Goal: Task Accomplishment & Management: Complete application form

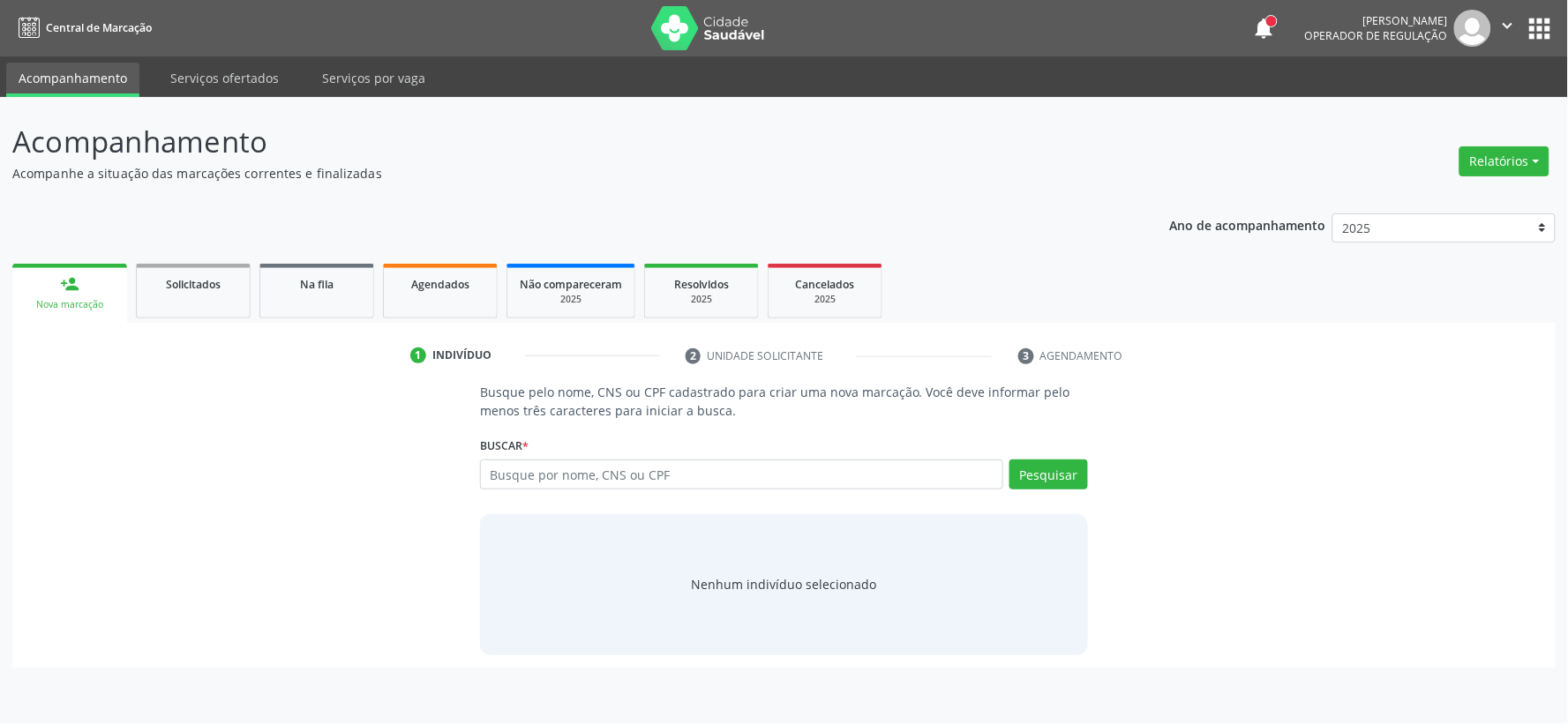
click at [526, 472] on input "text" at bounding box center [741, 474] width 524 height 30
type input "705009635635252"
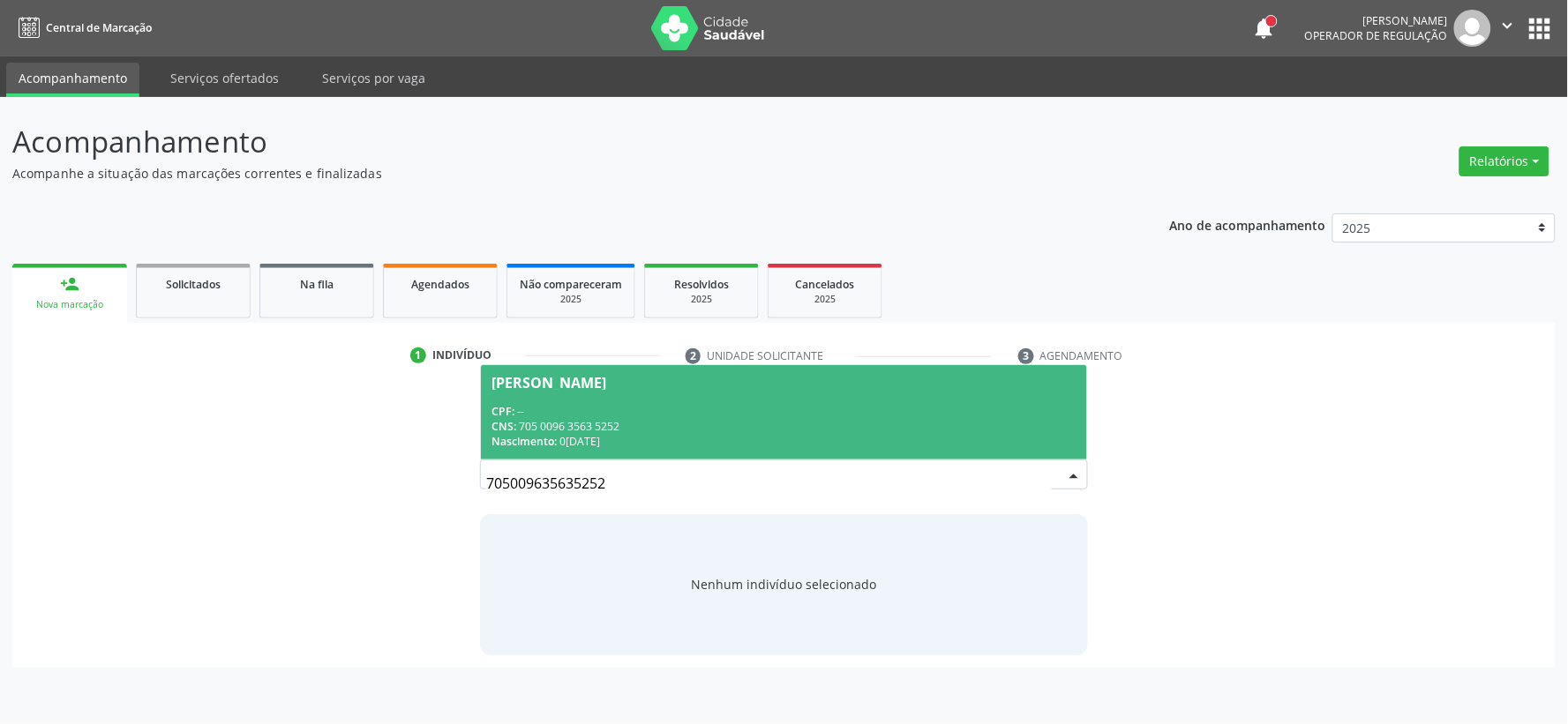
click at [690, 401] on span "[PERSON_NAME] CPF: -- CNS: 705 0096 3563 5252 Nascimento: 0[DATE]" at bounding box center [783, 411] width 606 height 94
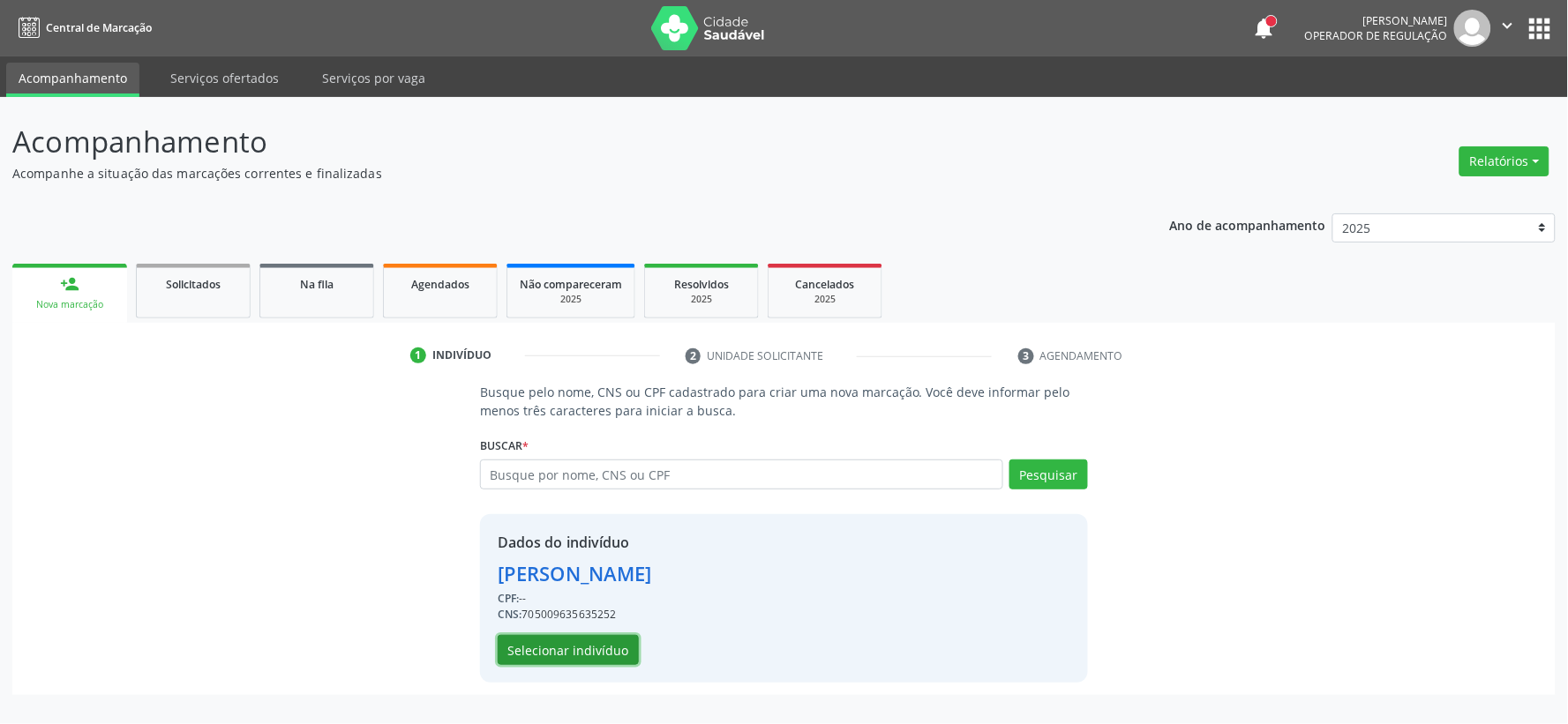
click at [533, 645] on button "Selecionar indivíduo" at bounding box center [569, 650] width 141 height 30
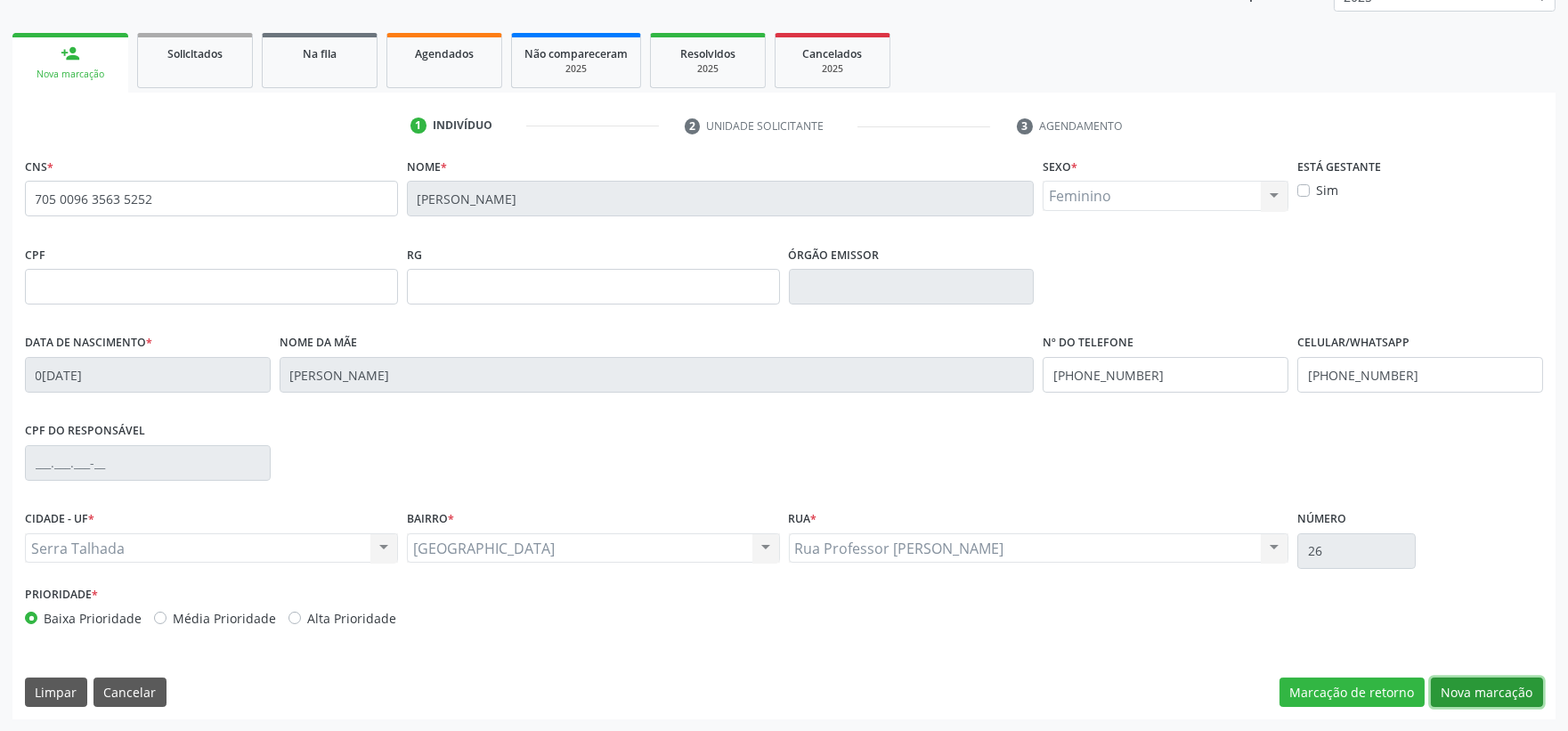
click at [1487, 687] on button "Nova marcação" at bounding box center [1486, 692] width 112 height 31
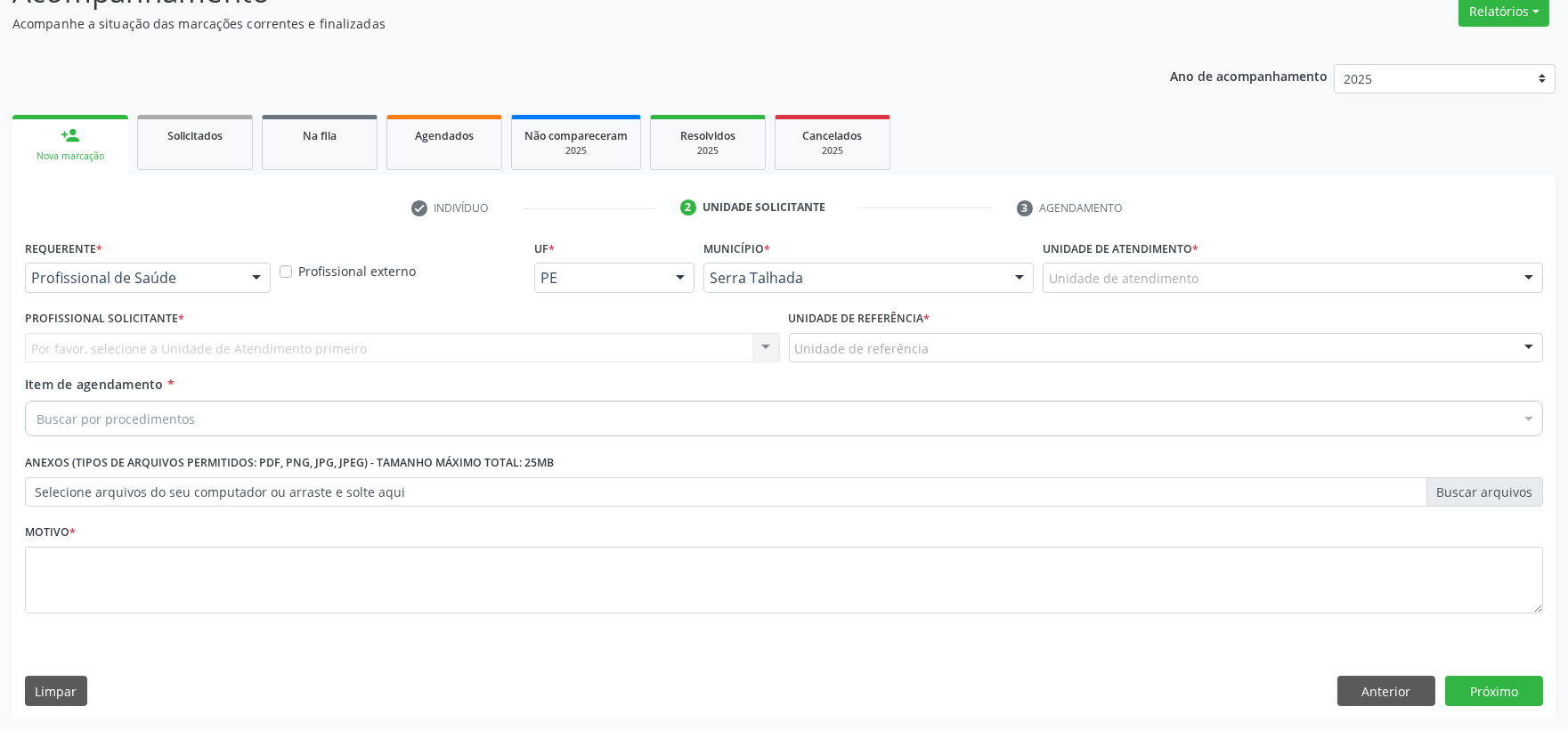
click at [234, 276] on div "Profissional de Saúde" at bounding box center [148, 278] width 246 height 31
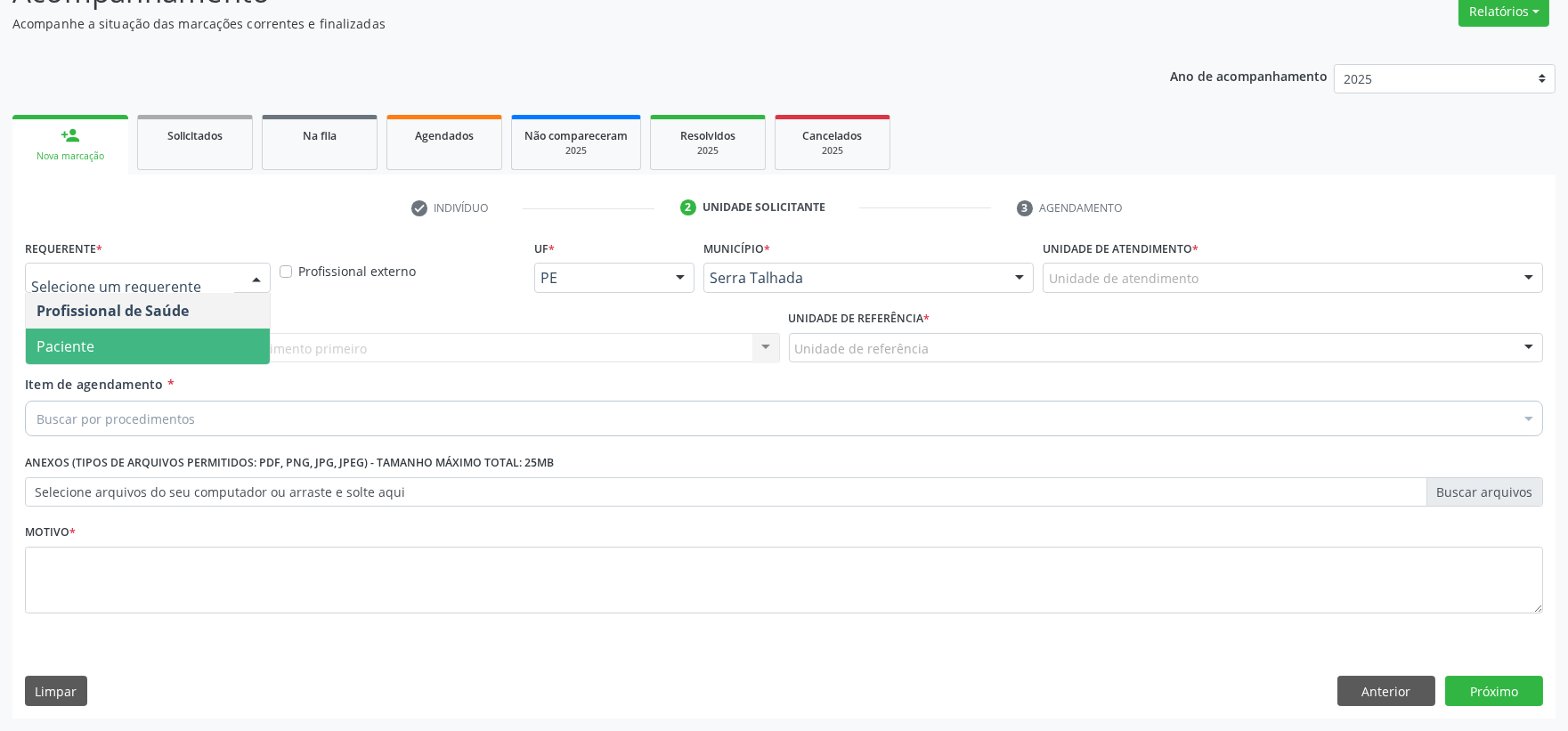
click at [207, 329] on span "Paciente" at bounding box center [148, 346] width 244 height 35
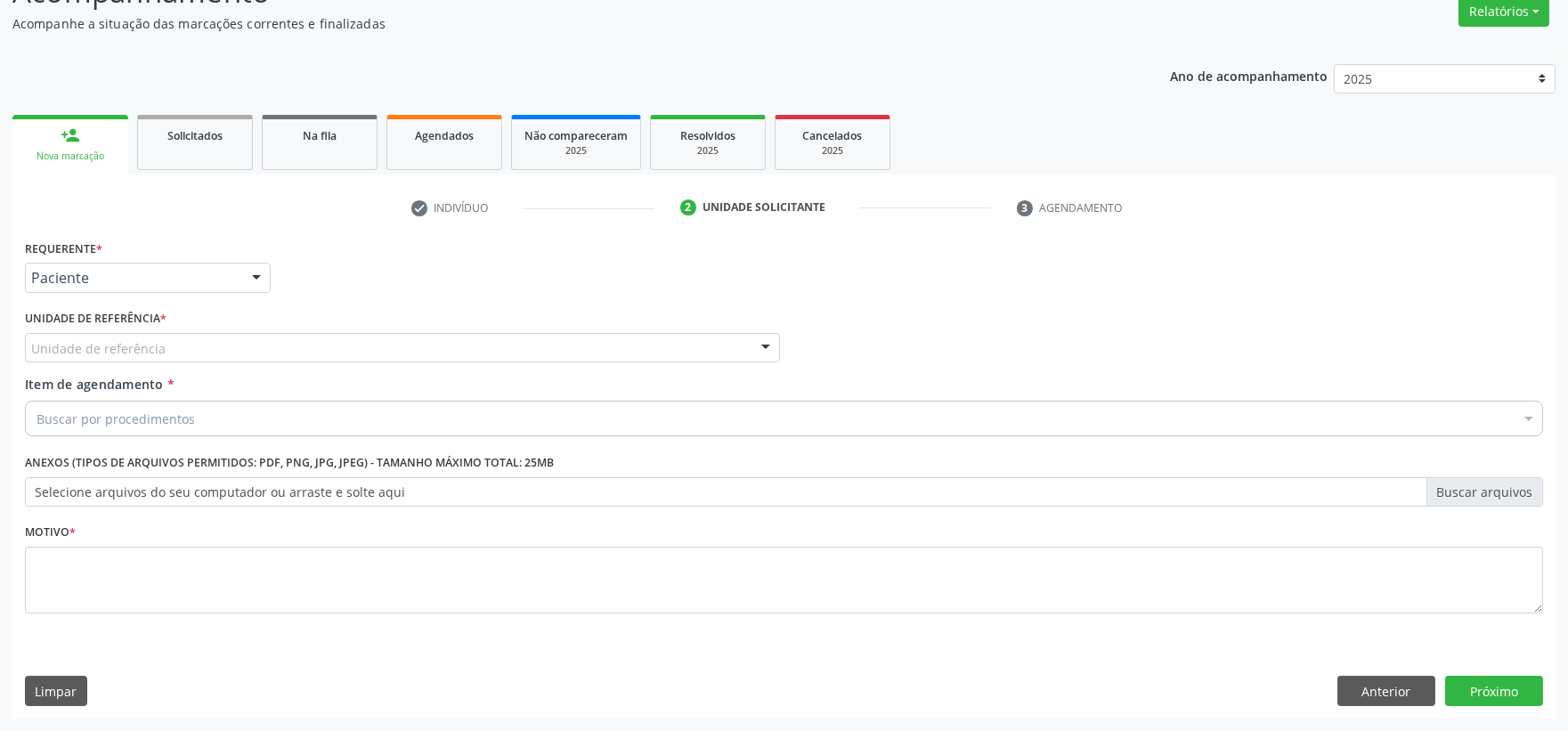
click at [187, 351] on div "Unidade de referência" at bounding box center [402, 348] width 755 height 31
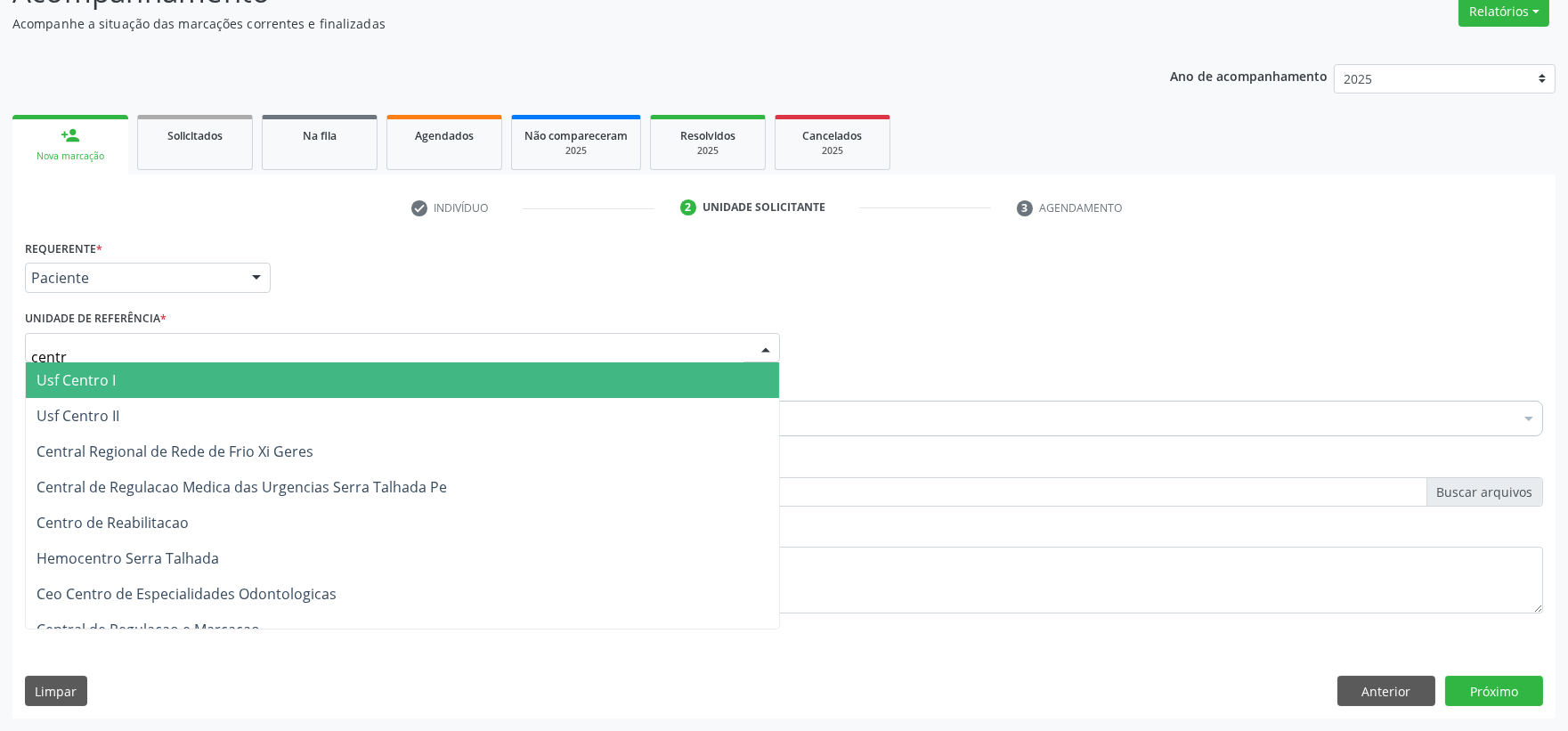
type input "centro"
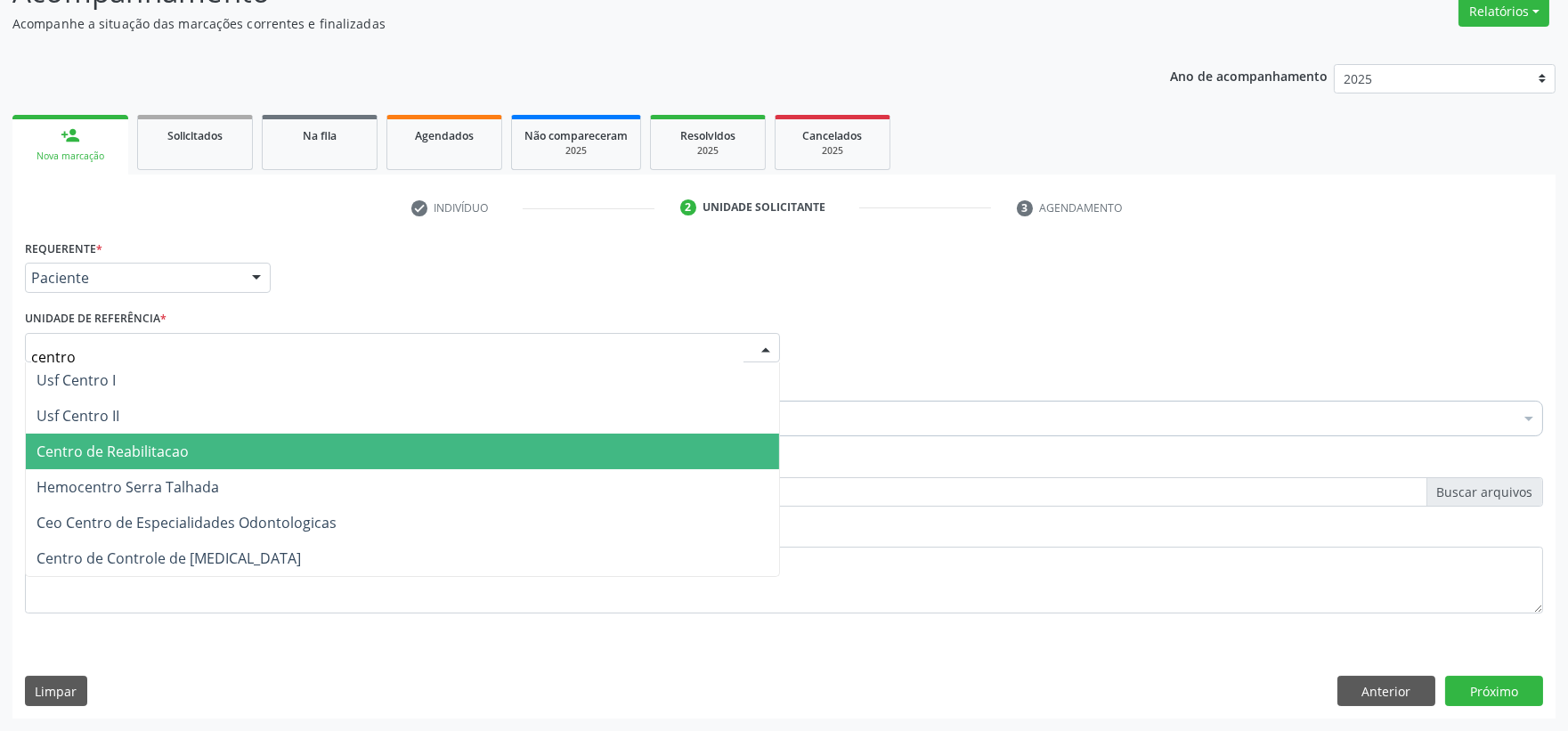
click at [64, 456] on span "Centro de Reabilitacao" at bounding box center [112, 451] width 153 height 19
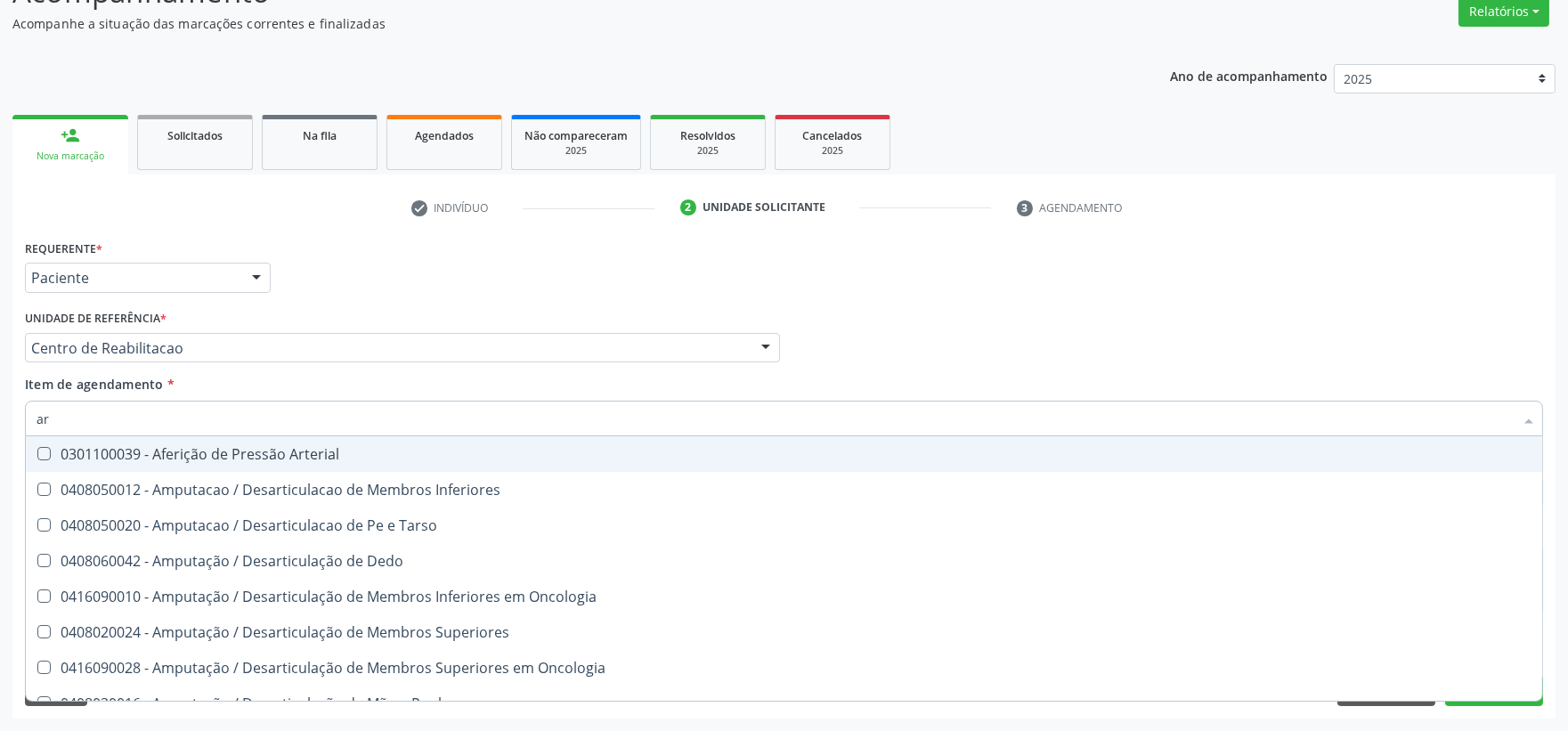
type input "a"
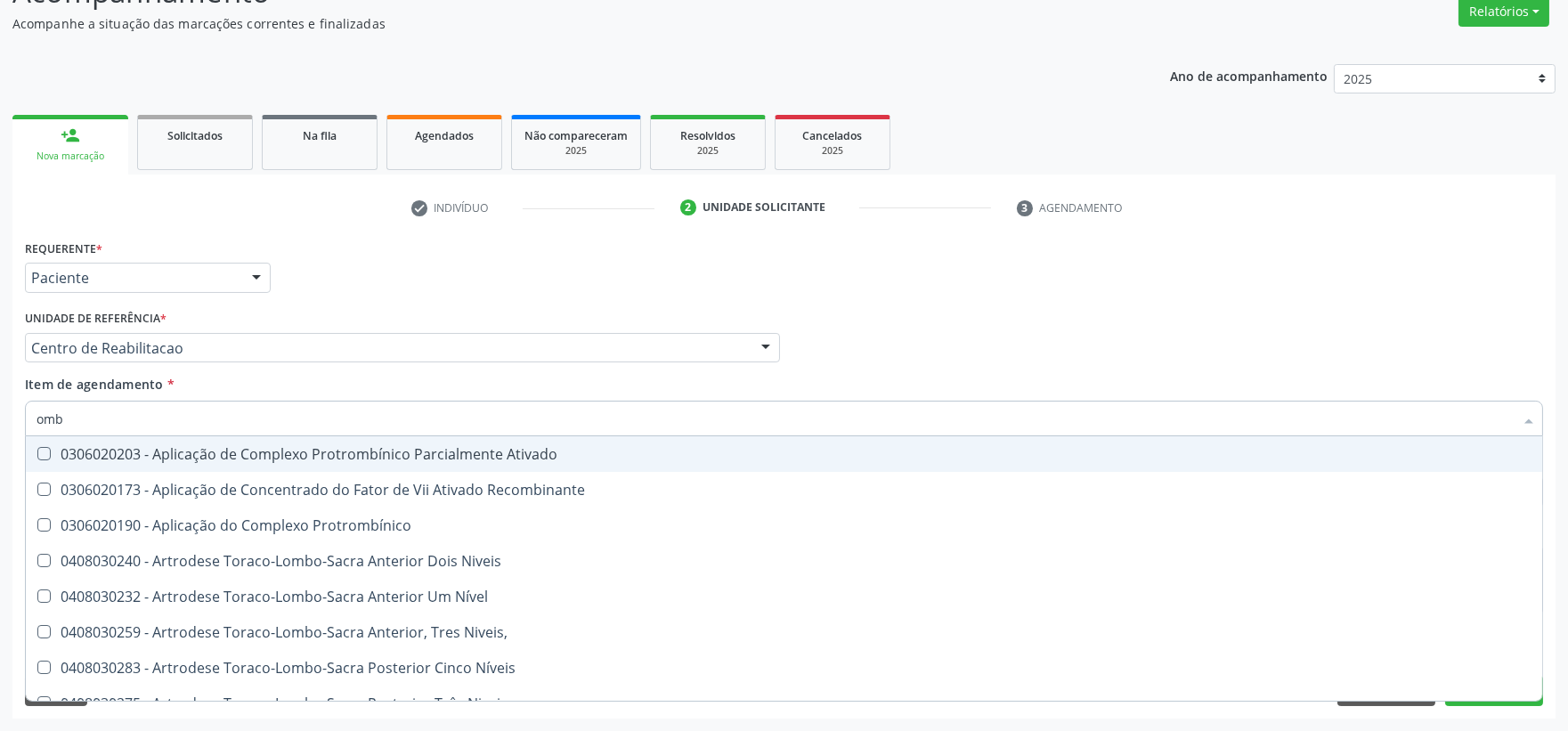
type input "ombr"
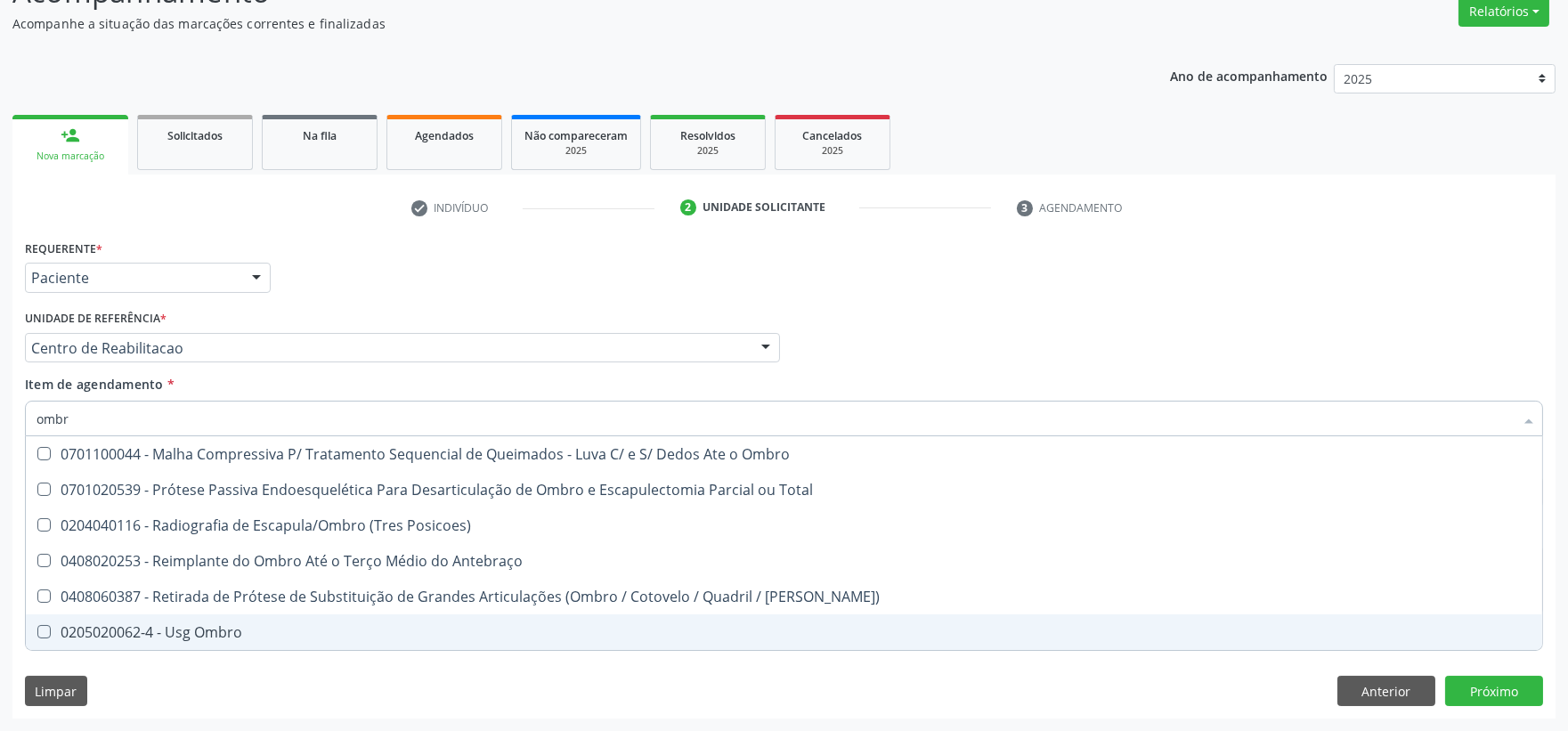
click at [210, 626] on div "0205020062-4 - Usg Ombro" at bounding box center [784, 632] width 1495 height 14
checkbox Ombro "true"
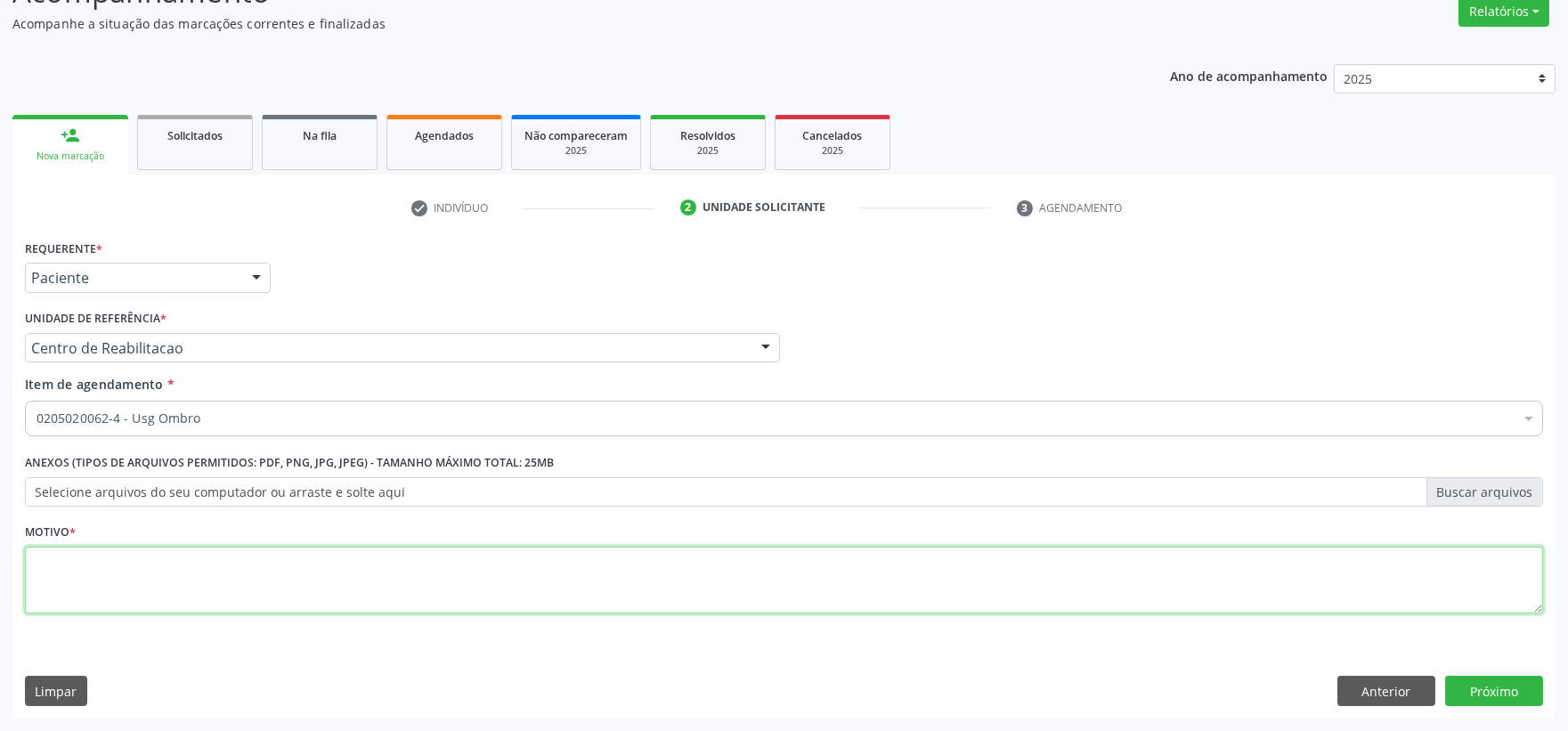
click at [372, 567] on textarea at bounding box center [784, 580] width 1518 height 68
type textarea "."
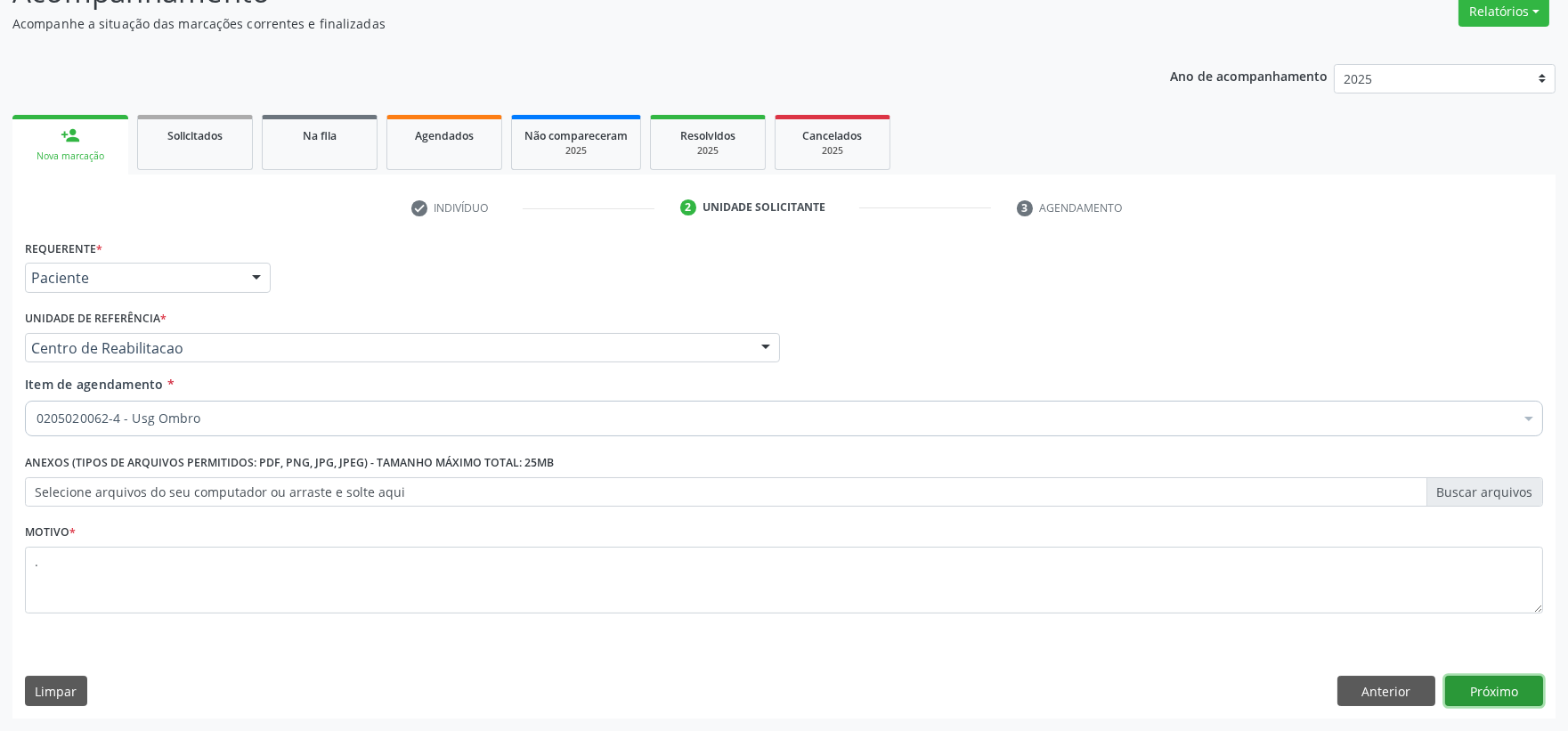
click at [1500, 693] on button "Próximo" at bounding box center [1494, 690] width 98 height 31
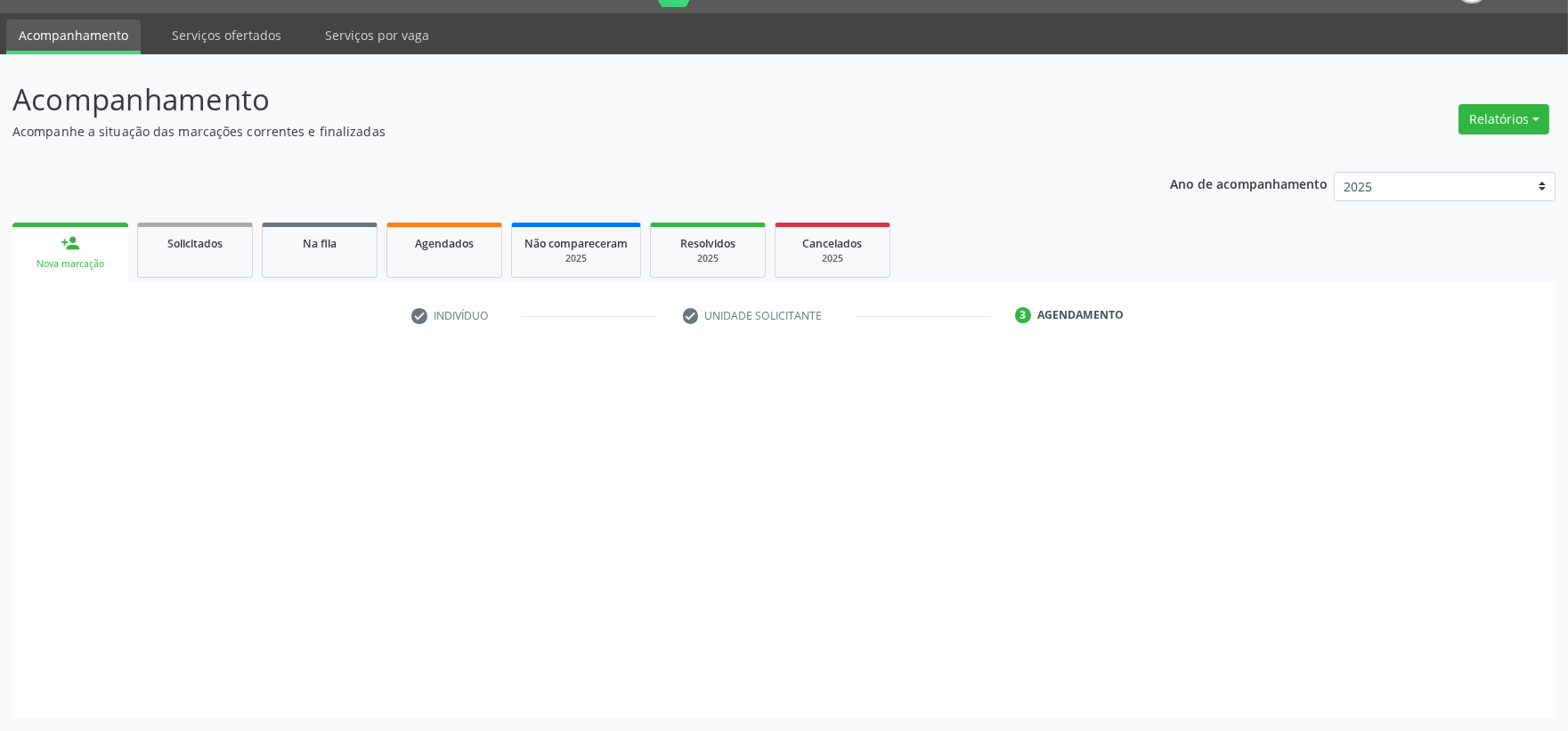
scroll to position [43, 0]
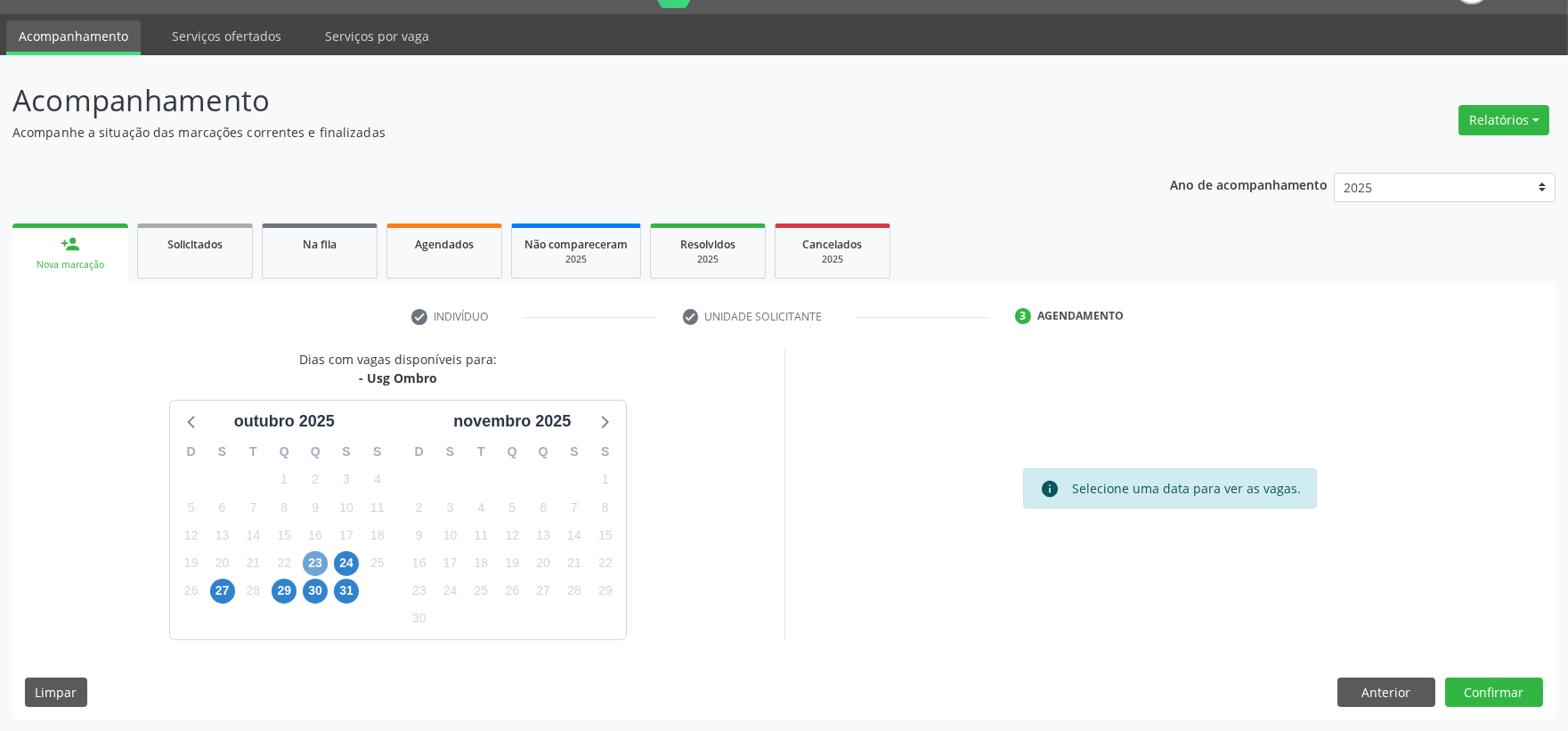
click at [312, 563] on span "23" at bounding box center [315, 564] width 25 height 25
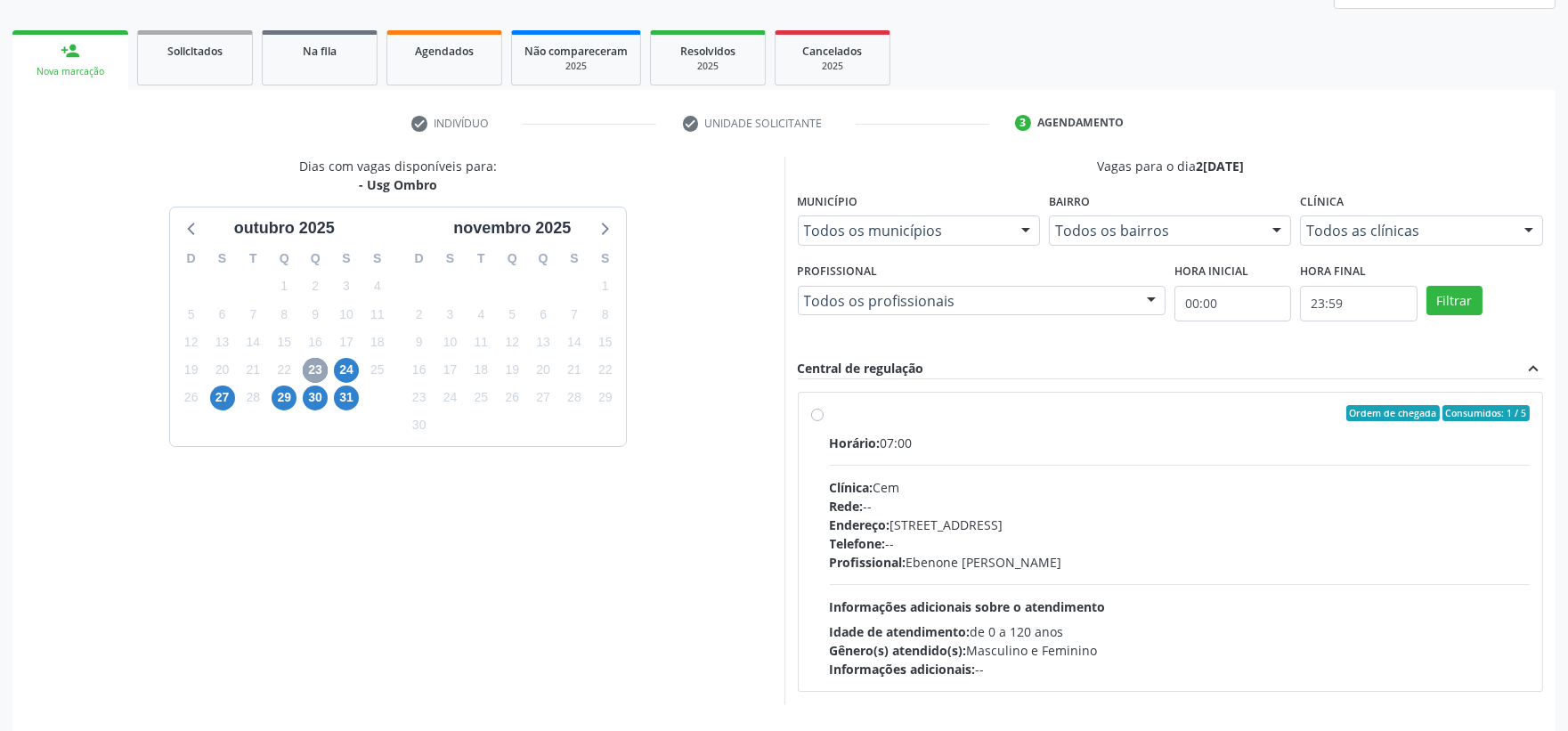
scroll to position [300, 0]
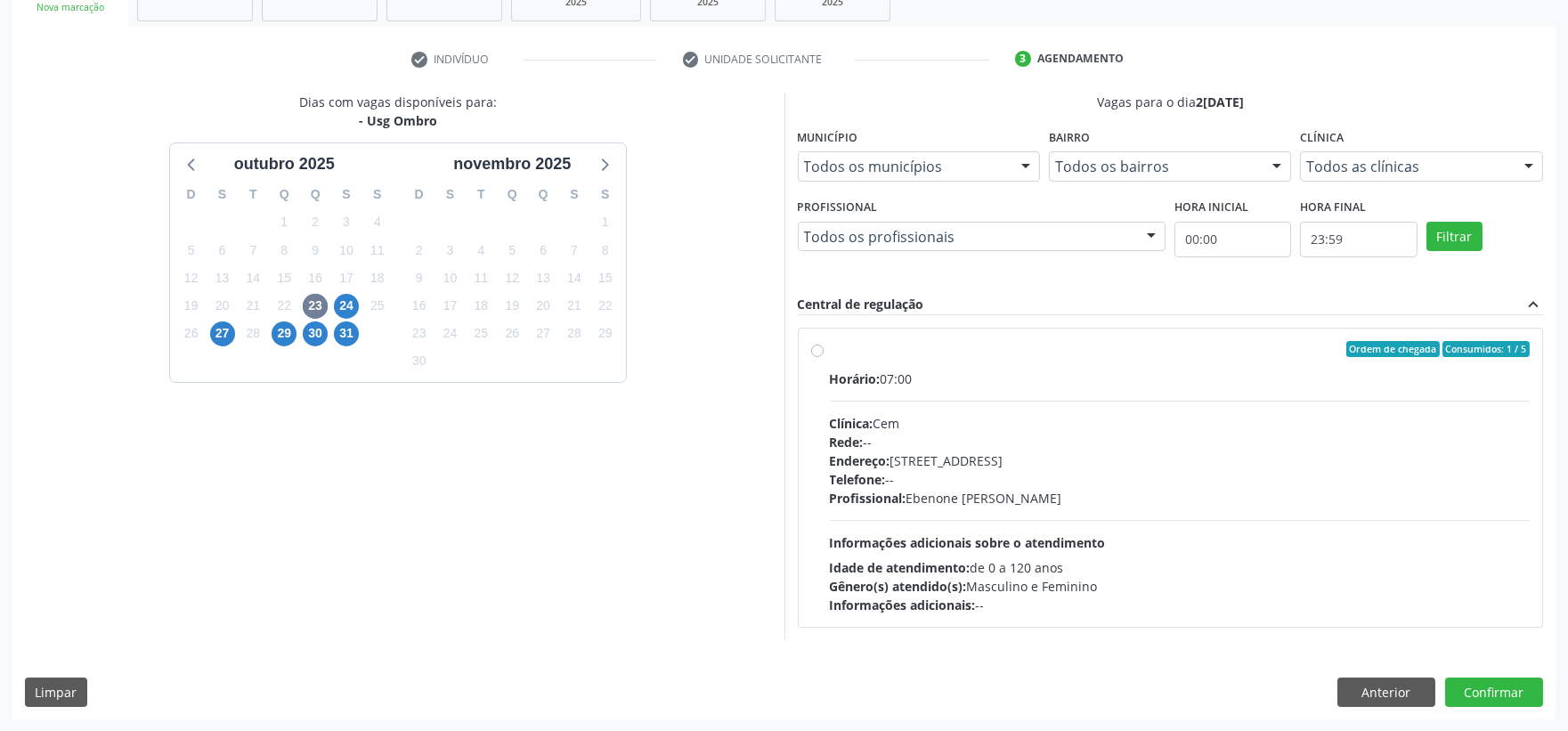
click at [1167, 429] on div "Clínica: Cem" at bounding box center [1179, 423] width 700 height 19
click at [823, 357] on input "Ordem de chegada Consumidos: 1 / 5 Horário: 07:00 Clínica: Cem Rede: -- Endereç…" at bounding box center [817, 349] width 12 height 16
radio input "true"
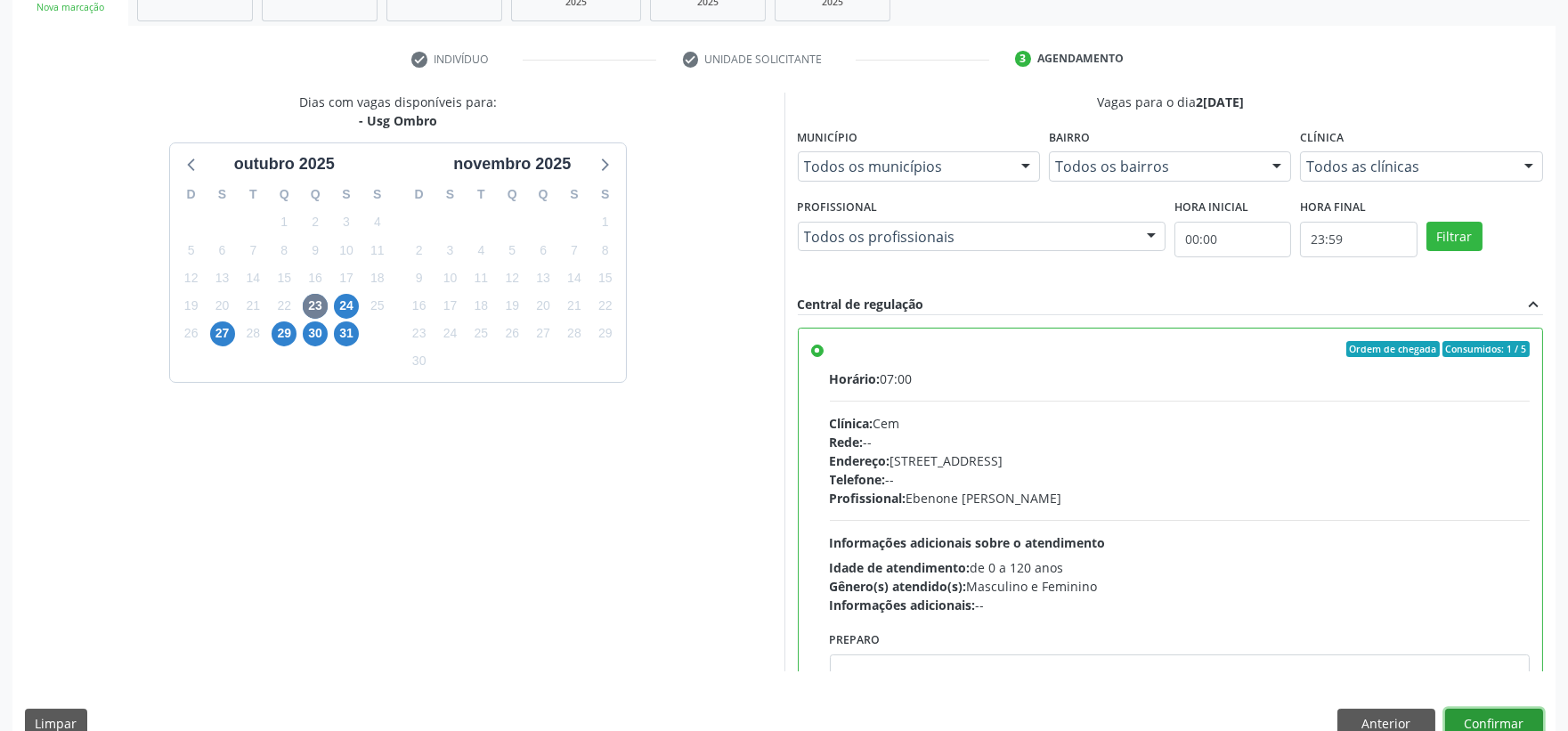
click at [1475, 719] on button "Confirmar" at bounding box center [1494, 724] width 98 height 31
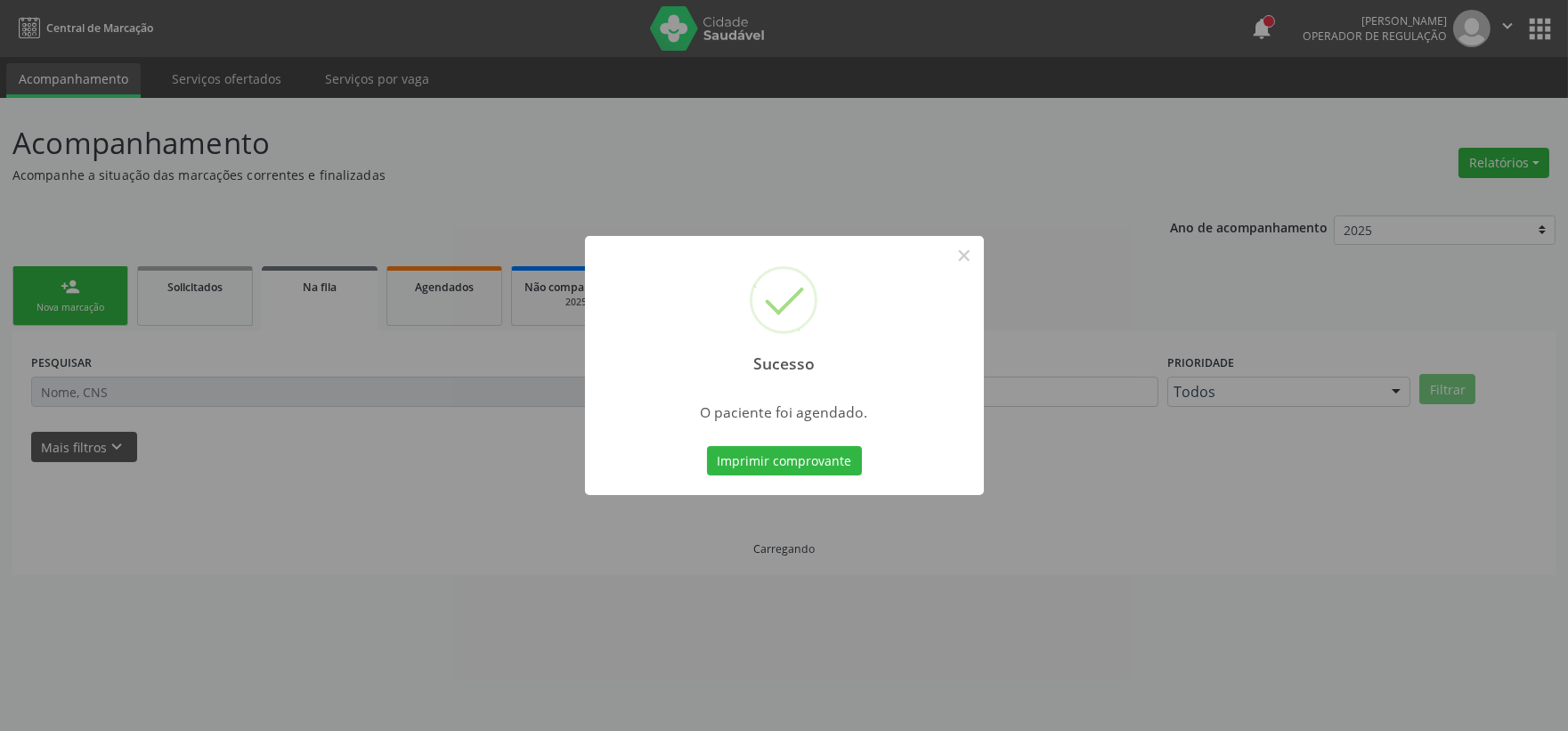
scroll to position [0, 0]
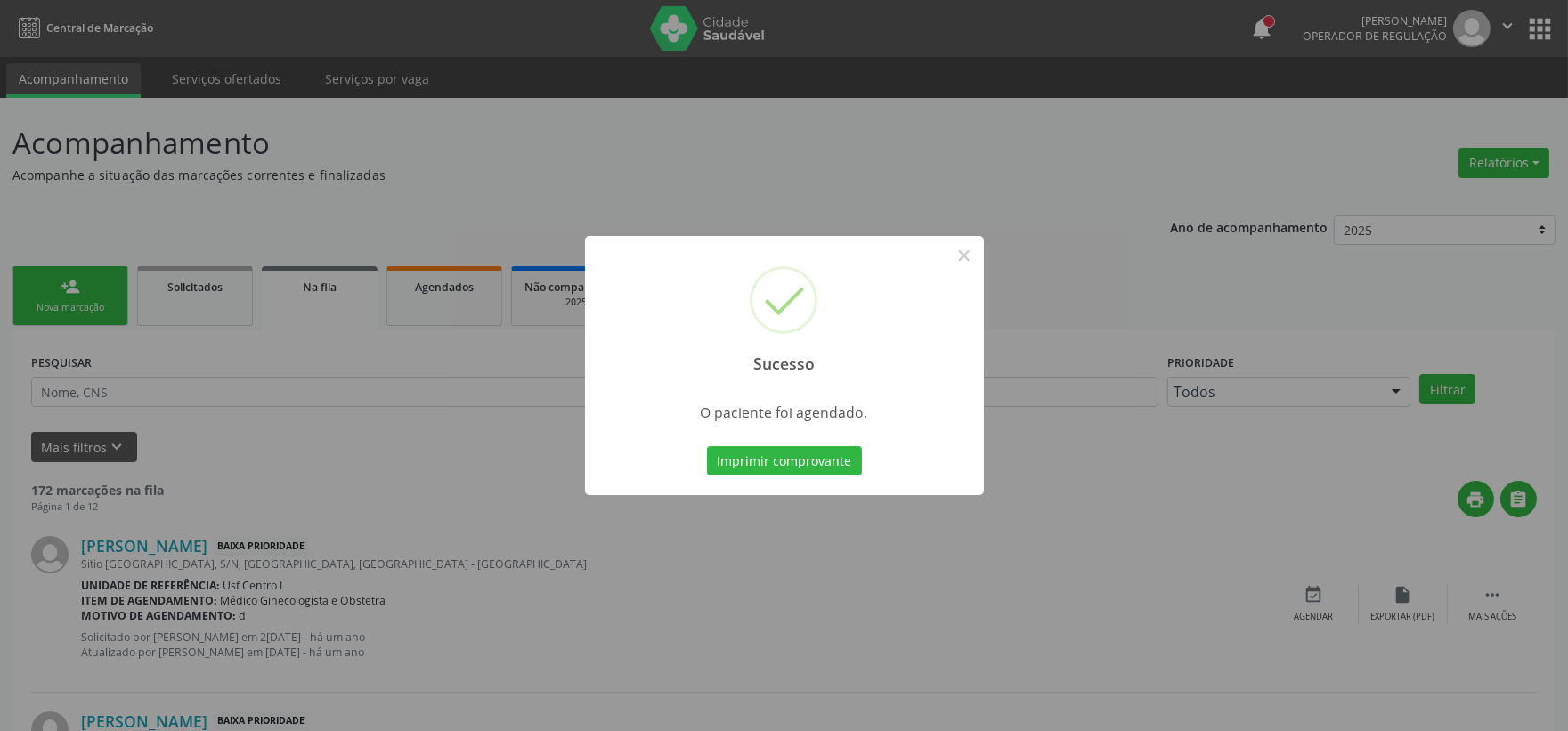
click at [707, 446] on button "Imprimir comprovante" at bounding box center [784, 461] width 154 height 31
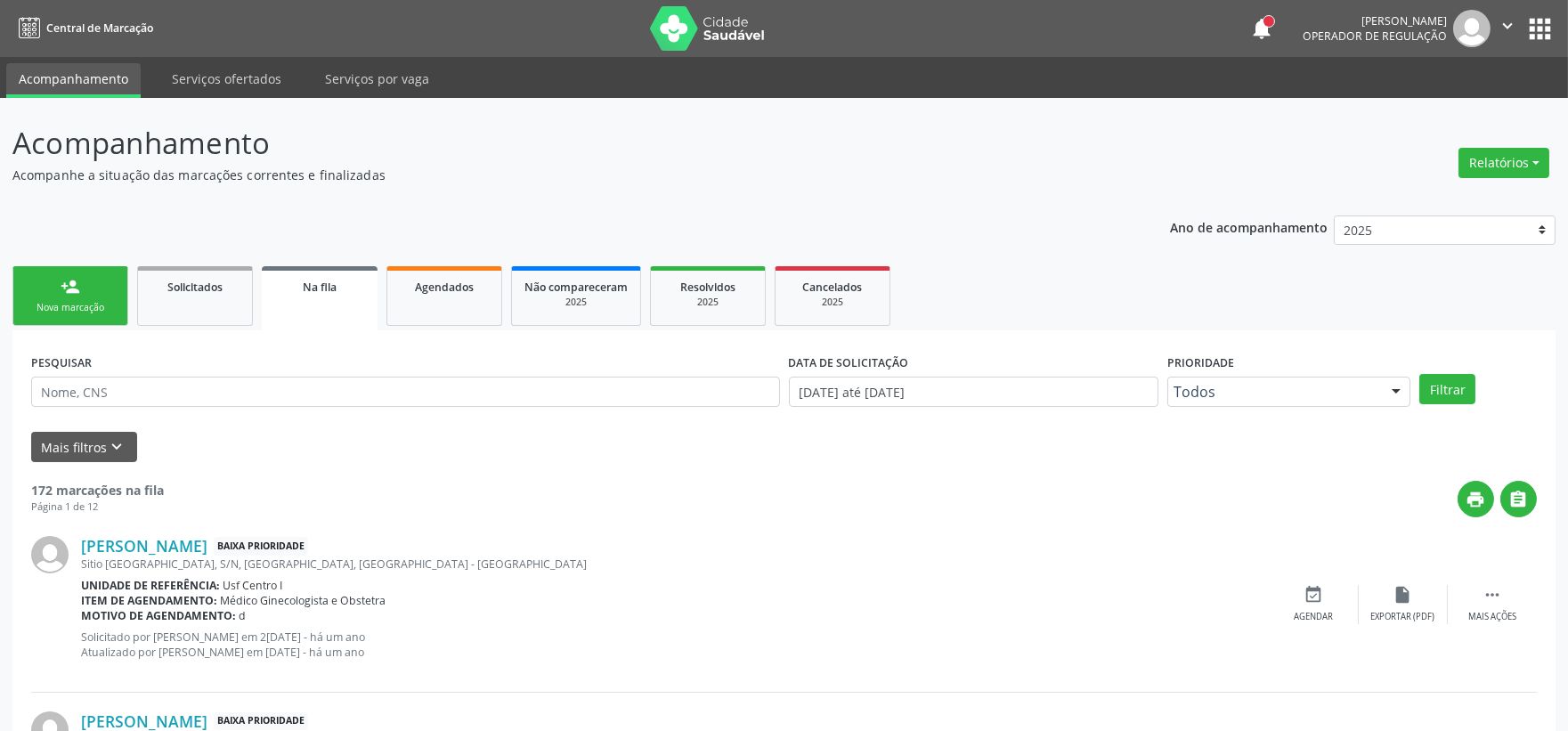
click at [75, 279] on div "person_add" at bounding box center [69, 286] width 19 height 19
click at [58, 301] on div "Nova marcação" at bounding box center [70, 307] width 89 height 13
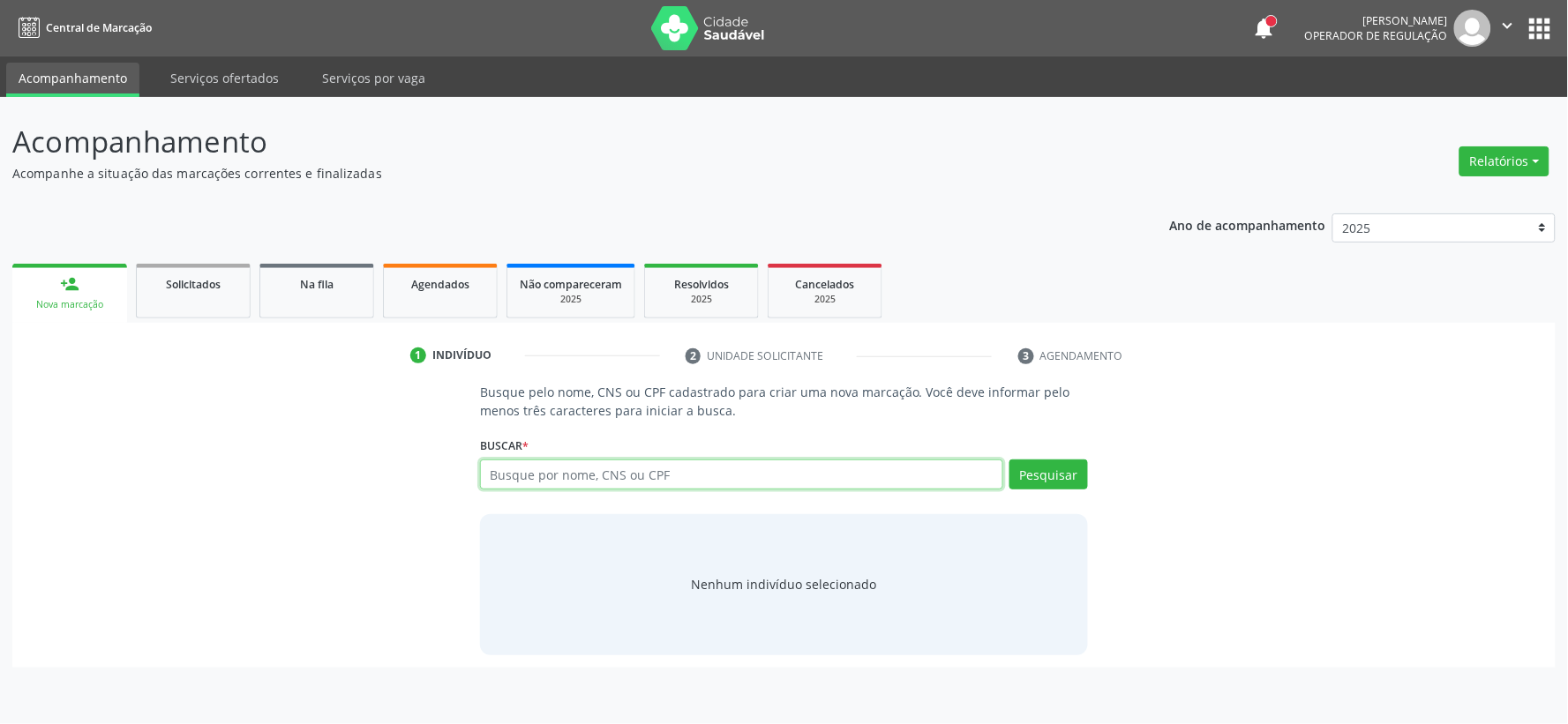
click at [532, 475] on input "text" at bounding box center [741, 474] width 524 height 30
type input "706009826084046"
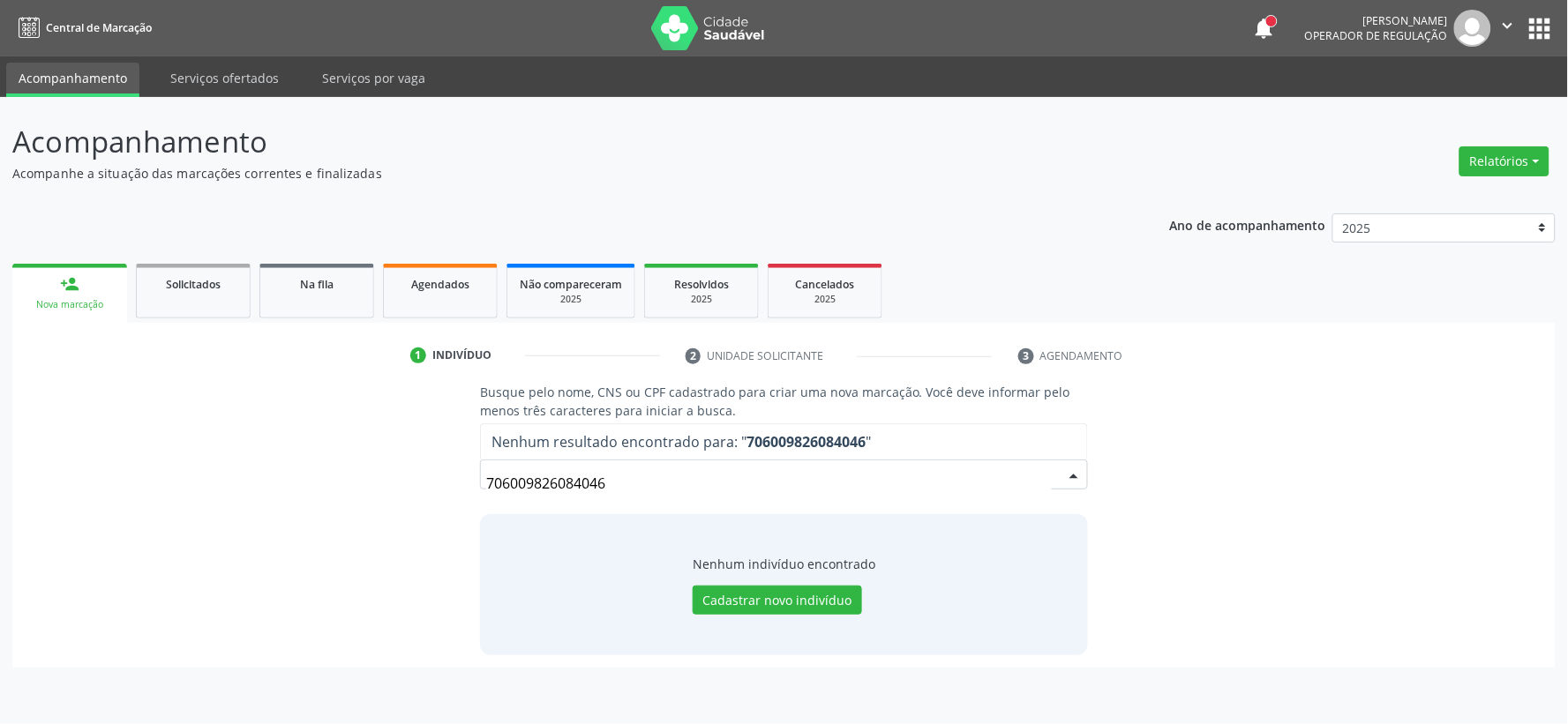
drag, startPoint x: 618, startPoint y: 482, endPoint x: 256, endPoint y: 485, distance: 362.0
click at [270, 488] on div "Busque pelo nome, CNS ou CPF cadastrado para criar uma nova marcação. Você deve…" at bounding box center [784, 519] width 1518 height 271
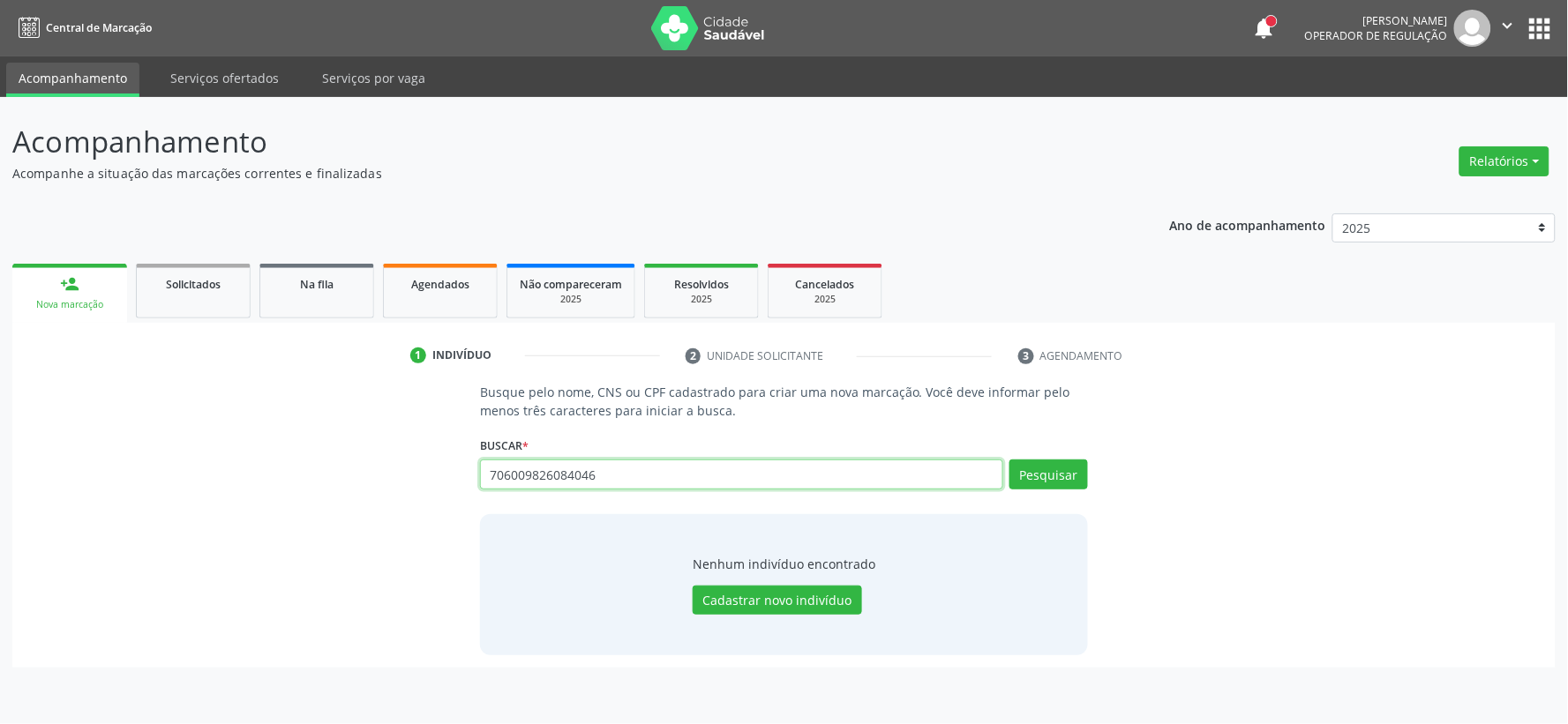
click at [546, 463] on input "706009826084046" at bounding box center [741, 474] width 524 height 30
drag, startPoint x: 589, startPoint y: 467, endPoint x: 98, endPoint y: 435, distance: 492.0
click at [323, 483] on div "Busque pelo nome, CNS ou CPF cadastrado para criar uma nova marcação. Você deve…" at bounding box center [784, 519] width 1518 height 271
type input "09586333477"
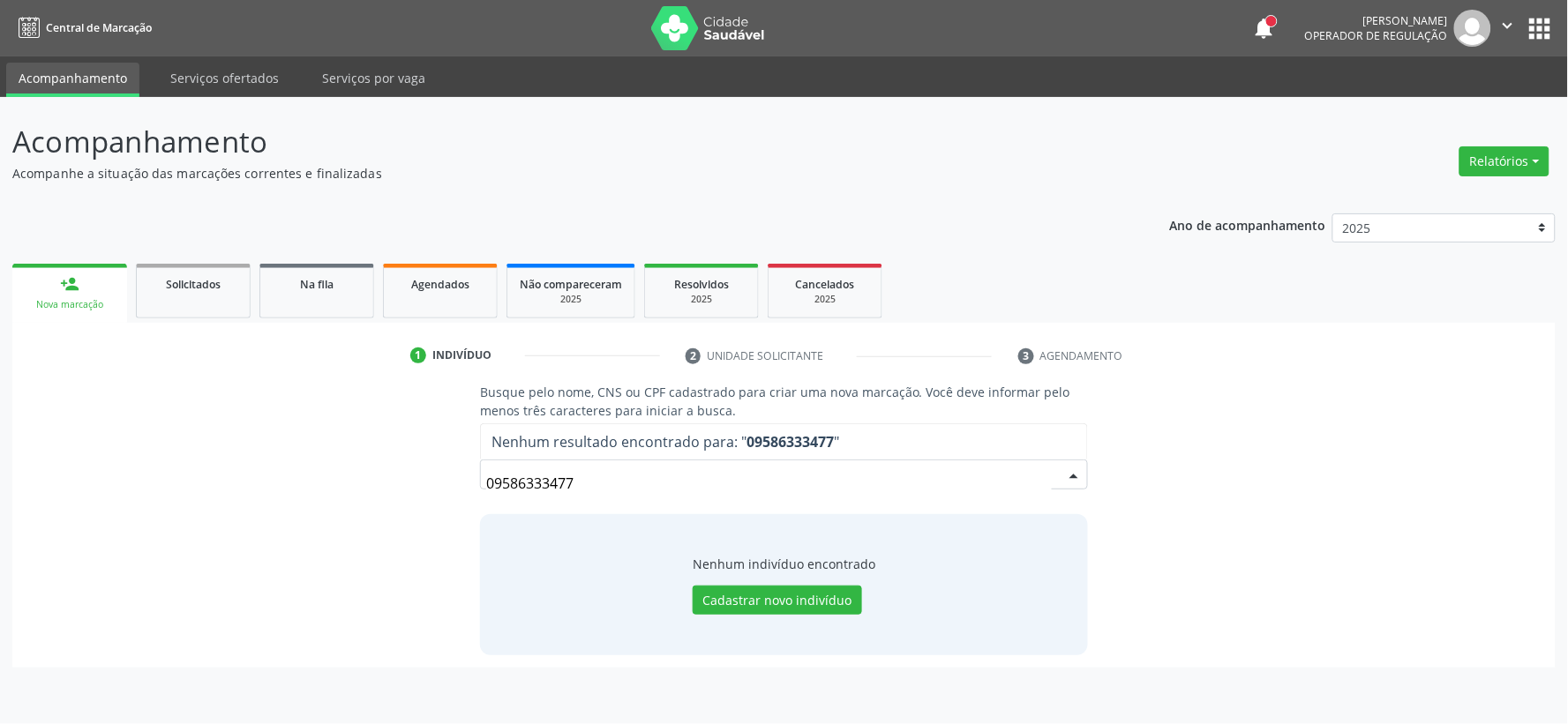
drag, startPoint x: 575, startPoint y: 481, endPoint x: 117, endPoint y: 478, distance: 458.0
click at [263, 480] on div "Busque pelo nome, CNS ou CPF cadastrado para criar uma nova marcação. Você deve…" at bounding box center [784, 519] width 1518 height 271
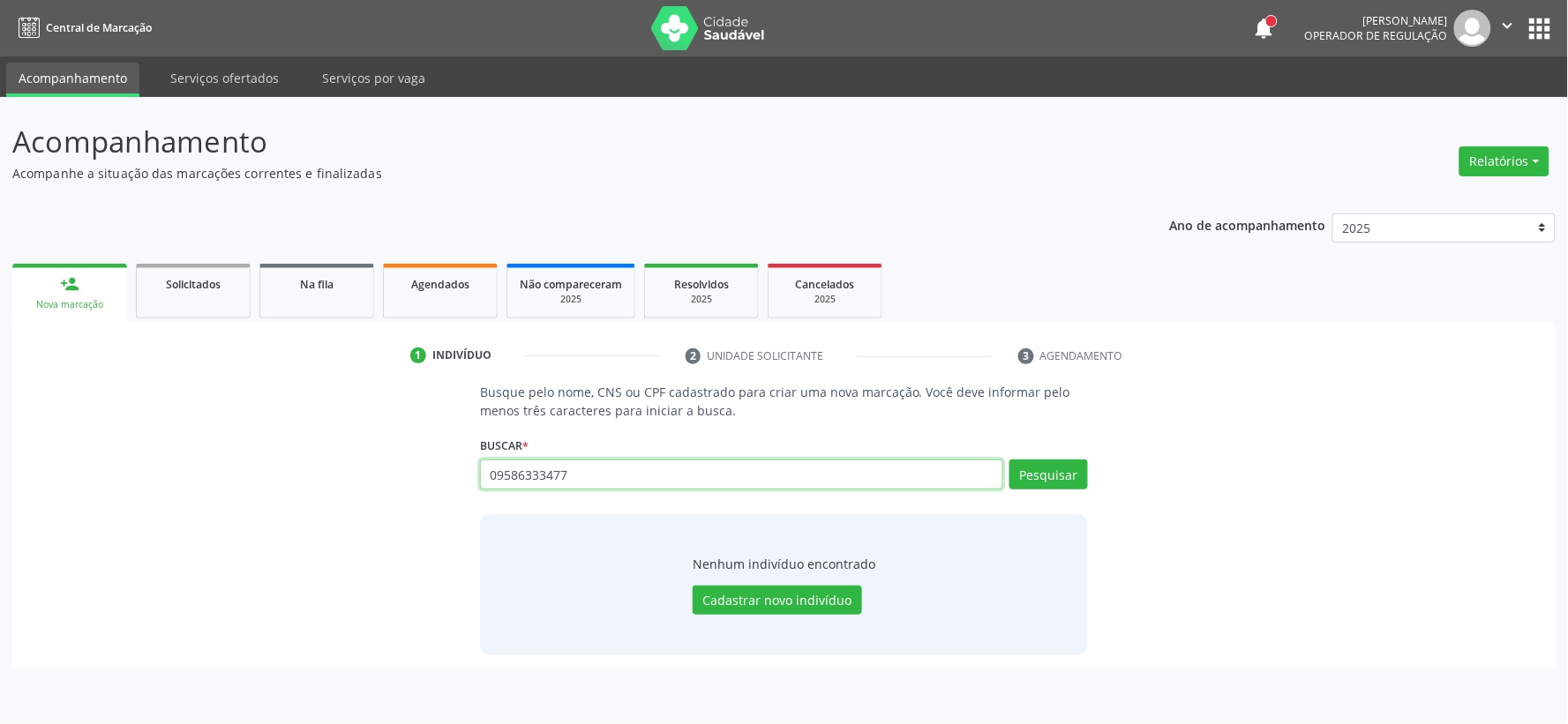
drag, startPoint x: 601, startPoint y: 475, endPoint x: 309, endPoint y: 437, distance: 294.5
click at [330, 437] on div "Busque pelo nome, CNS ou CPF cadastrado para criar uma nova marcação. Você deve…" at bounding box center [784, 519] width 1518 height 271
paste input "706009826084046"
type input "706009826084046"
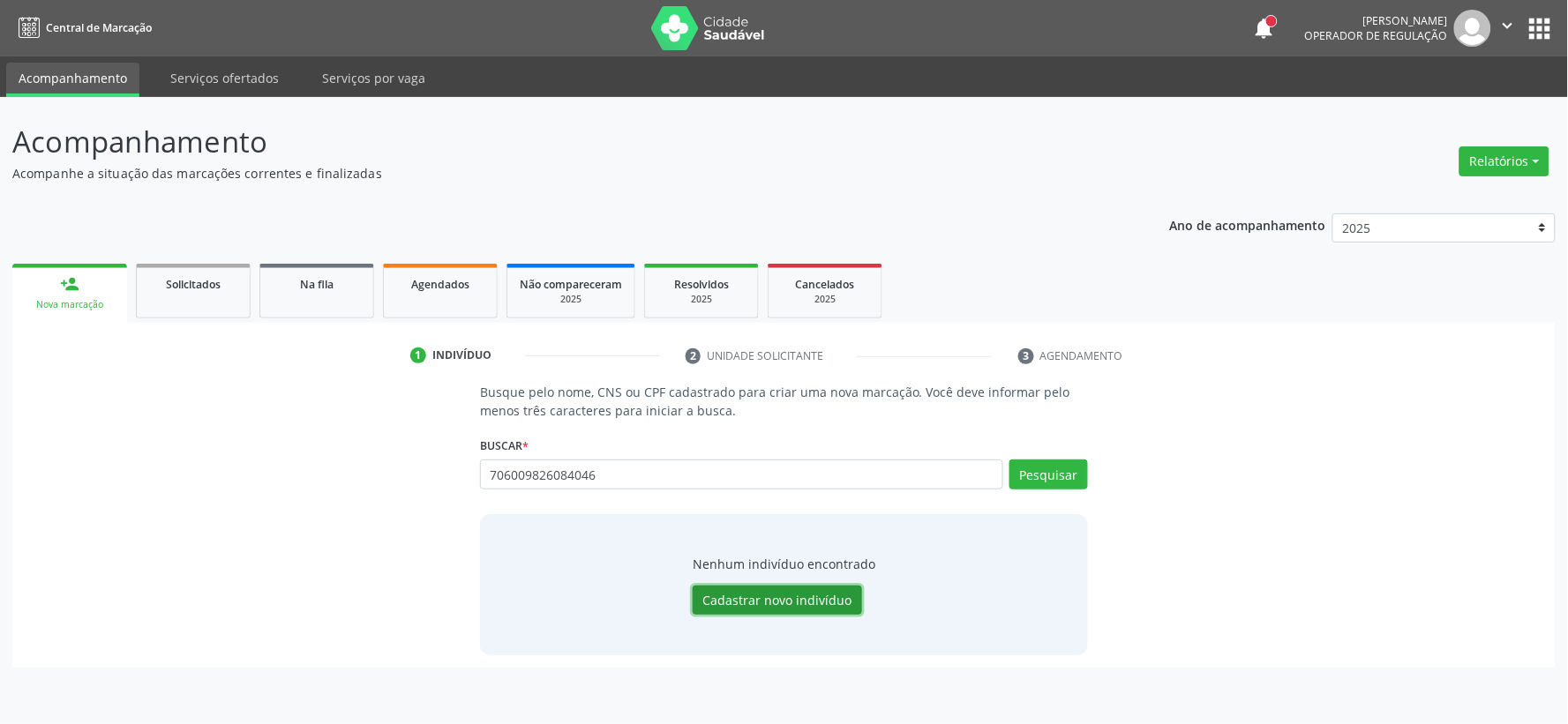
click at [756, 607] on button "Cadastrar novo indivíduo" at bounding box center [777, 600] width 170 height 30
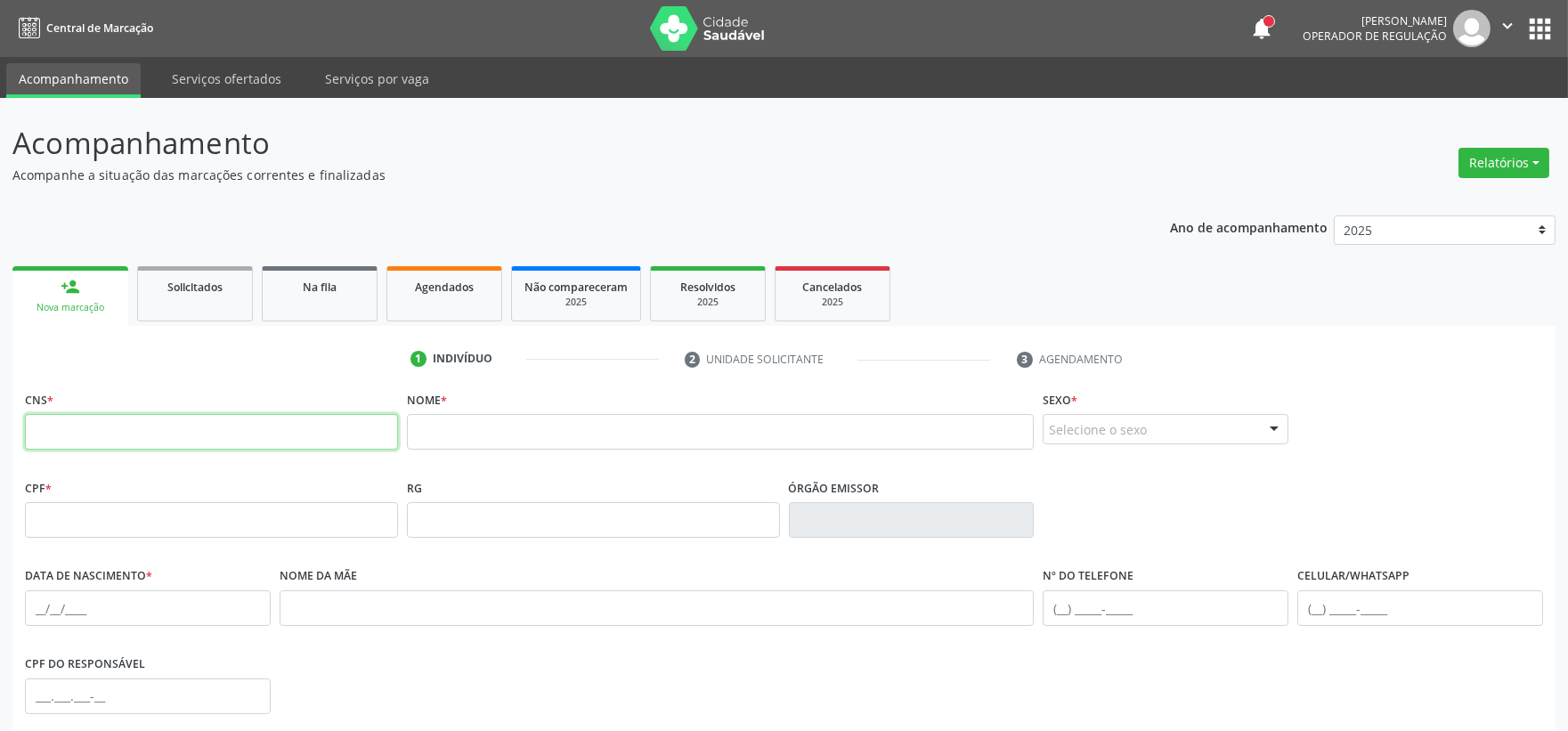
click at [177, 438] on input "text" at bounding box center [211, 431] width 373 height 35
paste input "706 0098 2608 4046"
type input "706 0098 2608 4046"
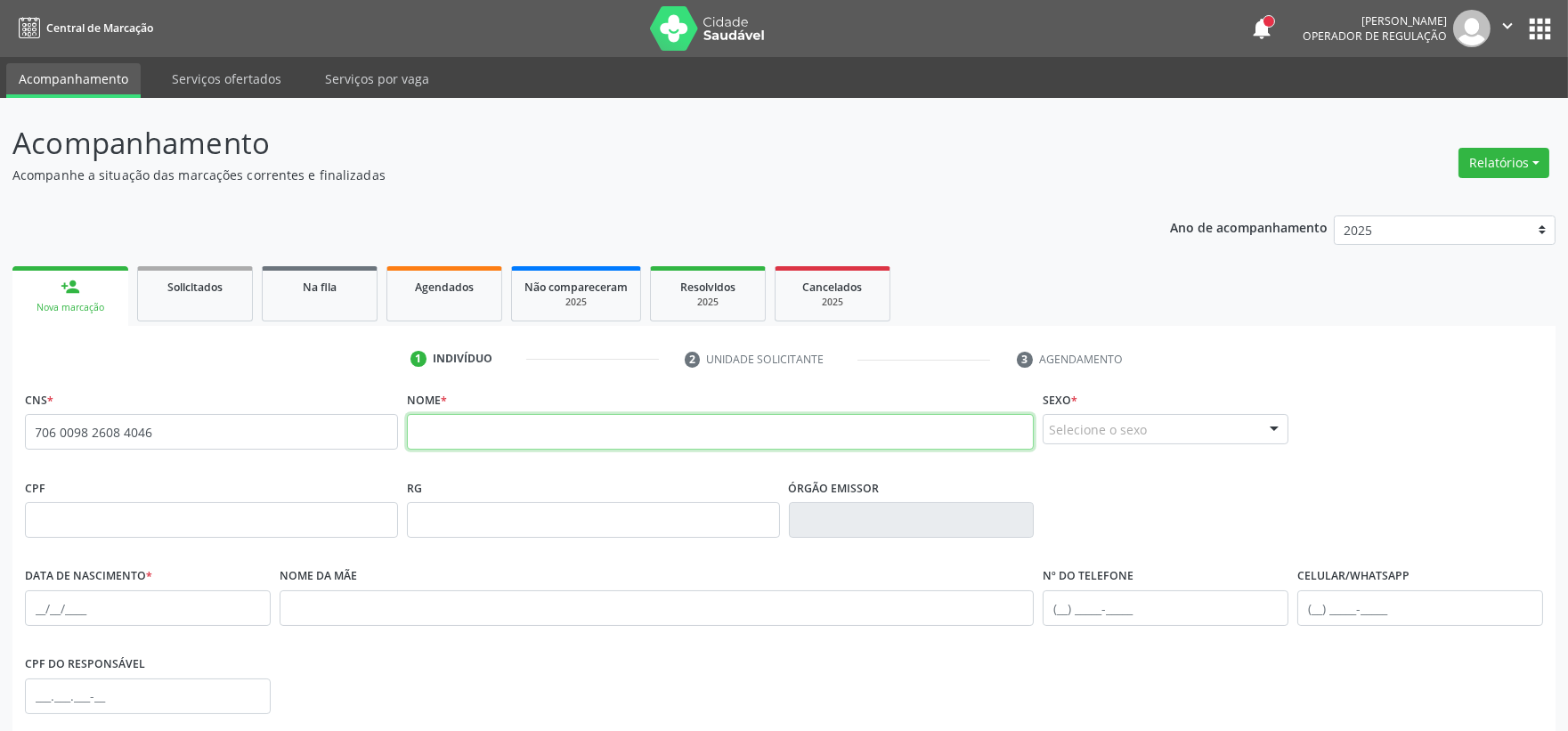
click at [534, 437] on input "text" at bounding box center [721, 431] width 627 height 35
paste input "[PERSON_NAME]"
type input "[PERSON_NAME]"
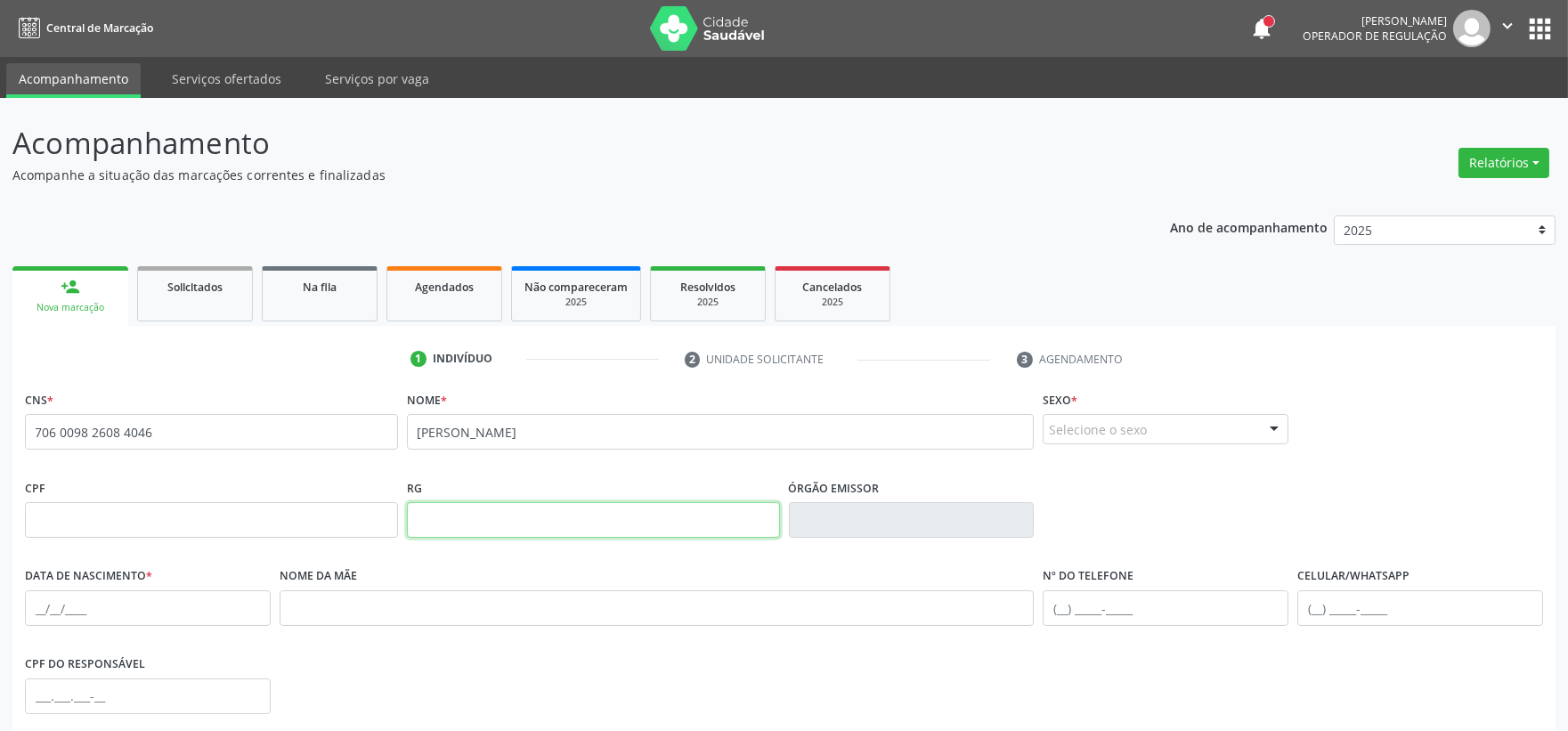
click at [679, 502] on input "text" at bounding box center [593, 520] width 373 height 35
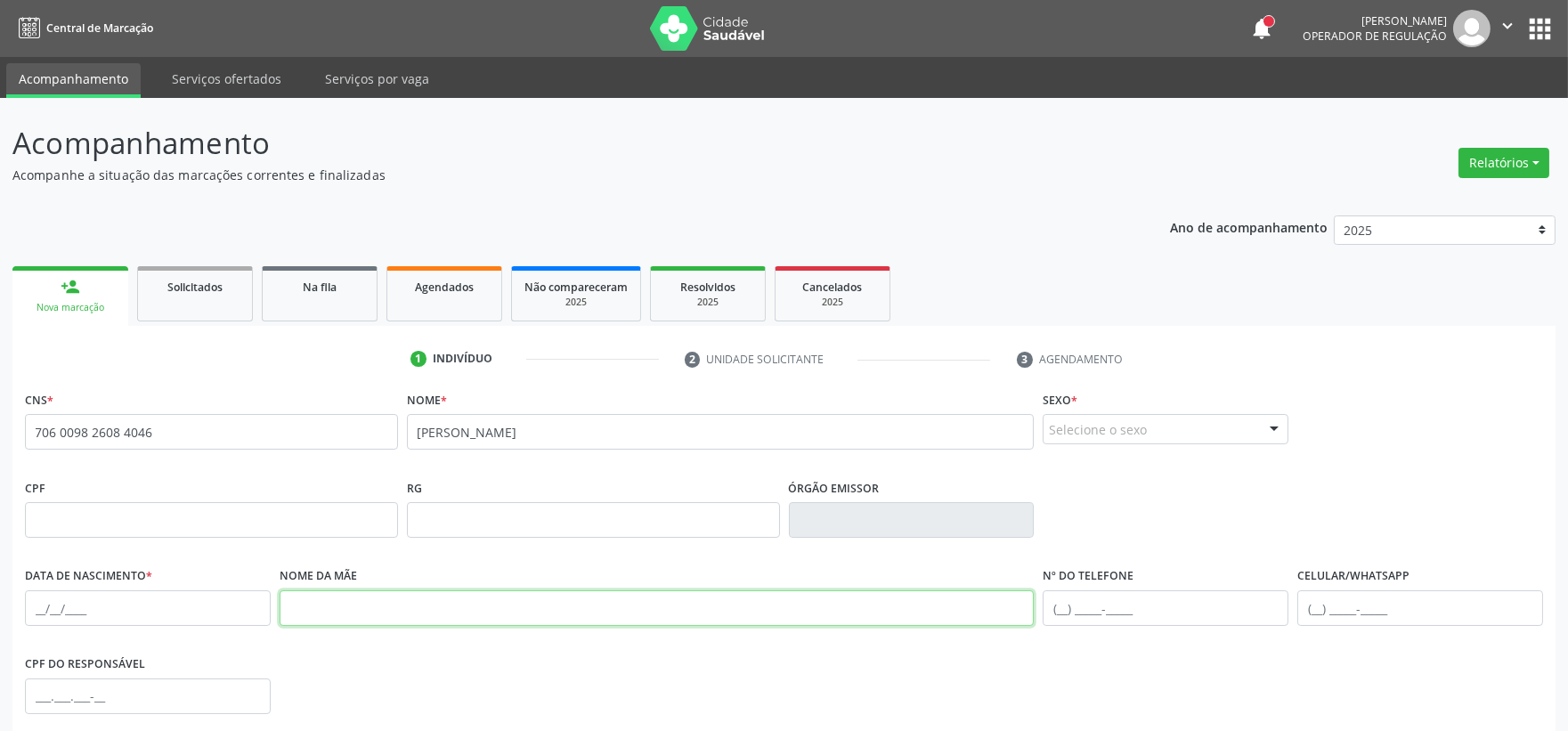
click at [575, 621] on input "text" at bounding box center [657, 608] width 755 height 35
paste input "[PERSON_NAME]"
type input "[PERSON_NAME]"
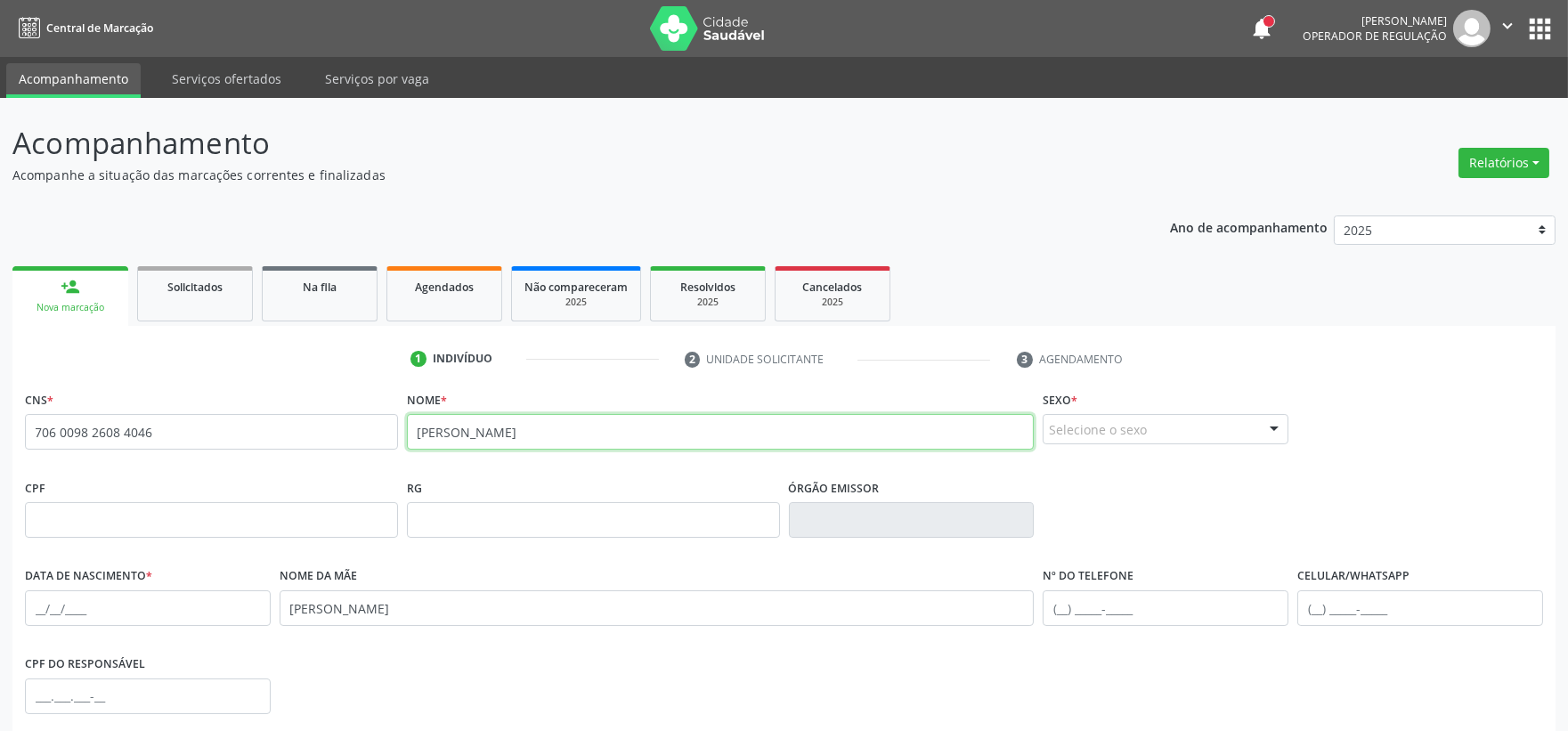
drag, startPoint x: 611, startPoint y: 428, endPoint x: 46, endPoint y: 465, distance: 566.2
click at [69, 460] on div "CNS * 706 0098 2608 4046 [GEOGRAPHIC_DATA] * [PERSON_NAME] * Selecione o sexo M…" at bounding box center [784, 430] width 1526 height 88
paste input "Polliana Barboza dos Santos"
type input "Polliana Barboza dos Santos"
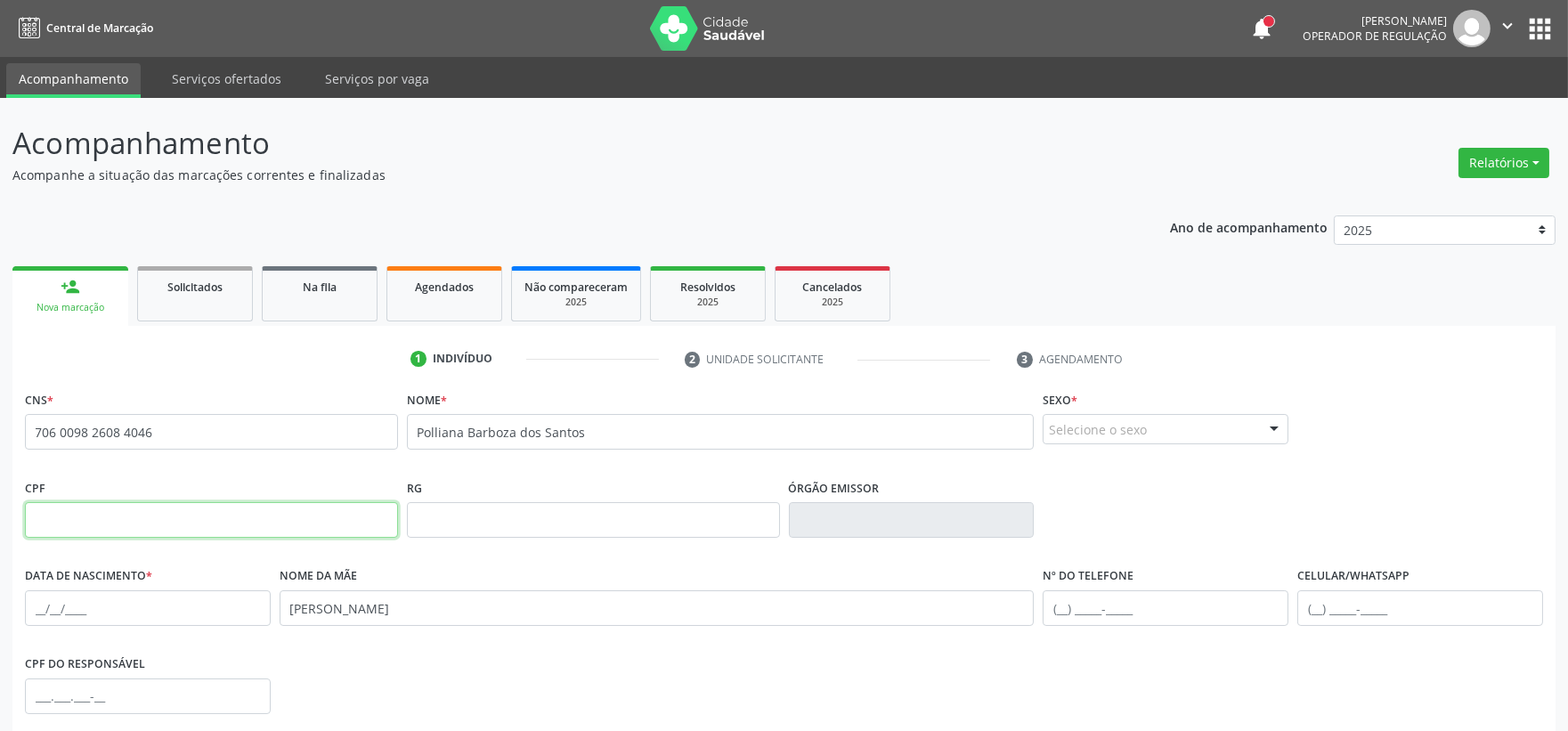
click at [164, 523] on input "text" at bounding box center [211, 520] width 373 height 35
type input "095.863.334-77"
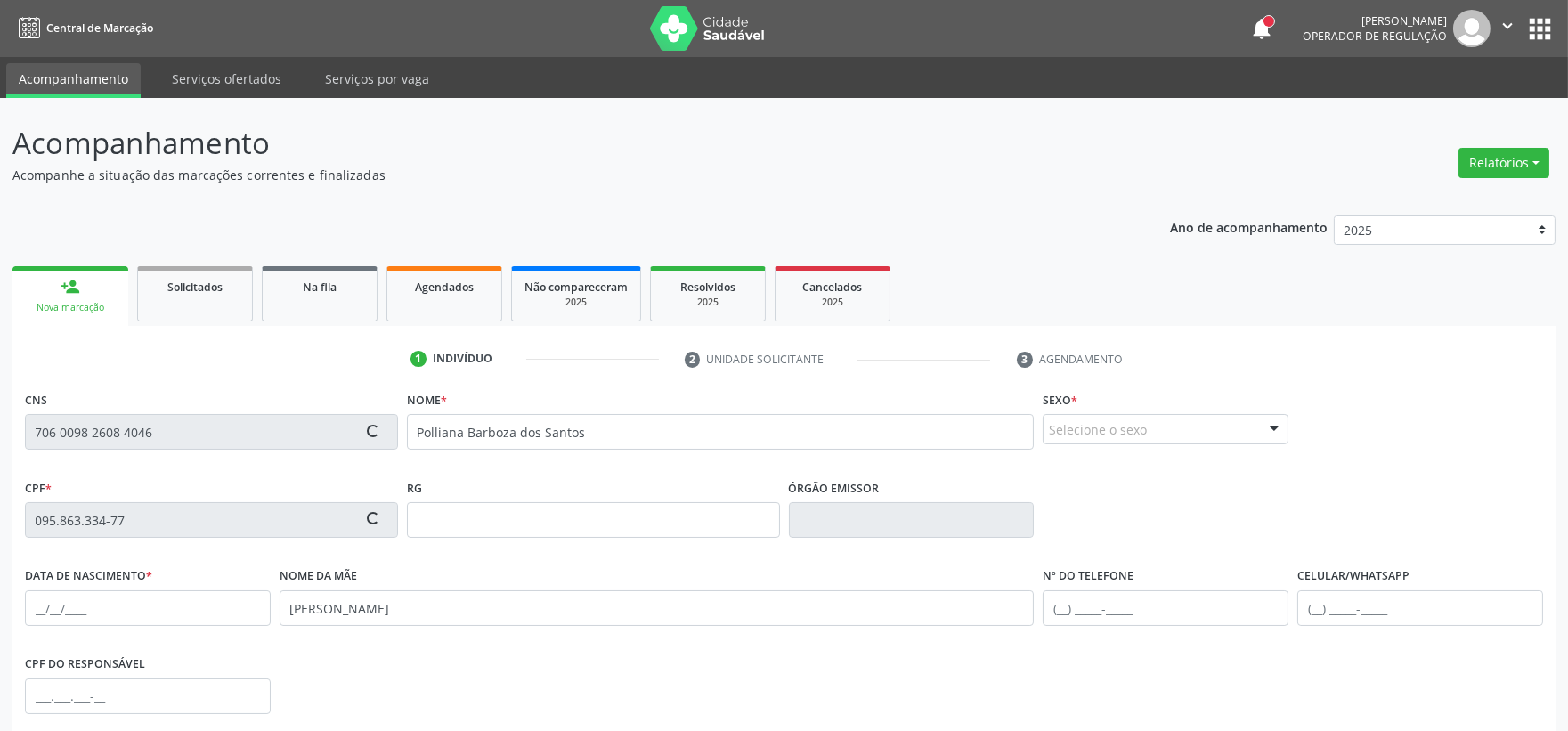
click at [1141, 432] on div "Selecione o sexo" at bounding box center [1166, 428] width 246 height 31
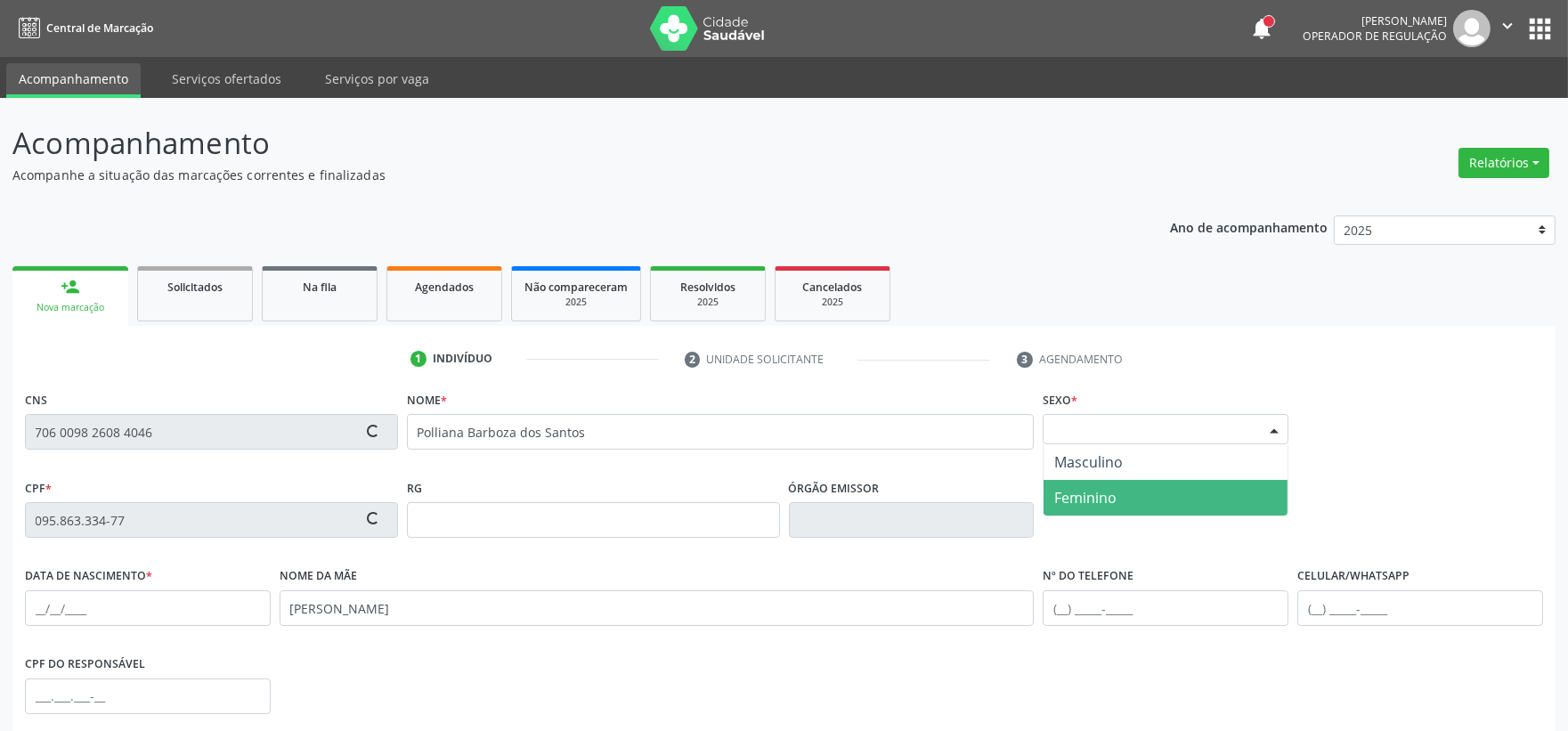
click at [1135, 496] on span "Feminino" at bounding box center [1166, 498] width 244 height 35
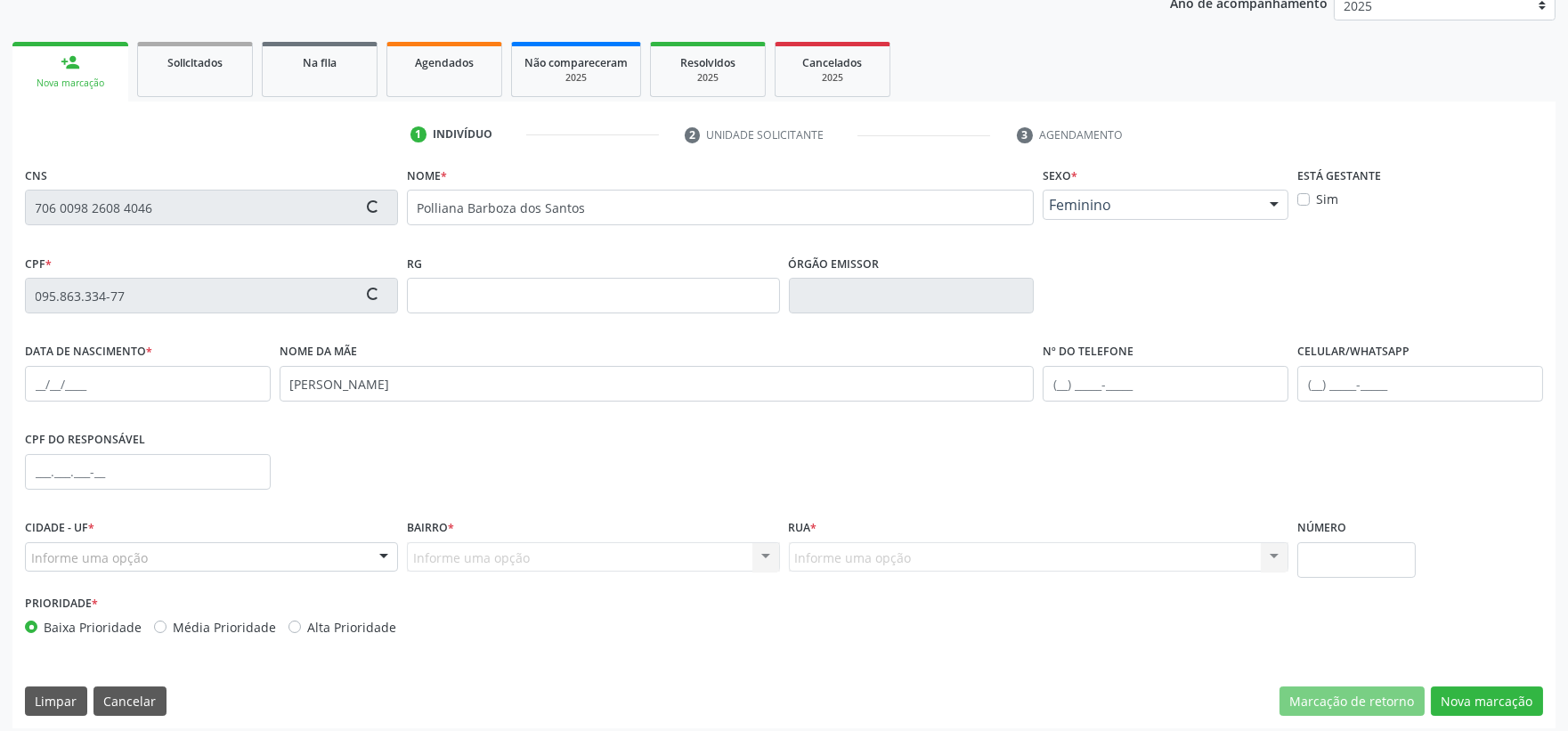
scroll to position [233, 0]
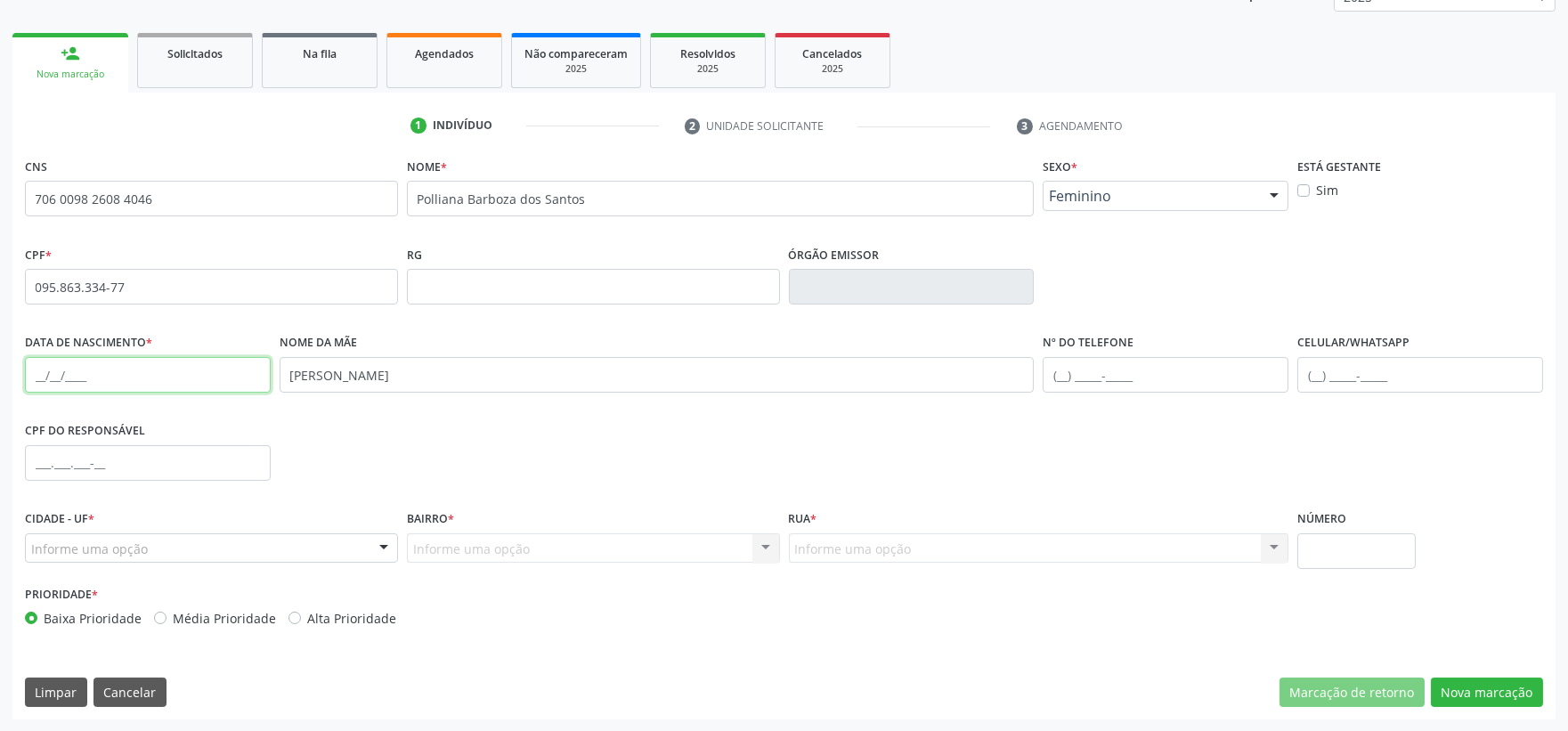
click at [40, 368] on input "text" at bounding box center [148, 375] width 246 height 35
type input "[DATE]"
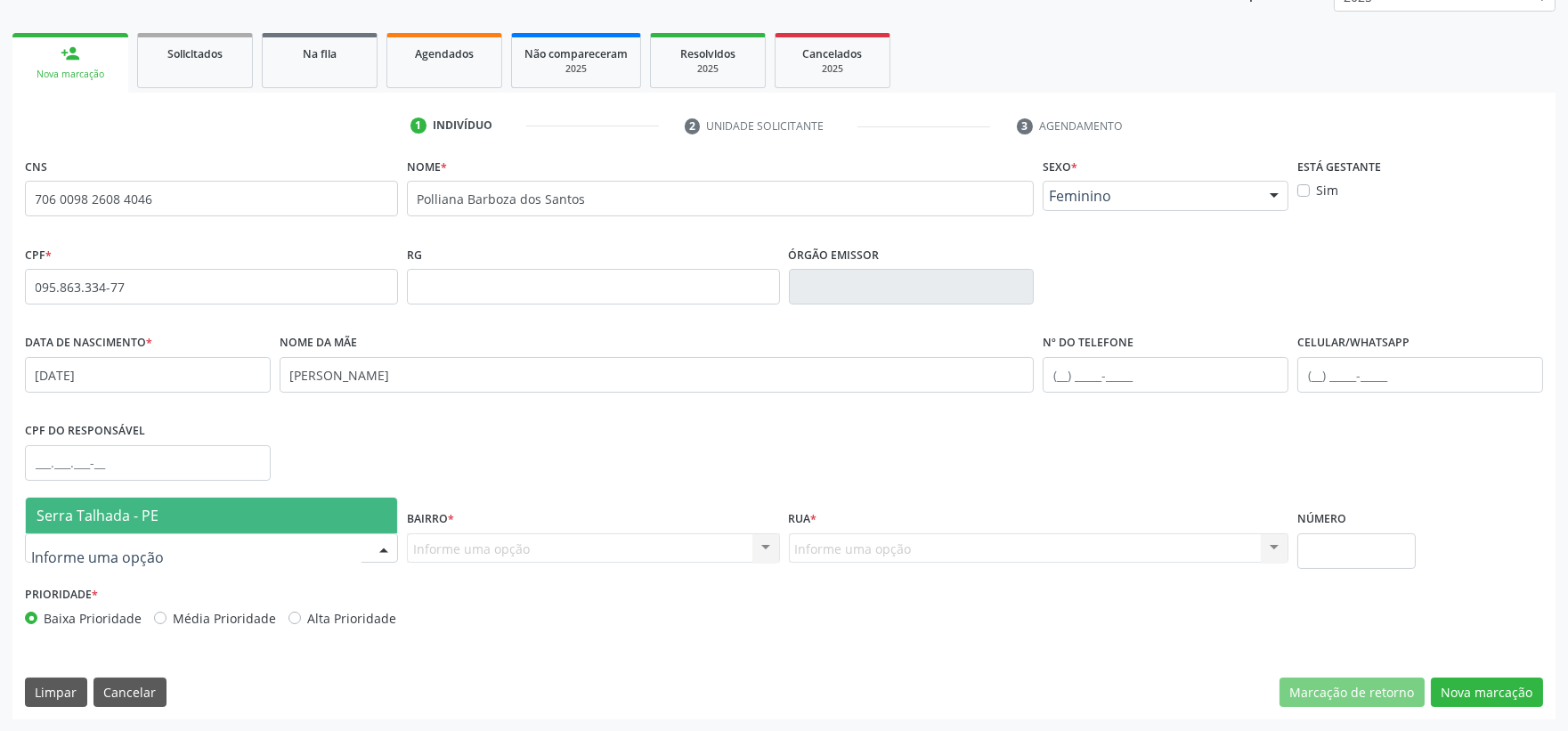
click at [295, 539] on div at bounding box center [211, 548] width 373 height 31
click at [289, 509] on span "Serra Talhada - PE" at bounding box center [211, 515] width 371 height 35
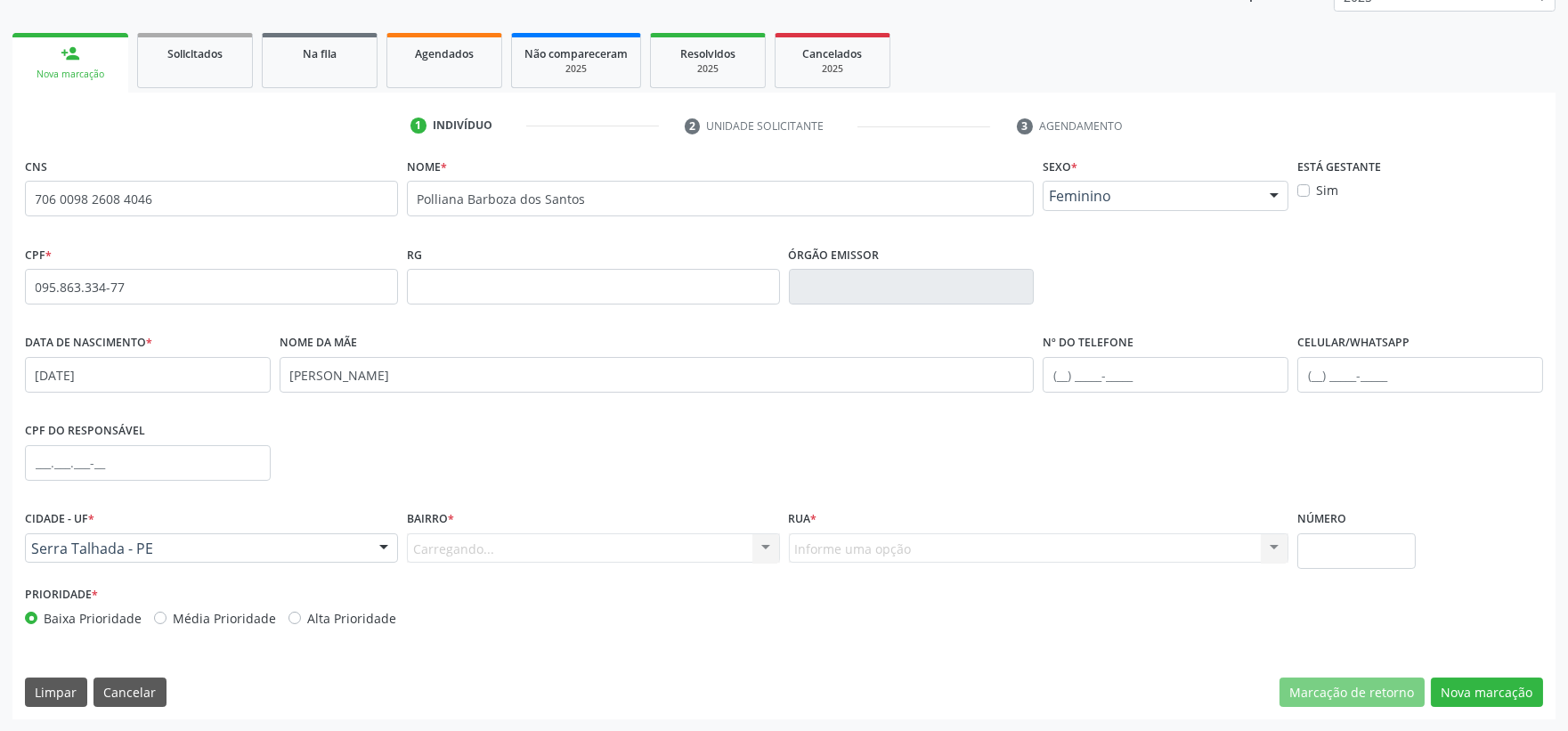
click at [442, 550] on div "Carregando... Nenhum resultado encontrado para: " " Nenhuma opção encontrada. D…" at bounding box center [593, 548] width 373 height 31
click at [463, 545] on div "Carregando... Nenhum resultado encontrado para: " " Nenhuma opção encontrada. D…" at bounding box center [593, 548] width 373 height 31
click at [768, 549] on div at bounding box center [765, 549] width 27 height 31
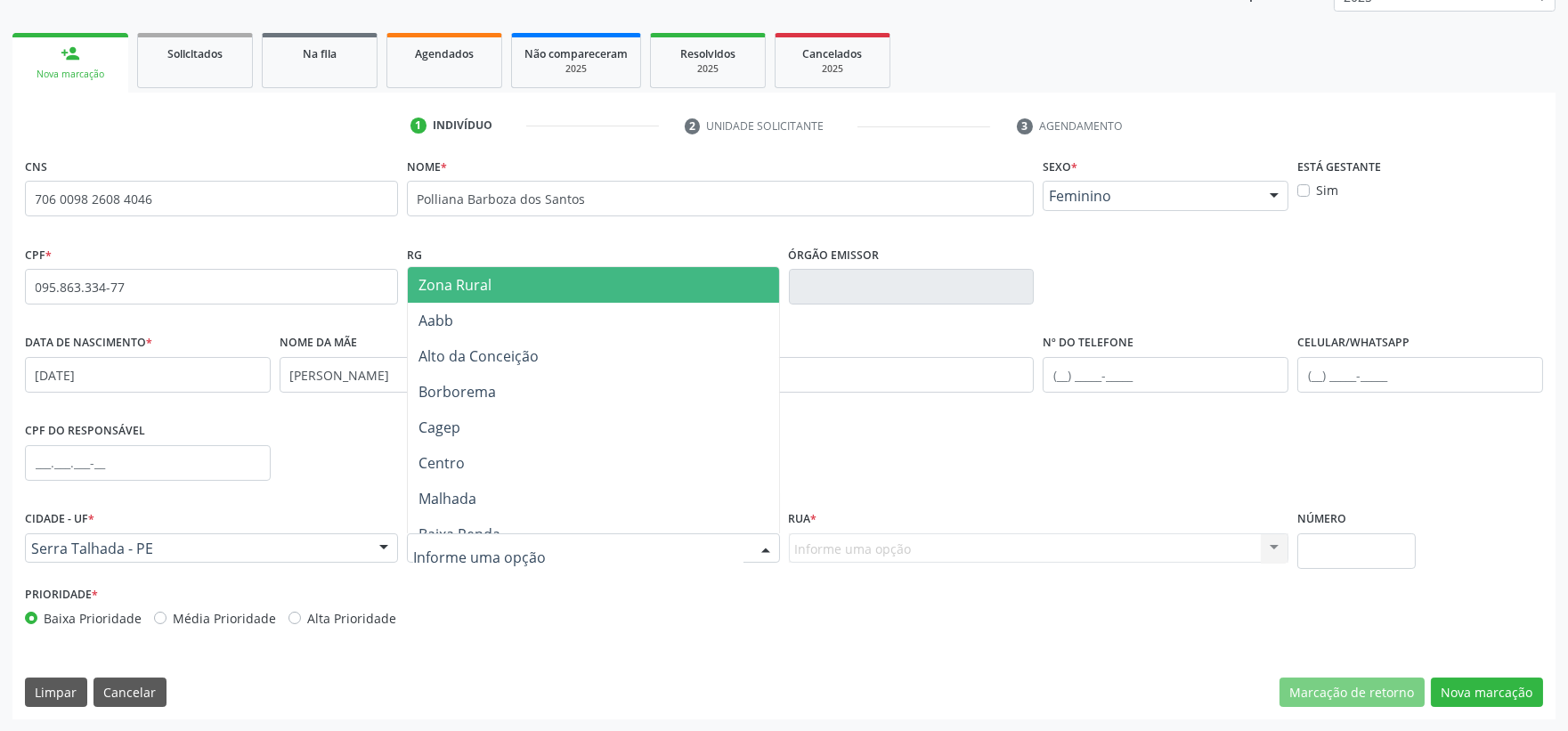
click at [506, 289] on span "Zona Rural" at bounding box center [593, 285] width 371 height 35
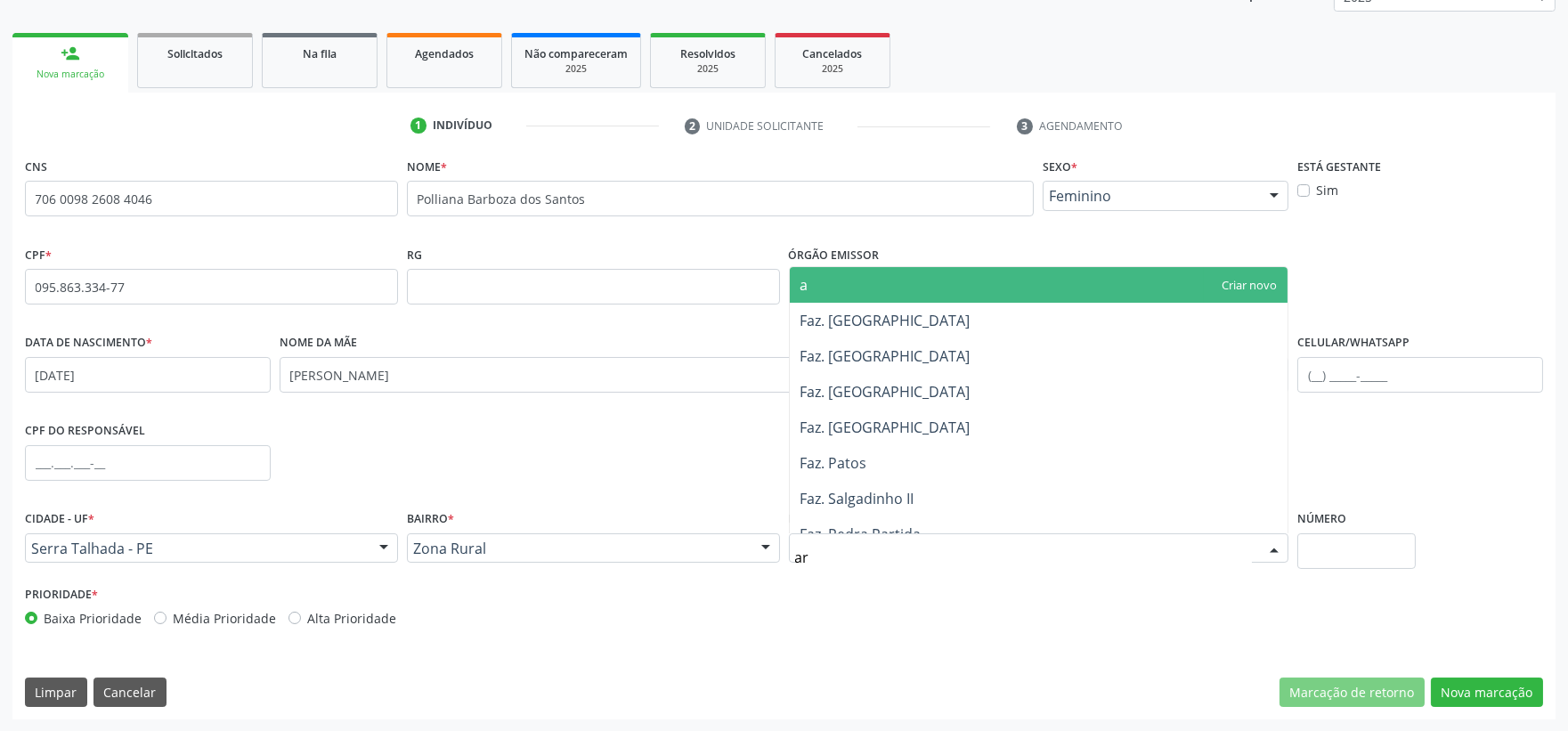
type input "a"
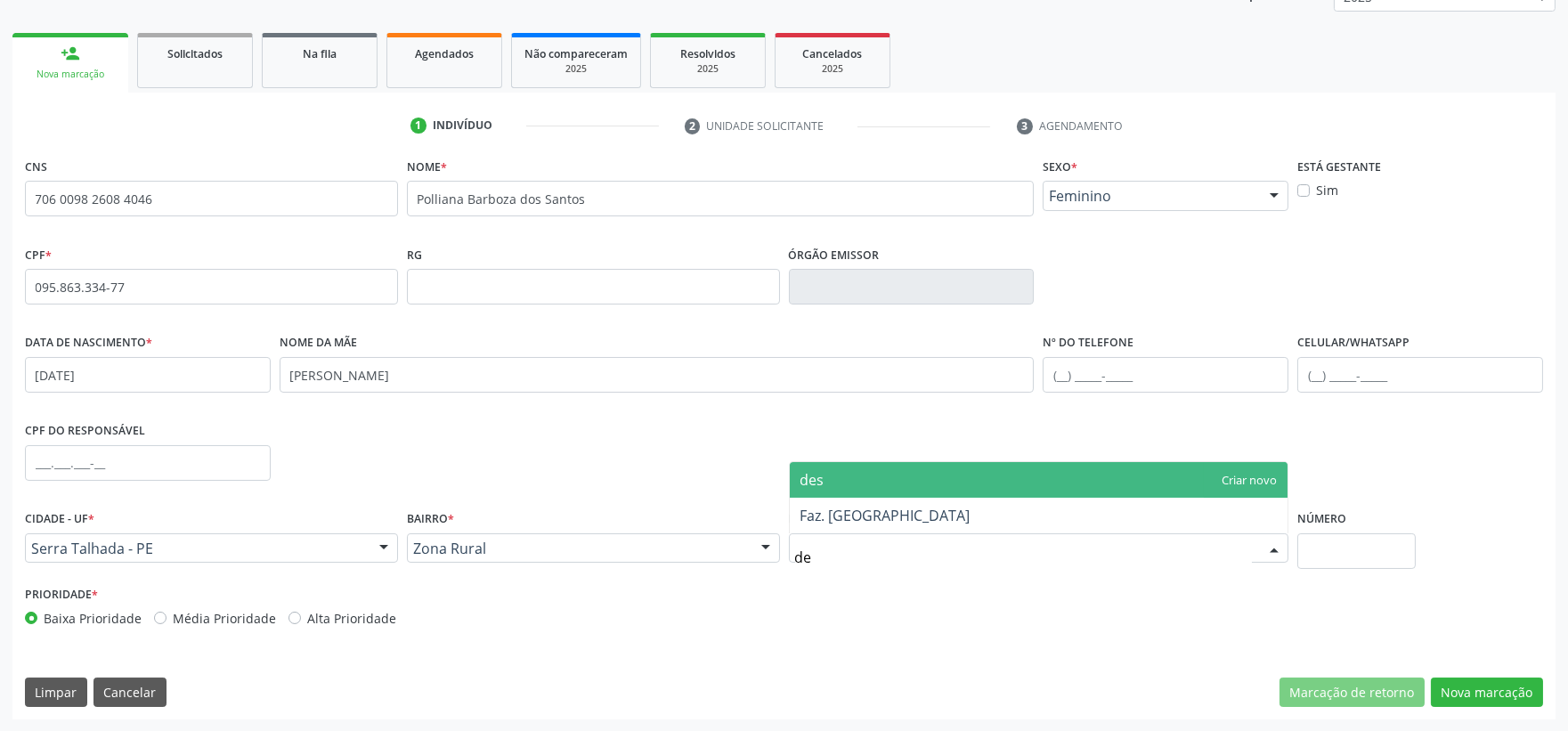
type input "d"
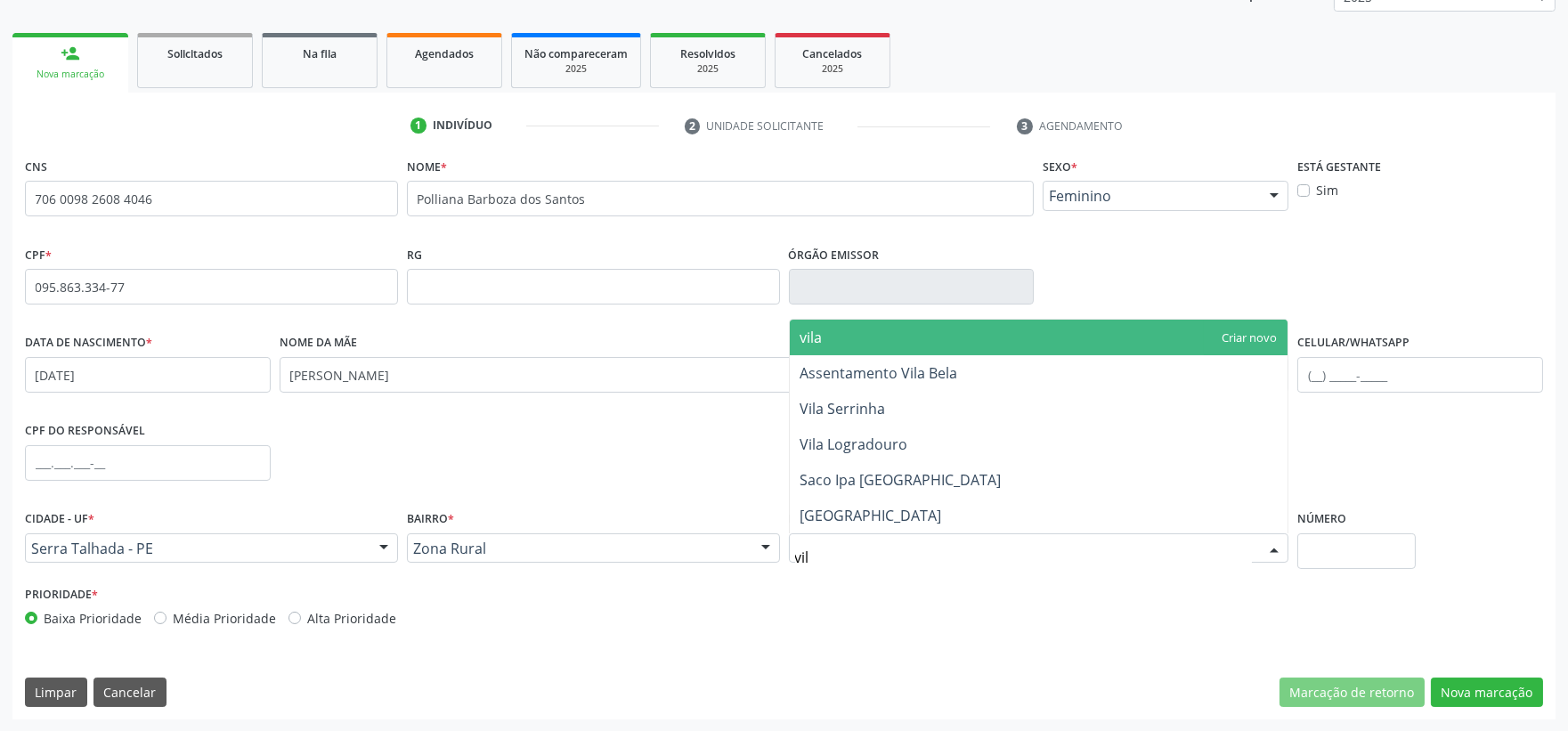
type input "vila"
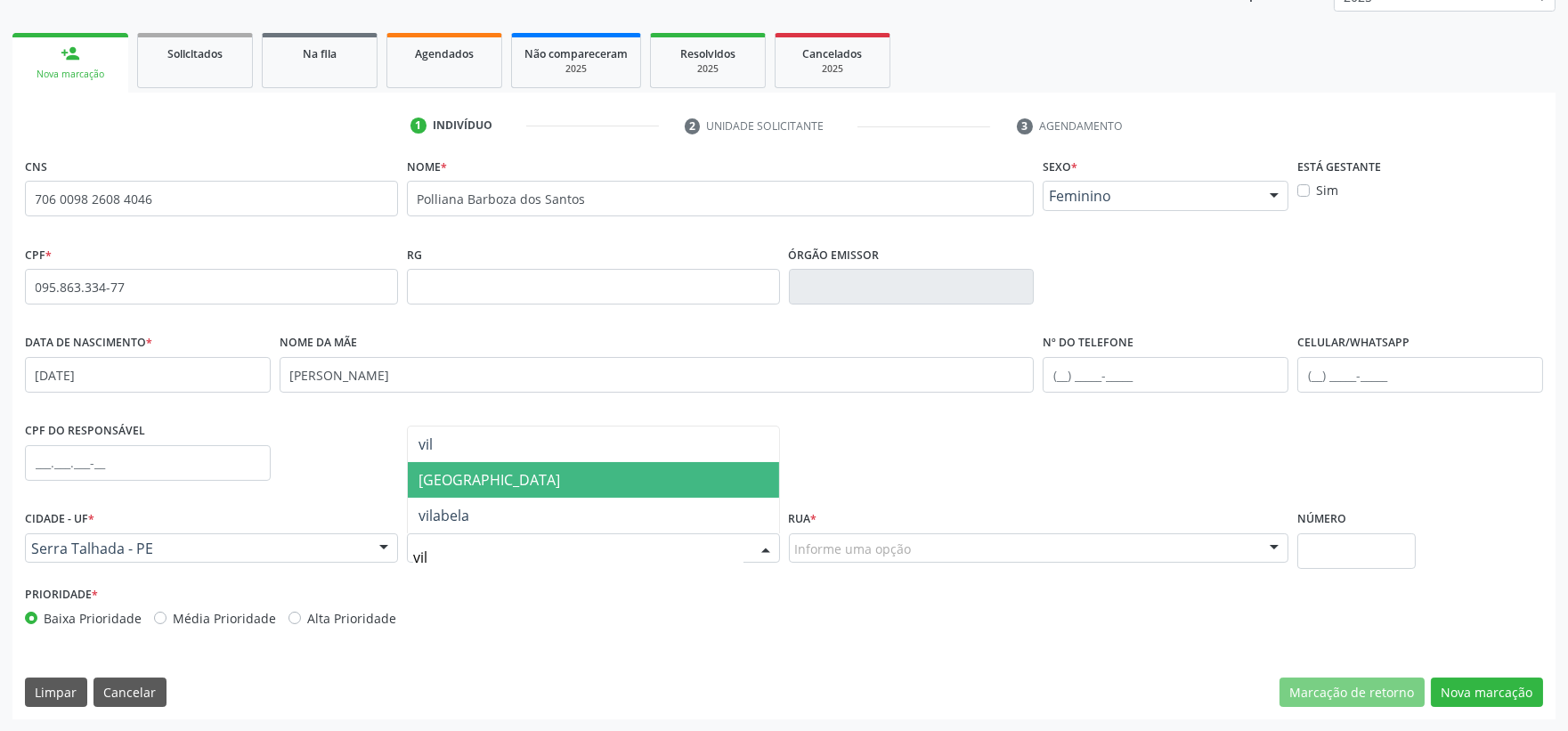
type input "vila"
click at [586, 488] on span "[GEOGRAPHIC_DATA]" at bounding box center [593, 479] width 371 height 35
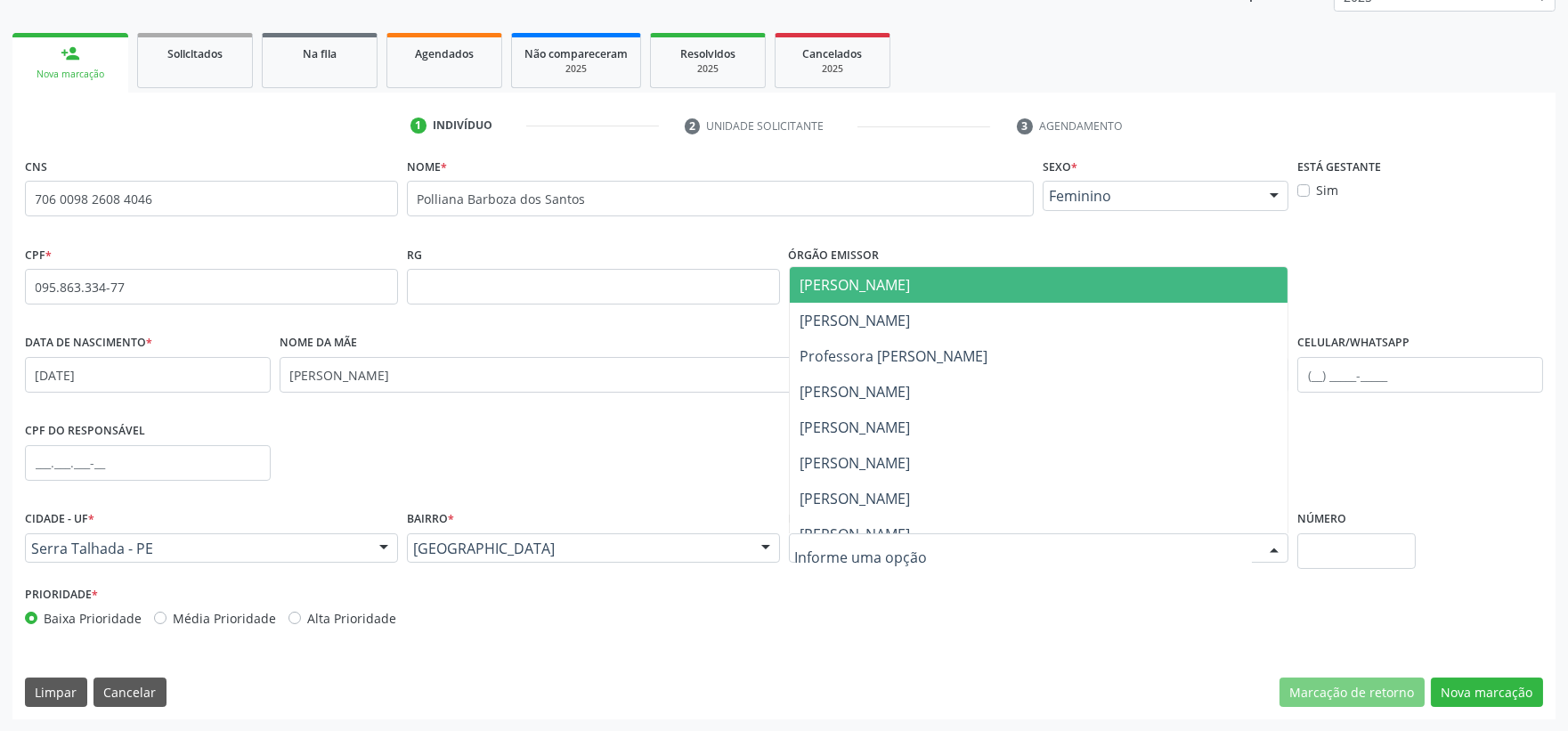
click at [973, 546] on div at bounding box center [1039, 548] width 500 height 31
type input "d"
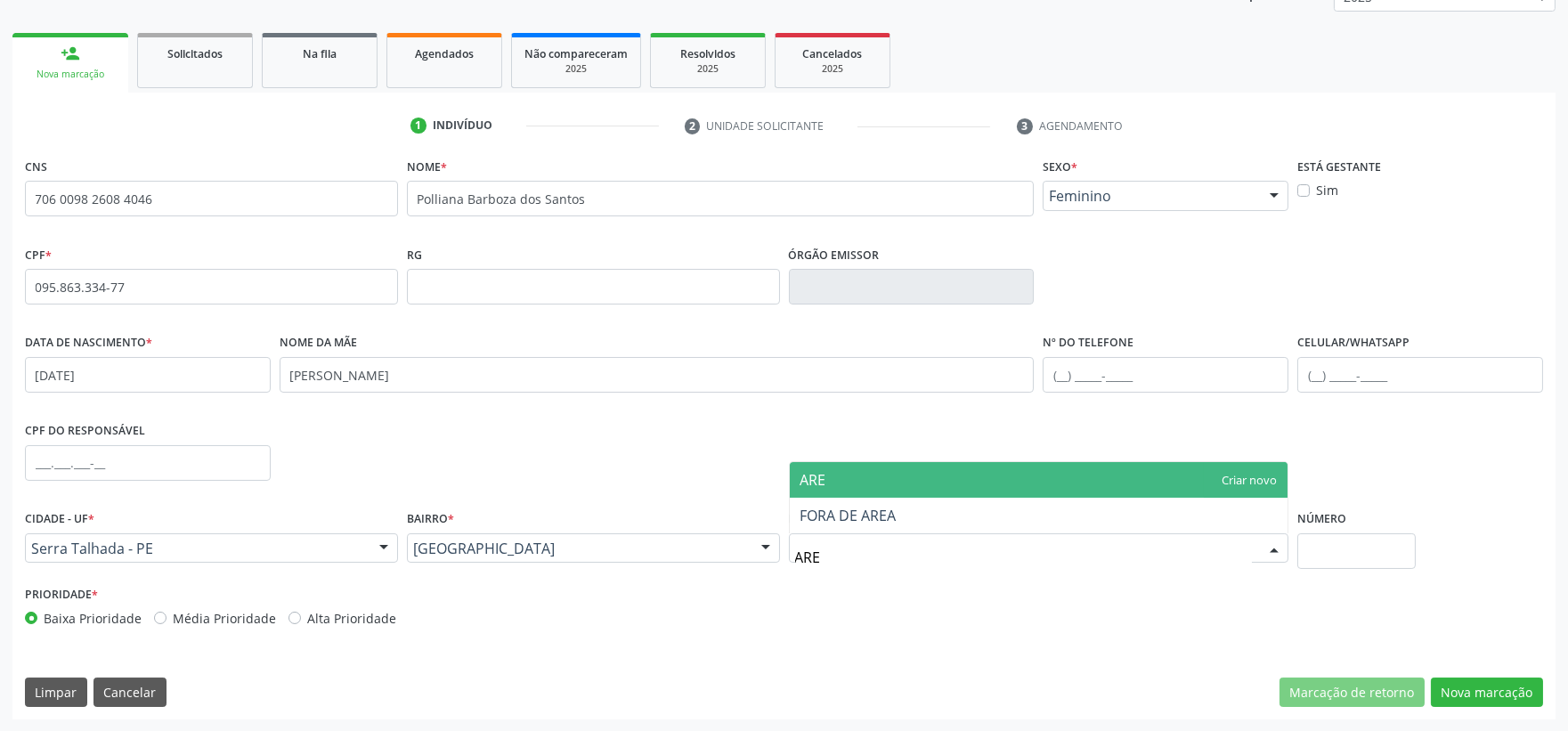
type input "AREA"
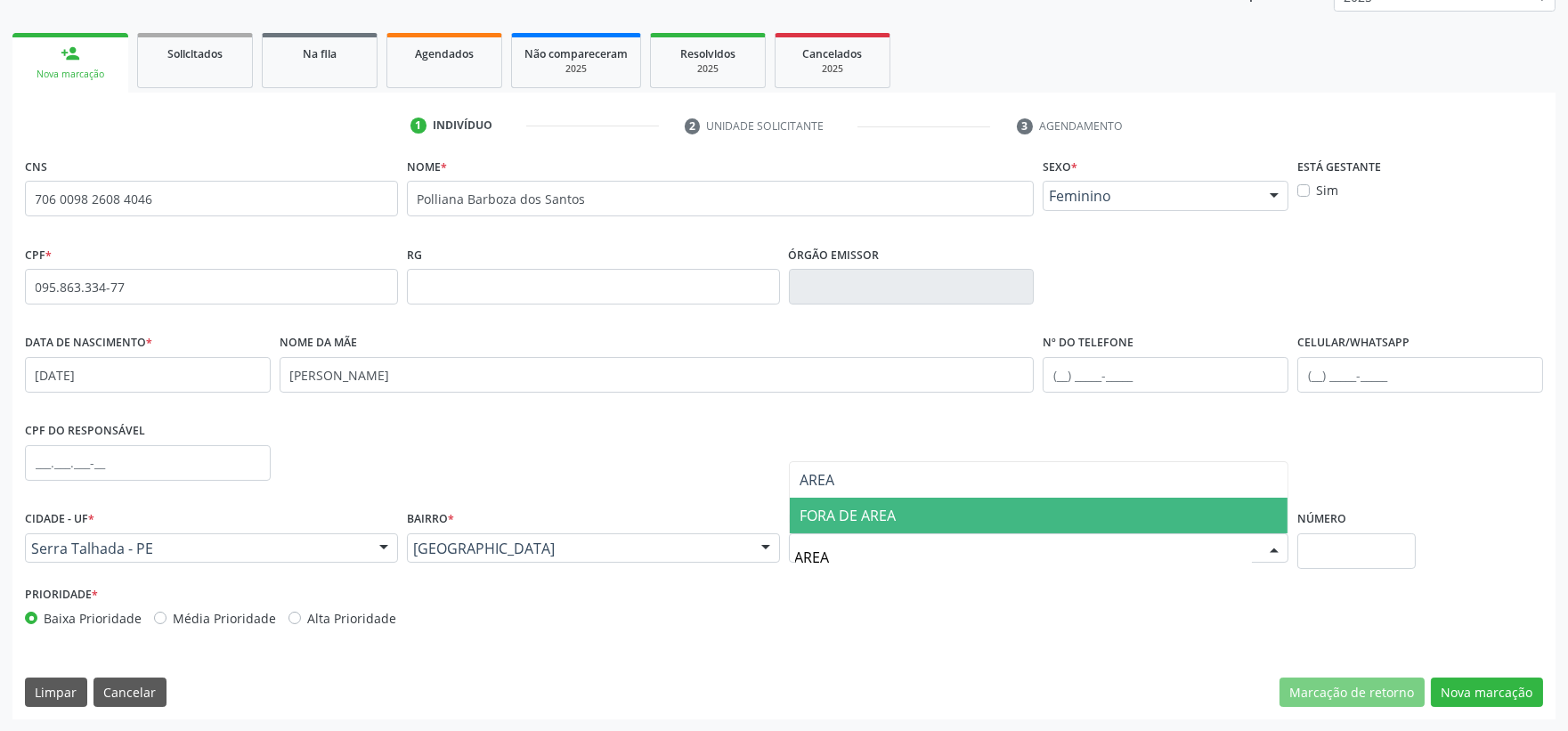
click at [958, 516] on span "FORA DE AREA" at bounding box center [1039, 515] width 499 height 35
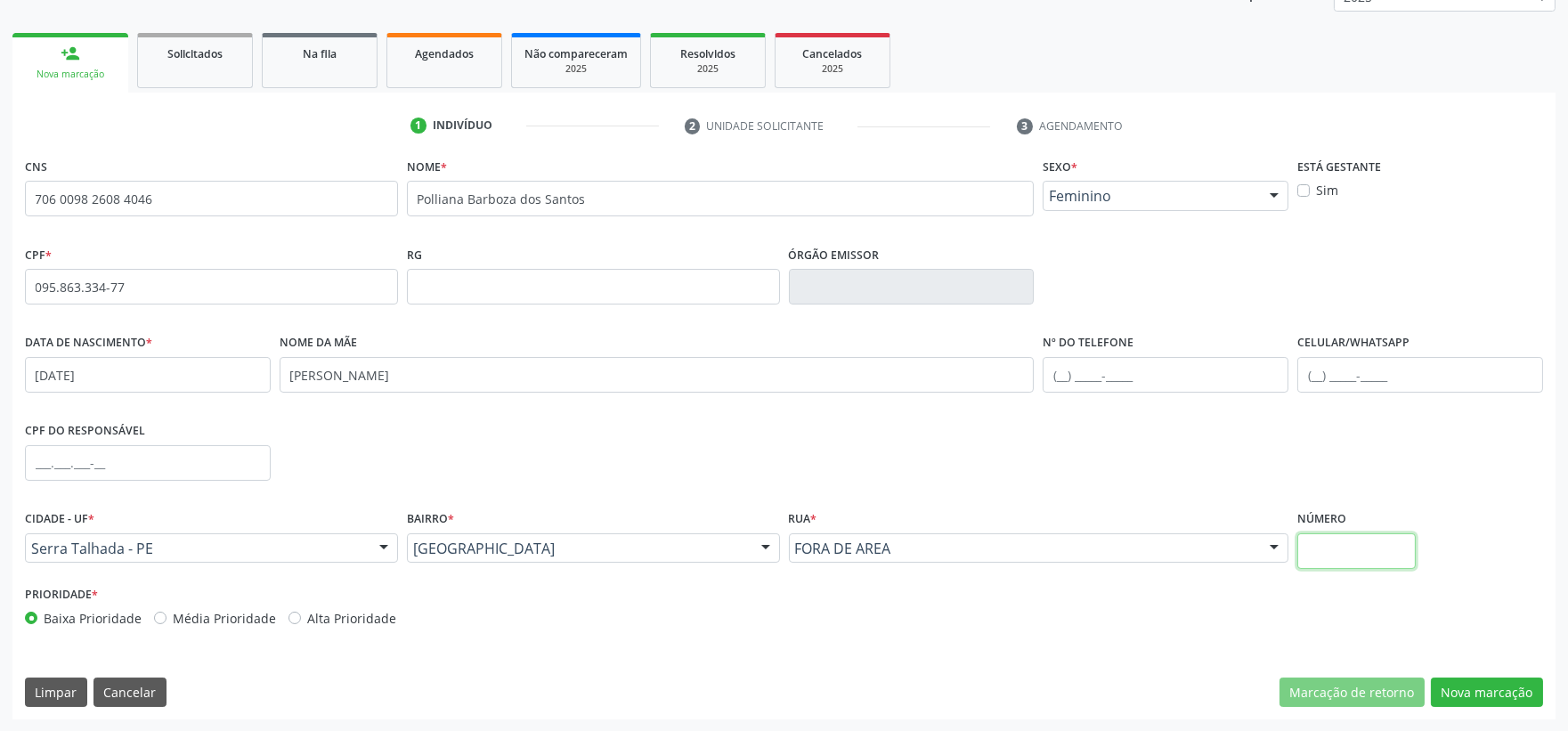
click at [1373, 556] on input "text" at bounding box center [1356, 551] width 118 height 35
type input "0"
click at [1485, 697] on button "Nova marcação" at bounding box center [1486, 692] width 112 height 31
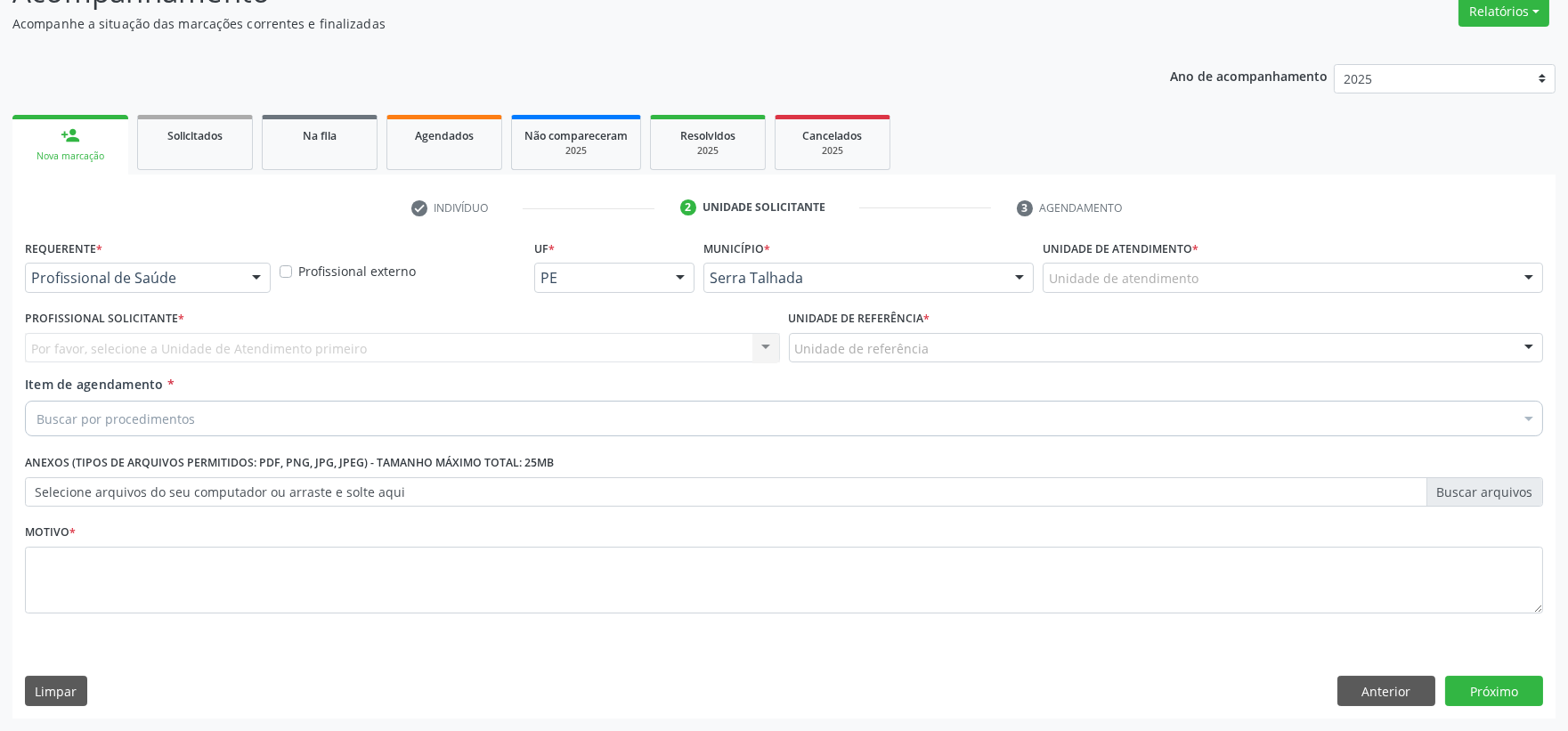
scroll to position [152, 0]
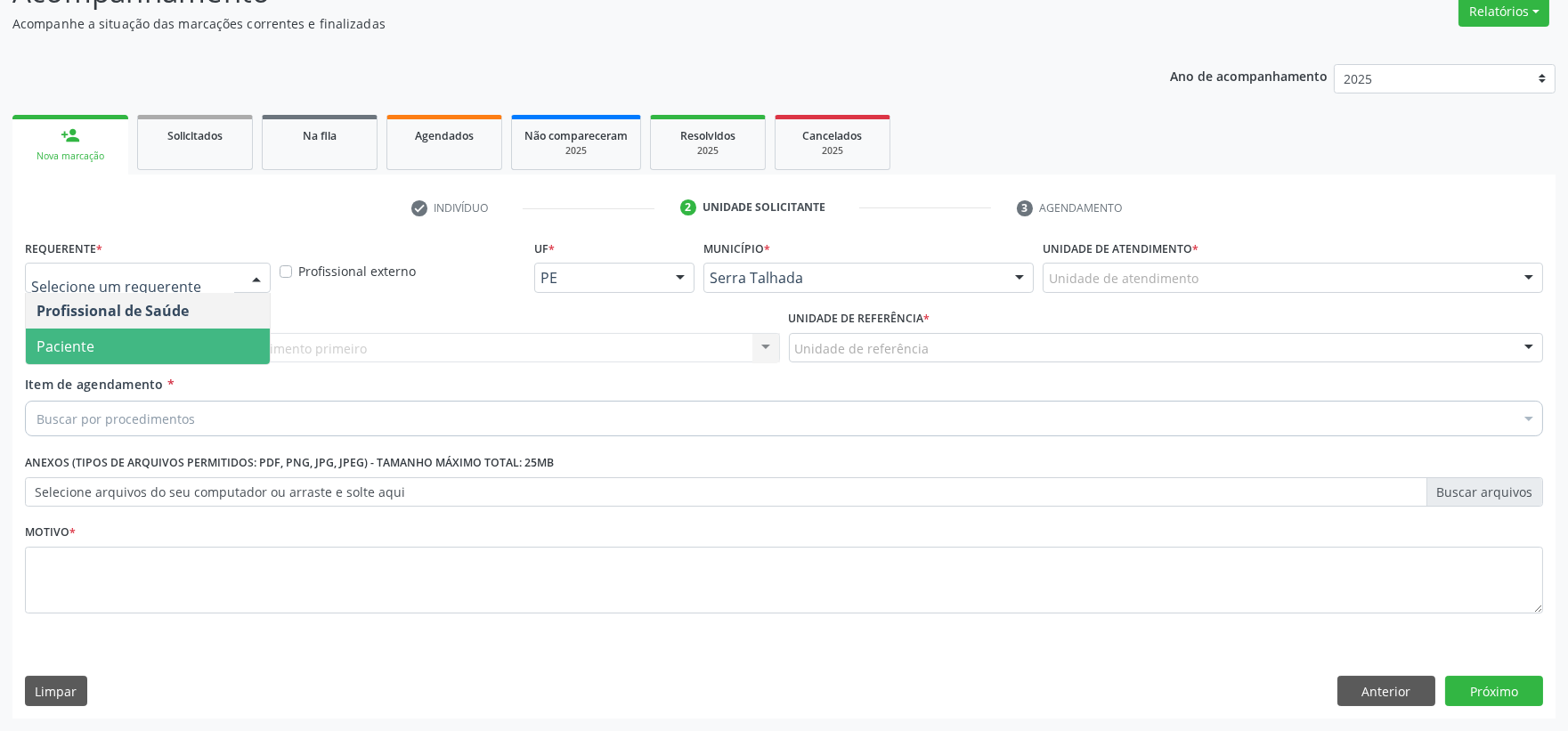
click at [136, 347] on span "Paciente" at bounding box center [148, 346] width 244 height 35
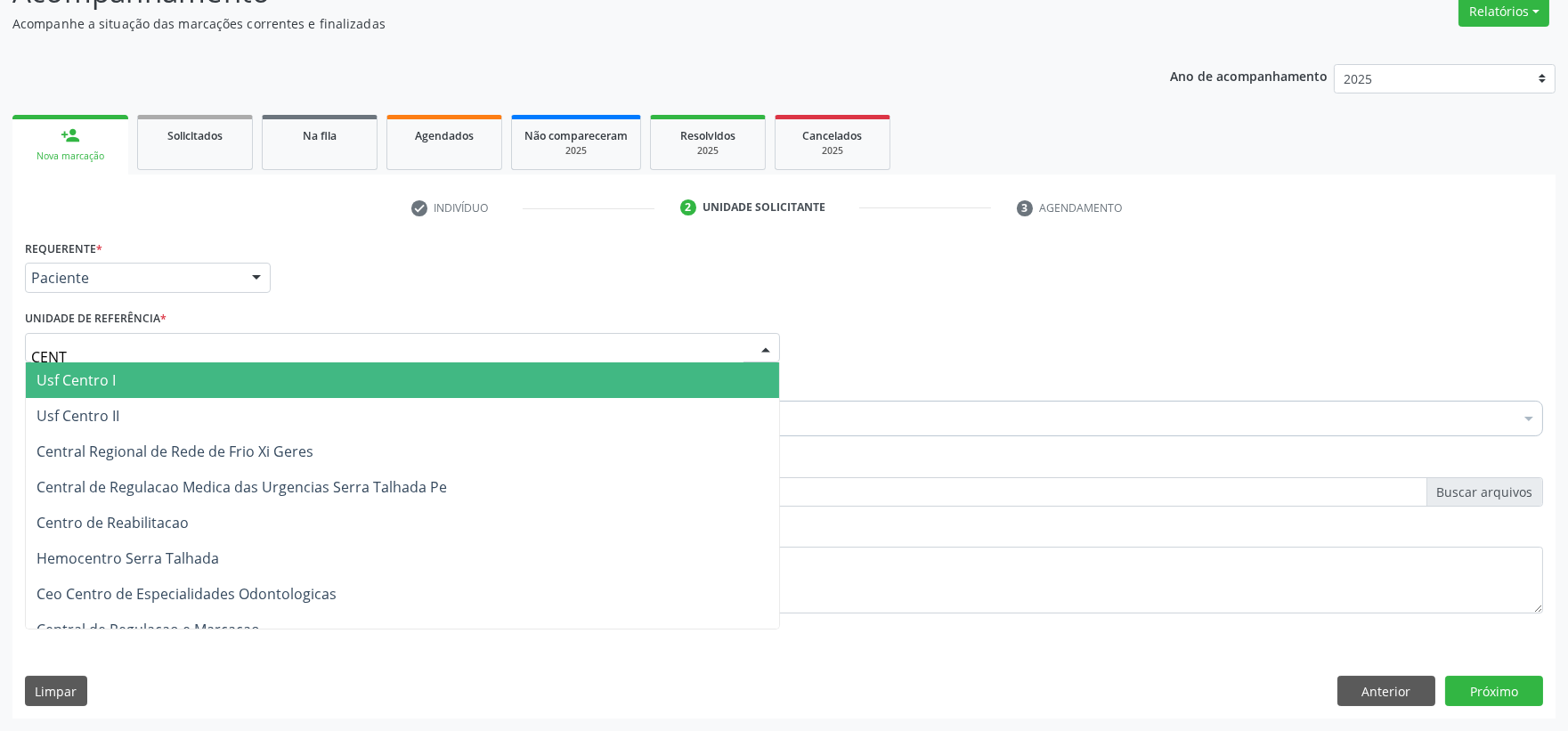
type input "CENTR"
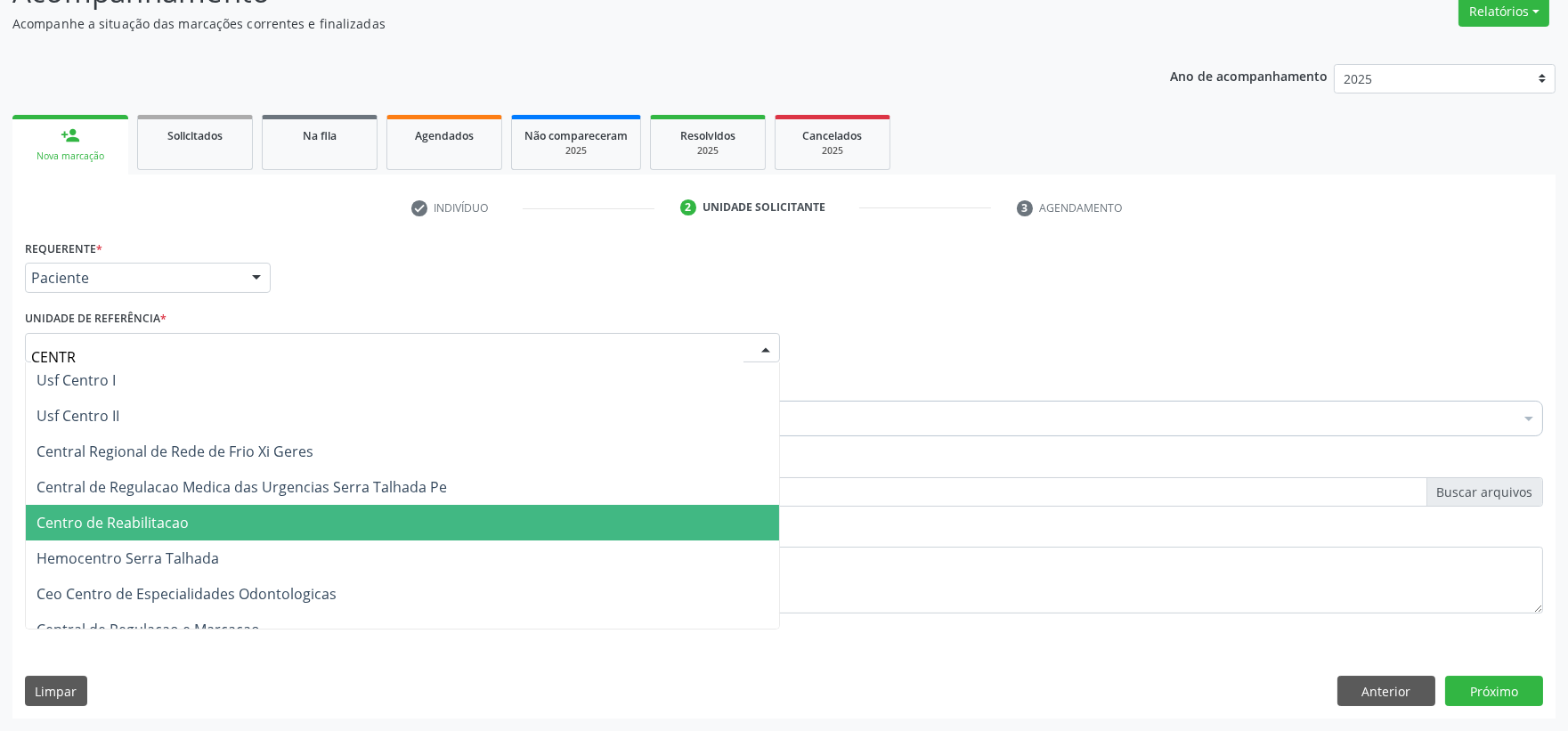
drag, startPoint x: 149, startPoint y: 519, endPoint x: 154, endPoint y: 508, distance: 12.1
click at [150, 517] on span "Centro de Reabilitacao" at bounding box center [112, 522] width 153 height 19
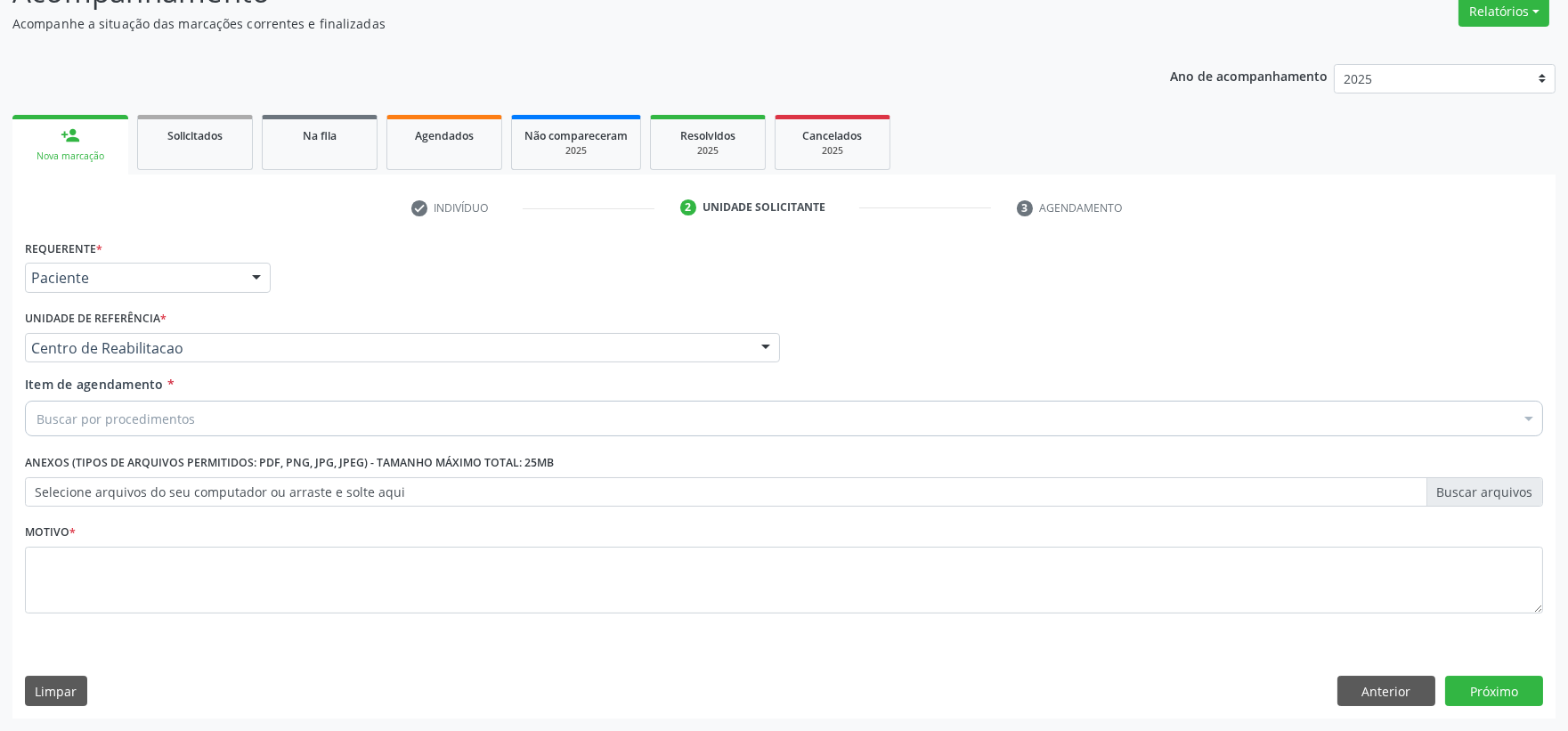
click at [472, 415] on div "Buscar por procedimentos" at bounding box center [784, 418] width 1518 height 35
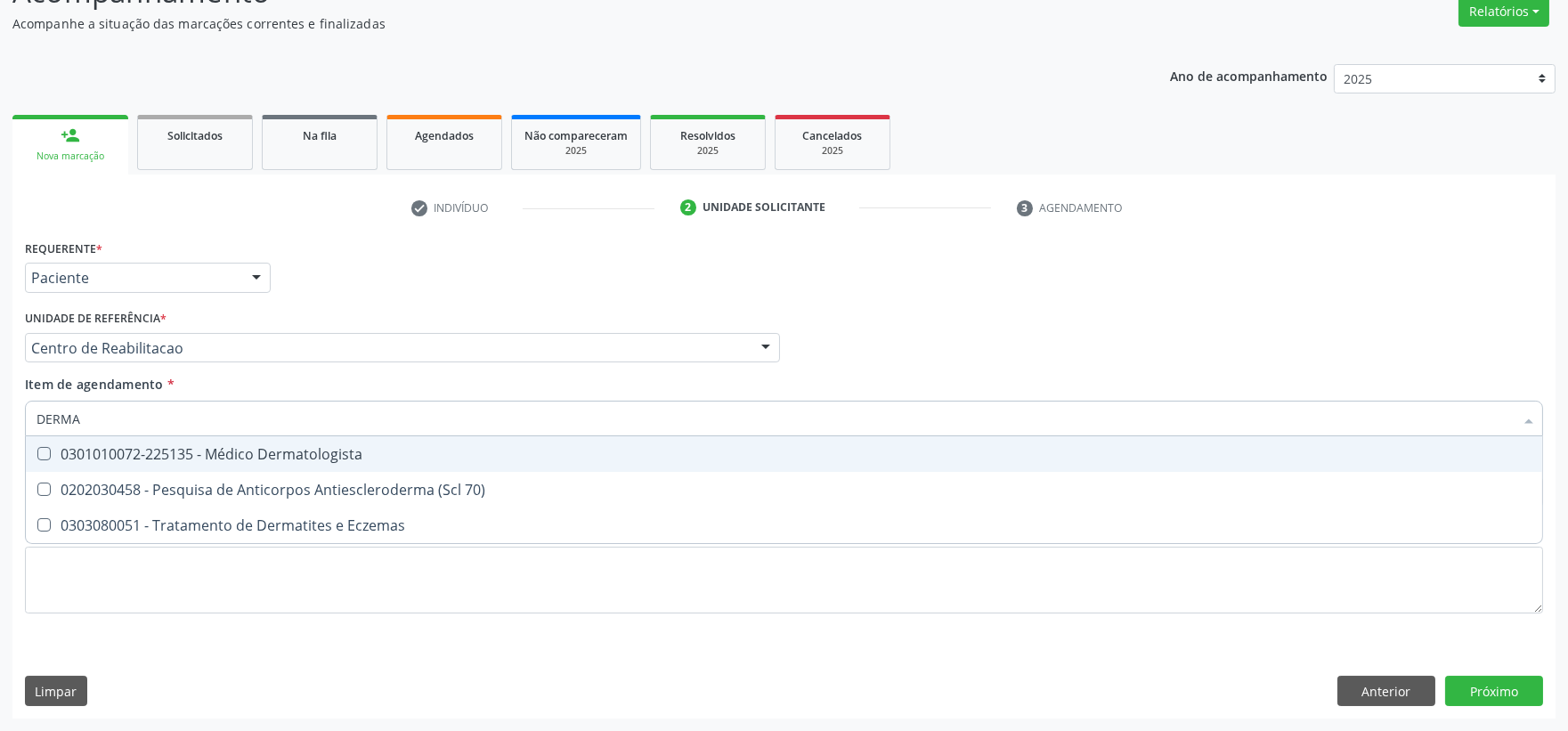
type input "DERMAT"
click at [438, 452] on div "0301010072-225135 - Médico Dermatologista" at bounding box center [784, 453] width 1495 height 14
checkbox Dermatologista "true"
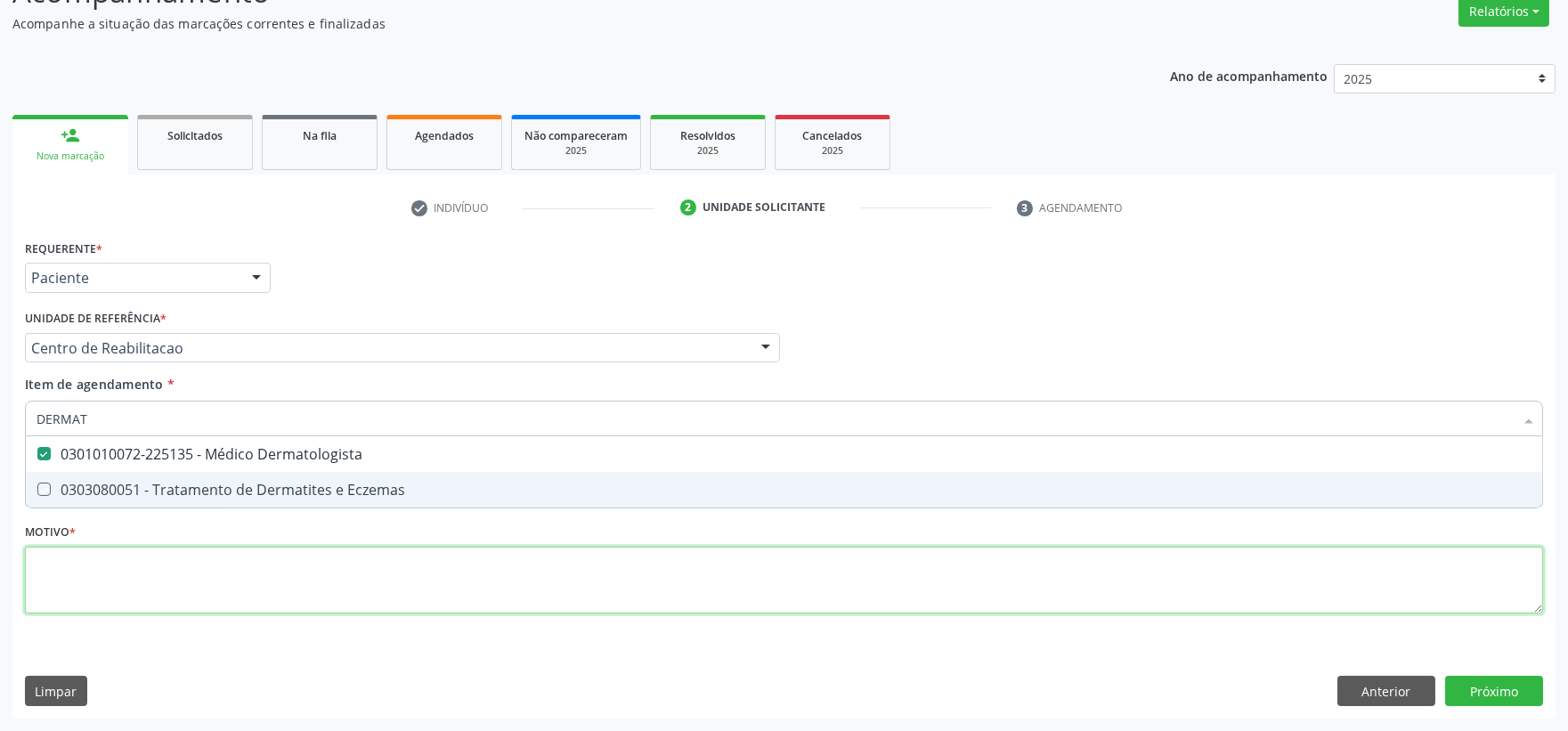
click at [429, 557] on div "Requerente * Paciente Profissional de Saúde Paciente Nenhum resultado encontrad…" at bounding box center [784, 437] width 1518 height 403
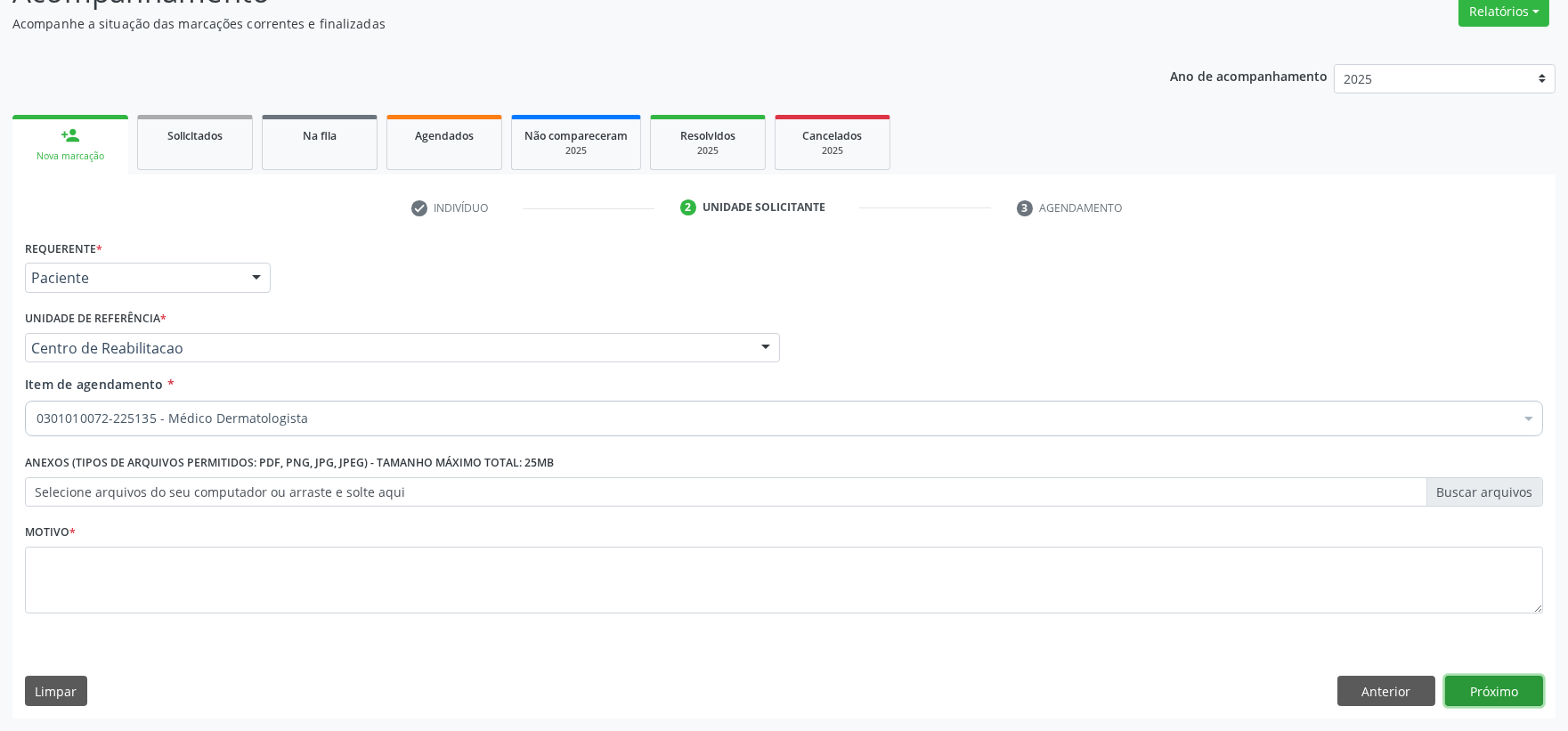
click at [1467, 687] on button "Próximo" at bounding box center [1494, 690] width 98 height 31
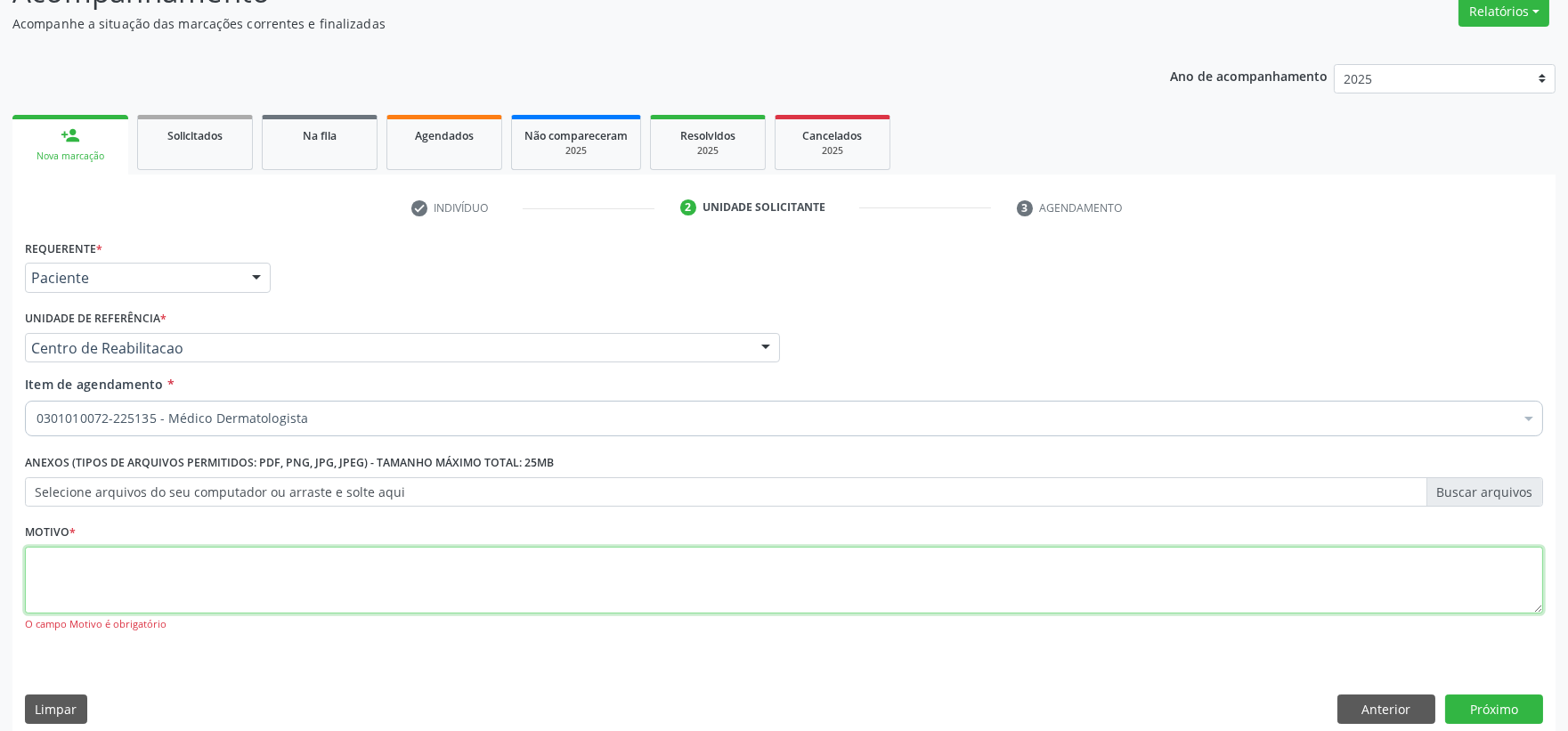
click at [1257, 584] on textarea at bounding box center [784, 580] width 1518 height 68
type textarea "."
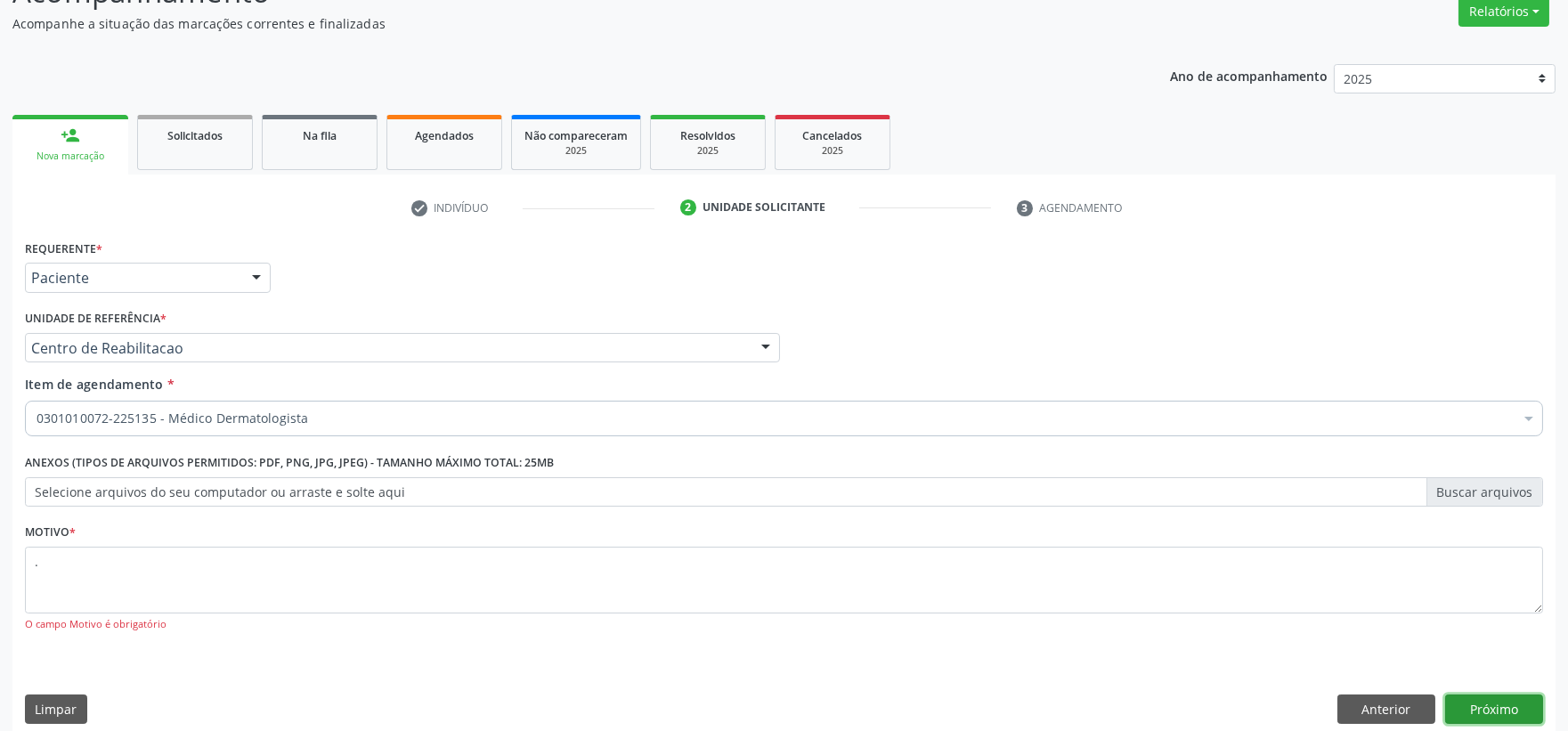
click at [1526, 715] on button "Próximo" at bounding box center [1494, 710] width 98 height 31
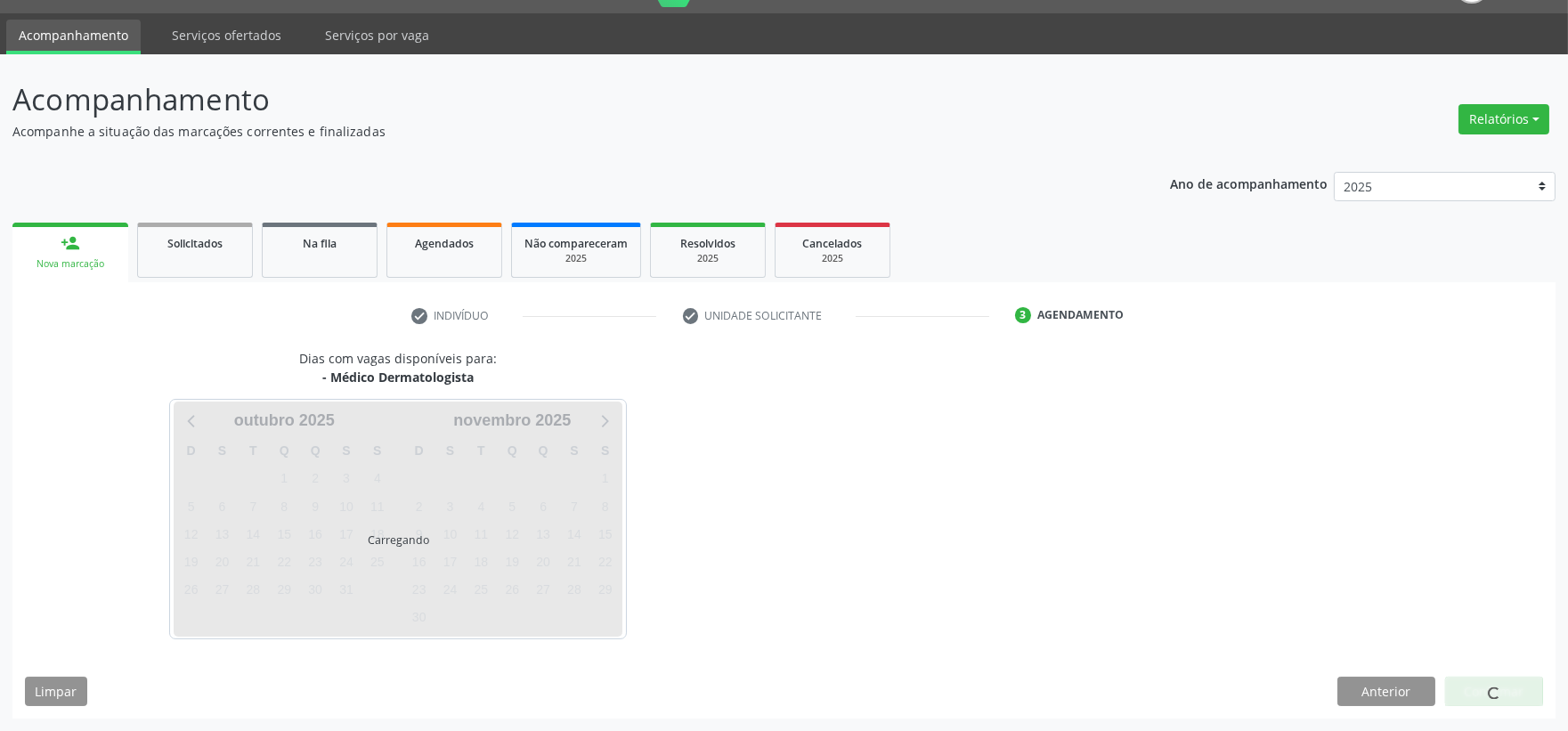
scroll to position [43, 0]
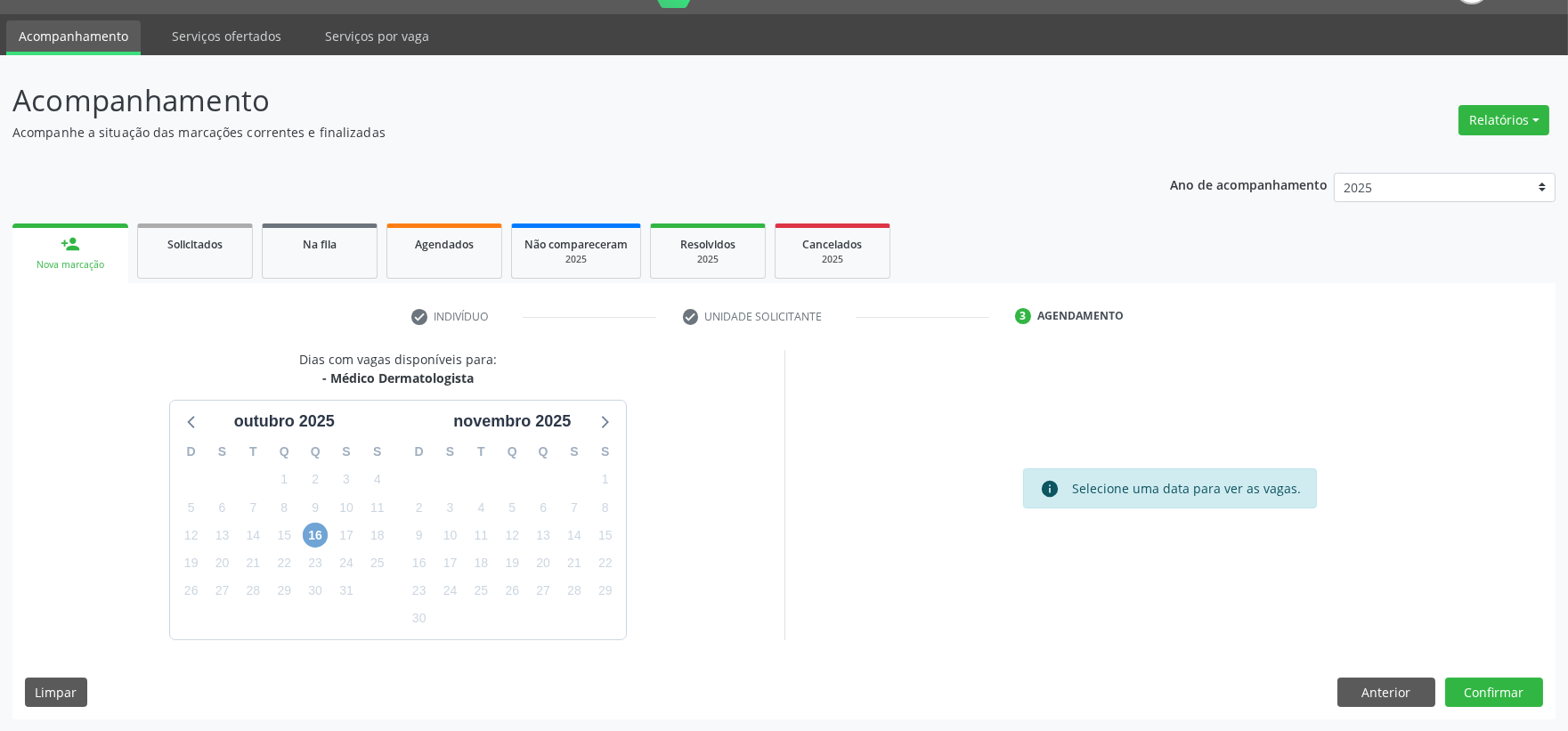
click at [314, 534] on span "16" at bounding box center [315, 535] width 25 height 25
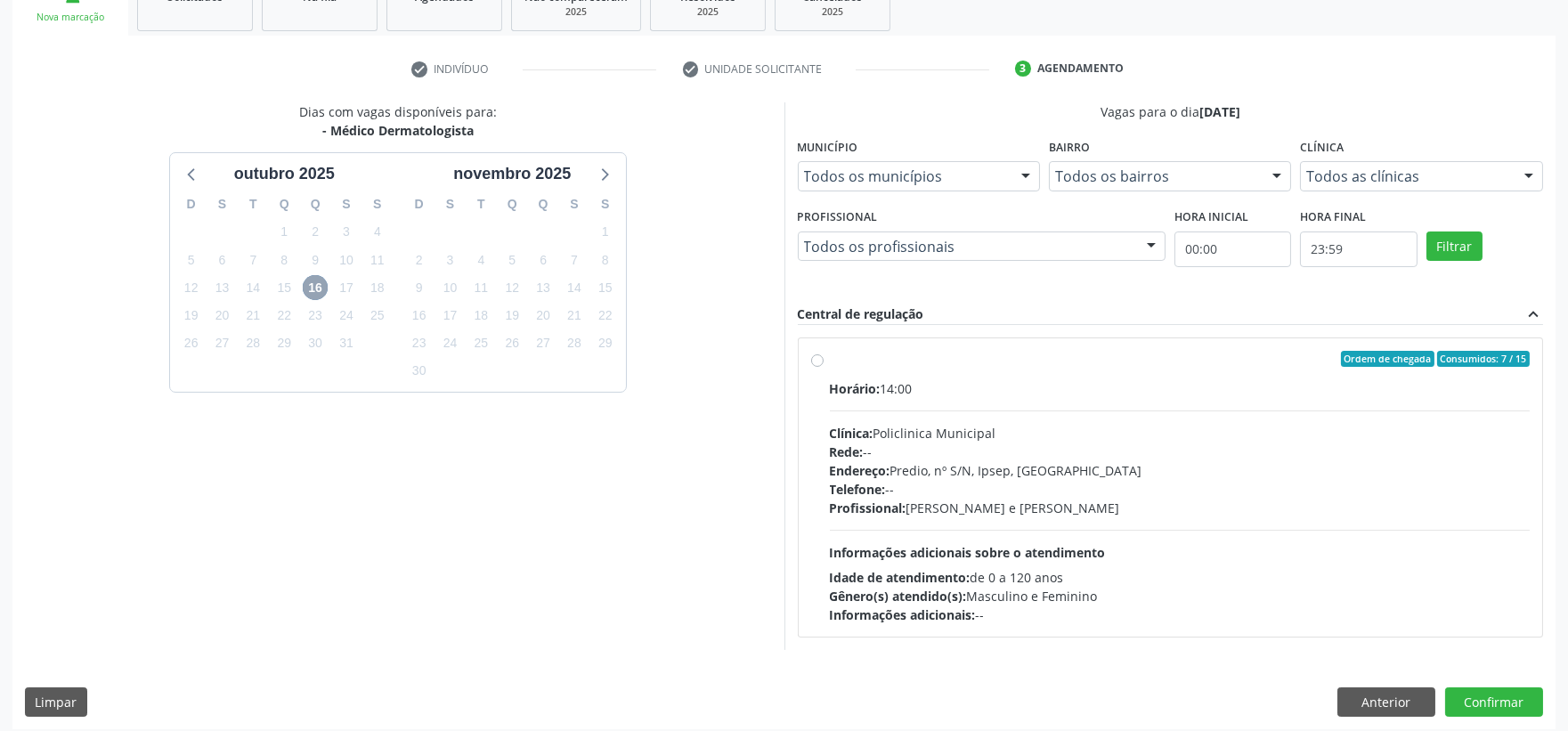
scroll to position [300, 0]
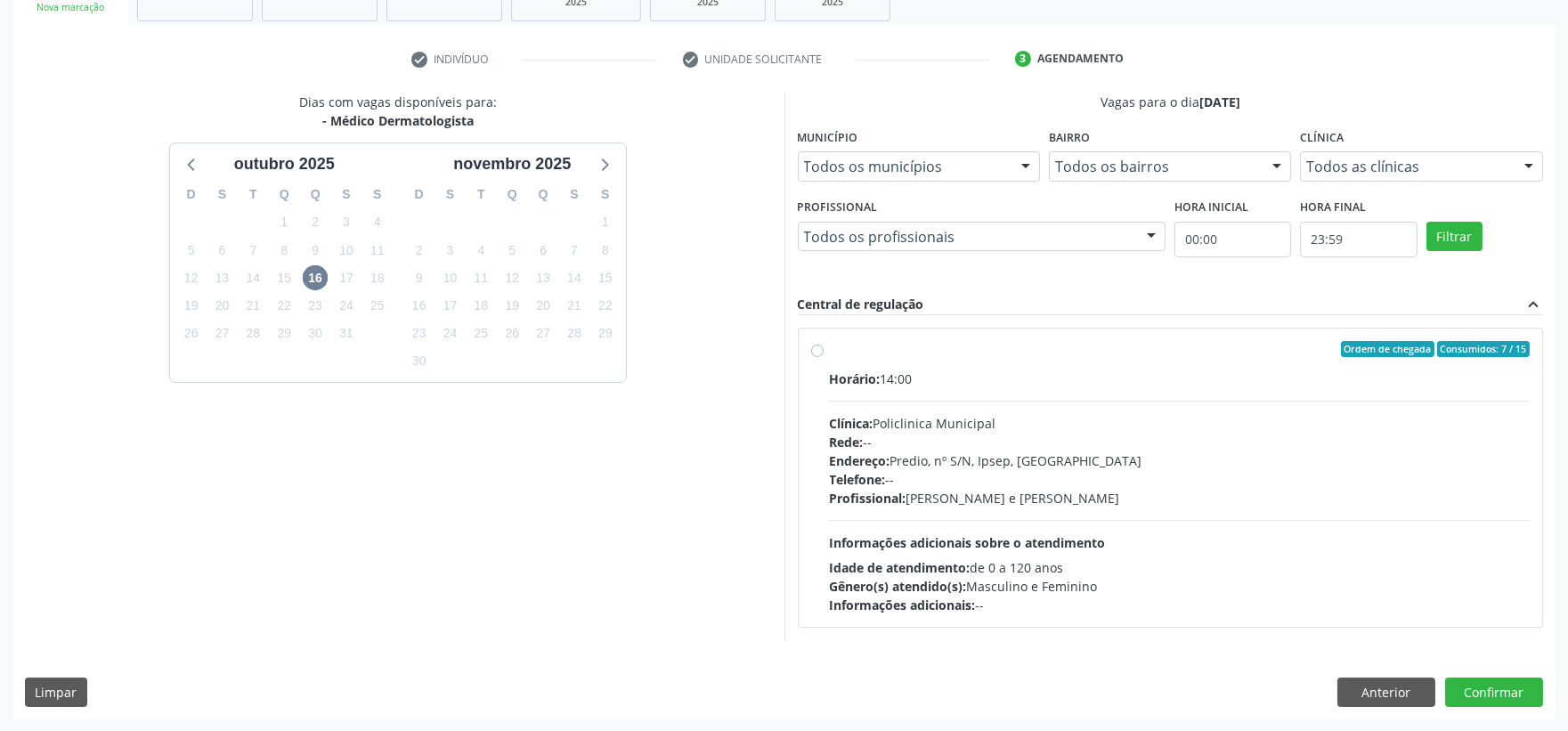
click at [118, 176] on div "Dias com vagas disponíveis para: - Médico Dermatologista [DATE] D S T Q Q S S 2…" at bounding box center [398, 366] width 772 height 547
click at [1377, 690] on button "Anterior" at bounding box center [1386, 692] width 98 height 31
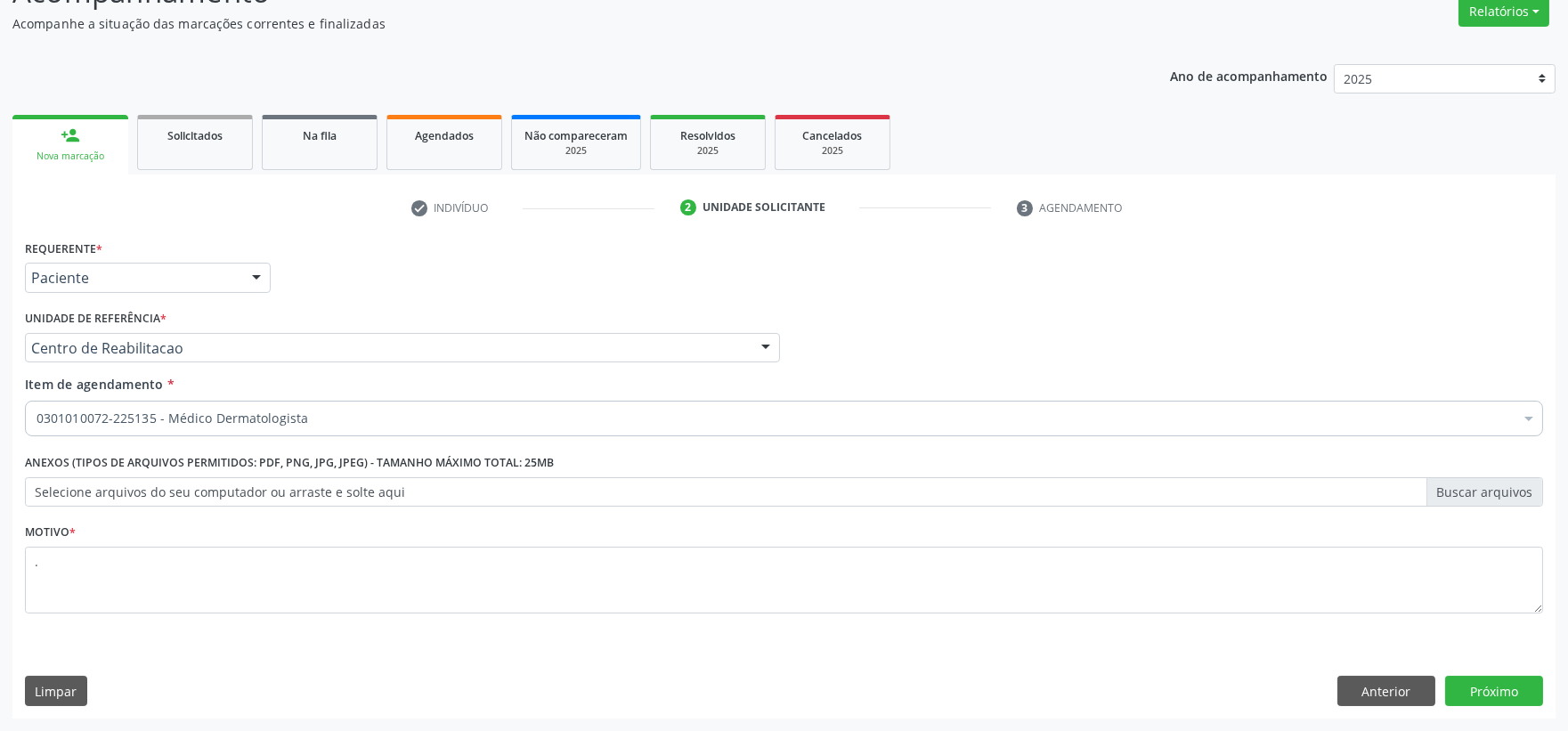
scroll to position [152, 0]
click at [1396, 686] on button "Anterior" at bounding box center [1386, 690] width 98 height 31
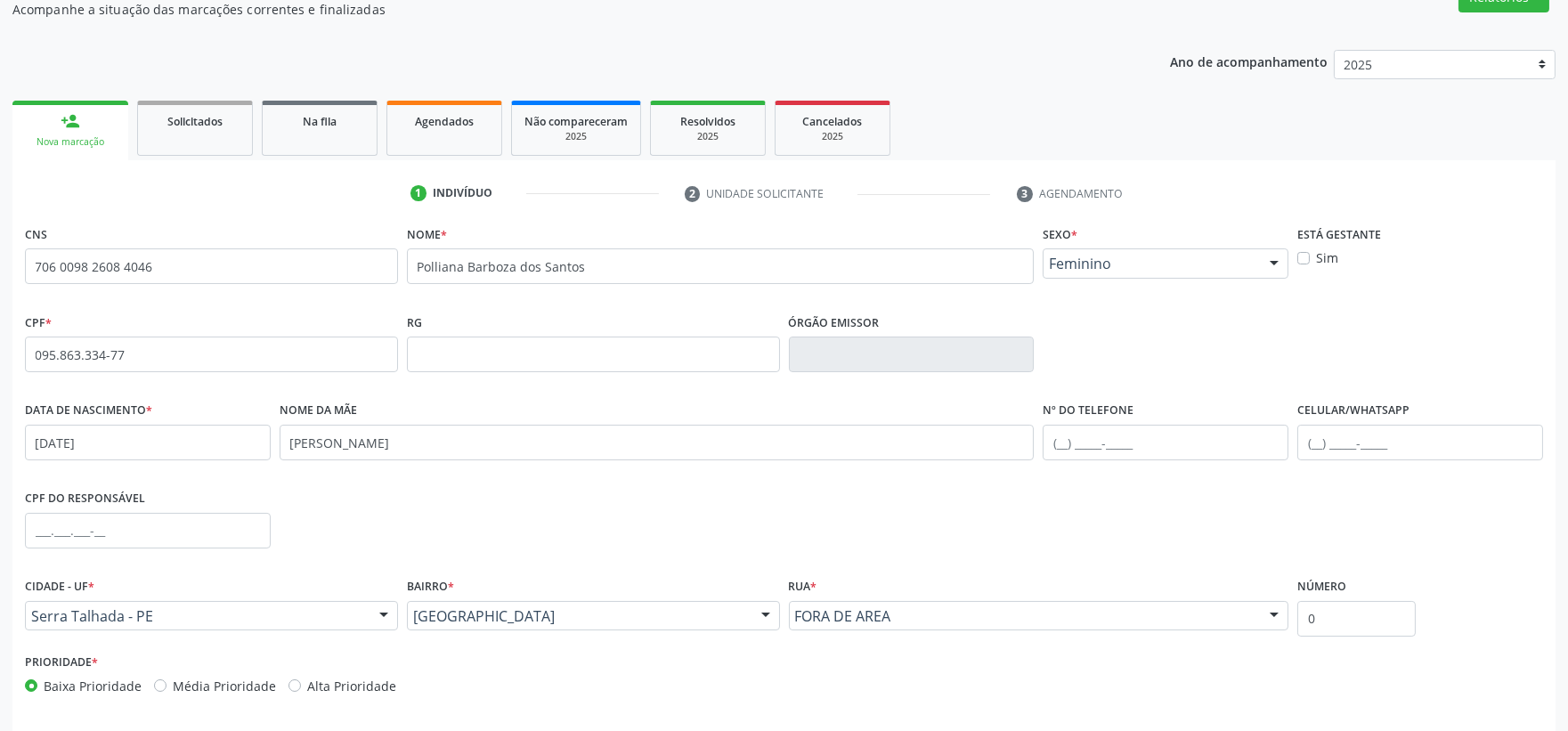
scroll to position [134, 0]
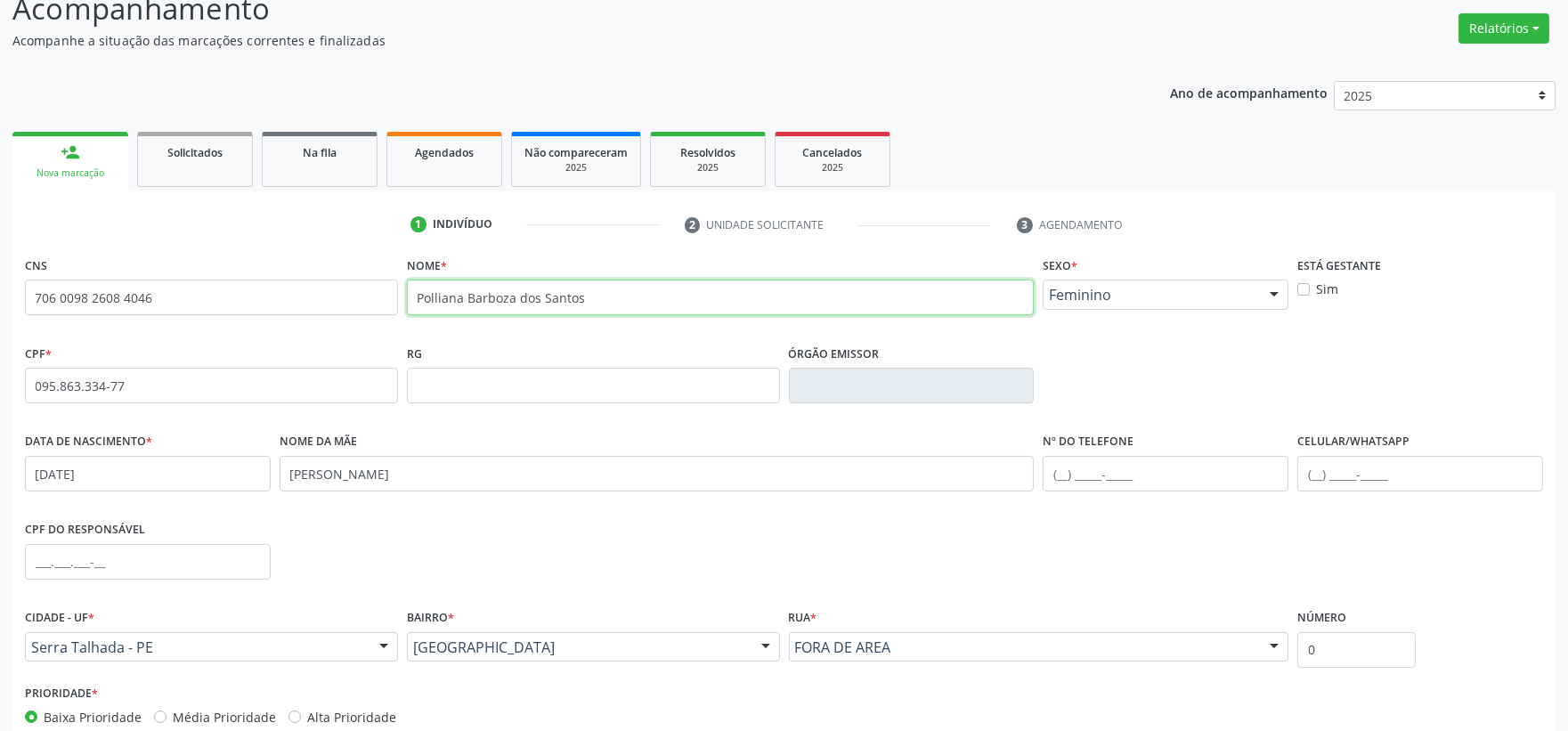
drag, startPoint x: 796, startPoint y: 291, endPoint x: 748, endPoint y: 390, distance: 110.0
click at [796, 291] on input "Polliana Barboza dos Santos" at bounding box center [721, 297] width 627 height 35
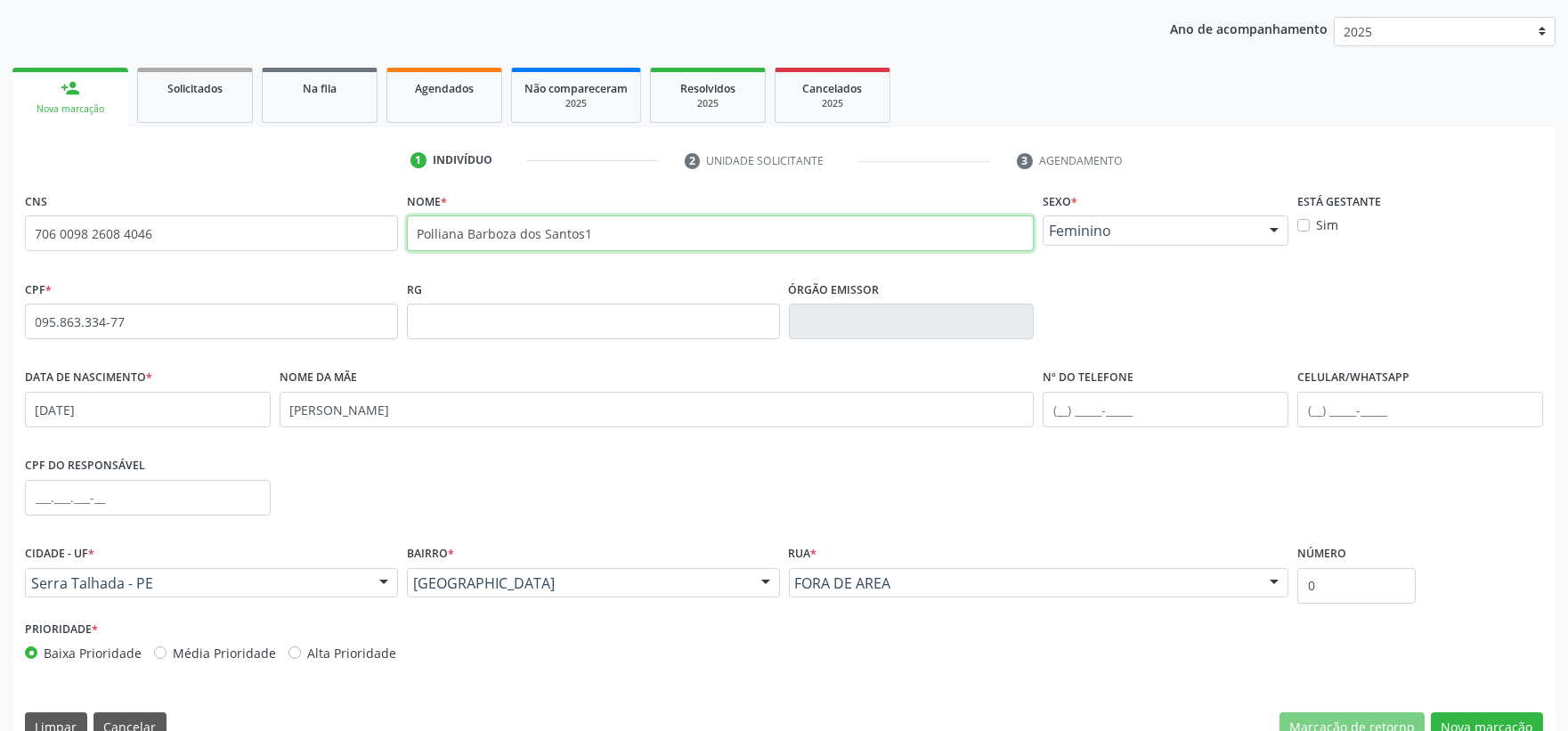
scroll to position [233, 0]
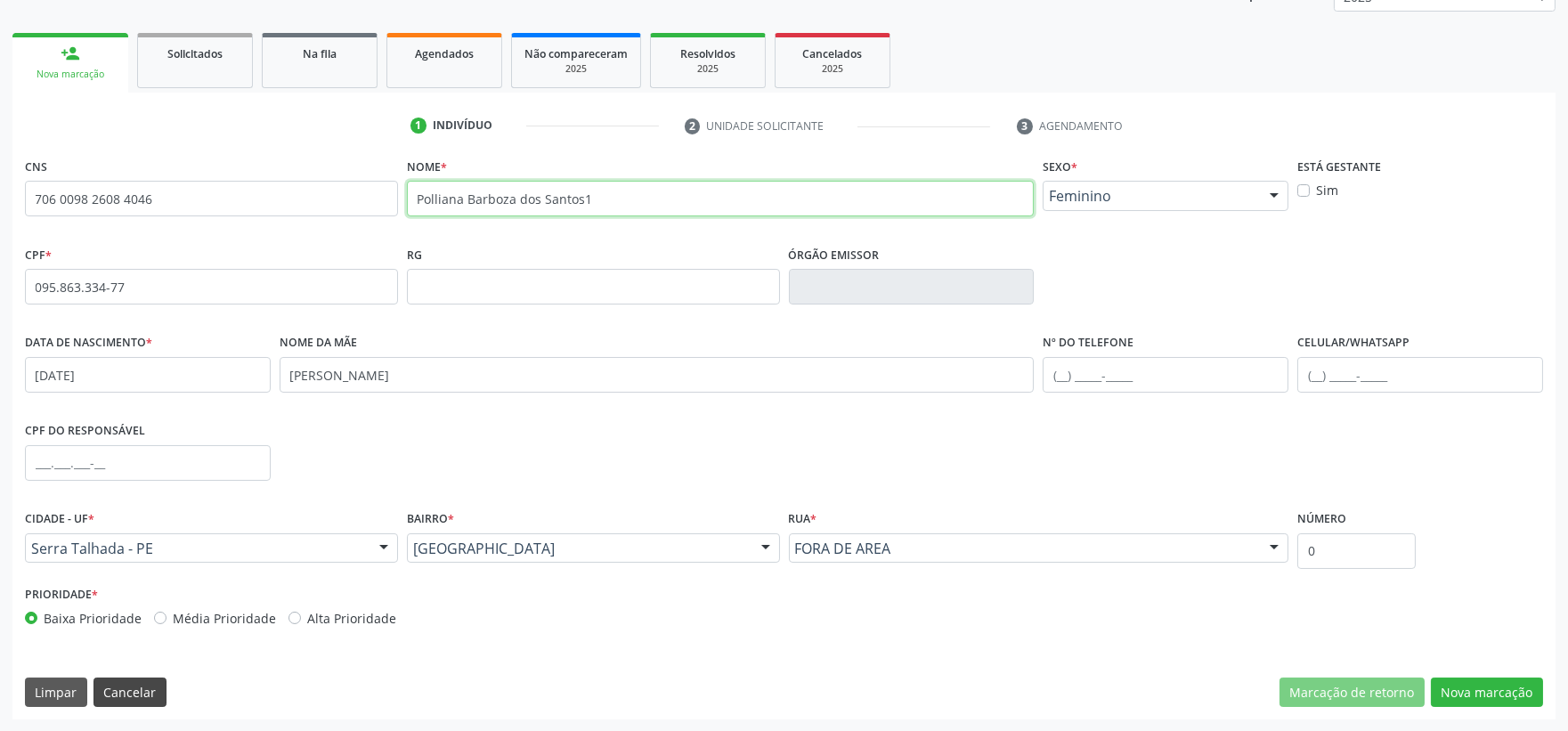
type input "Polliana Barboza dos Santos1"
click at [143, 700] on button "Cancelar" at bounding box center [130, 692] width 73 height 31
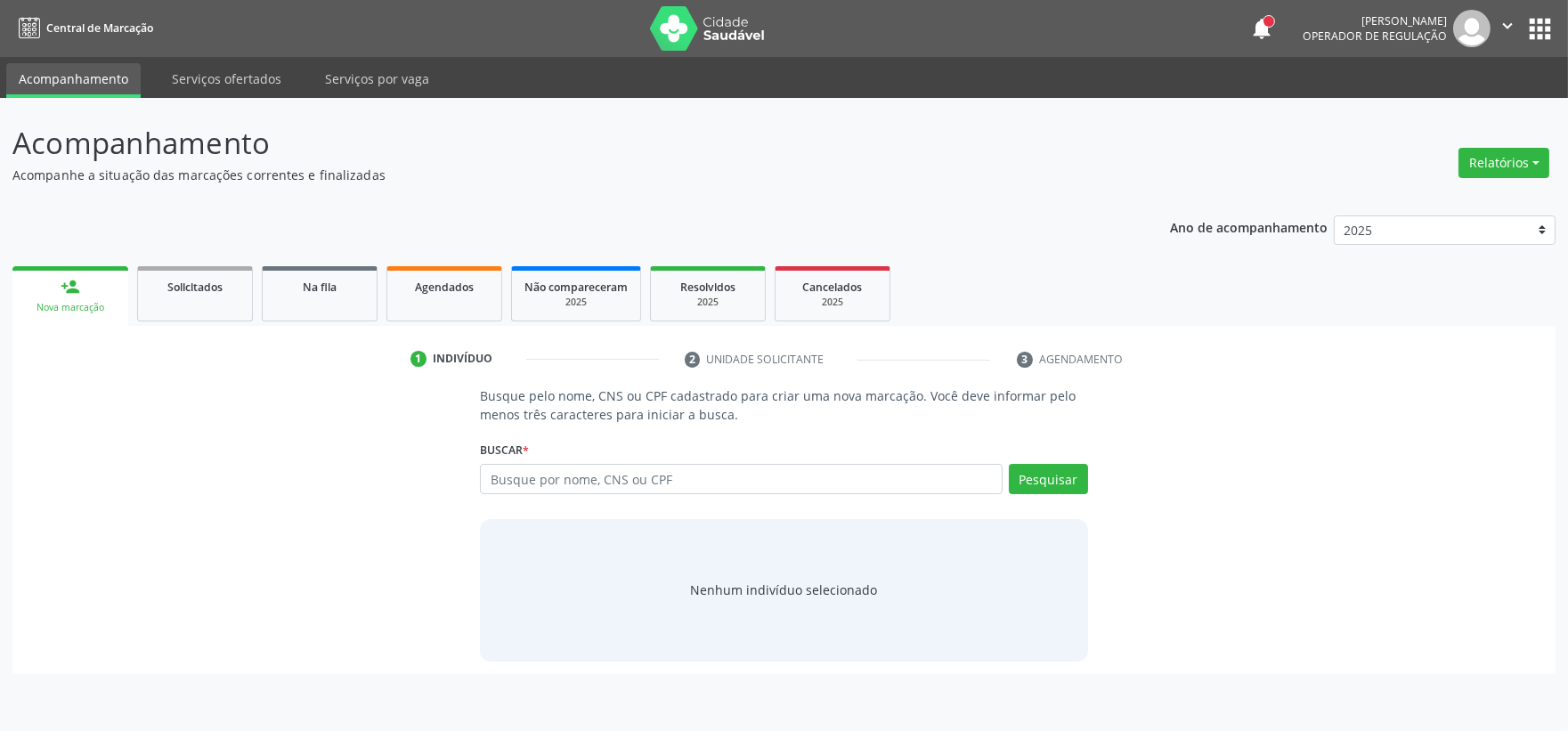
scroll to position [0, 0]
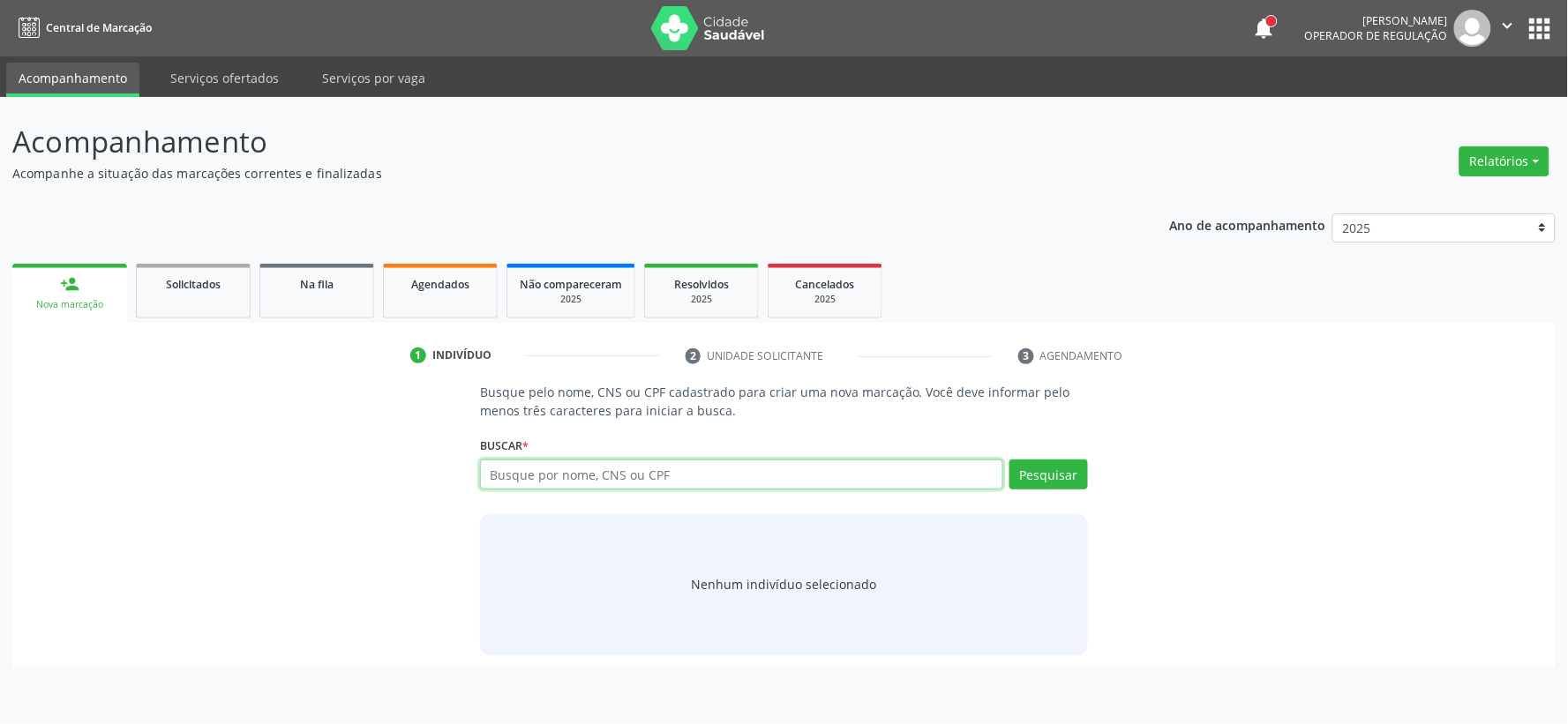
click at [566, 465] on input "text" at bounding box center [741, 474] width 524 height 30
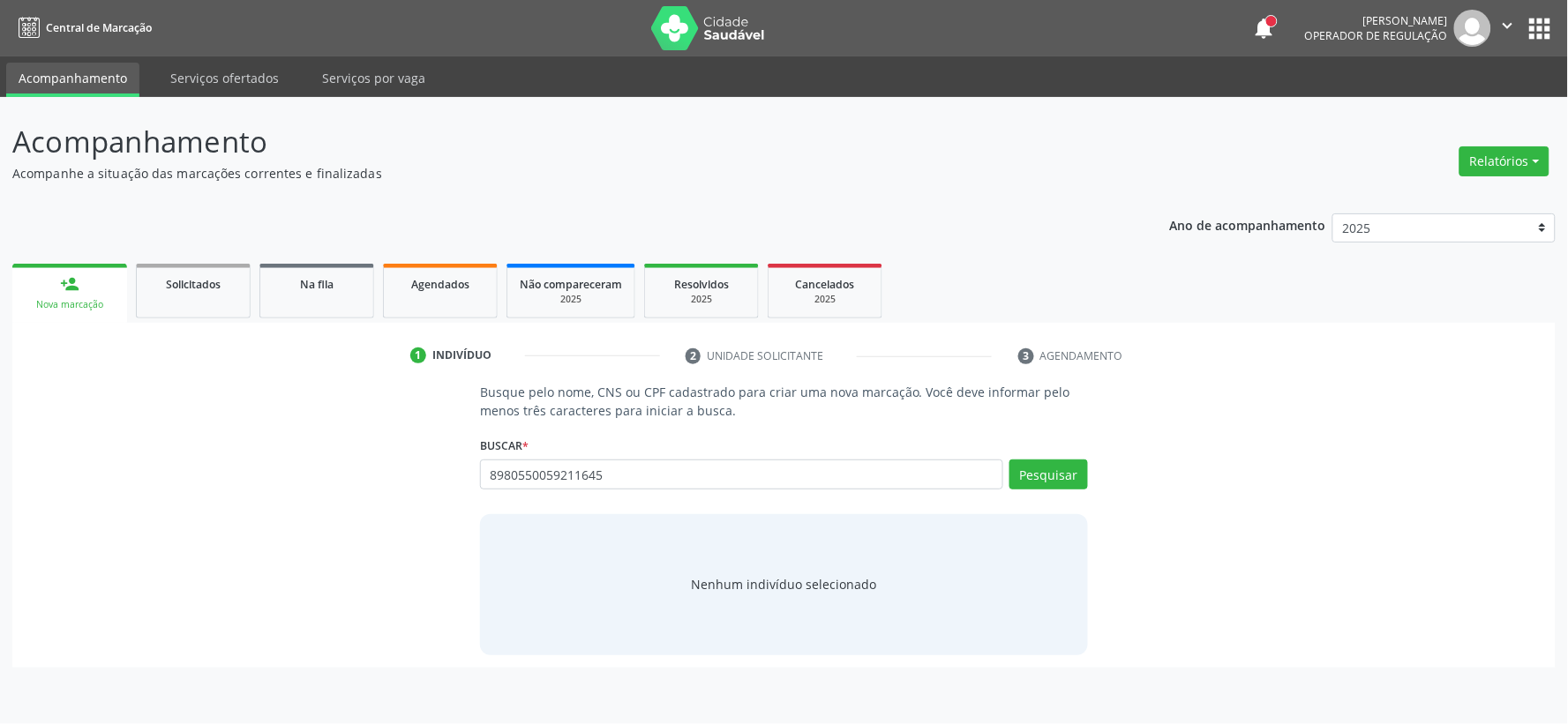
click at [330, 483] on div "Busque pelo nome, CNS ou CPF cadastrado para criar uma nova marcação. Você deve…" at bounding box center [784, 519] width 1518 height 271
click at [294, 406] on div "Busque pelo nome, CNS ou CPF cadastrado para criar uma nova marcação. Você deve…" at bounding box center [784, 519] width 1518 height 271
drag, startPoint x: 296, startPoint y: 399, endPoint x: 1006, endPoint y: 108, distance: 767.3
click at [1006, 106] on div "Acompanhamento Acompanhe a situação das marcações correntes e finalizadas Relat…" at bounding box center [784, 411] width 1568 height 627
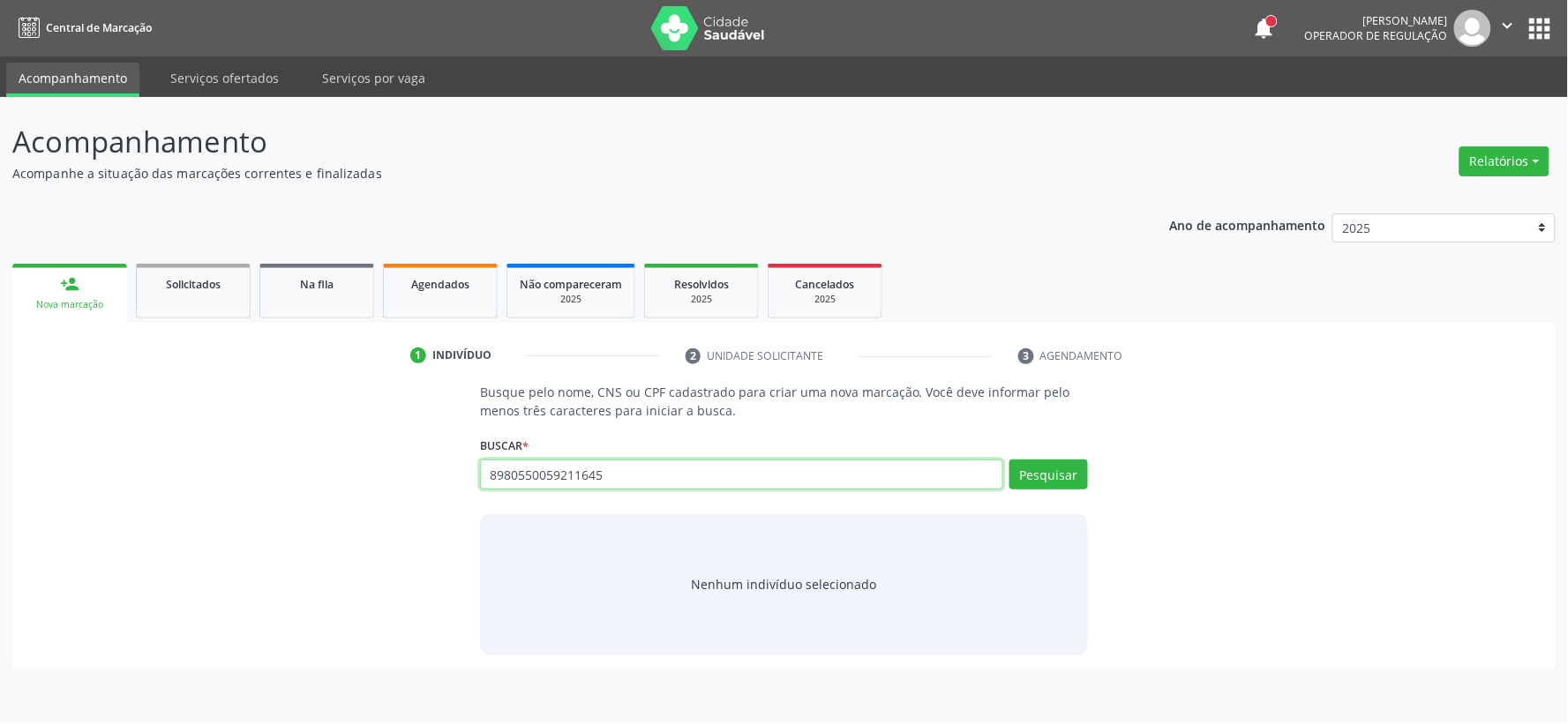
click at [616, 479] on input "8980550059211645" at bounding box center [741, 474] width 524 height 30
type input "05391927404"
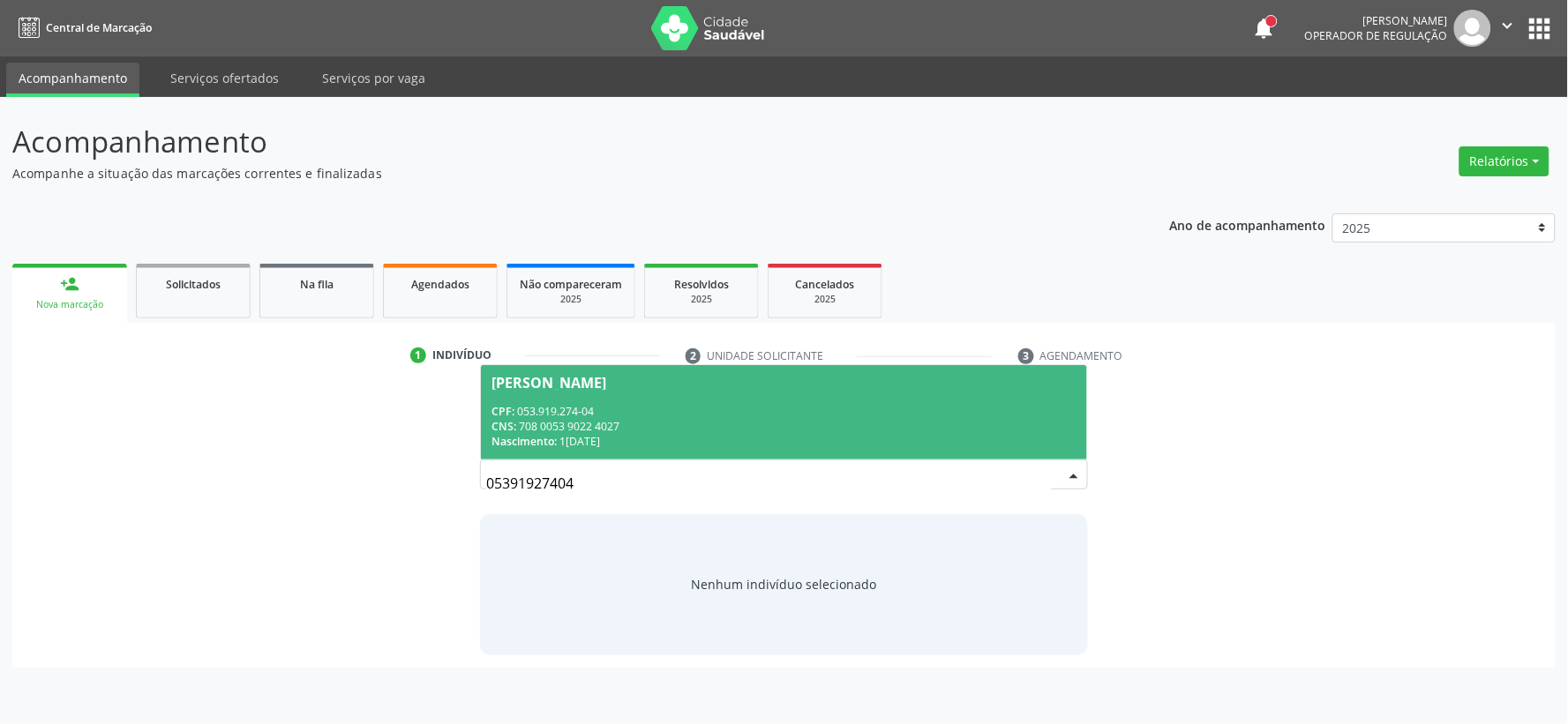
click at [580, 414] on div "CPF: 053.919.274-04" at bounding box center [784, 411] width 585 height 15
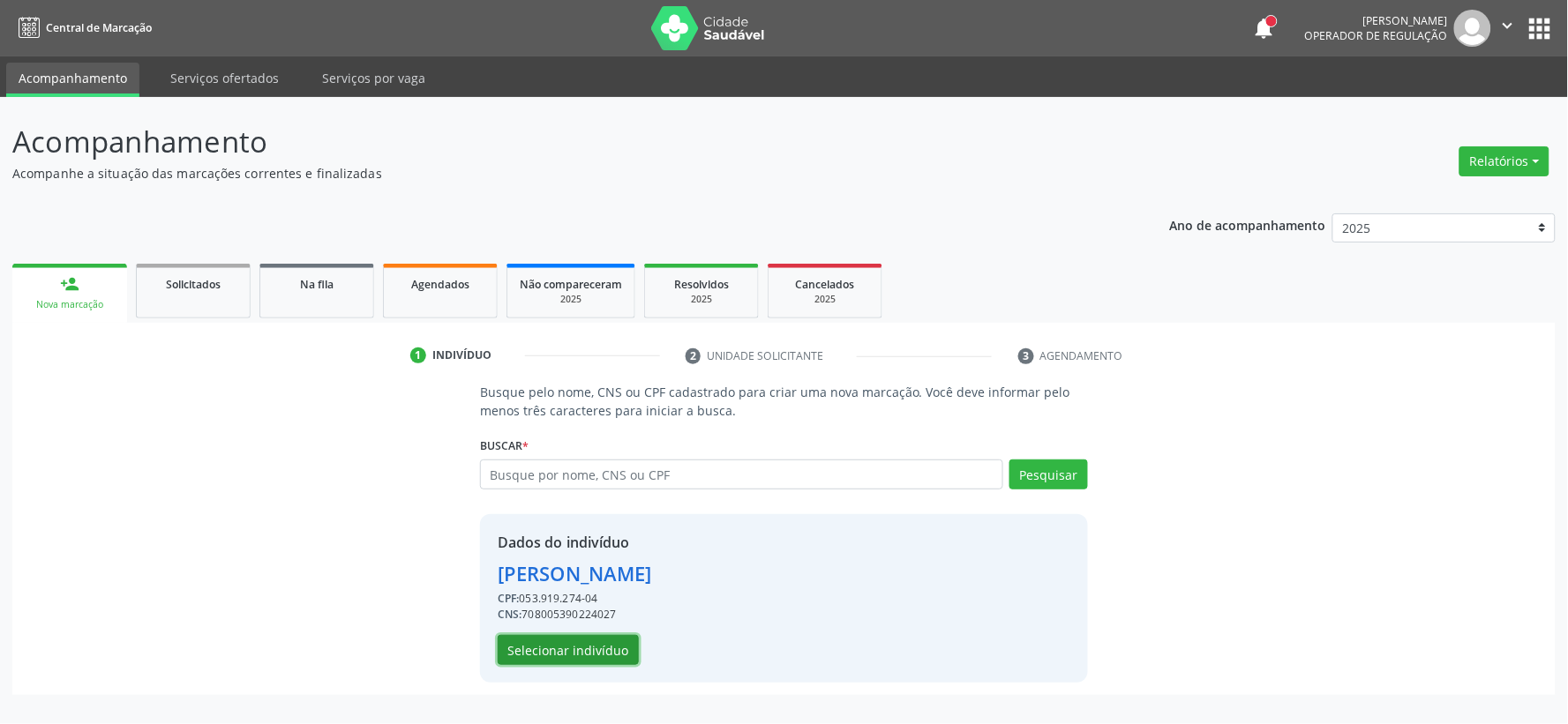
click at [514, 648] on button "Selecionar indivíduo" at bounding box center [569, 650] width 141 height 30
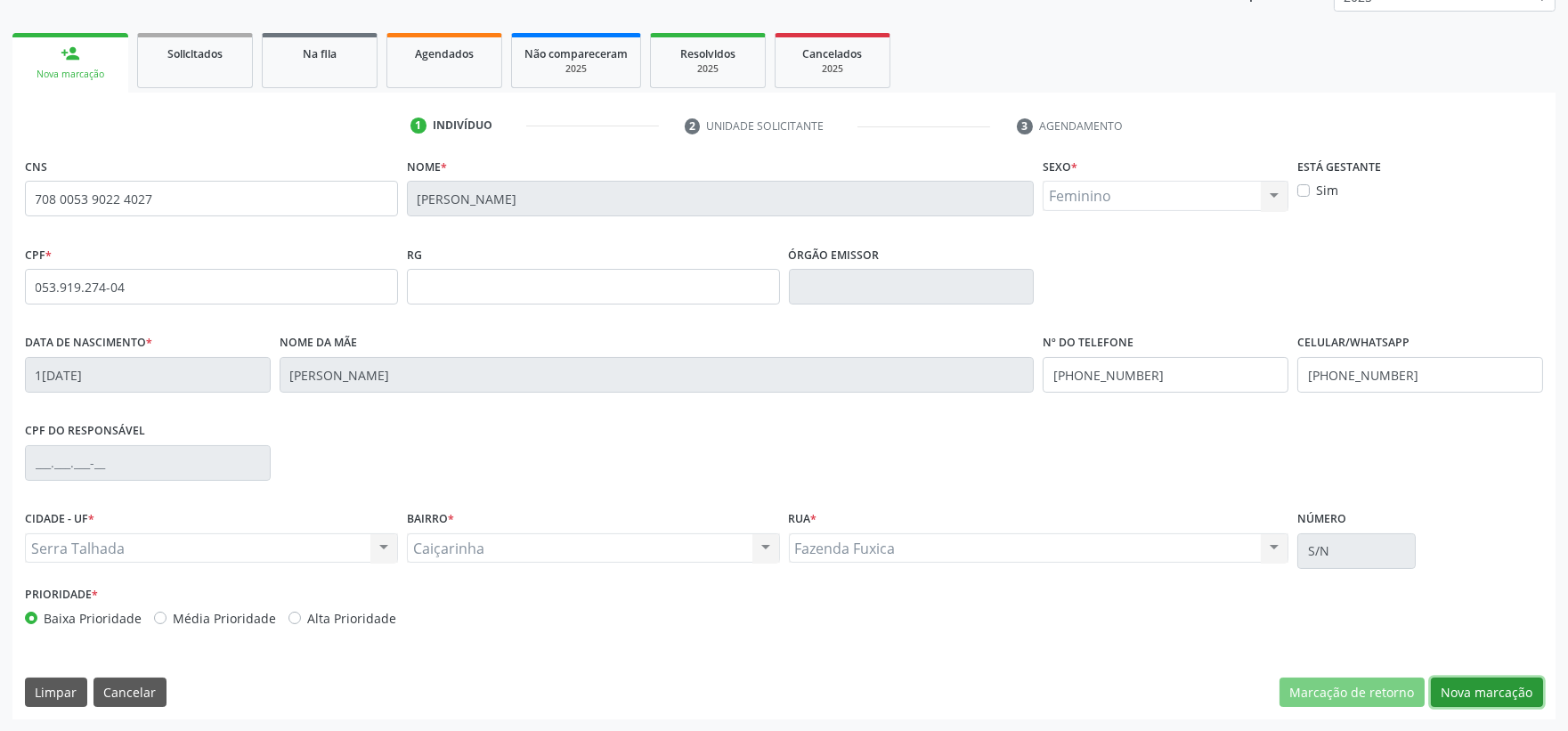
click at [1477, 690] on button "Nova marcação" at bounding box center [1486, 692] width 112 height 31
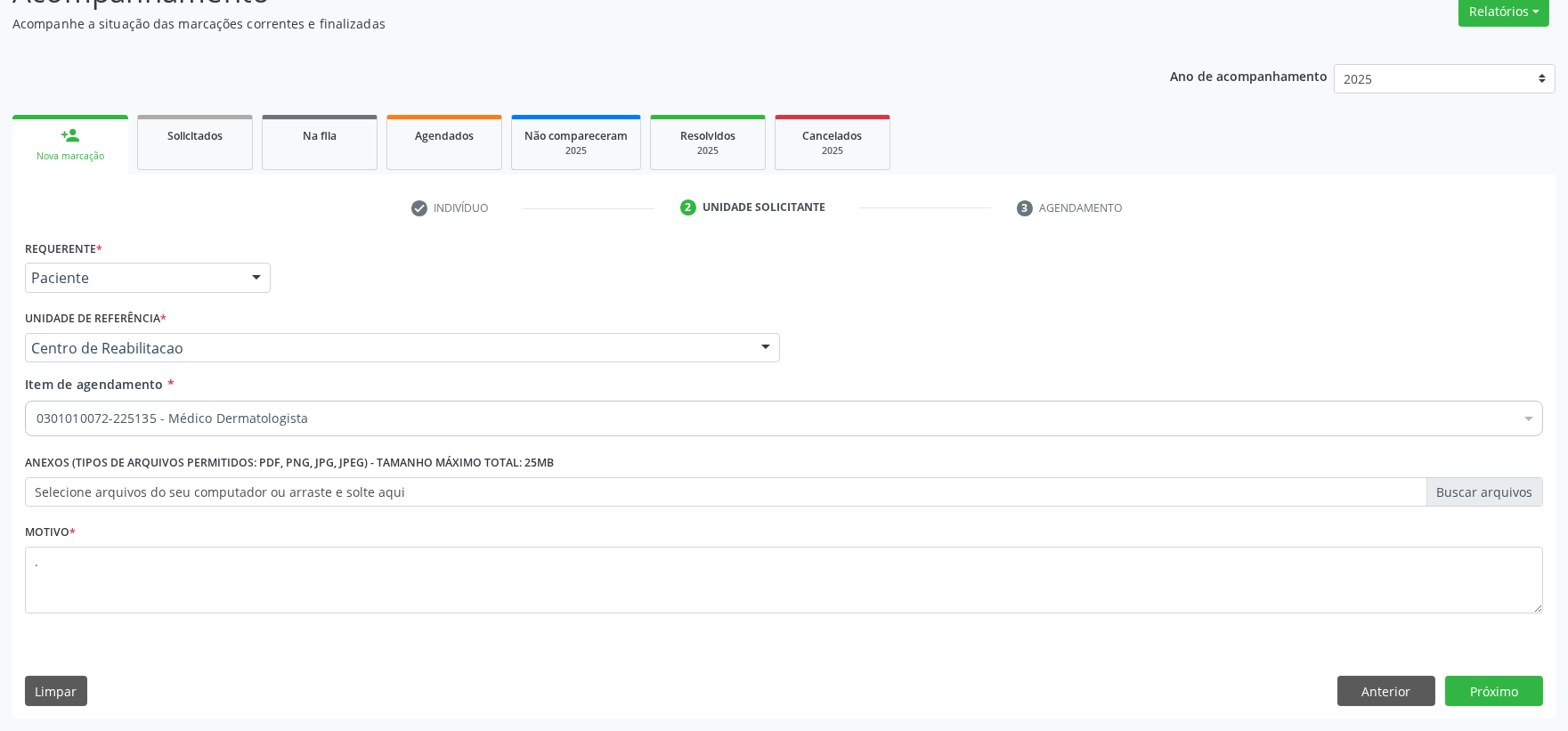
scroll to position [152, 0]
click at [504, 305] on div "Unidade de referência * Centro de Reabilitacao Usf do Mutirao Usf Cohab Usf Cai…" at bounding box center [402, 334] width 755 height 57
click at [191, 429] on div "0301010072-225135 - Médico Dermatologista" at bounding box center [784, 418] width 1518 height 35
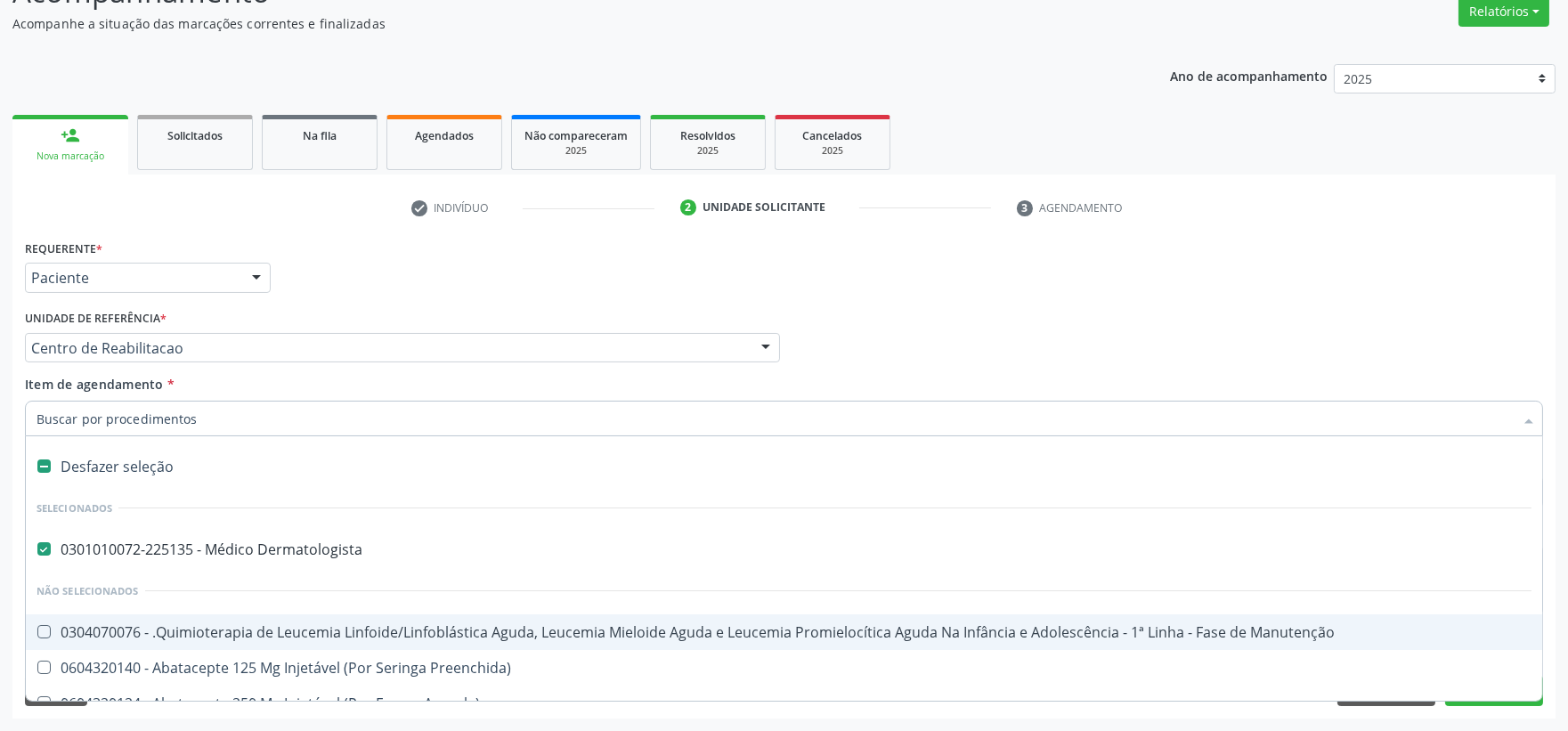
click at [135, 465] on div "Desfazer seleção" at bounding box center [784, 466] width 1516 height 35
checkbox Dermatologista "false"
click at [144, 423] on input "Item de agendamento *" at bounding box center [774, 418] width 1476 height 35
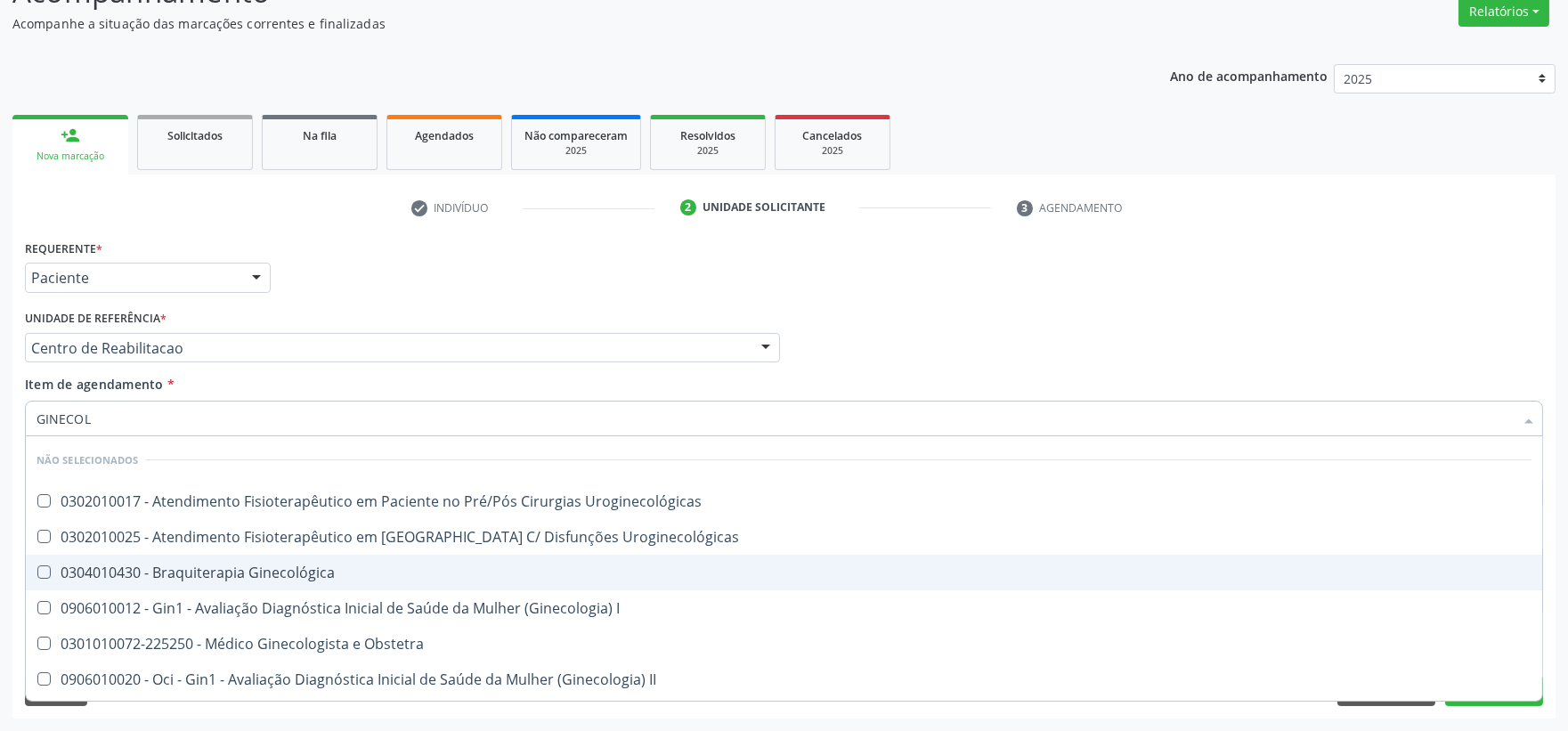
type input "GINECOLO"
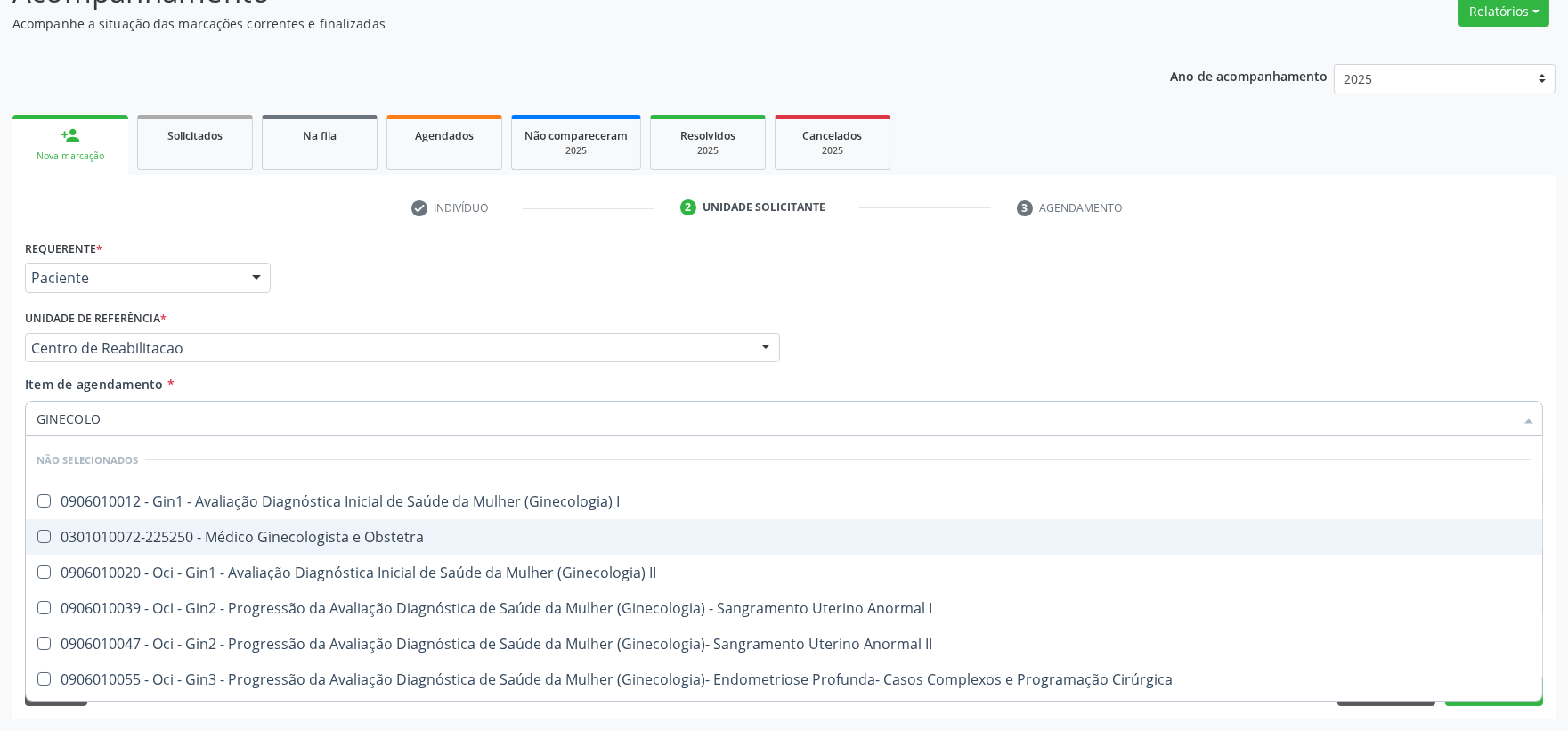
click at [137, 539] on div "0301010072-225250 - Médico Ginecologista e Obstetra" at bounding box center [784, 537] width 1495 height 14
checkbox Obstetra "true"
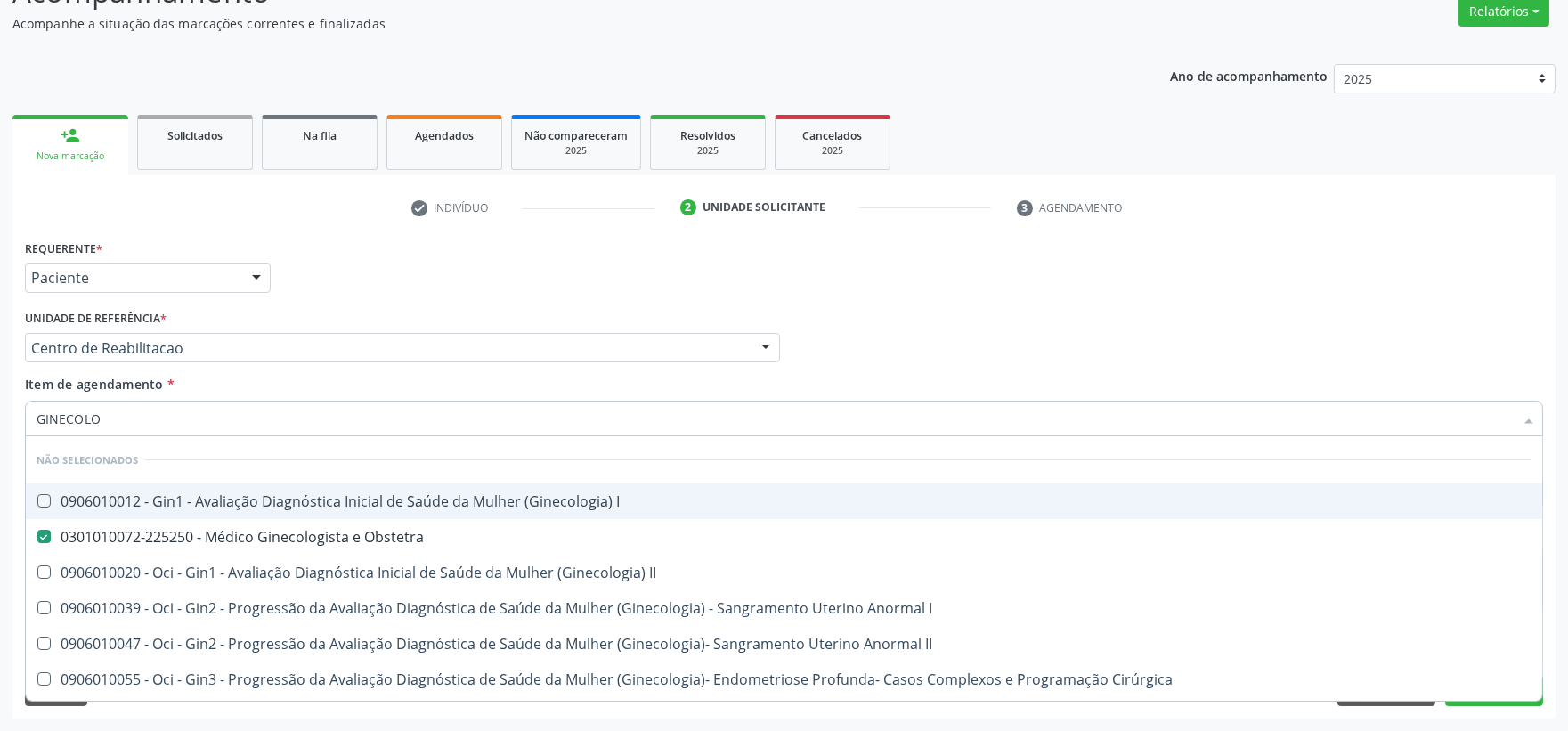
click at [892, 307] on div "Profissional Solicitante Por favor, selecione a Unidade de Atendimento primeiro…" at bounding box center [784, 340] width 1526 height 69
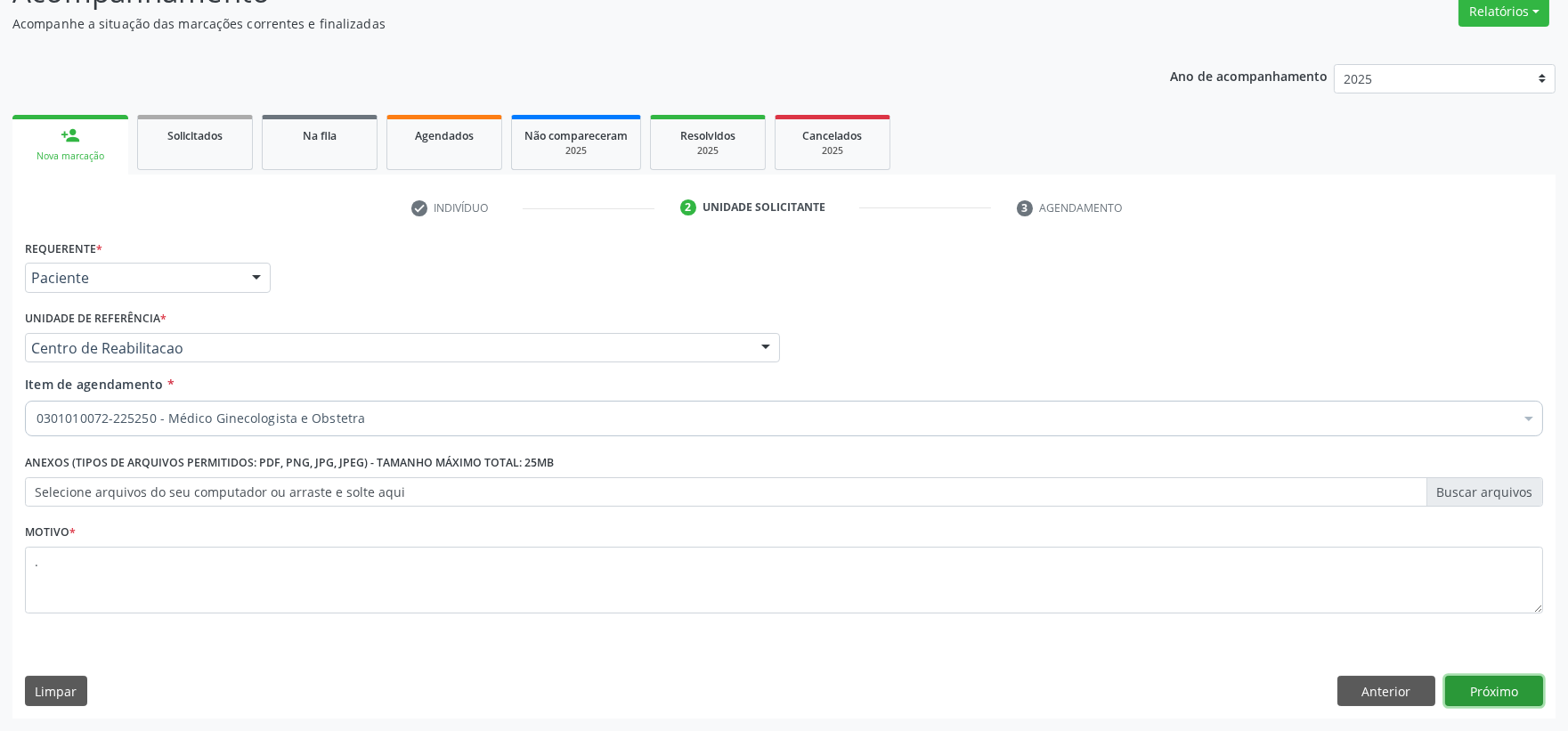
click at [1513, 683] on button "Próximo" at bounding box center [1494, 690] width 98 height 31
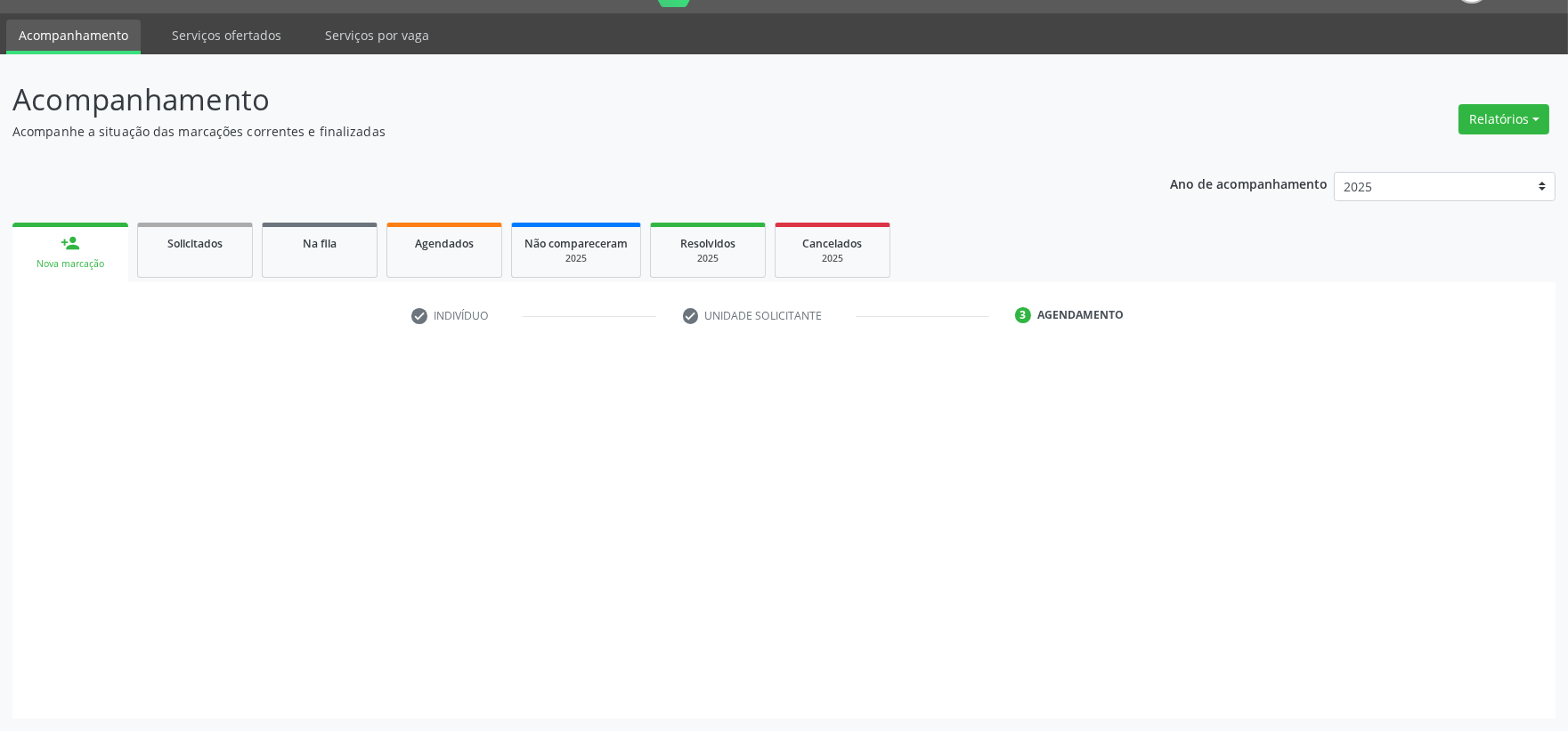
scroll to position [43, 0]
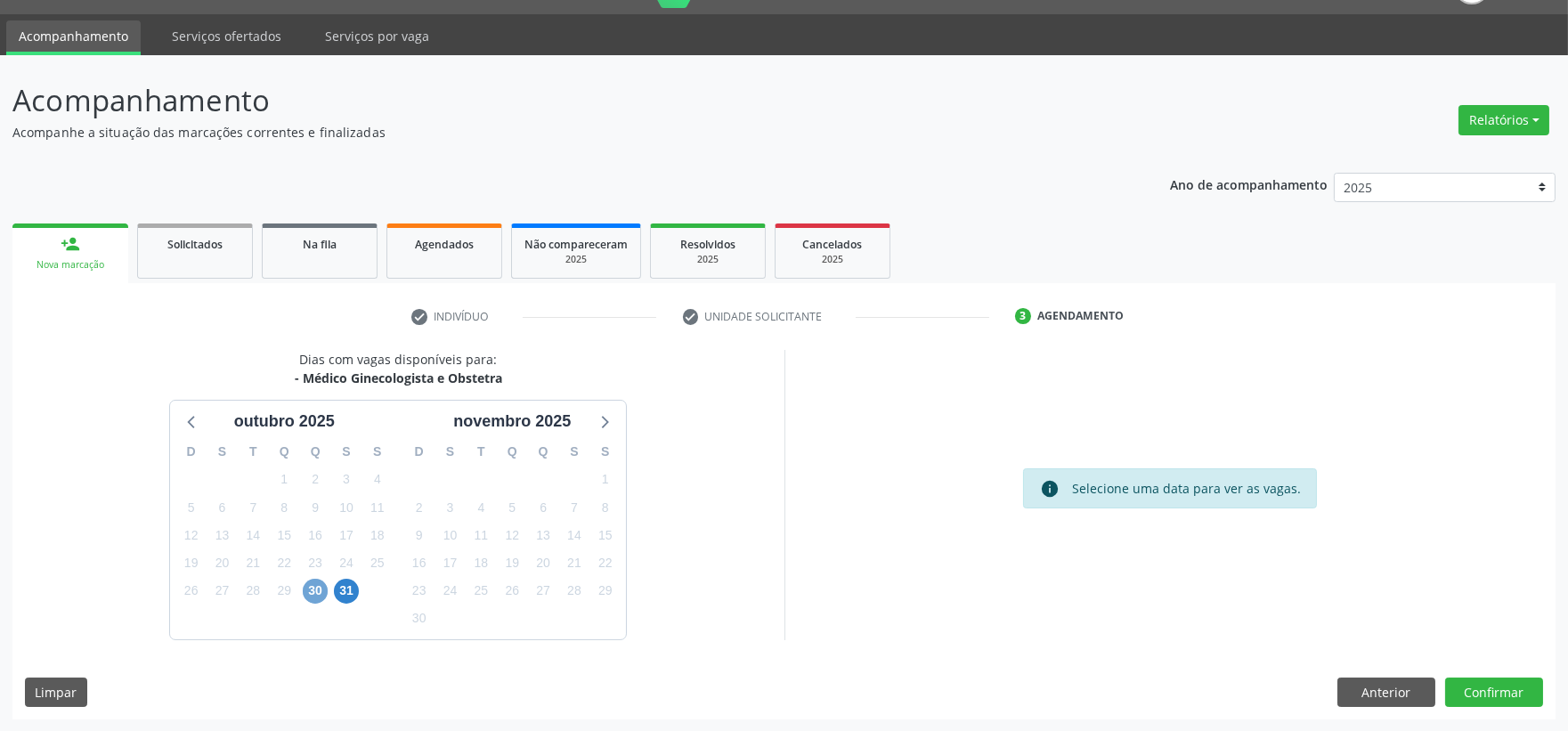
click at [318, 589] on span "30" at bounding box center [315, 590] width 25 height 25
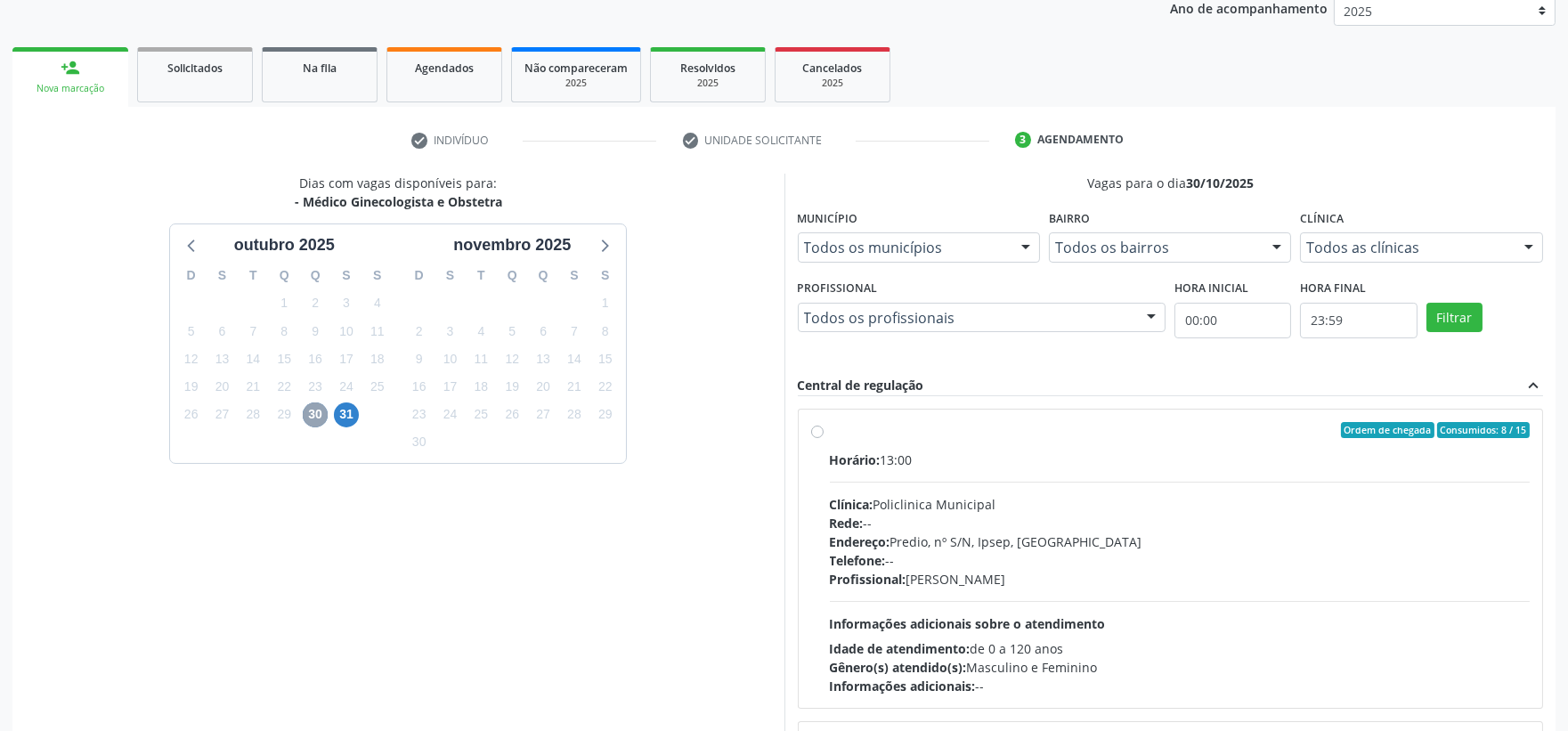
scroll to position [332, 0]
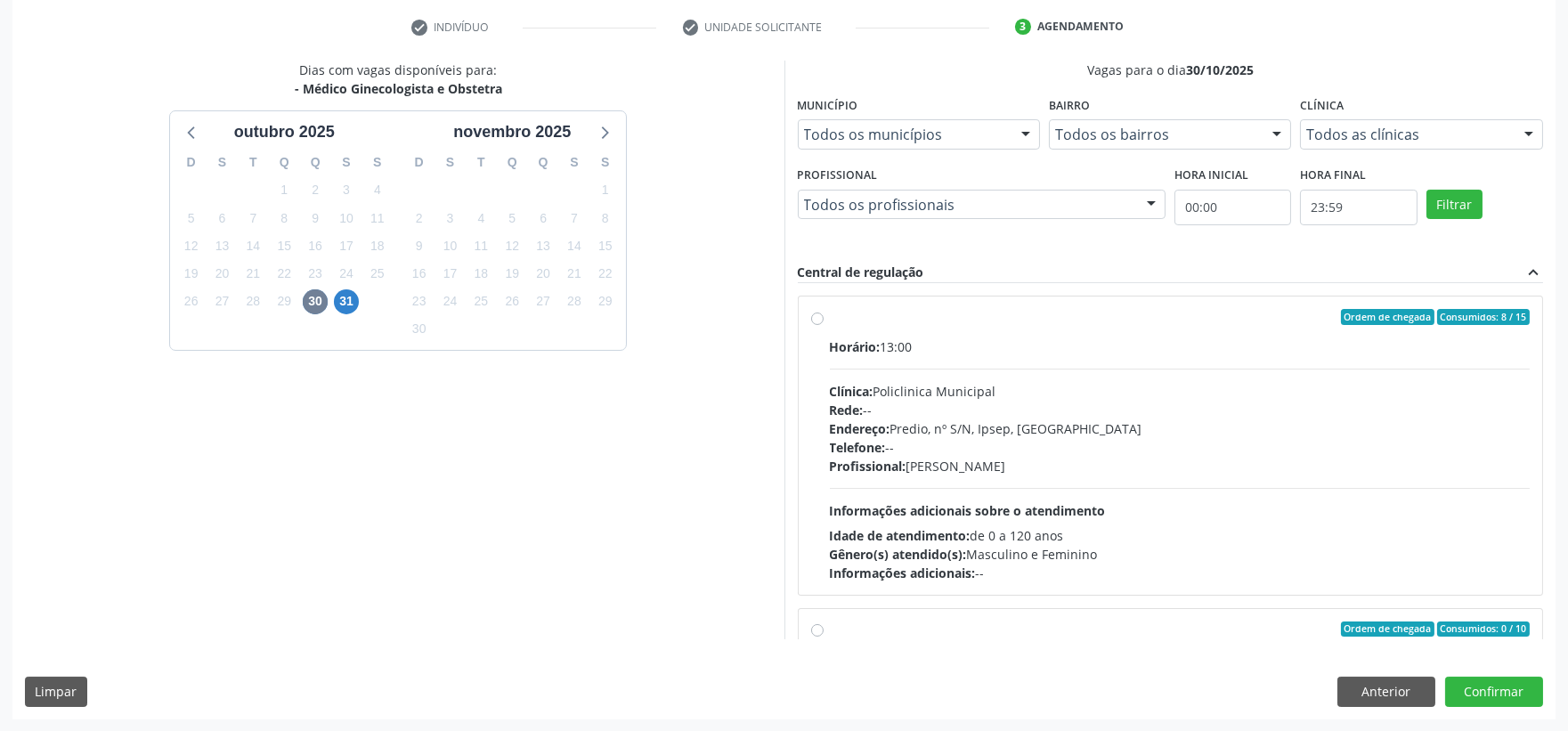
click at [1116, 394] on div "Clínica: Policlinica Municipal" at bounding box center [1179, 391] width 700 height 19
click at [823, 325] on input "Ordem de chegada Consumidos: 8 / 15 Horário: 13:00 Clínica: Policlinica Municip…" at bounding box center [817, 316] width 12 height 16
radio input "true"
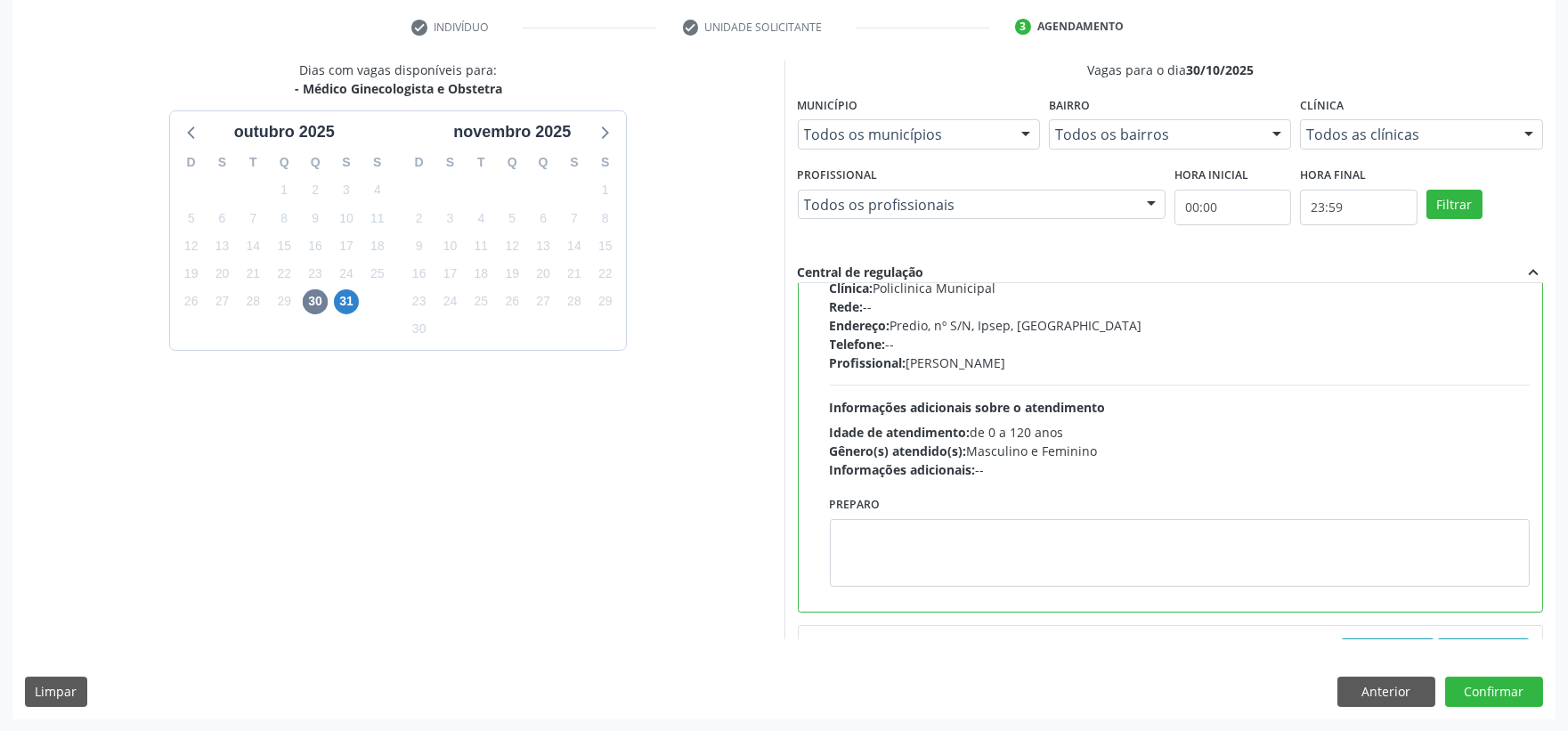
scroll to position [0, 0]
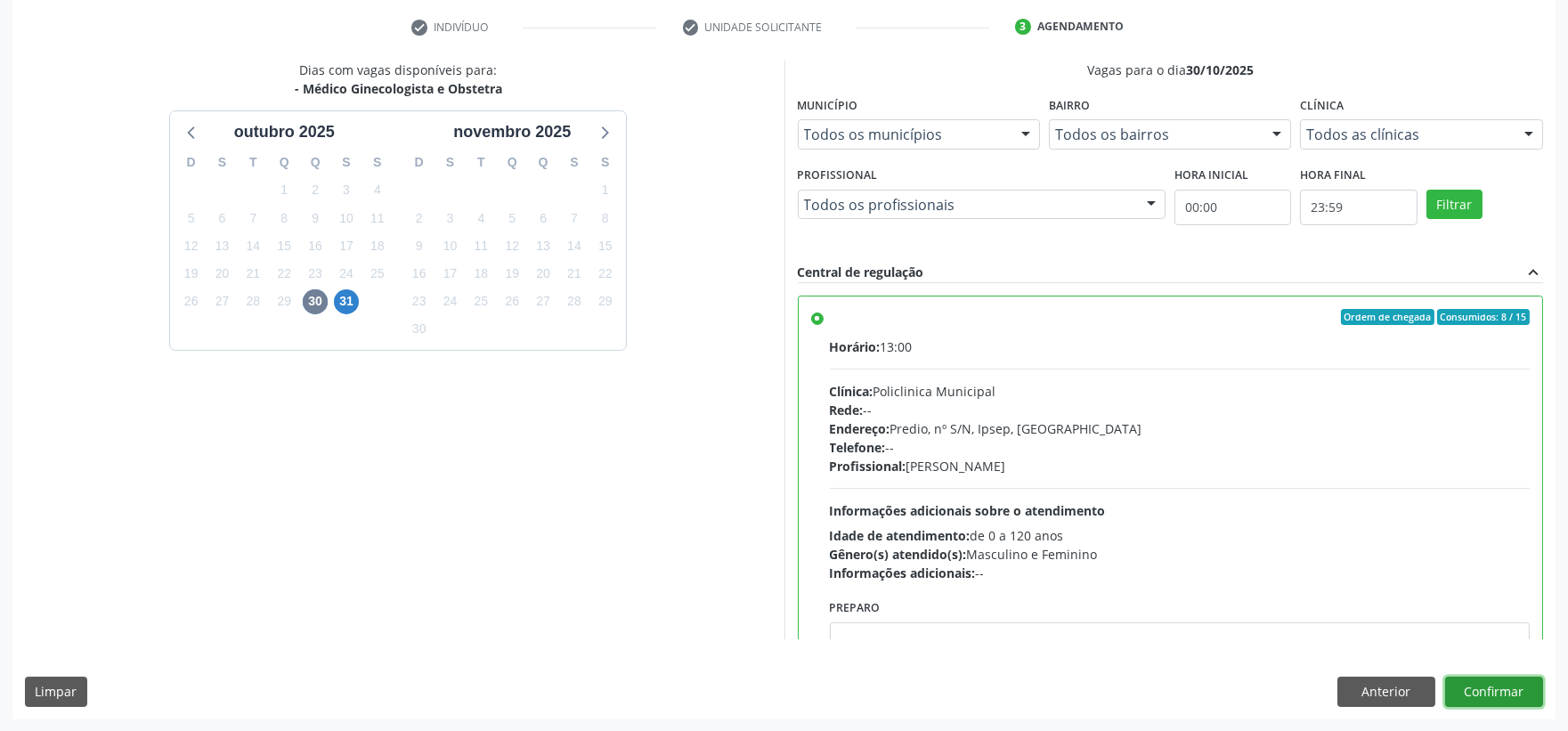
click at [1489, 682] on button "Confirmar" at bounding box center [1494, 691] width 98 height 31
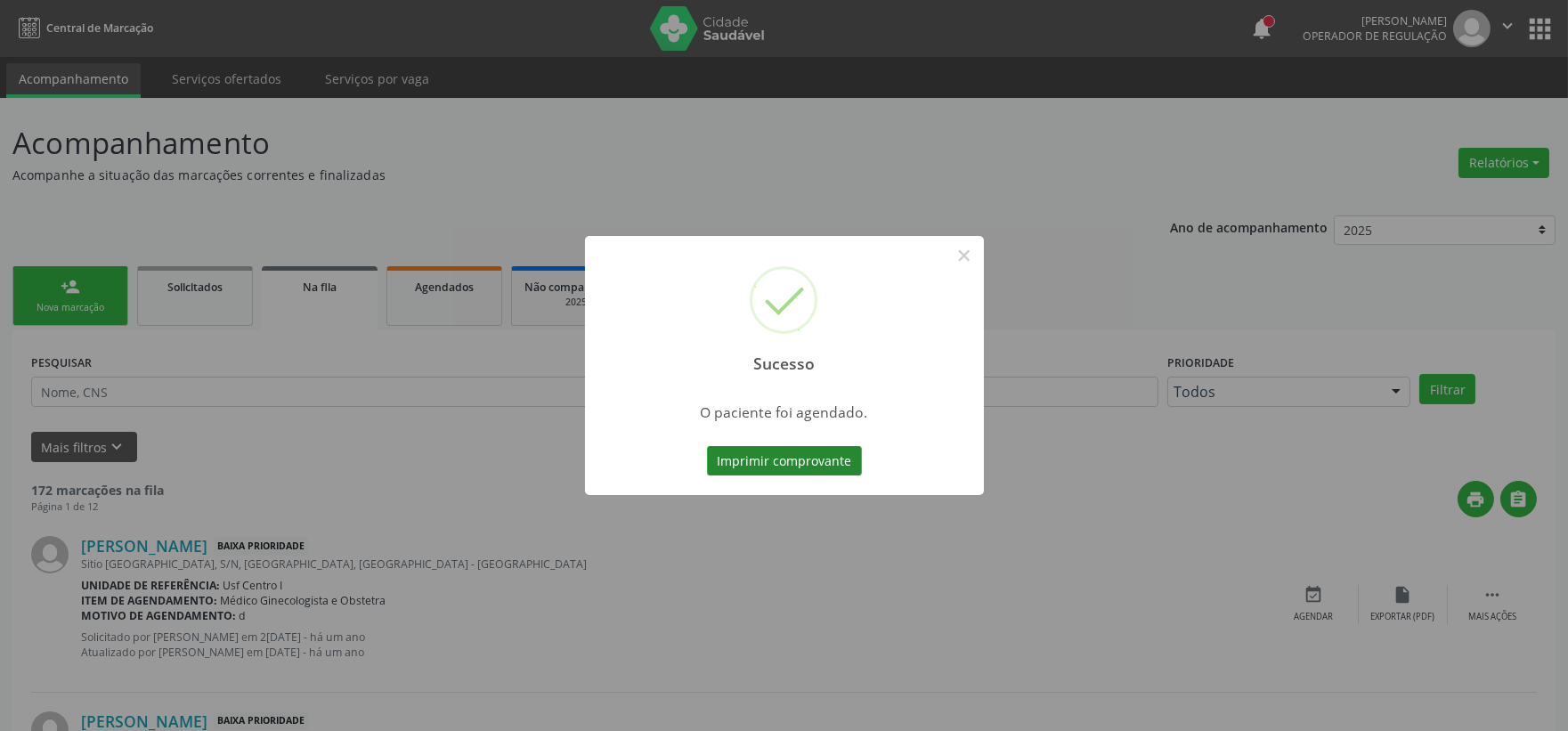
click at [735, 458] on button "Imprimir comprovante" at bounding box center [784, 461] width 154 height 31
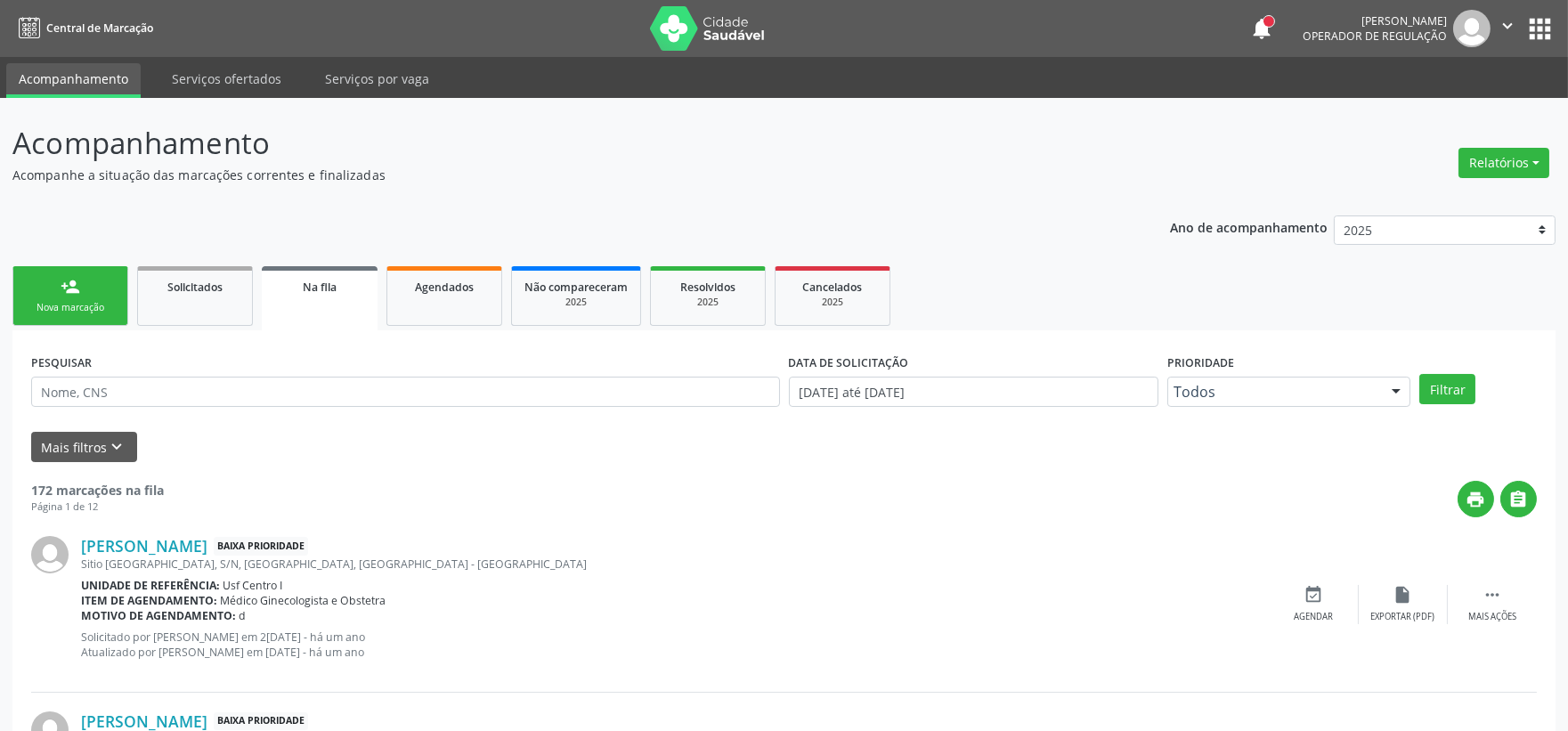
click at [82, 297] on link "person_add Nova marcação" at bounding box center [69, 296] width 116 height 59
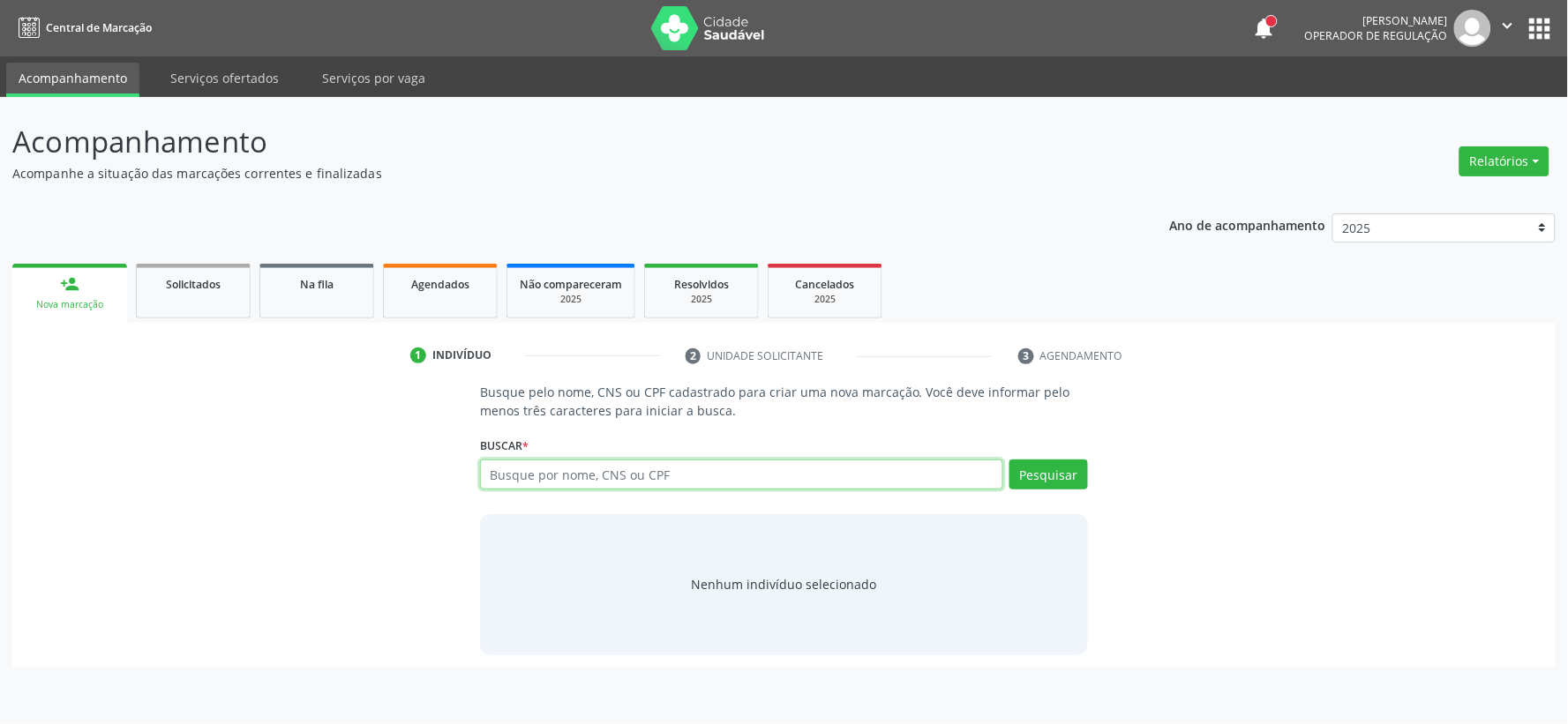
click at [503, 470] on input "text" at bounding box center [741, 474] width 524 height 30
type input "708605583794687"
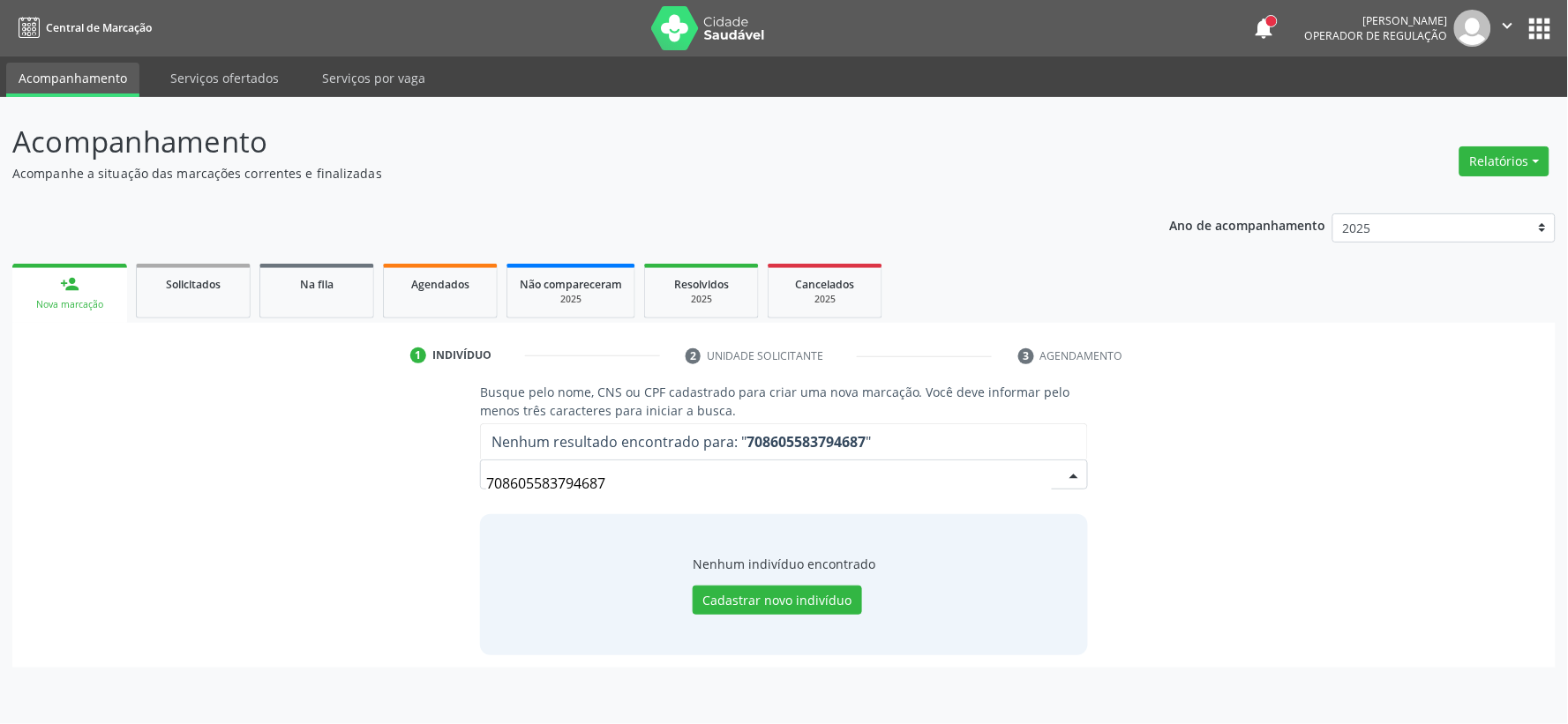
drag, startPoint x: 616, startPoint y: 489, endPoint x: 414, endPoint y: 487, distance: 202.0
click at [414, 487] on div "Busque pelo nome, CNS ou CPF cadastrado para criar uma nova marcação. Você deve…" at bounding box center [784, 519] width 1518 height 271
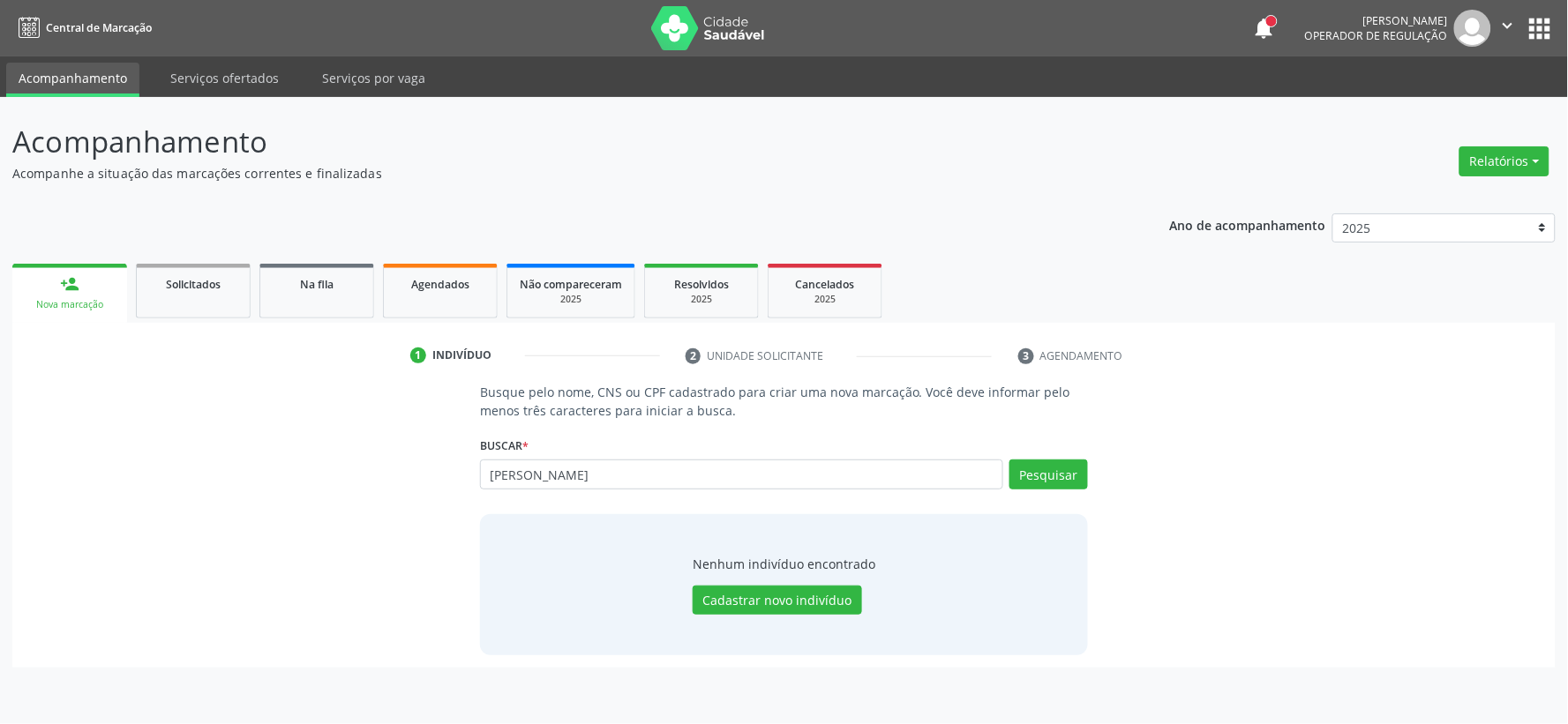
type input "[PERSON_NAME]"
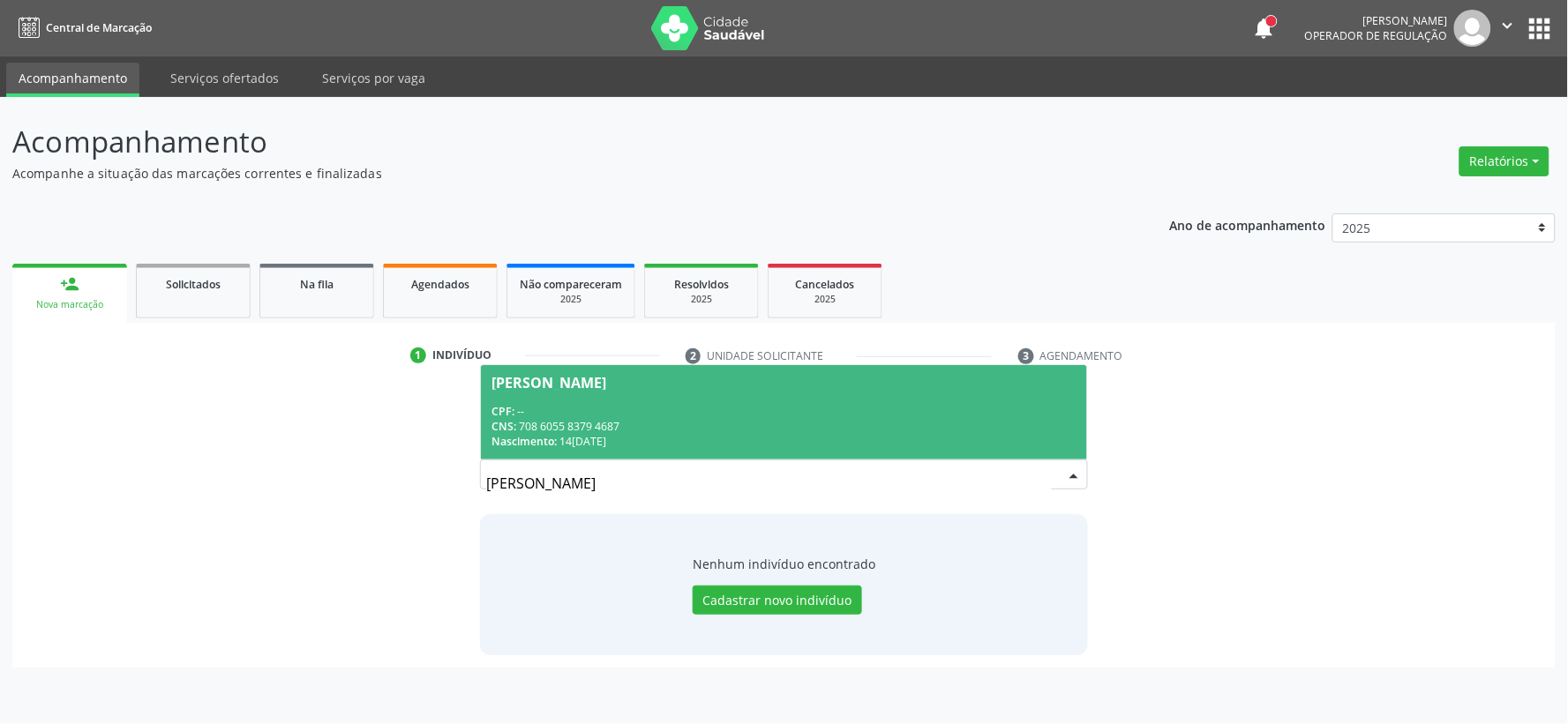
click at [600, 412] on div "CPF: --" at bounding box center [784, 411] width 585 height 15
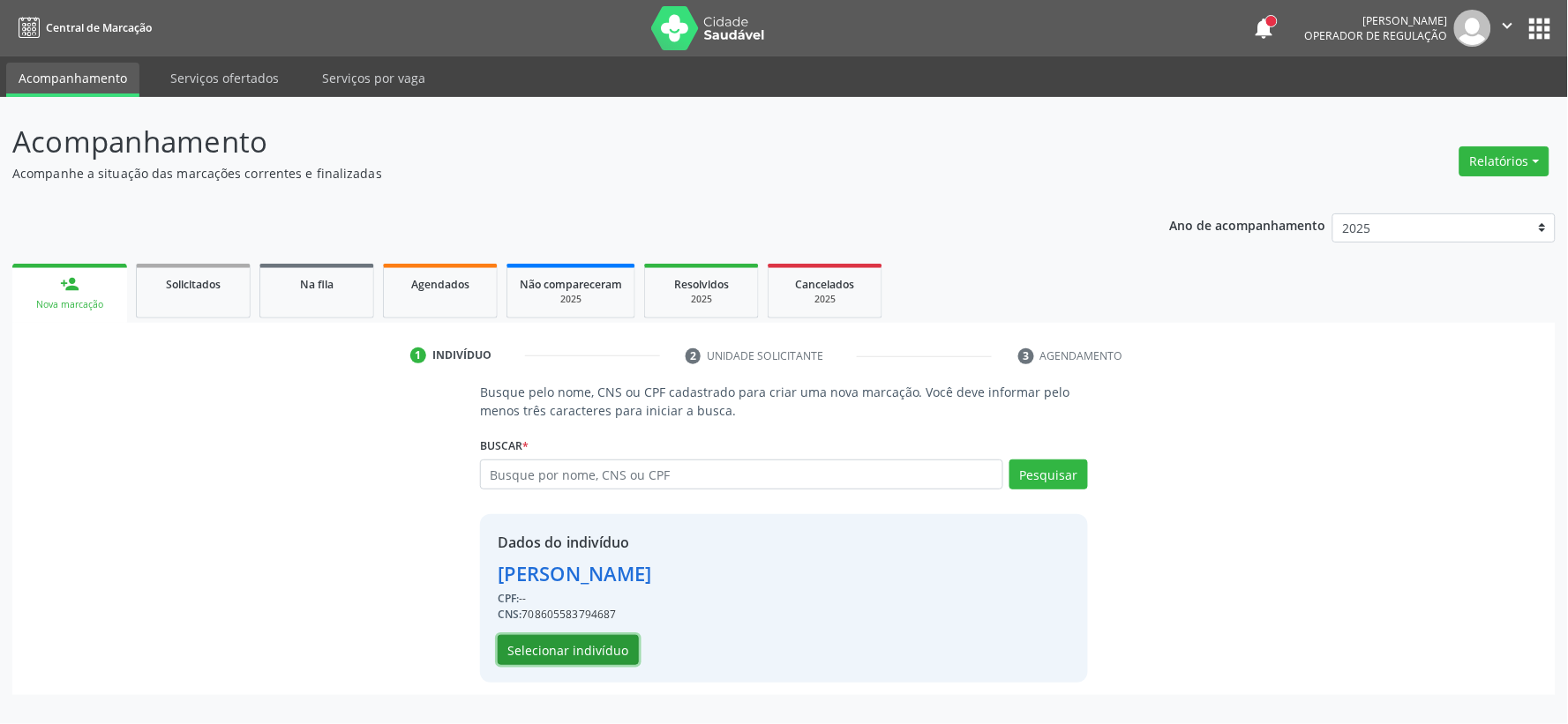
click at [582, 645] on button "Selecionar indivíduo" at bounding box center [569, 650] width 141 height 30
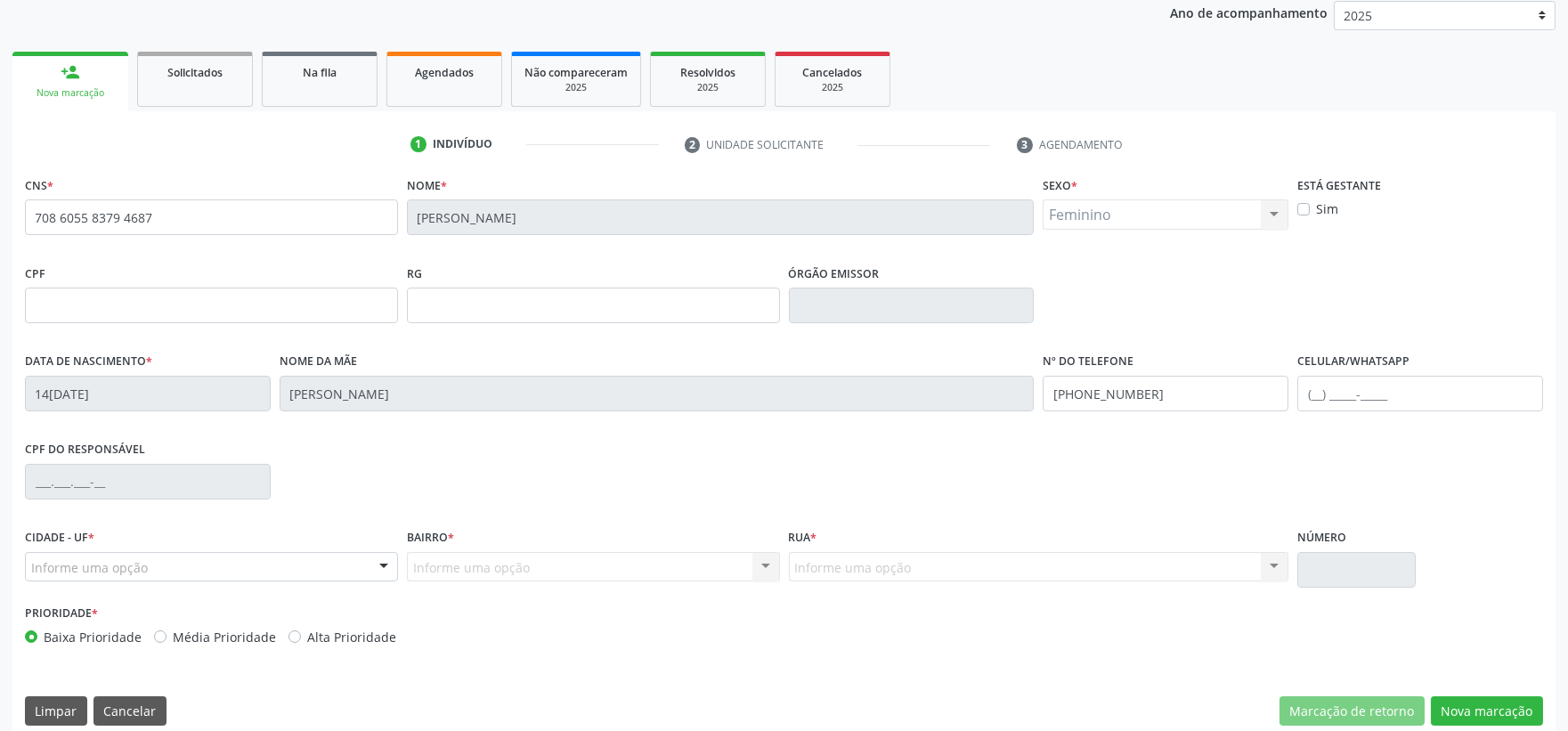
scroll to position [233, 0]
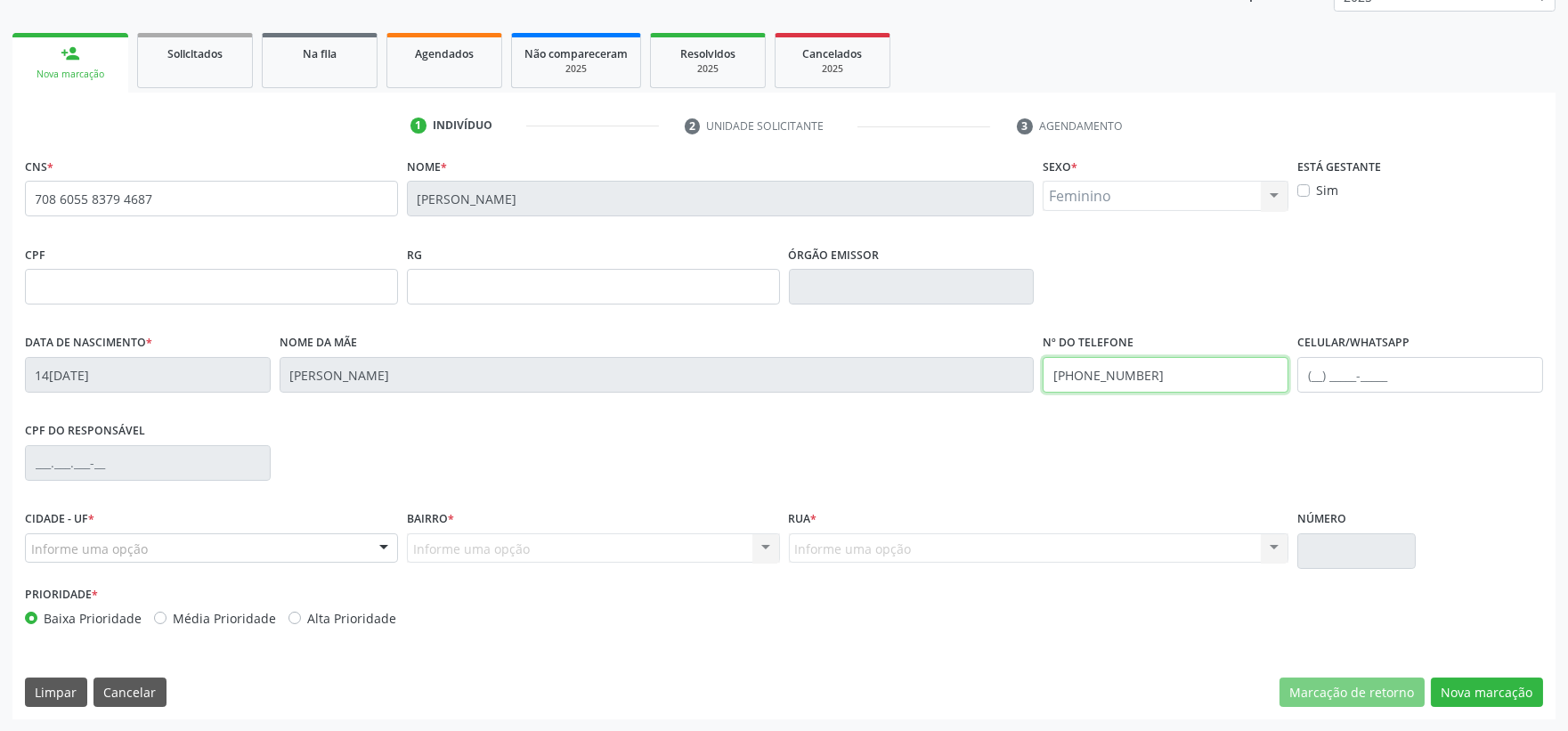
drag, startPoint x: 1145, startPoint y: 381, endPoint x: 994, endPoint y: 413, distance: 154.4
click at [994, 413] on div "Data de nascimento * 1[DATE] Nome da mãe [PERSON_NAME] Nº do Telefone [PHONE_NU…" at bounding box center [784, 373] width 1526 height 88
click at [1494, 686] on button "Nova marcação" at bounding box center [1486, 692] width 112 height 31
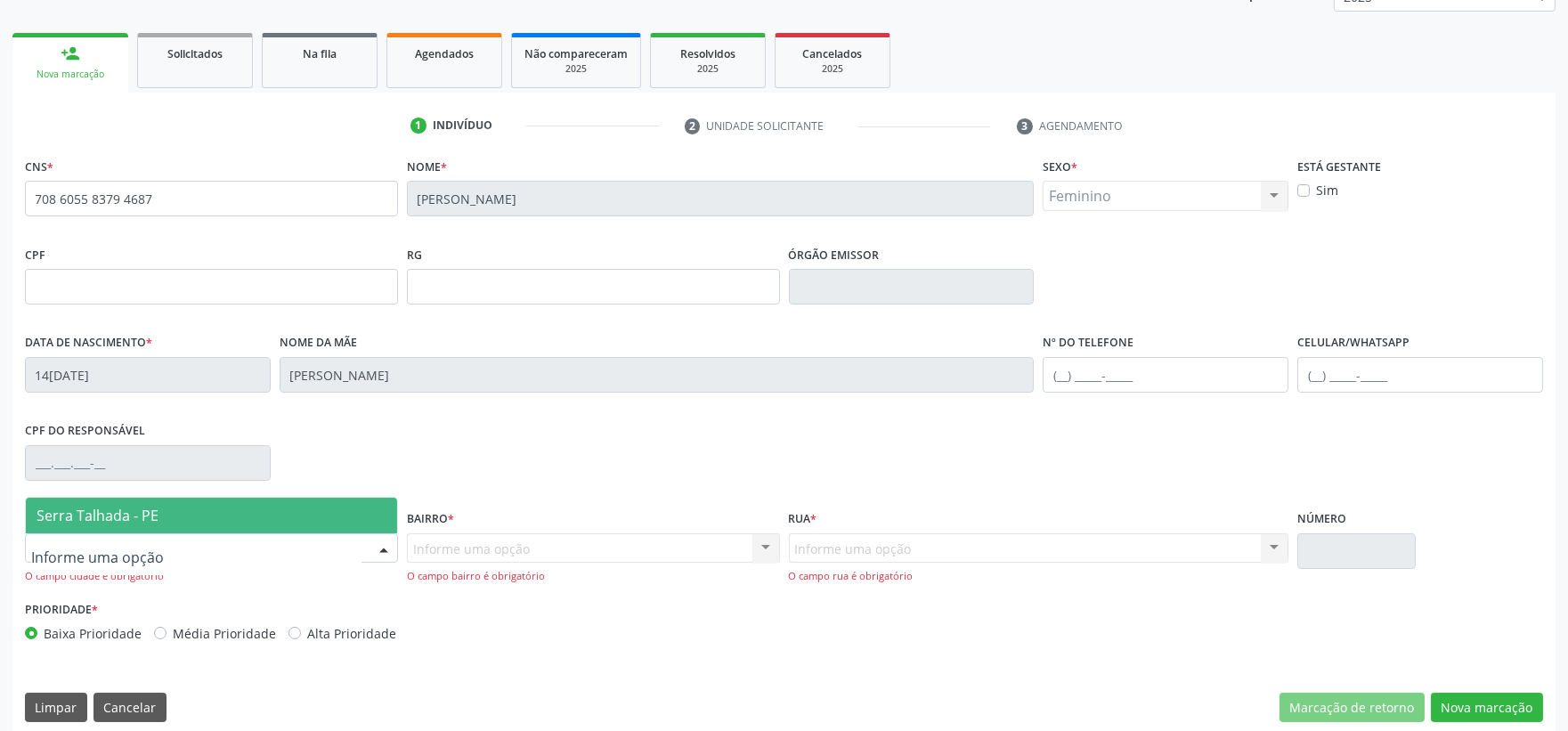
click at [352, 544] on div at bounding box center [211, 548] width 373 height 31
click at [317, 512] on span "Serra Talhada - PE" at bounding box center [211, 515] width 371 height 35
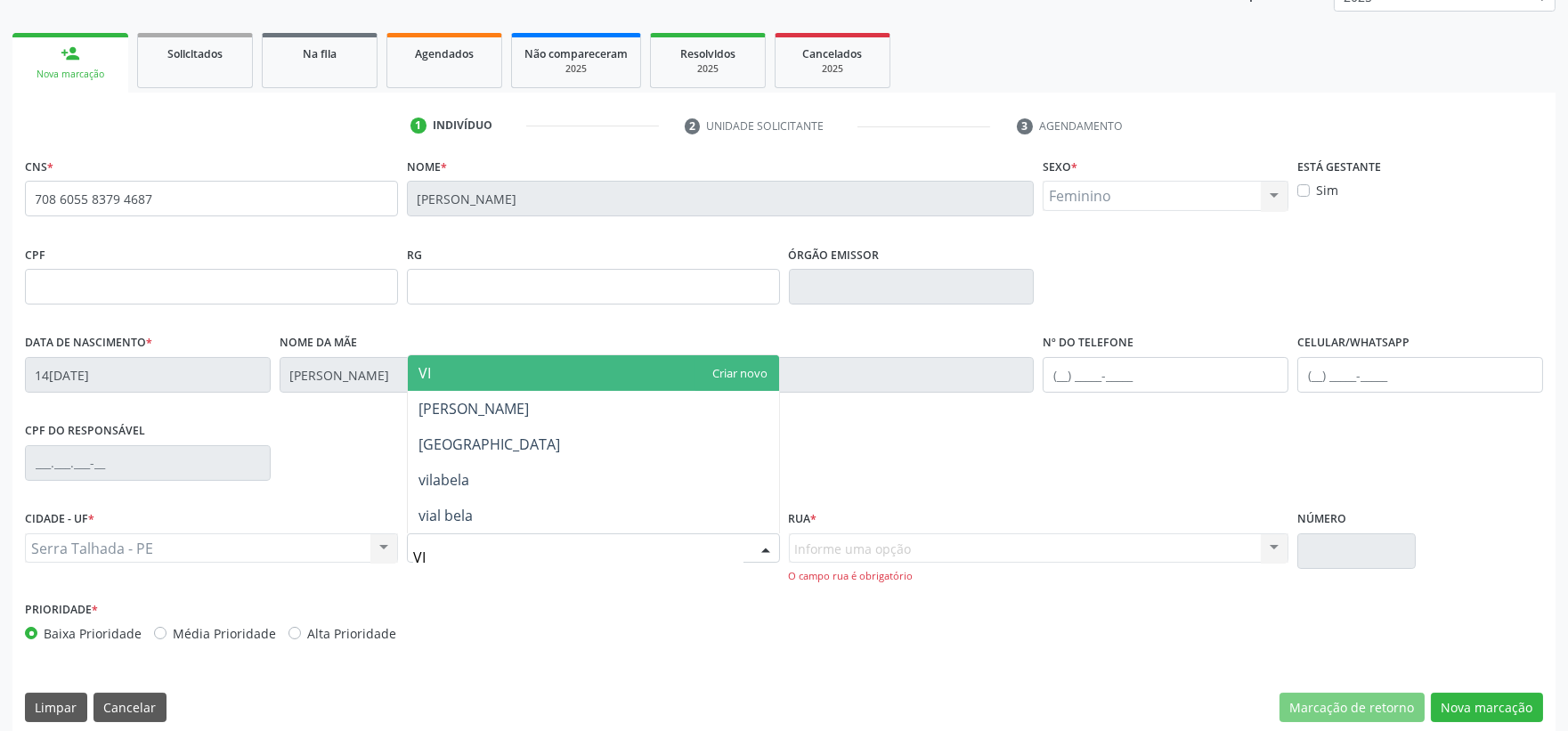
type input "VIL"
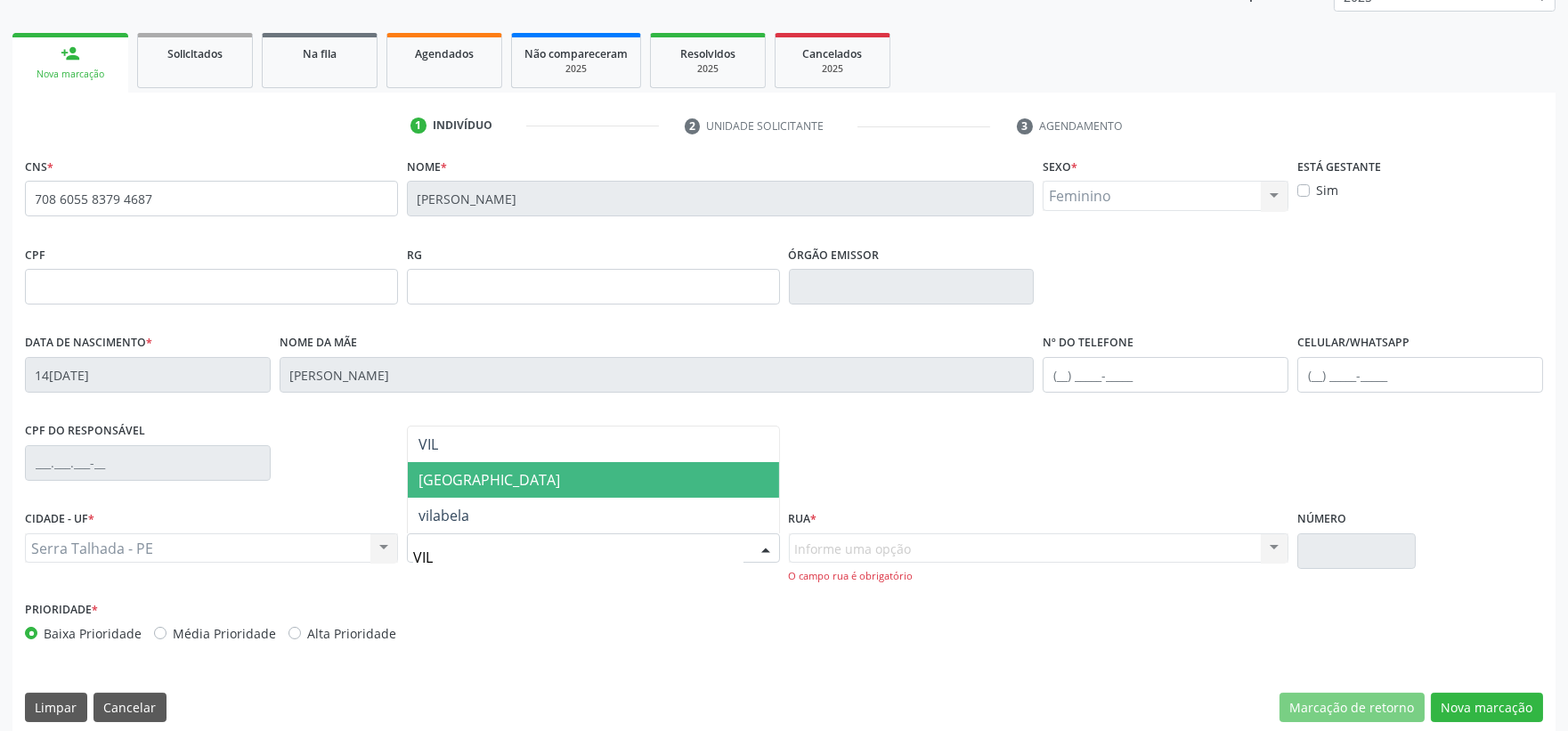
click at [500, 489] on span "[GEOGRAPHIC_DATA]" at bounding box center [593, 479] width 371 height 35
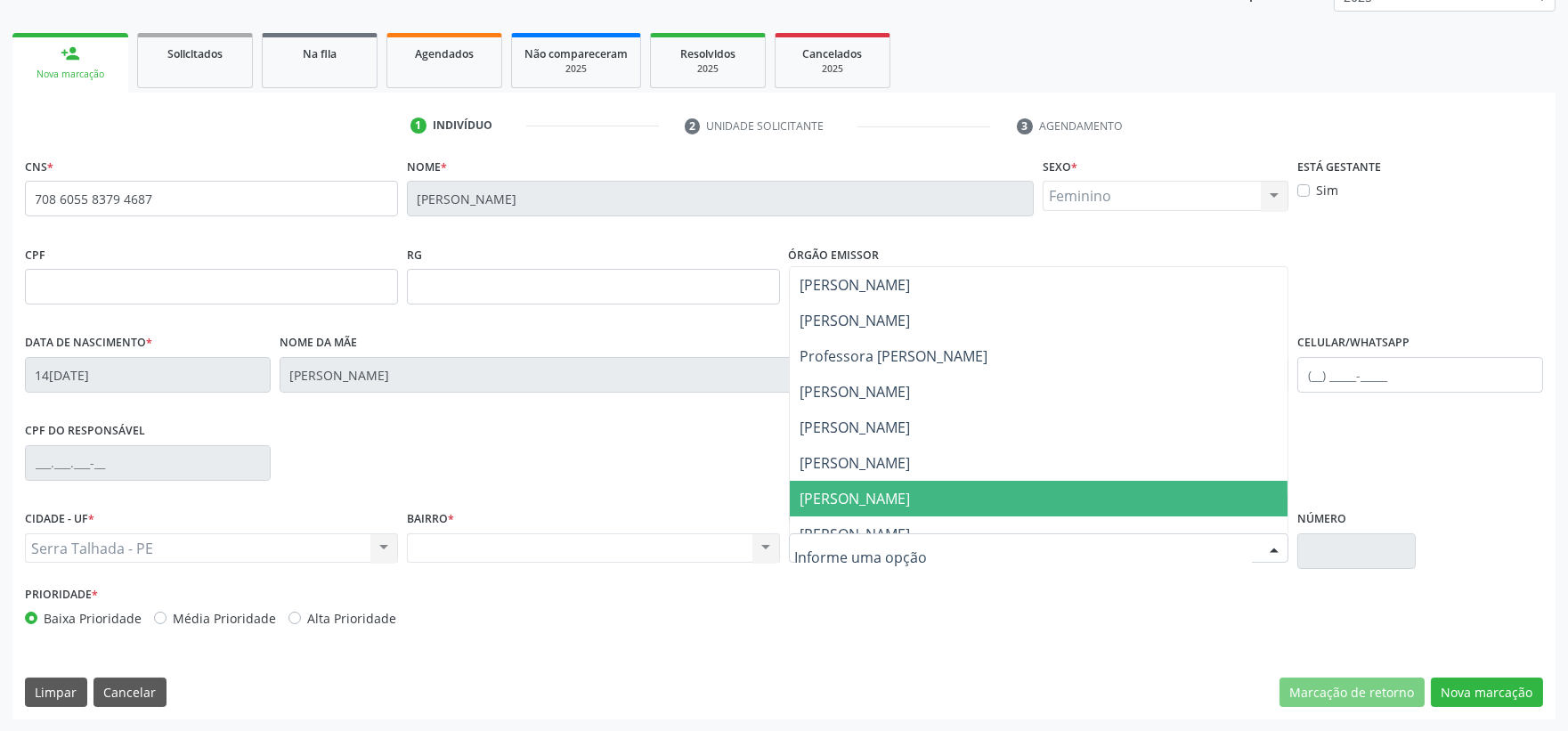
click at [870, 481] on span "[PERSON_NAME]" at bounding box center [1039, 499] width 499 height 35
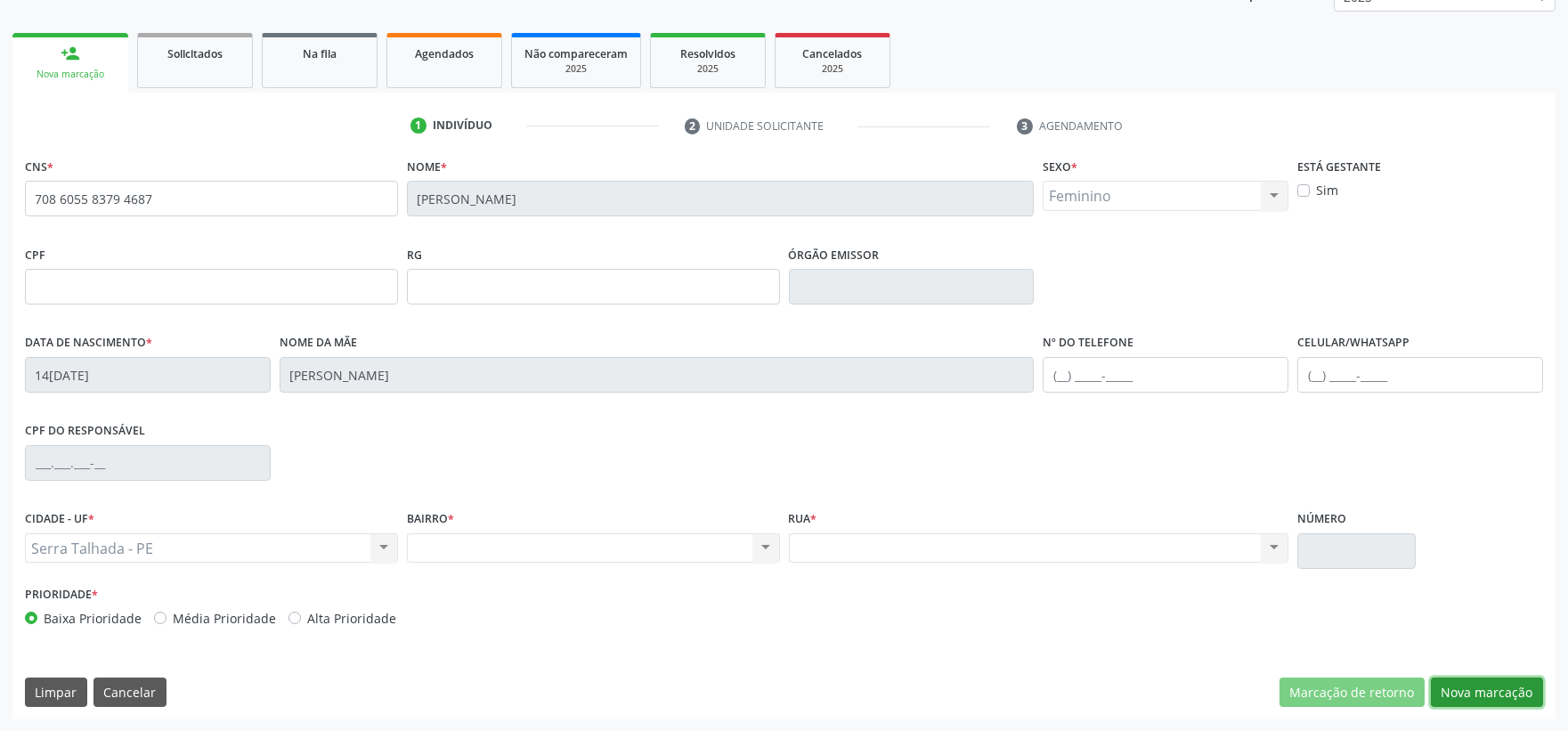
click at [1471, 687] on button "Nova marcação" at bounding box center [1486, 692] width 112 height 31
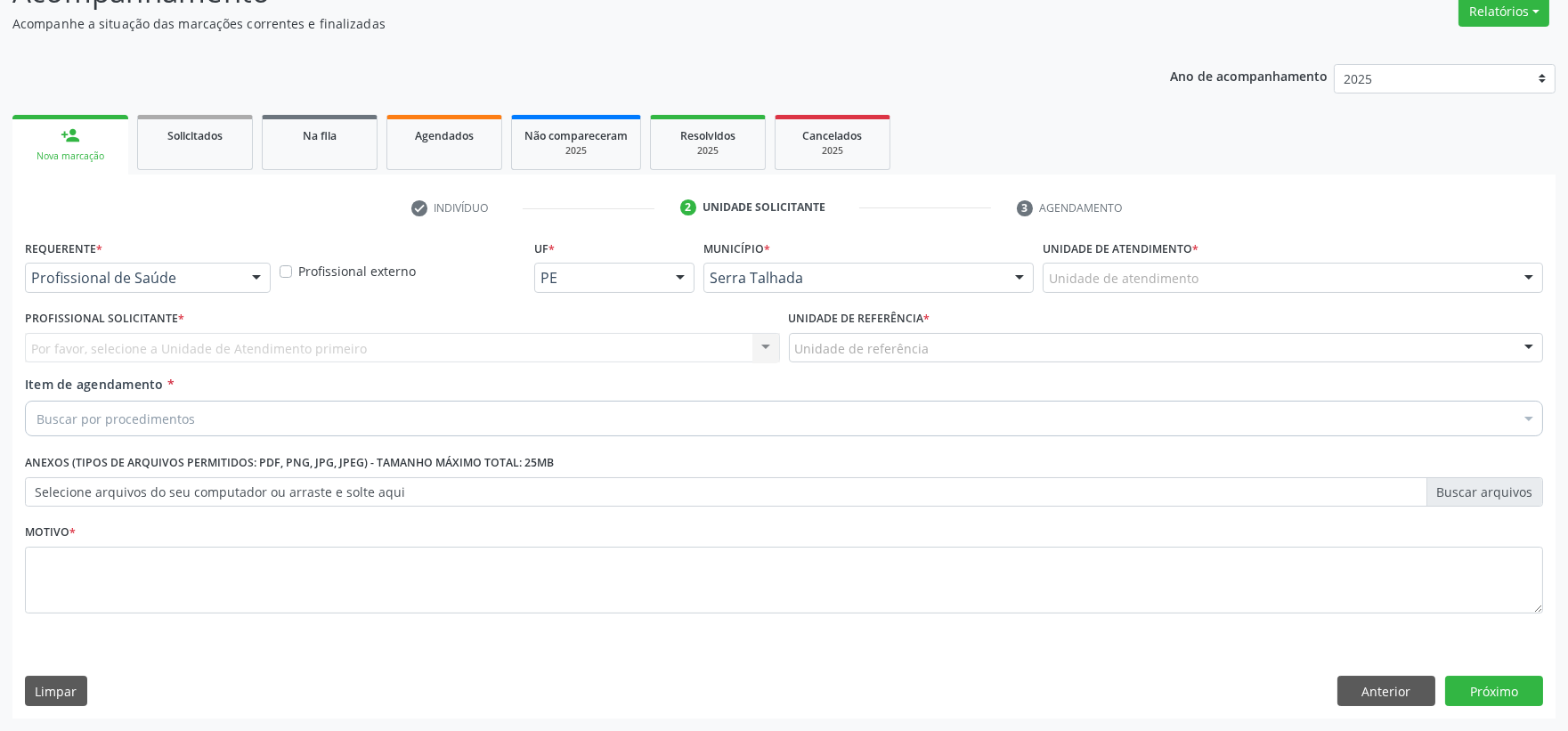
scroll to position [152, 0]
click at [245, 276] on div at bounding box center [256, 279] width 27 height 31
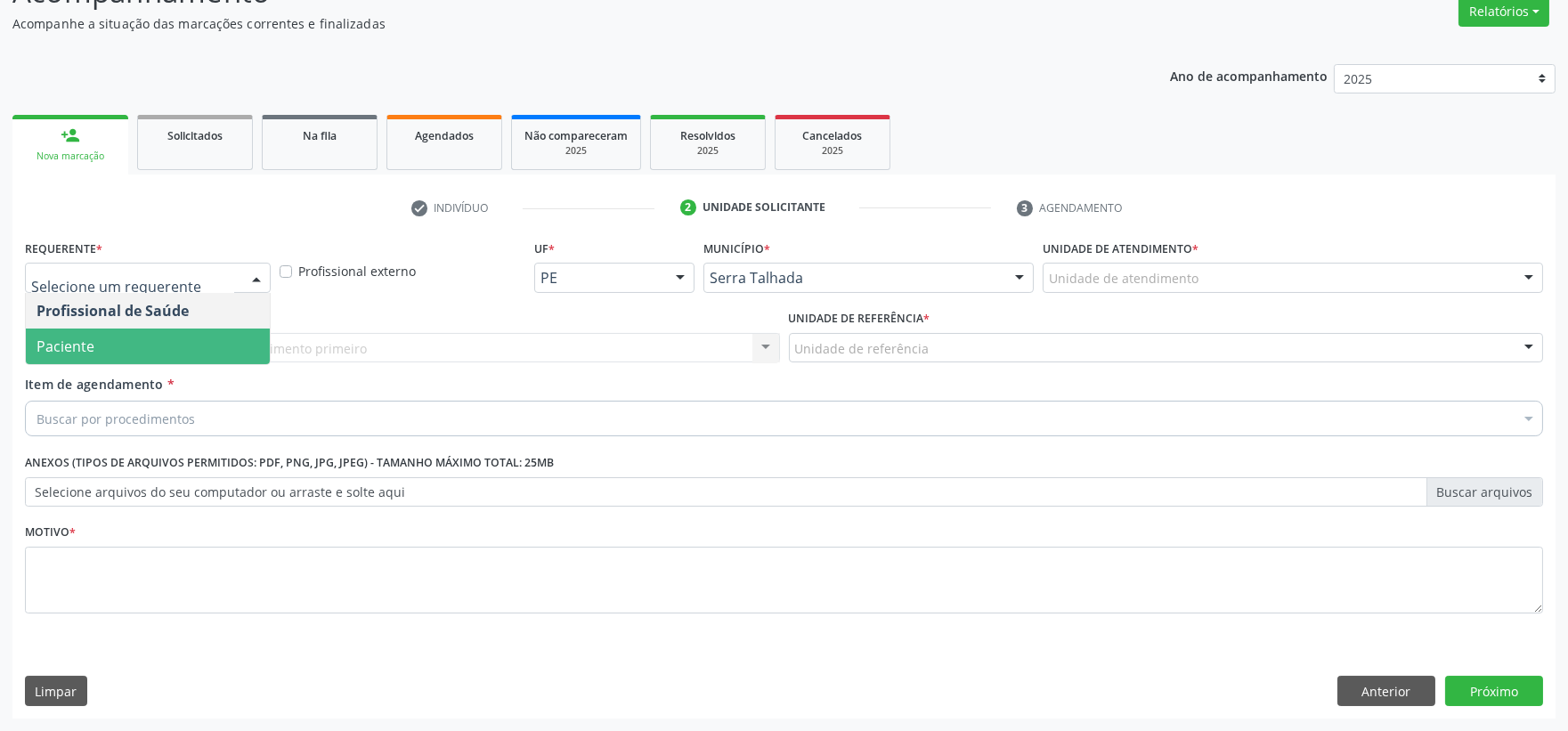
click at [198, 328] on span "Paciente" at bounding box center [148, 346] width 244 height 35
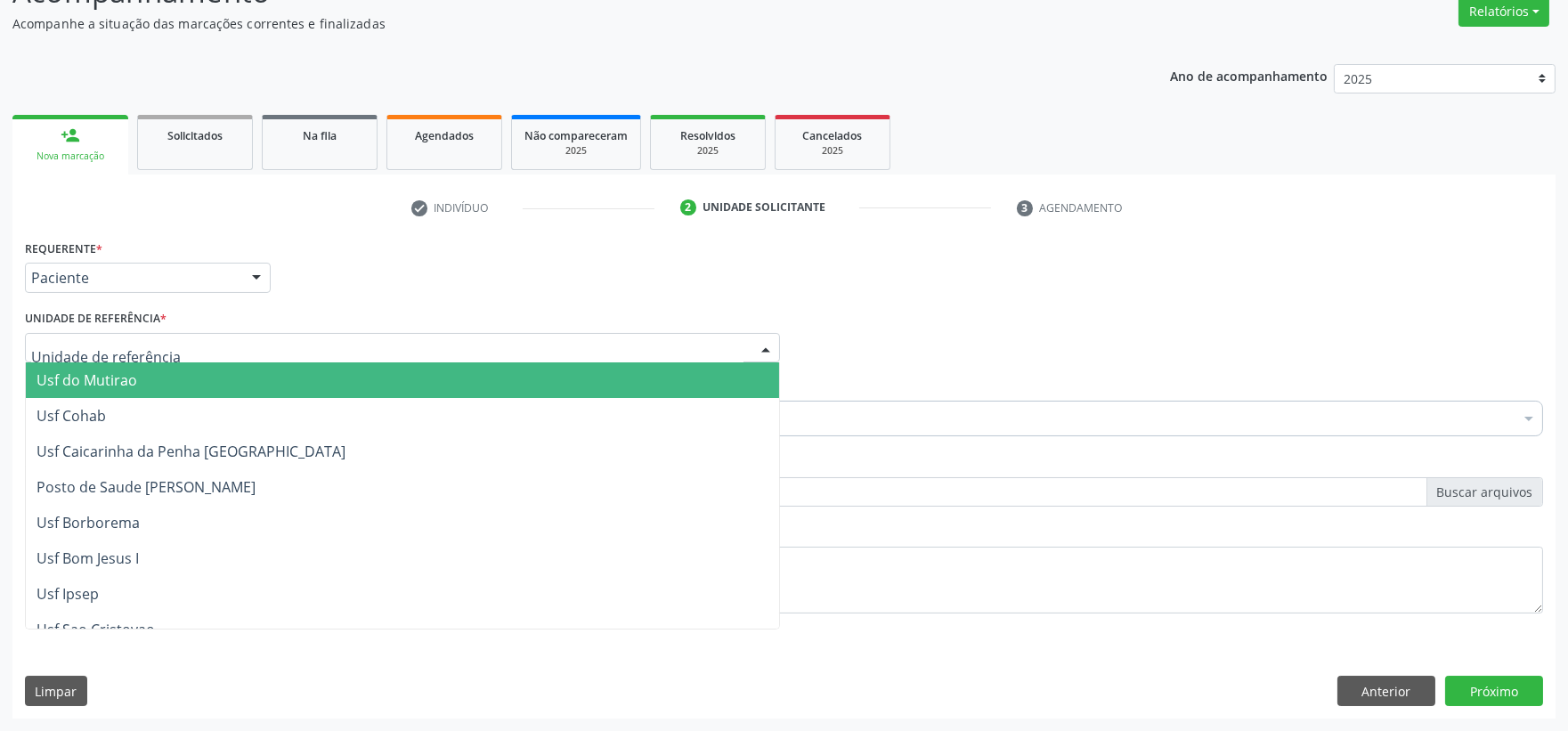
click at [191, 341] on div at bounding box center [402, 348] width 755 height 31
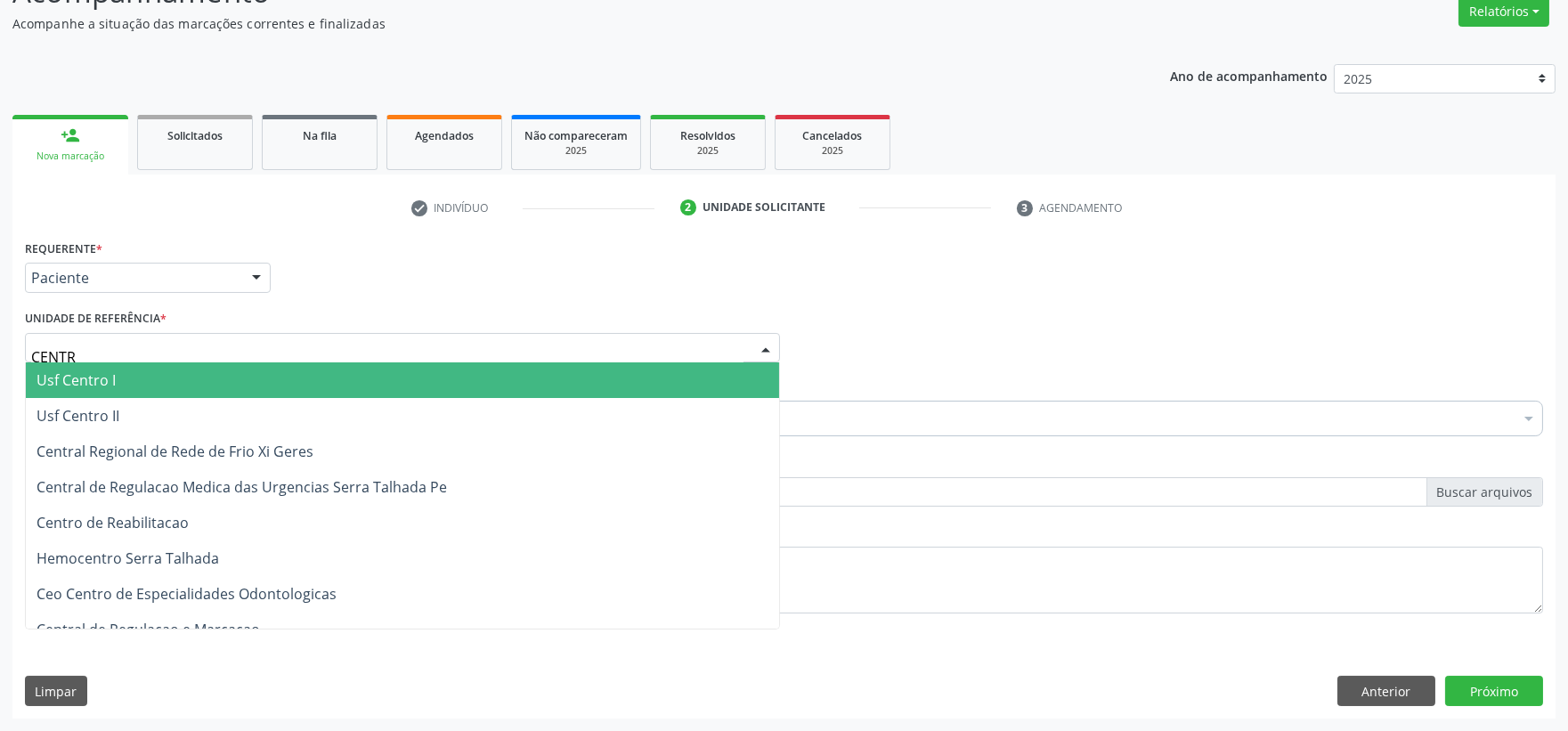
type input "CENTRO"
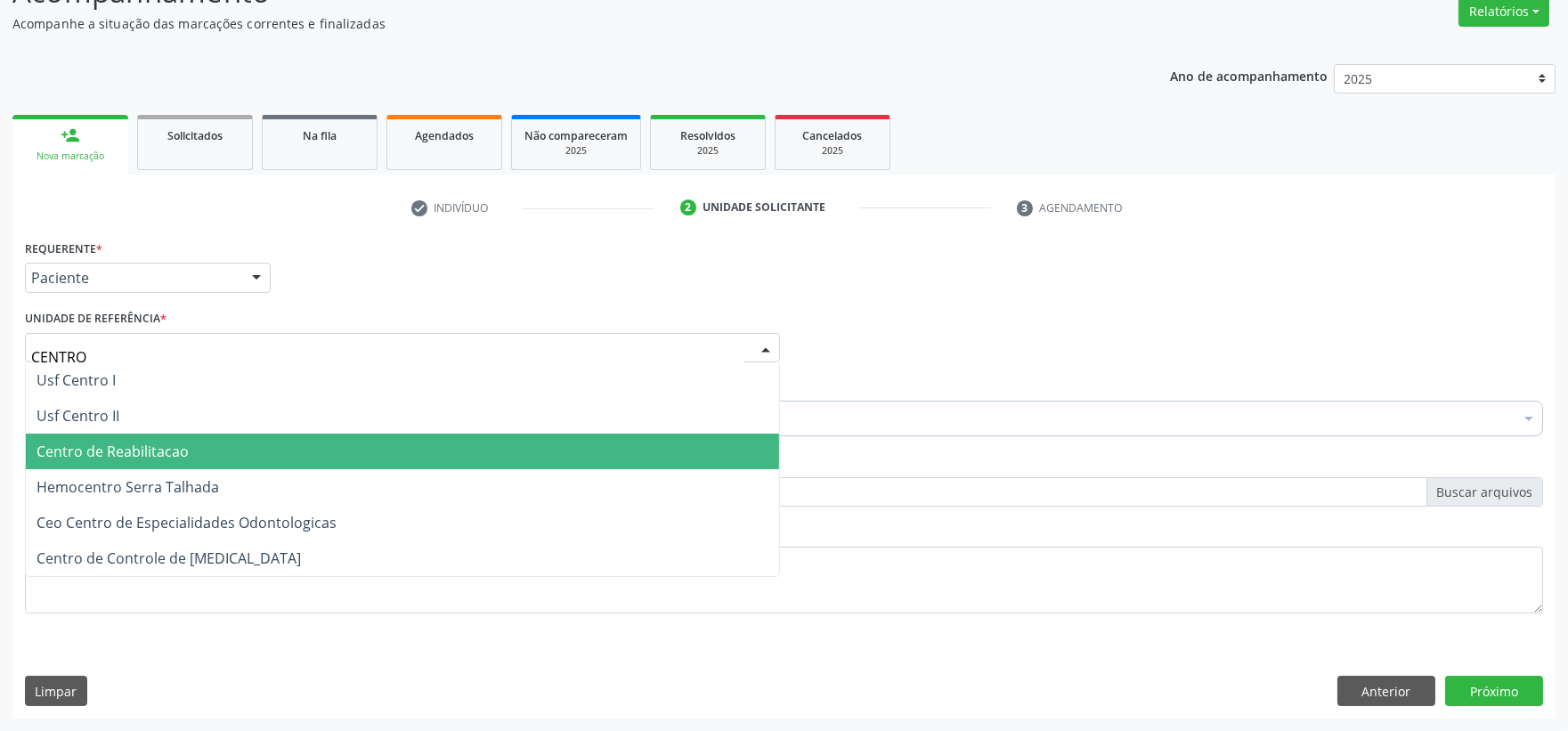
click at [170, 437] on span "Centro de Reabilitacao" at bounding box center [402, 452] width 753 height 35
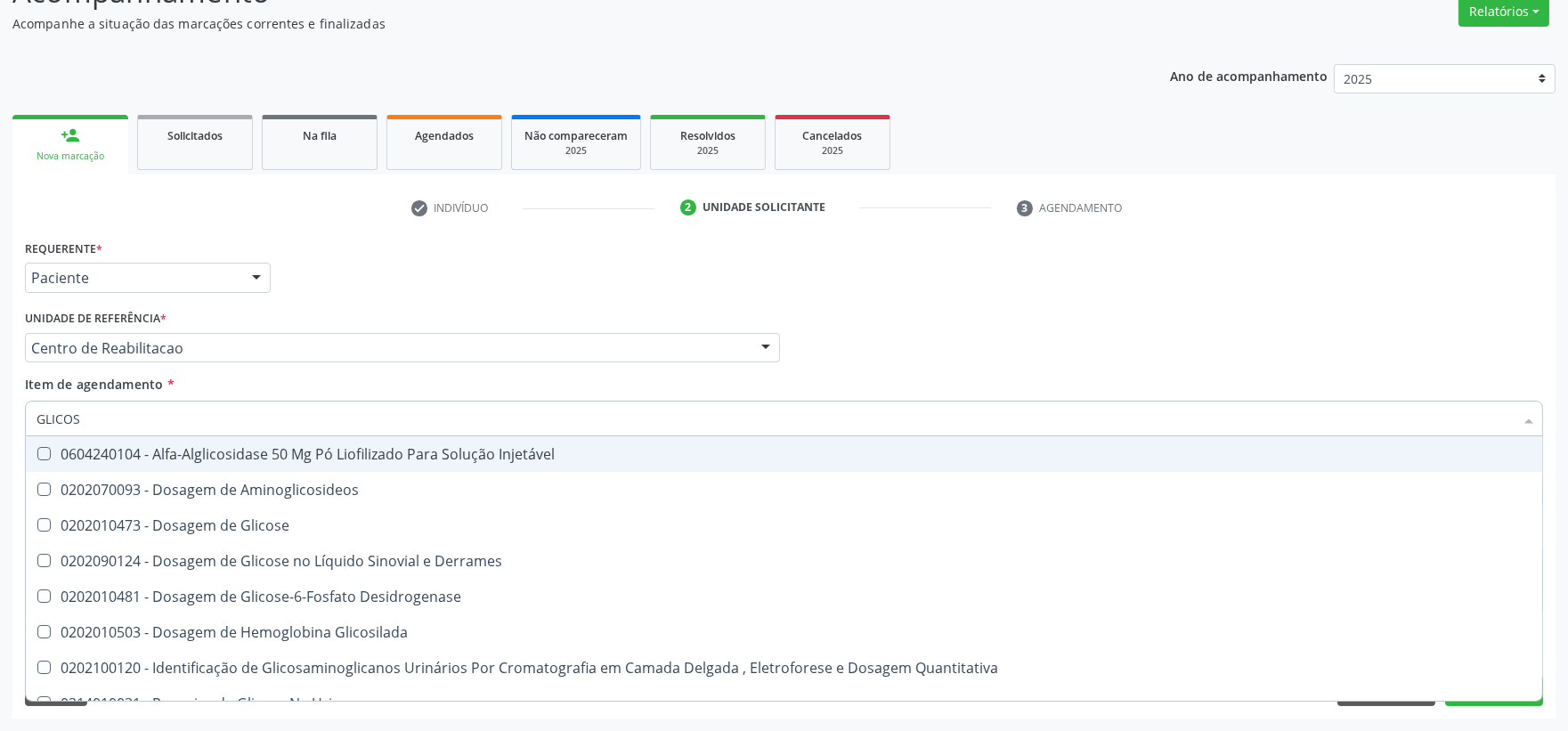
type input "GLICOSE"
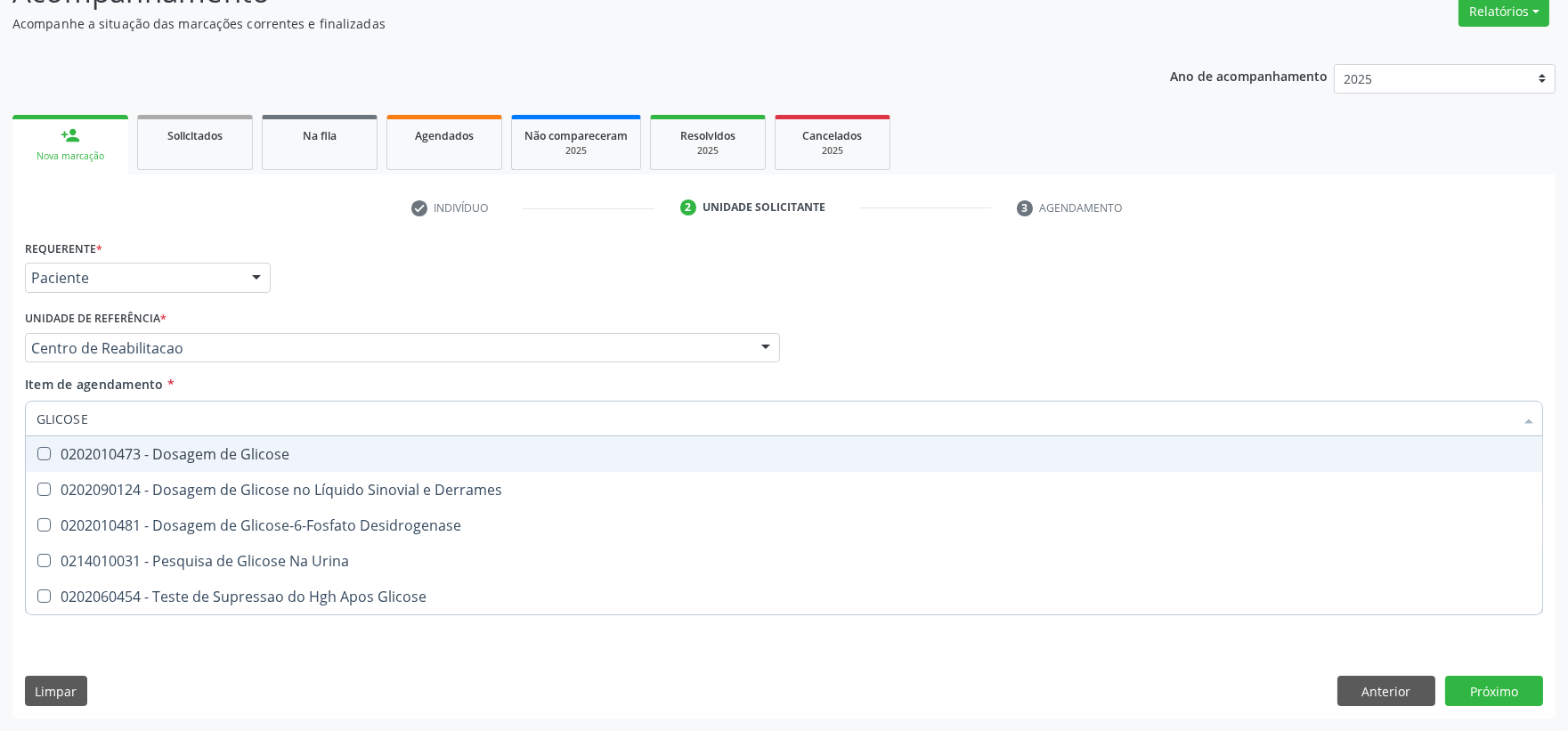
click at [167, 461] on div "0202010473 - Dosagem de Glicose" at bounding box center [784, 453] width 1495 height 14
checkbox Glicose "true"
drag, startPoint x: 122, startPoint y: 423, endPoint x: 4, endPoint y: 389, distance: 122.8
click at [11, 391] on div "Acompanhamento Acompanhe a situação das marcações correntes e finalizadas Relat…" at bounding box center [784, 339] width 1568 height 785
type input "AC"
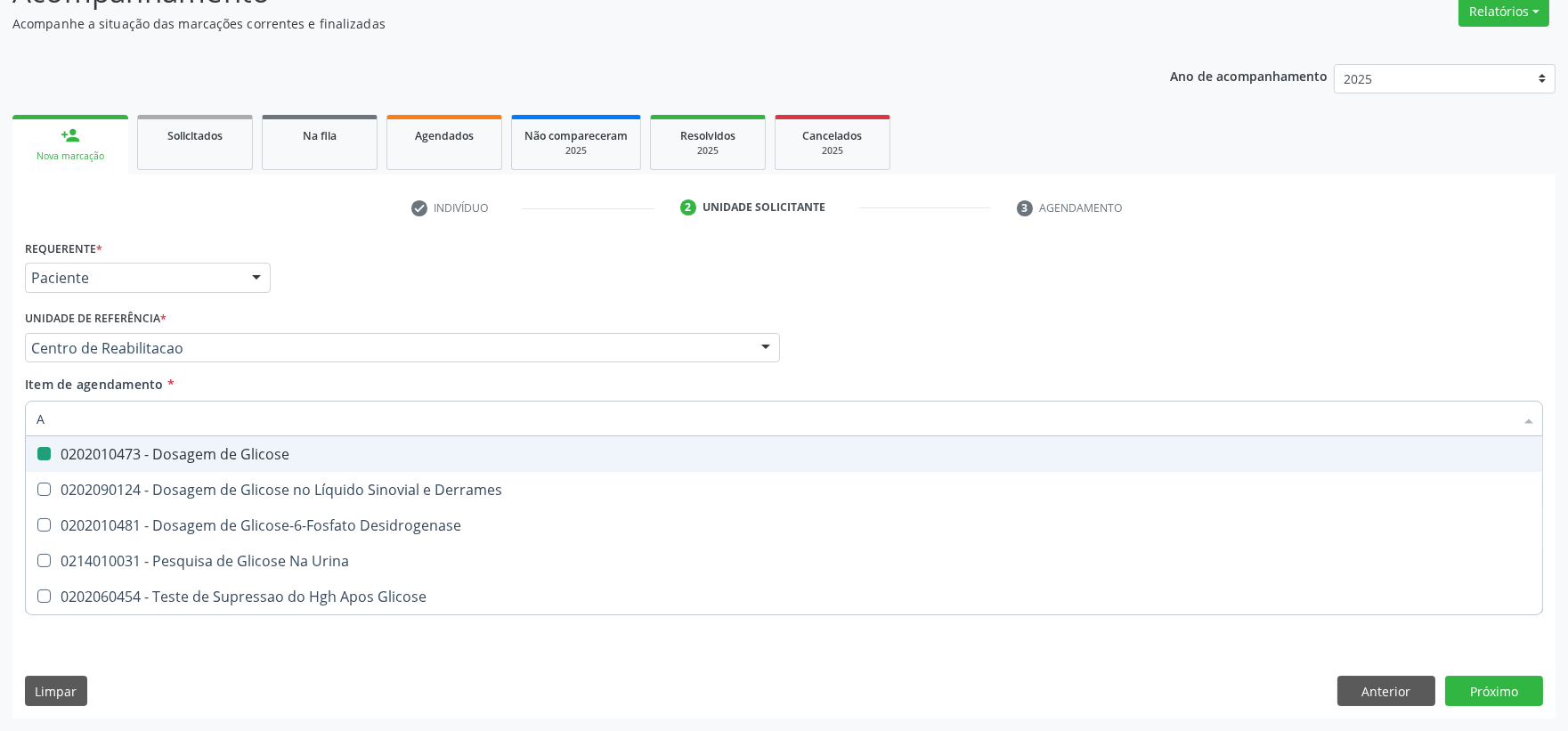
checkbox Glicose "false"
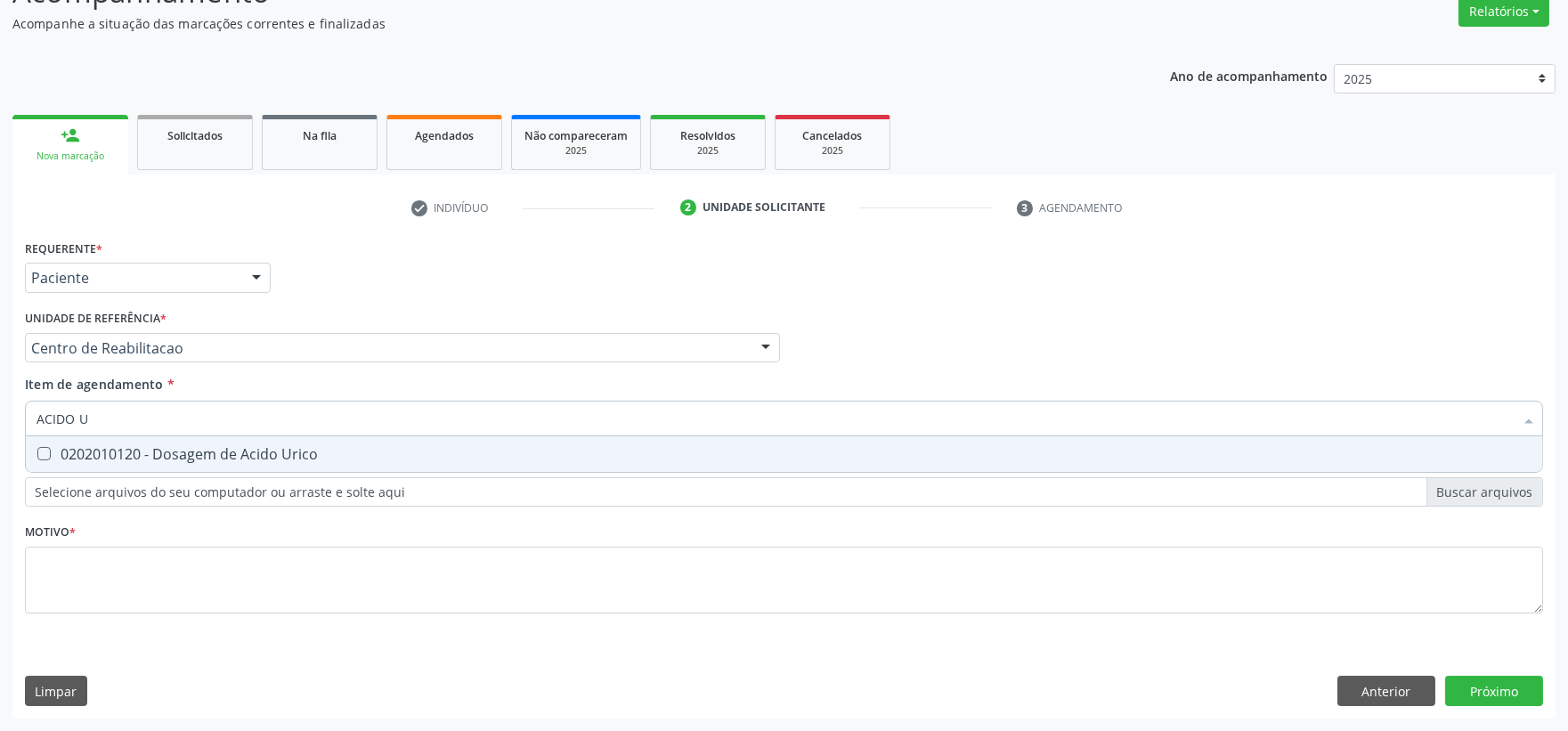
type input "ACIDO UR"
click at [75, 450] on div "0202010120 - Dosagem de Acido Urico" at bounding box center [784, 453] width 1495 height 14
checkbox Urico "true"
drag, startPoint x: 117, startPoint y: 414, endPoint x: 3, endPoint y: 448, distance: 119.0
click at [3, 448] on div "Acompanhamento Acompanhe a situação das marcações correntes e finalizadas Relat…" at bounding box center [784, 339] width 1568 height 785
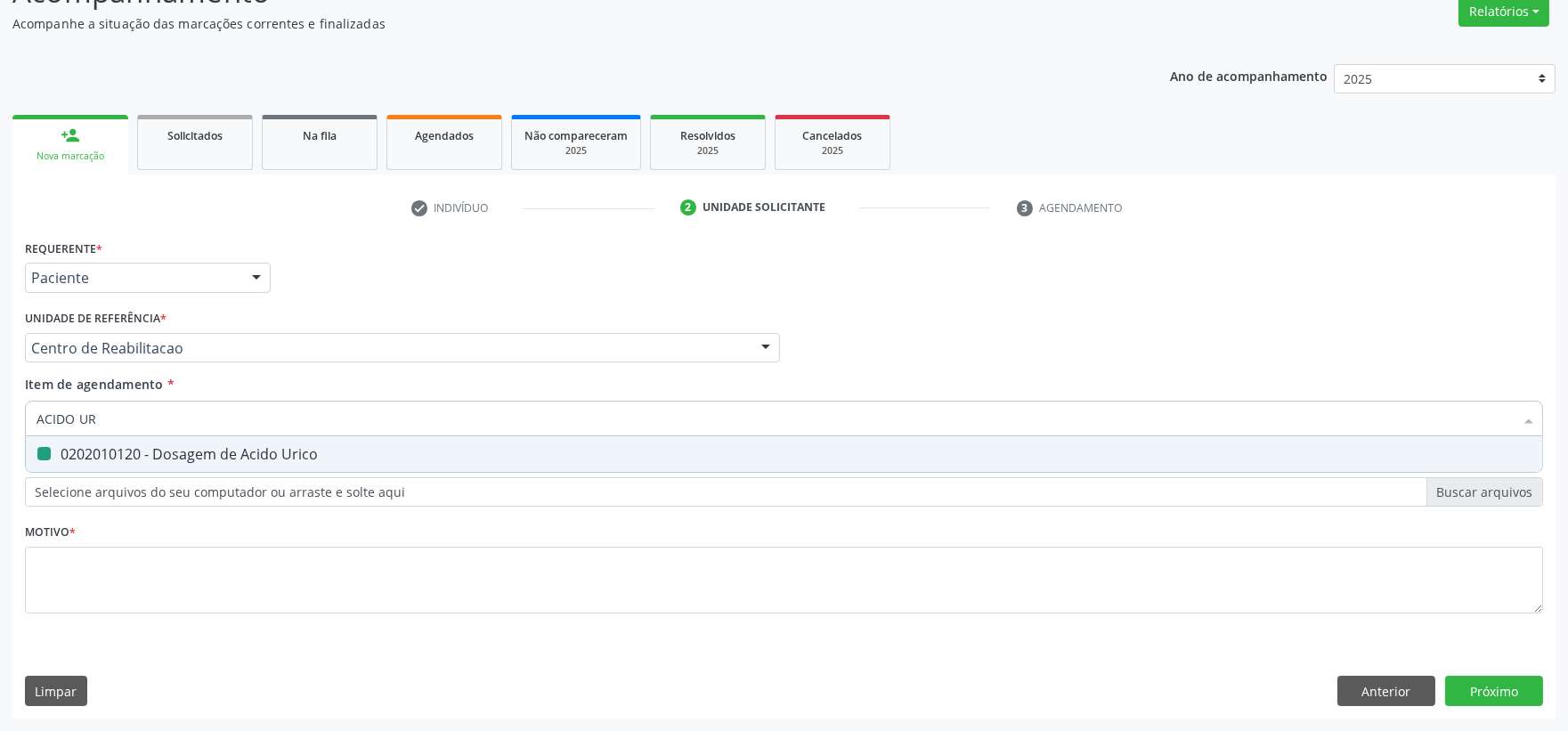
type input "C"
checkbox Urico "false"
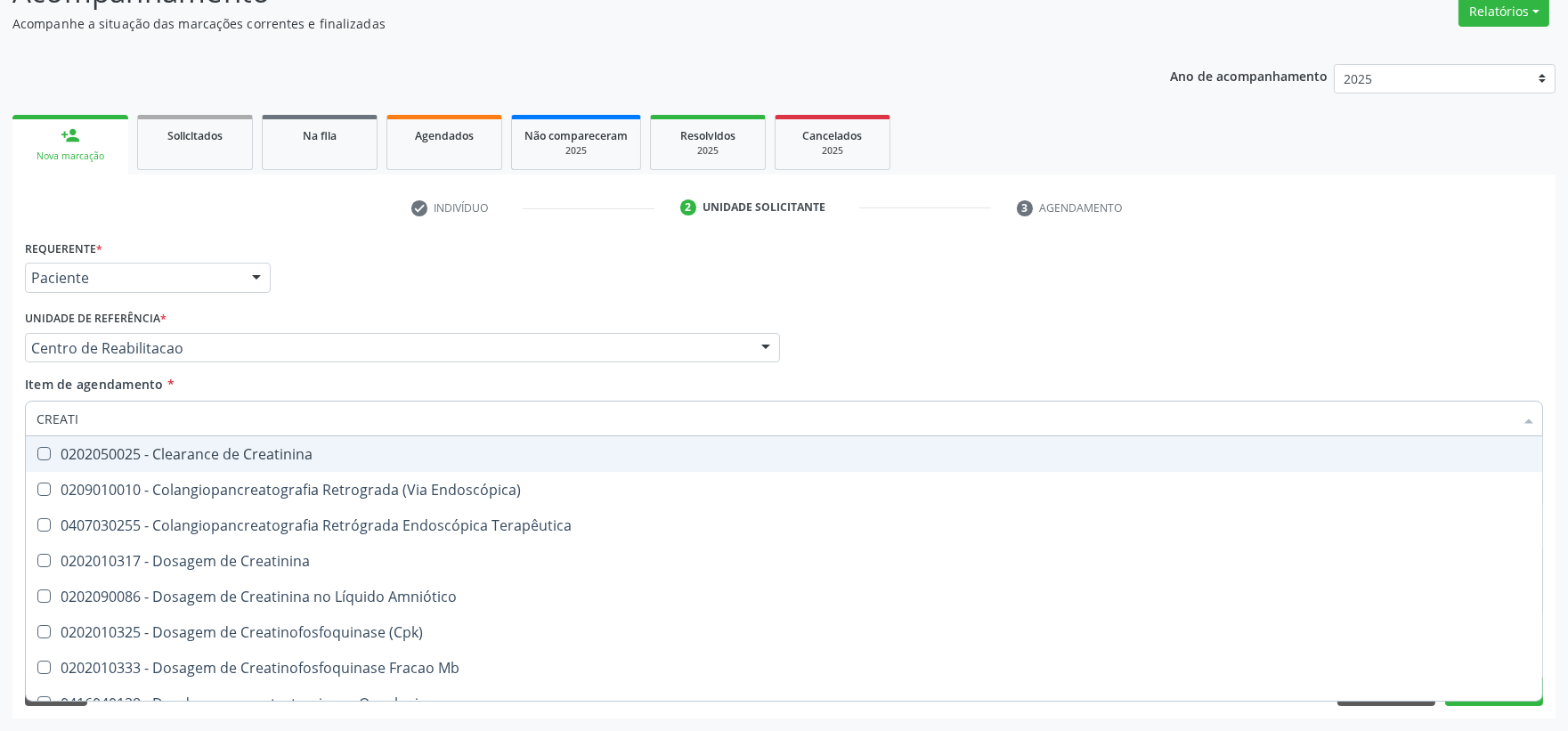
type input "CREATIN"
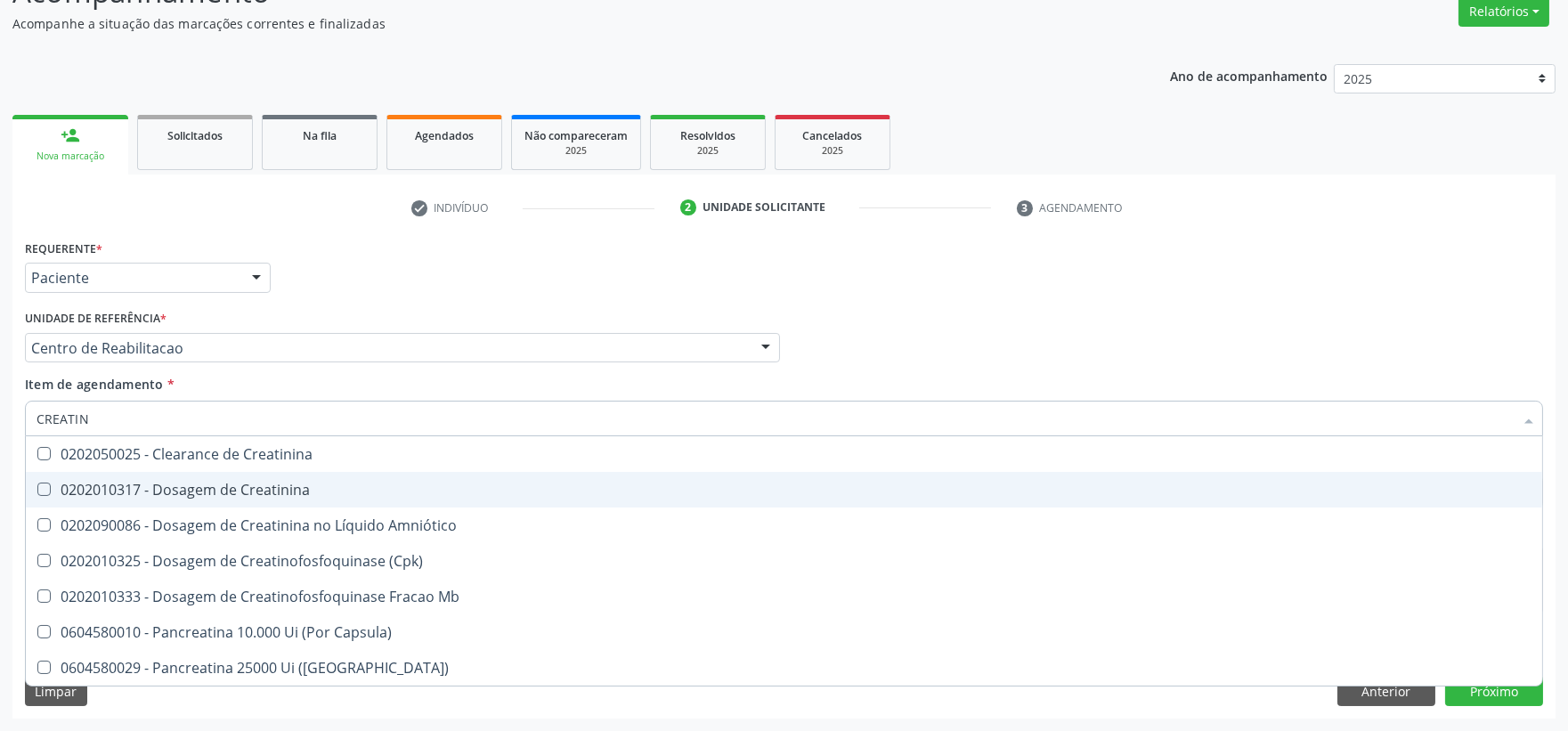
click at [73, 486] on div "0202010317 - Dosagem de Creatinina" at bounding box center [784, 489] width 1495 height 14
checkbox Creatinina "true"
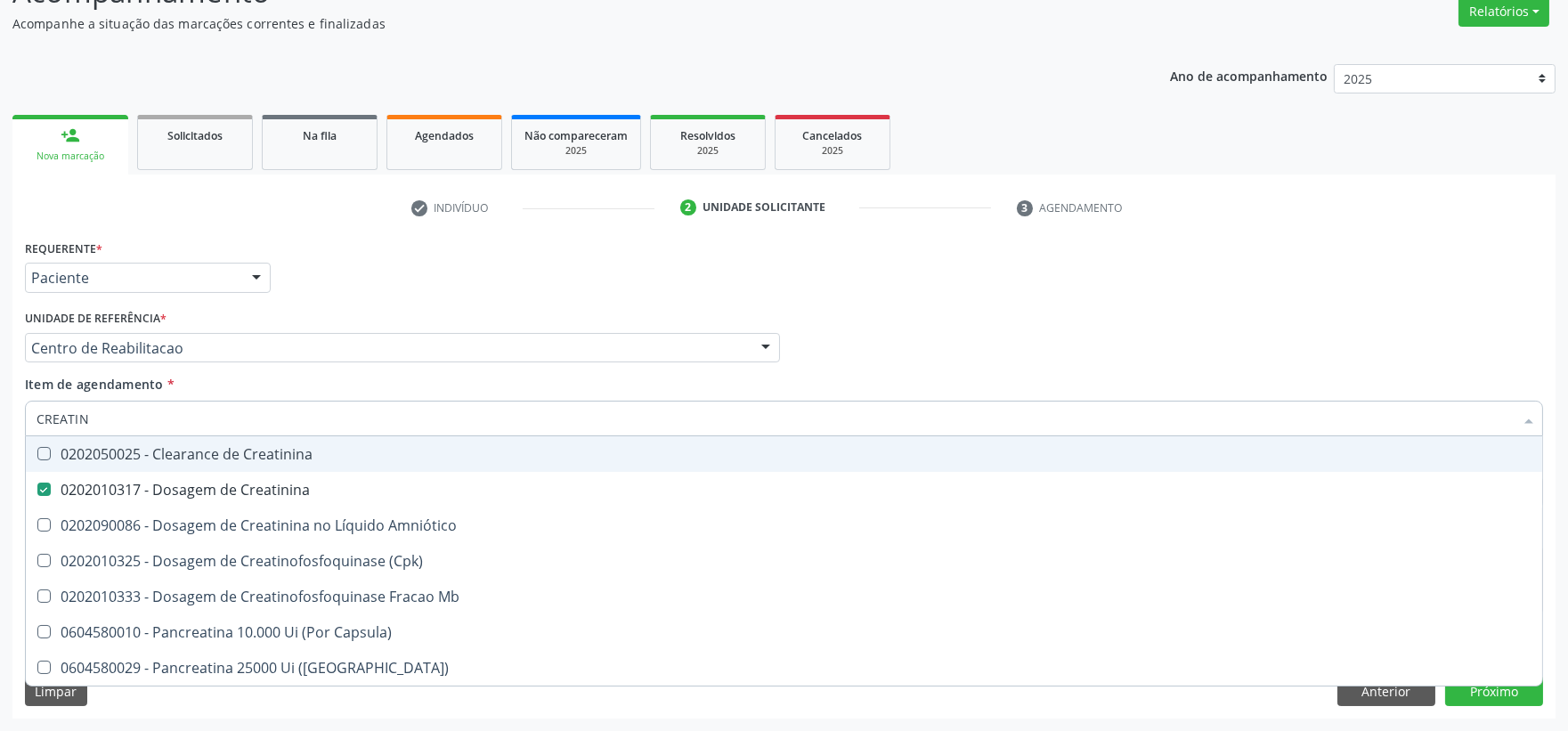
drag, startPoint x: 102, startPoint y: 412, endPoint x: 0, endPoint y: 429, distance: 103.4
click at [0, 429] on div "Acompanhamento Acompanhe a situação das marcações correntes e finalizadas Relat…" at bounding box center [784, 339] width 1568 height 785
type input "UREI"
checkbox Creatinina "false"
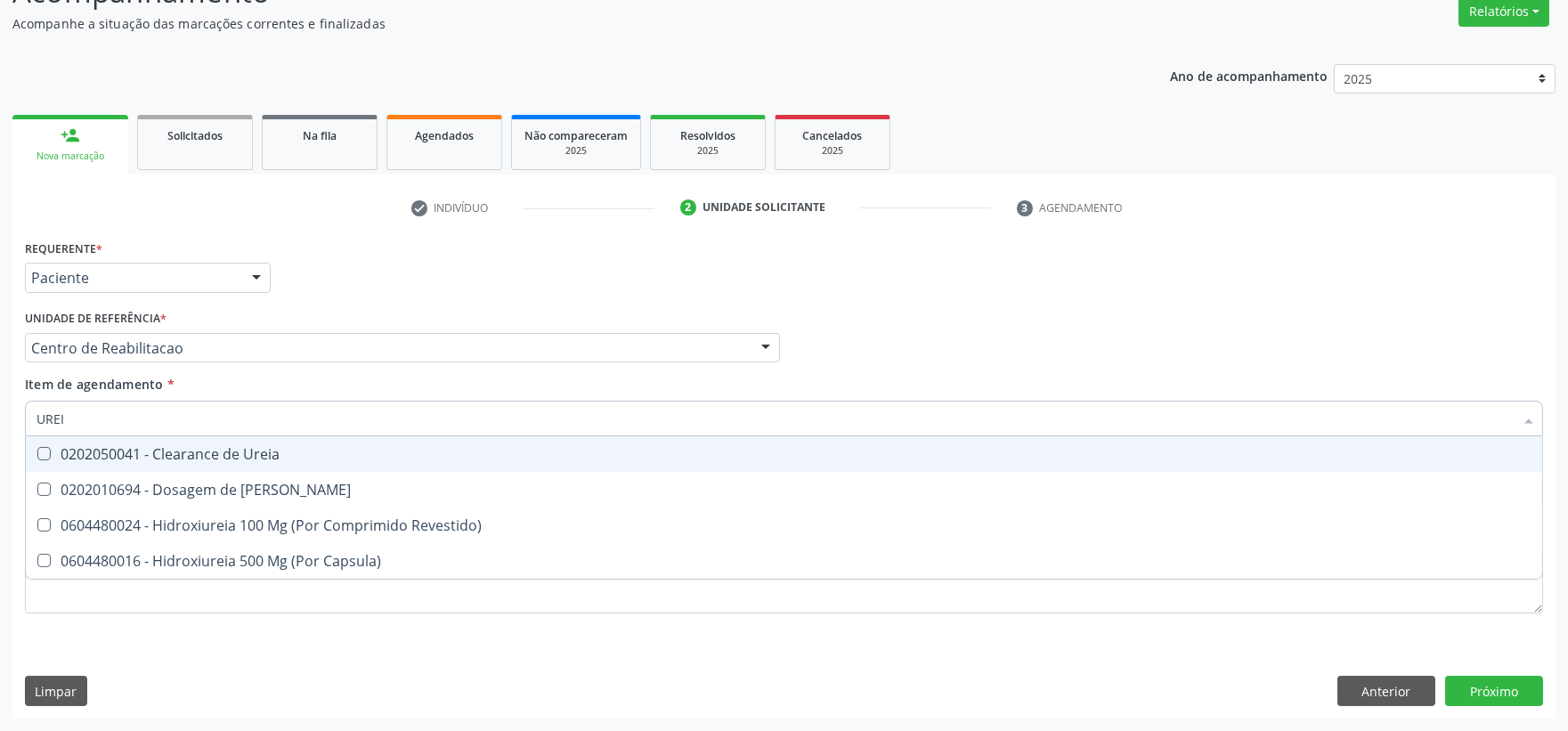
type input "UREIA"
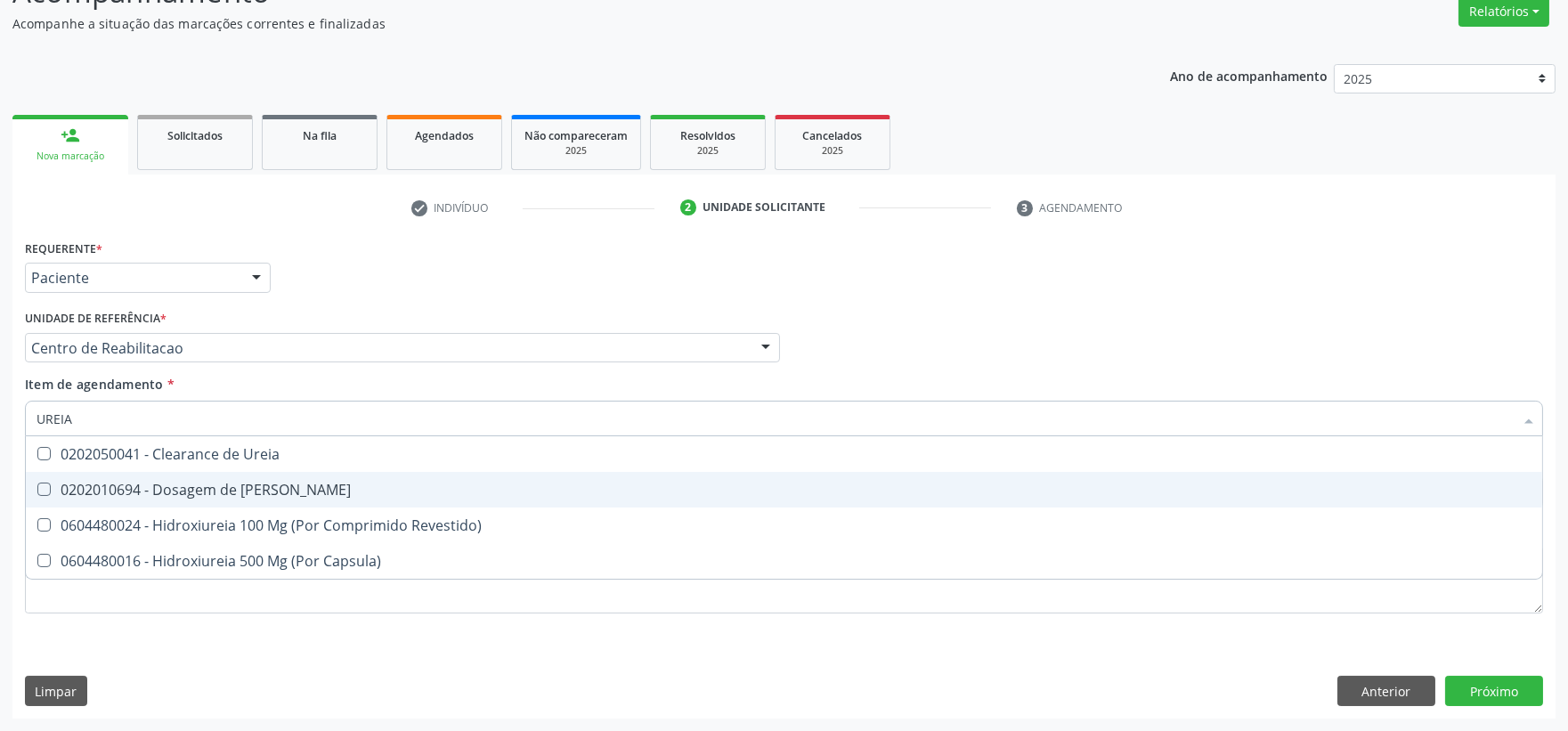
click at [185, 483] on div "0202010694 - Dosagem de [PERSON_NAME]" at bounding box center [784, 489] width 1495 height 14
checkbox Ureia "true"
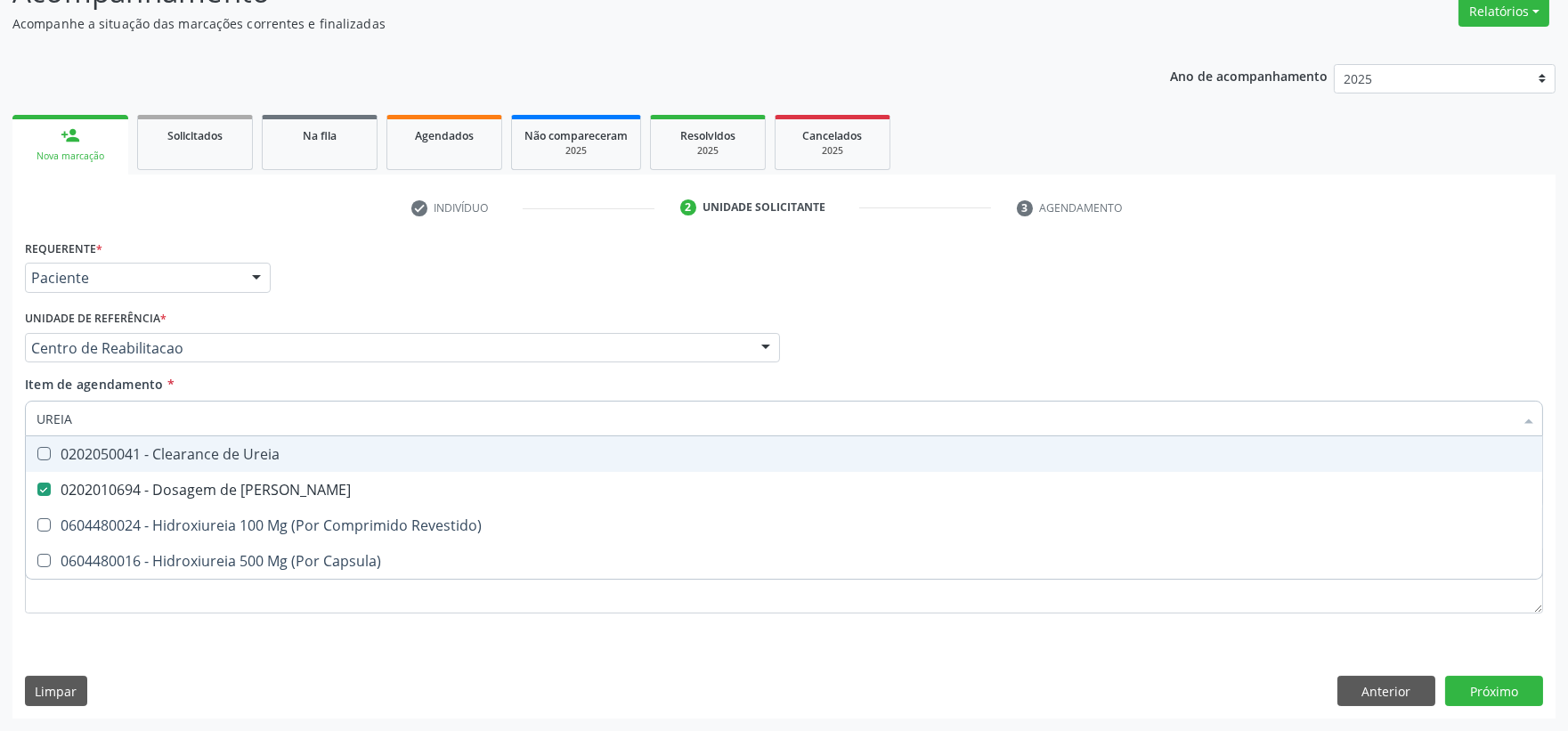
drag, startPoint x: 103, startPoint y: 415, endPoint x: 9, endPoint y: 428, distance: 94.9
click at [9, 428] on div "Acompanhamento Acompanhe a situação das marcações correntes e finalizadas Relat…" at bounding box center [784, 339] width 1568 height 785
type input "CO"
checkbox Ureia "false"
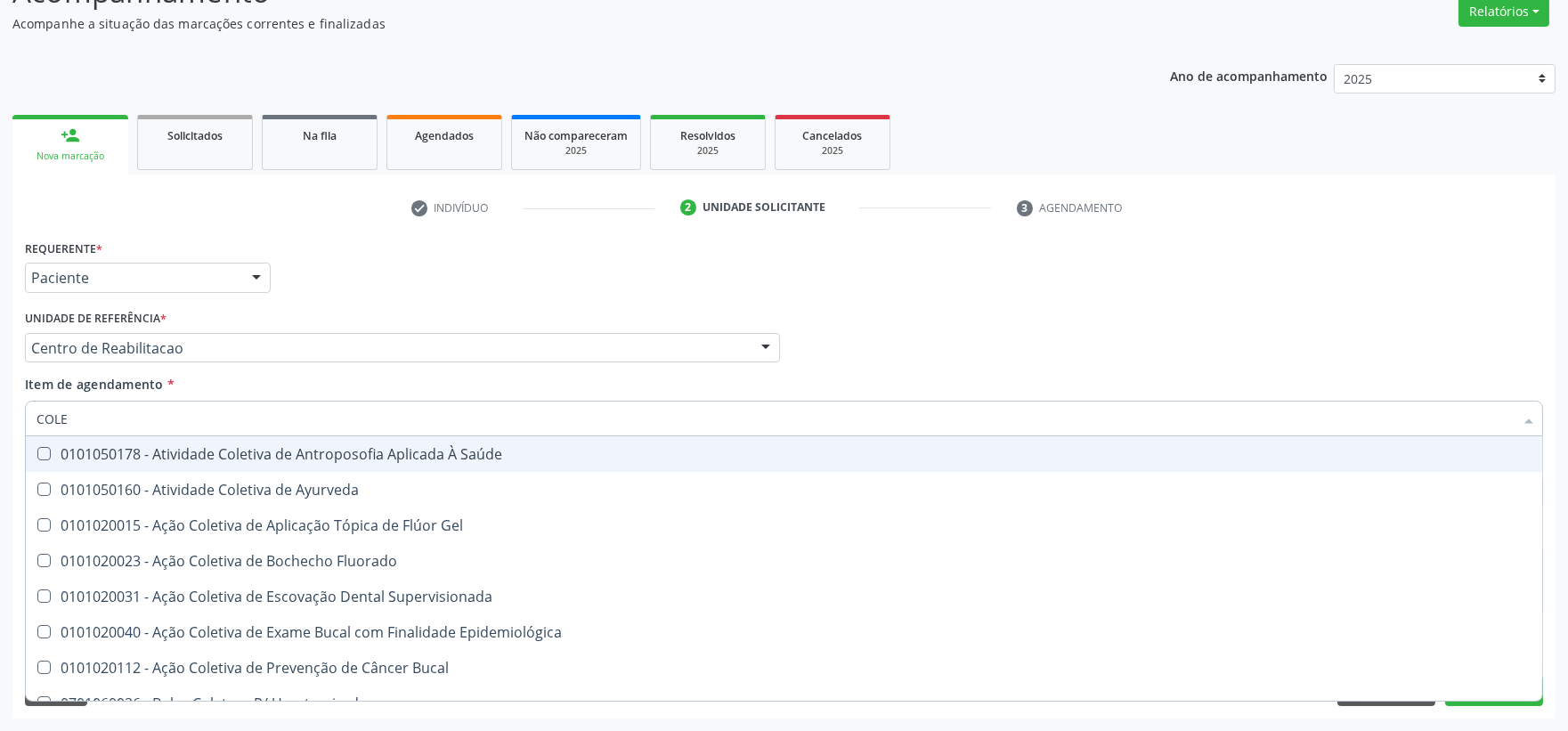
type input "COLES"
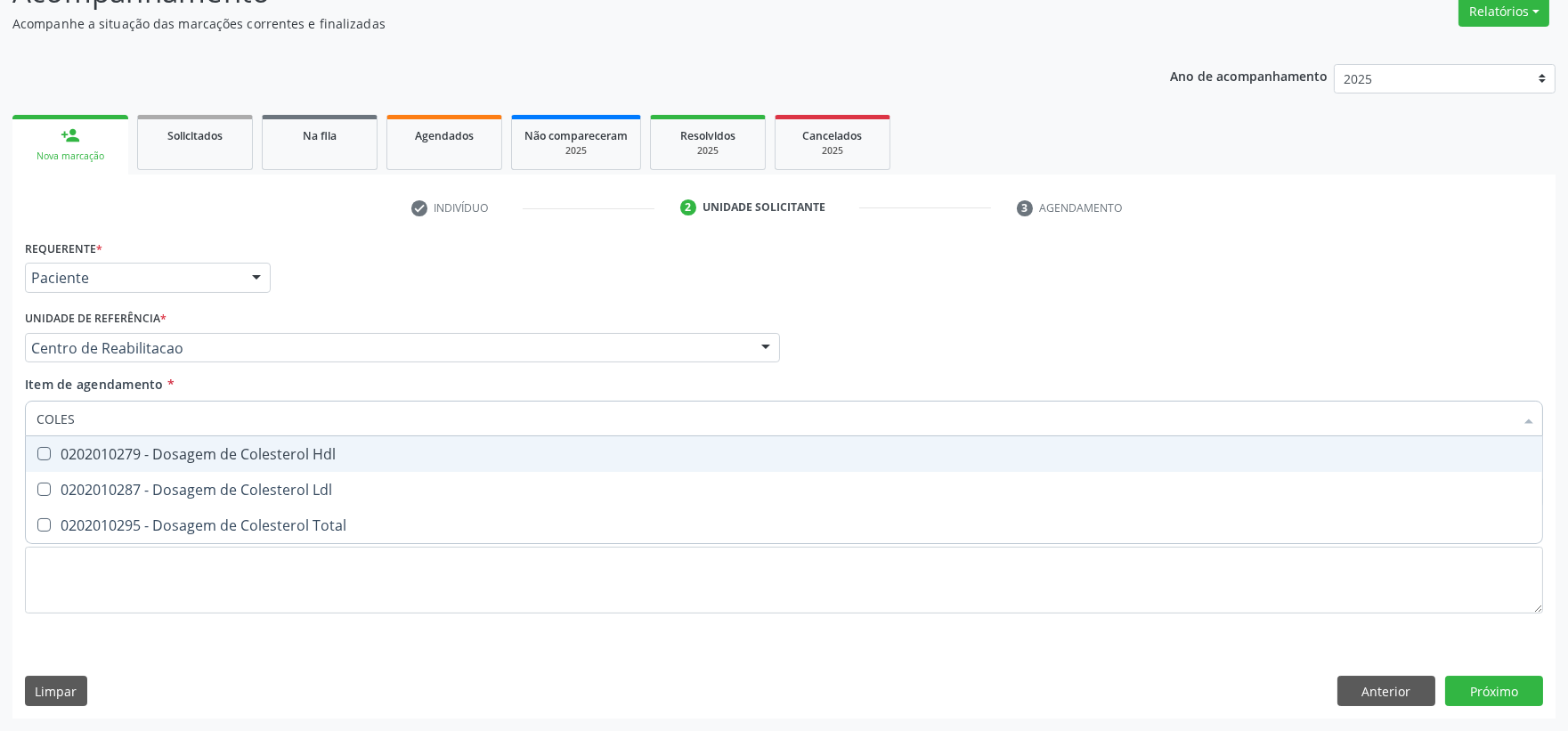
click at [64, 461] on span "0202010279 - Dosagem de Colesterol Hdl" at bounding box center [784, 454] width 1516 height 35
checkbox Hdl "true"
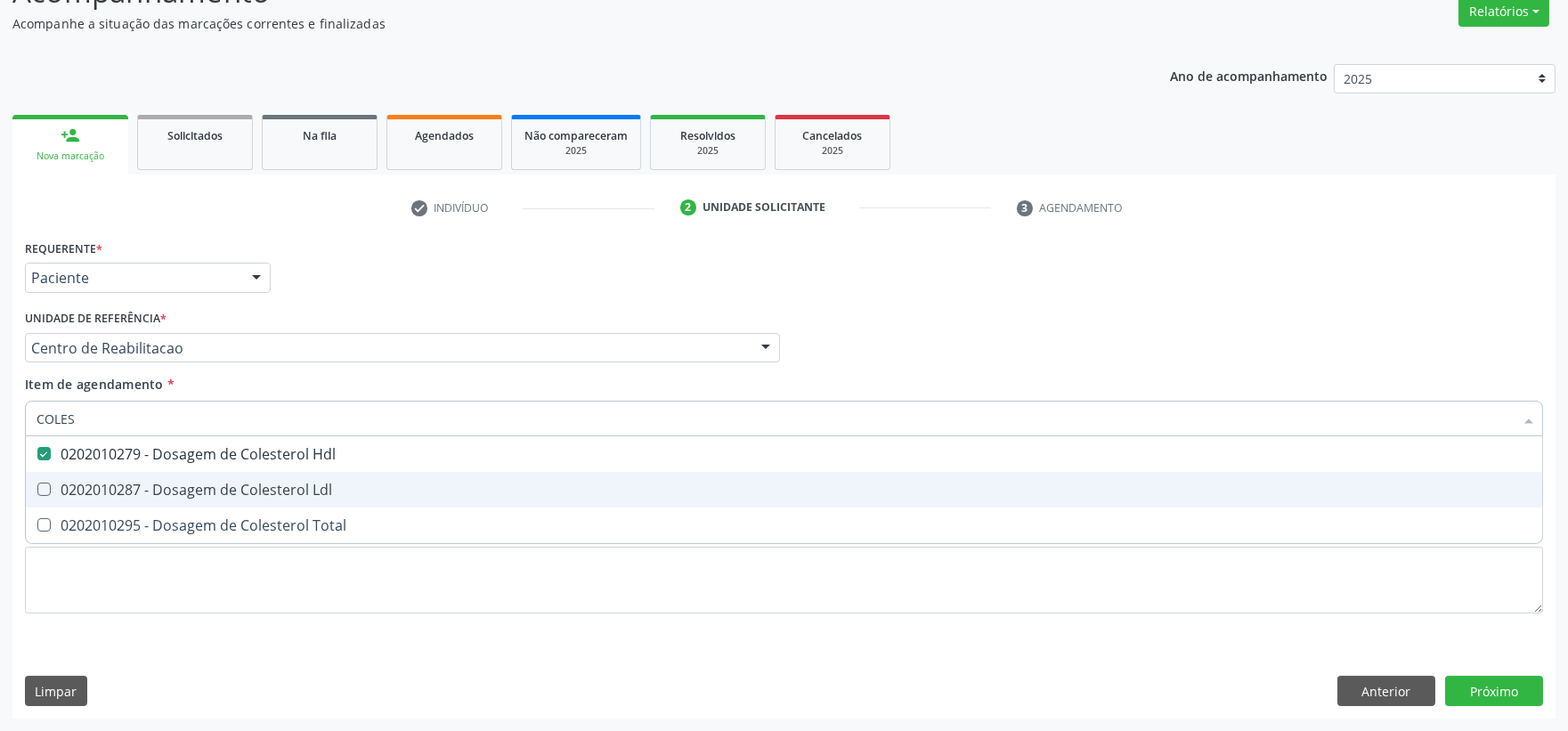
click at [68, 484] on div "0202010287 - Dosagem de Colesterol Ldl" at bounding box center [784, 489] width 1495 height 14
checkbox Ldl "true"
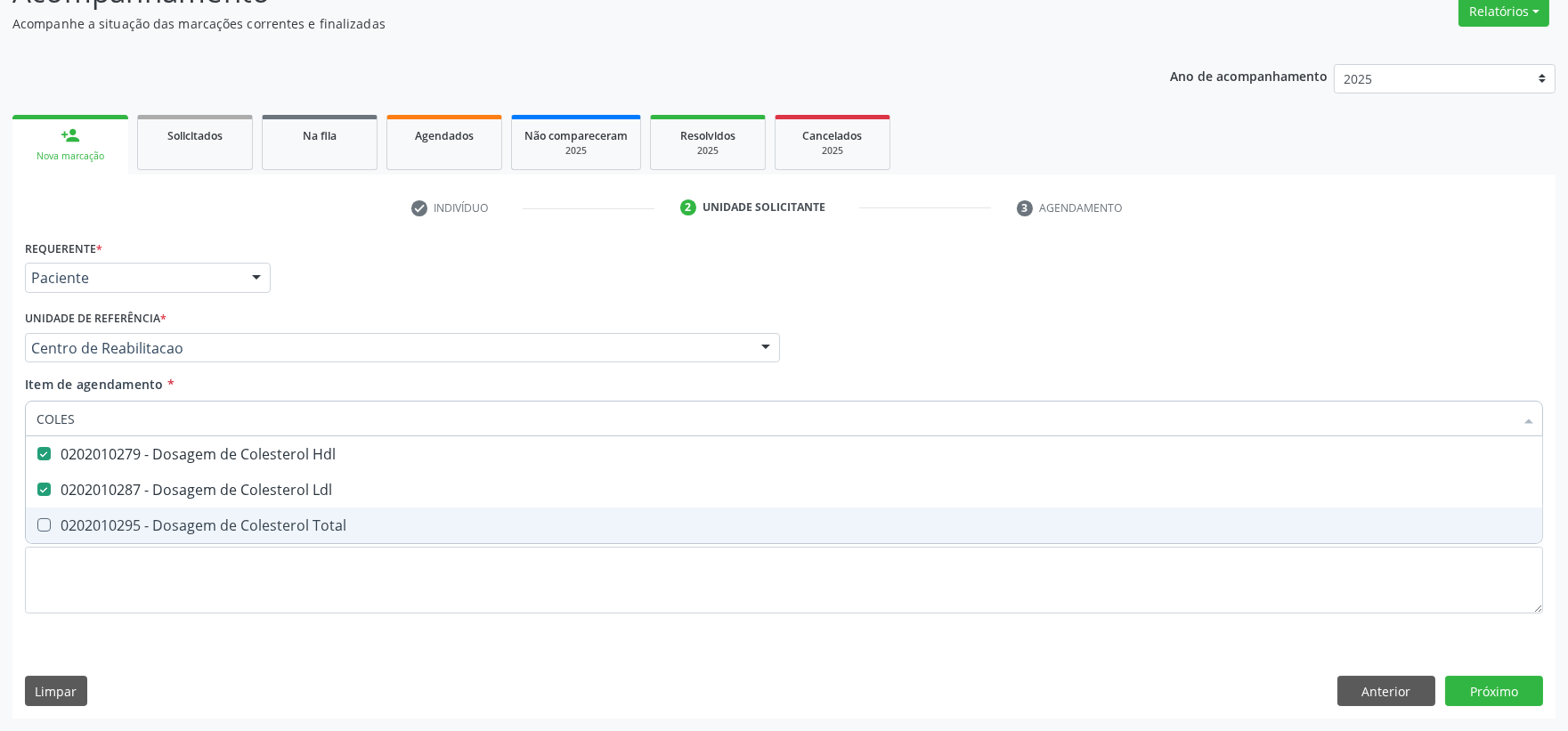
click at [59, 518] on div "0202010295 - Dosagem de Colesterol Total" at bounding box center [784, 525] width 1495 height 14
checkbox Total "true"
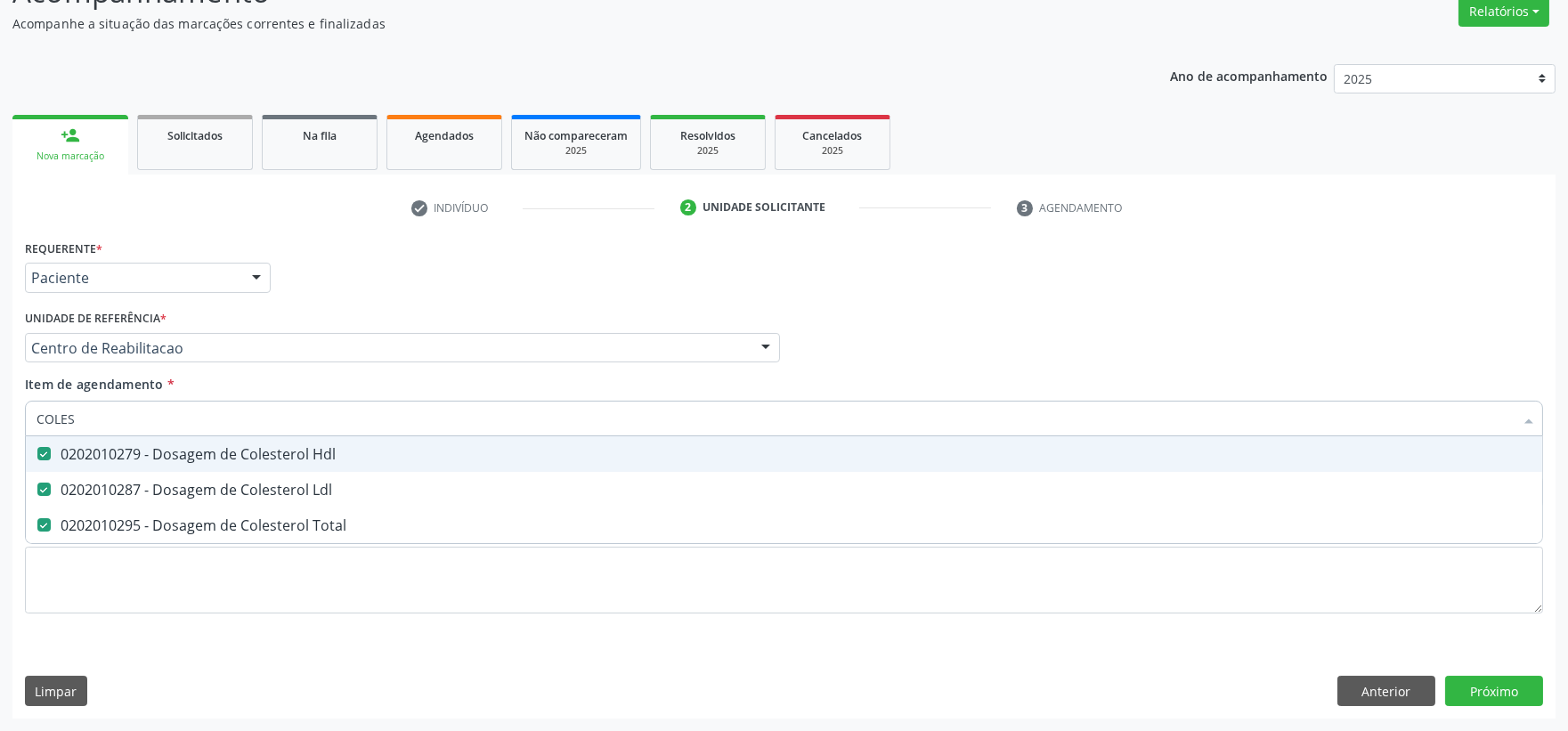
drag, startPoint x: 79, startPoint y: 420, endPoint x: 4, endPoint y: 419, distance: 75.0
click at [4, 419] on div "Acompanhamento Acompanhe a situação das marcações correntes e finalizadas Relat…" at bounding box center [784, 339] width 1568 height 785
type input "TG"
checkbox Hdl "false"
checkbox Ldl "false"
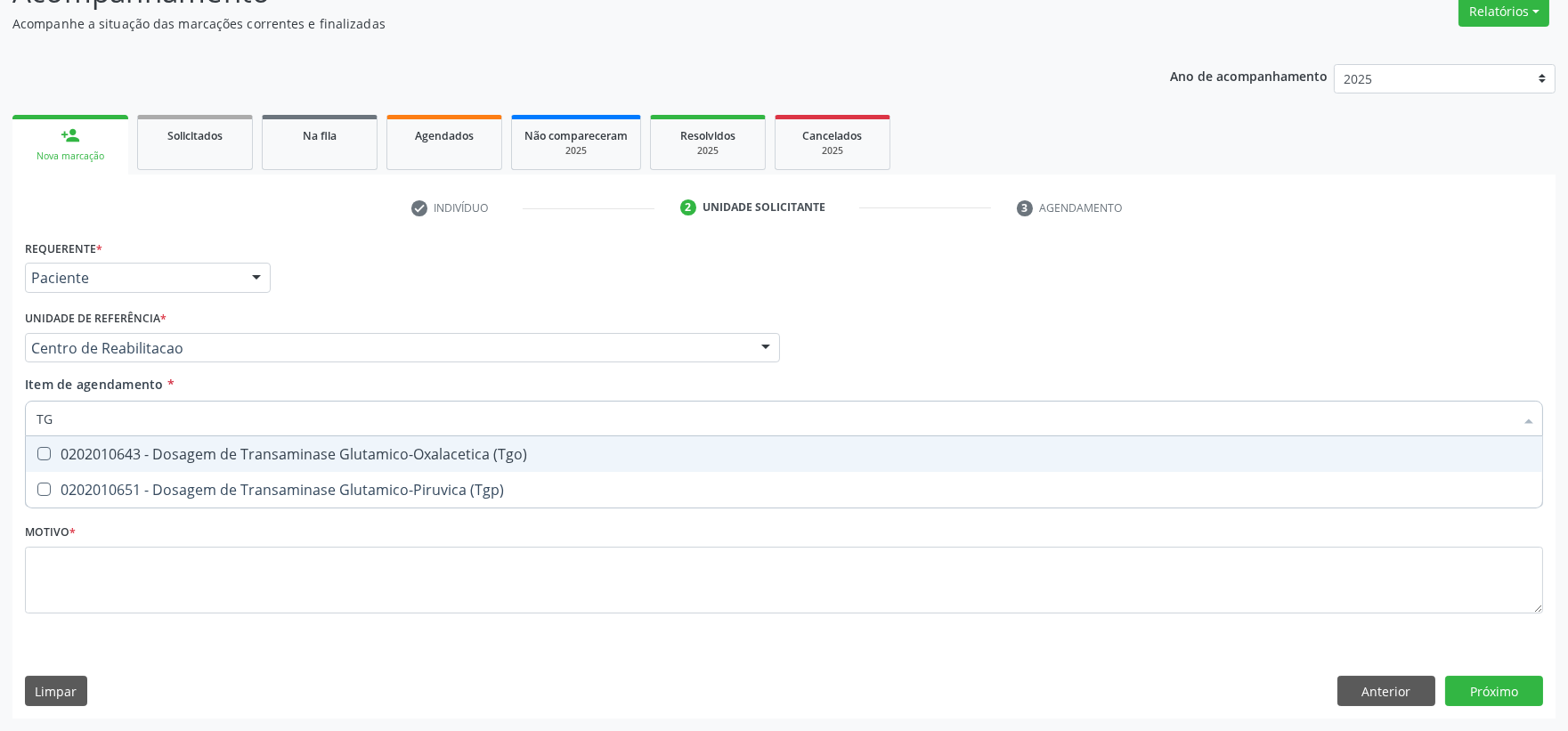
click at [71, 460] on div "0202010643 - Dosagem de Transaminase Glutamico-Oxalacetica (Tgo)" at bounding box center [784, 453] width 1495 height 14
checkbox \(Tgo\) "true"
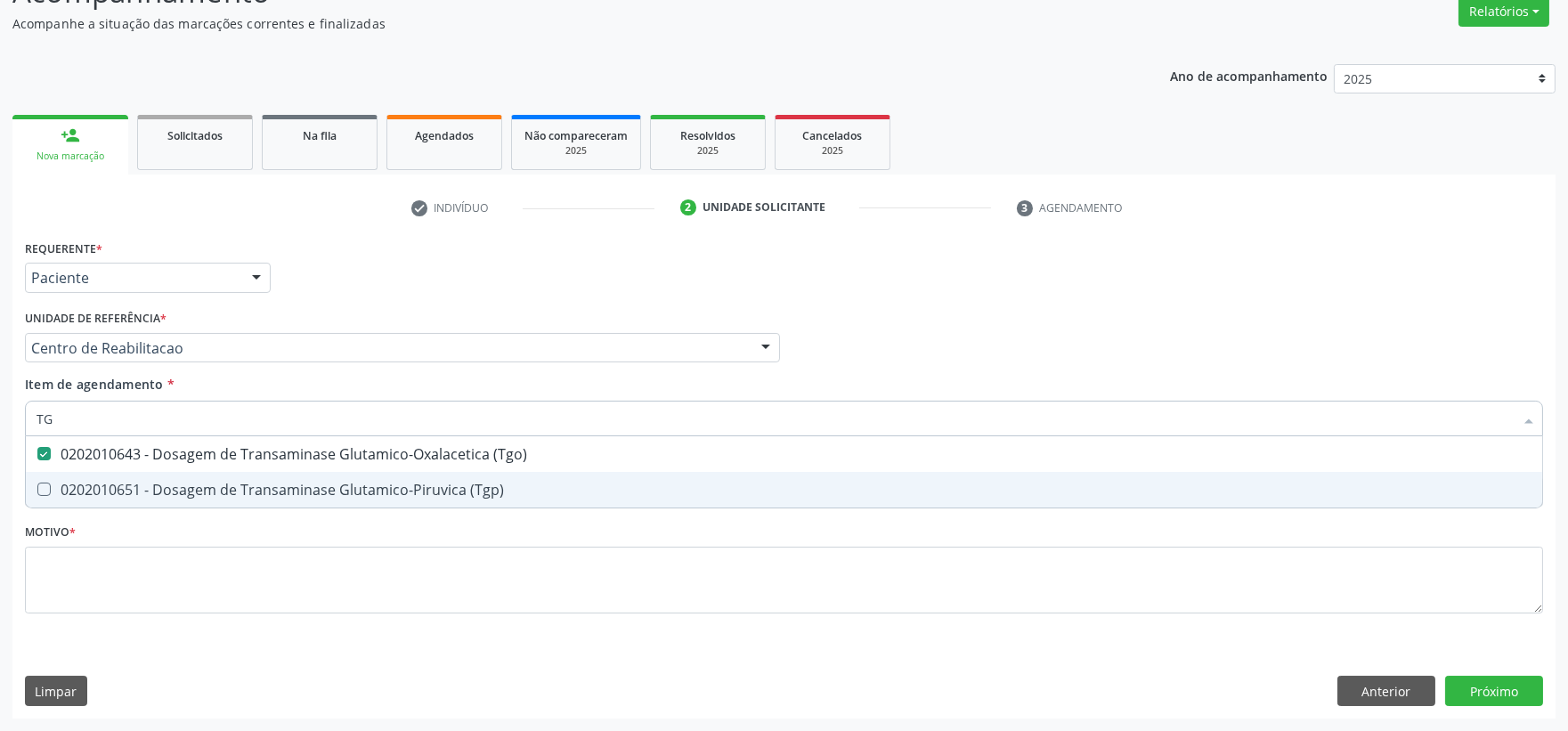
click at [72, 492] on div "0202010651 - Dosagem de Transaminase Glutamico-Piruvica (Tgp)" at bounding box center [784, 489] width 1495 height 14
checkbox \(Tgp\) "true"
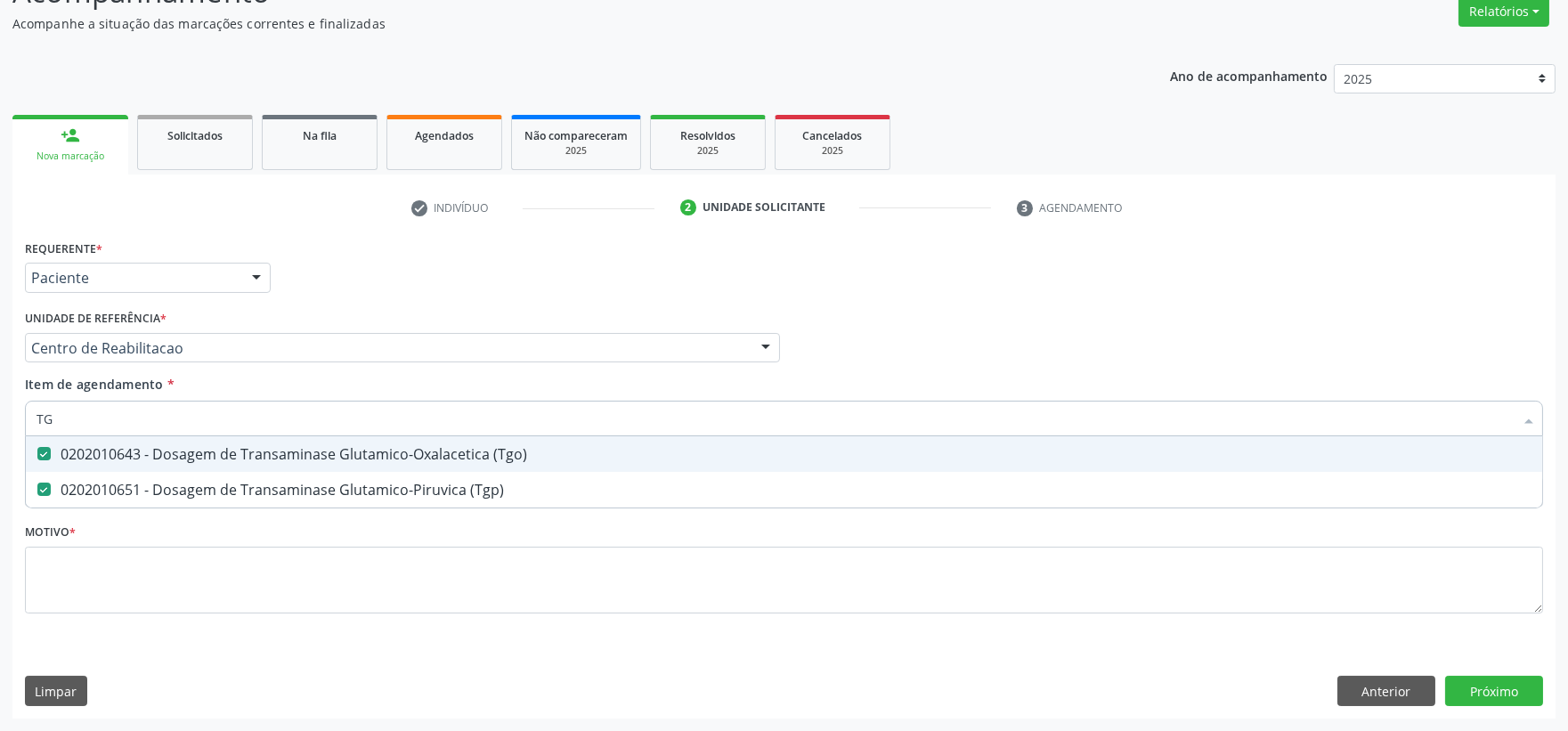
drag, startPoint x: 55, startPoint y: 422, endPoint x: -7, endPoint y: 415, distance: 62.4
click at [0, 415] on html "Central de Marcação notifications [PERSON_NAME] Operador de regulação  Configu…" at bounding box center [784, 214] width 1568 height 731
type input "TRI"
checkbox \(Tgo\) "false"
checkbox \(Tgp\) "false"
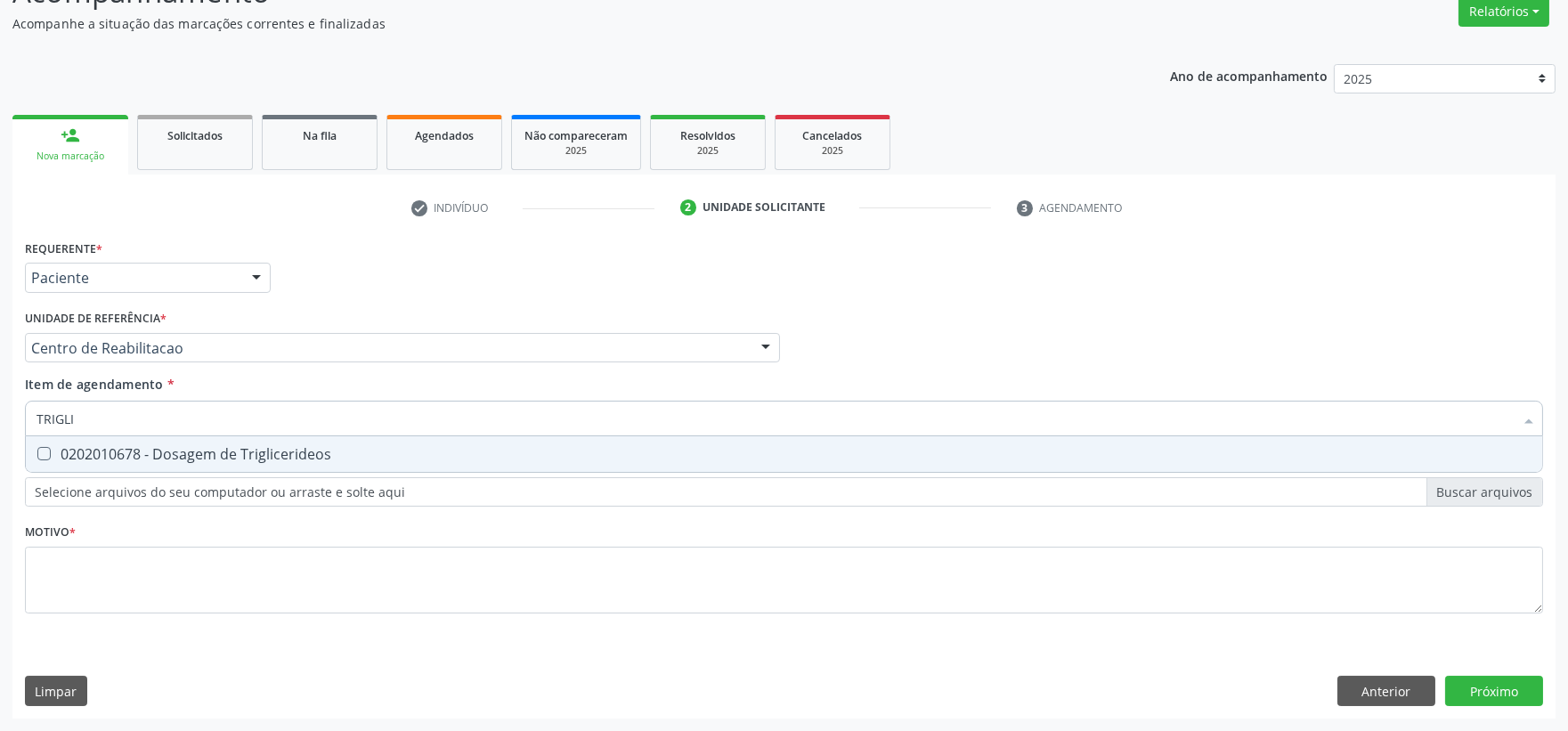
type input "TRIGLIC"
click at [333, 447] on div "0202010678 - Dosagem de Triglicerideos" at bounding box center [784, 453] width 1495 height 14
checkbox Triglicerideos "true"
drag, startPoint x: 166, startPoint y: 414, endPoint x: -21, endPoint y: 439, distance: 188.7
click at [0, 439] on html "Central de Marcação notifications [PERSON_NAME] Operador de regulação  Configu…" at bounding box center [784, 214] width 1568 height 731
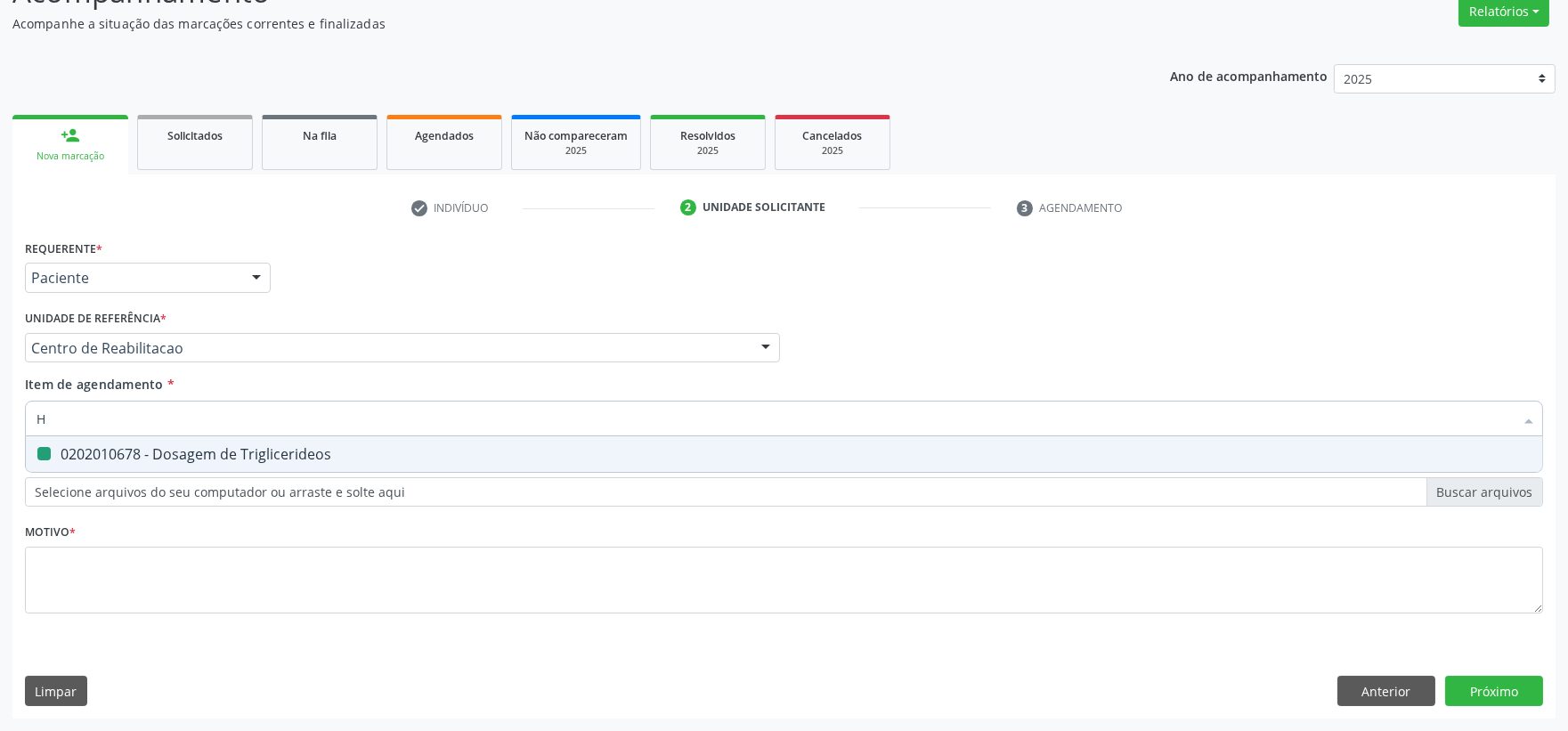
type input "HE"
checkbox Triglicerideos "false"
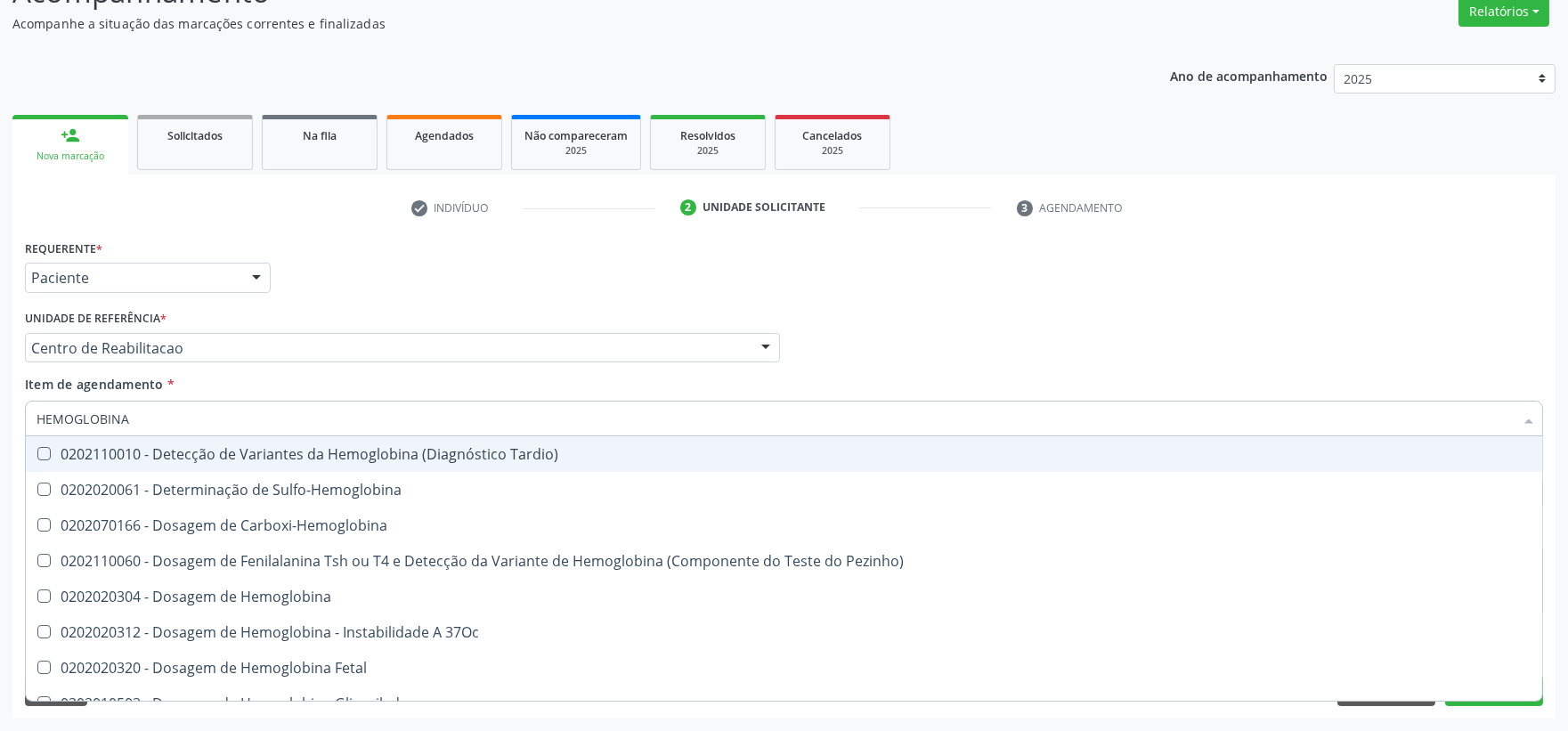
type input "HEMOGLOBINA G"
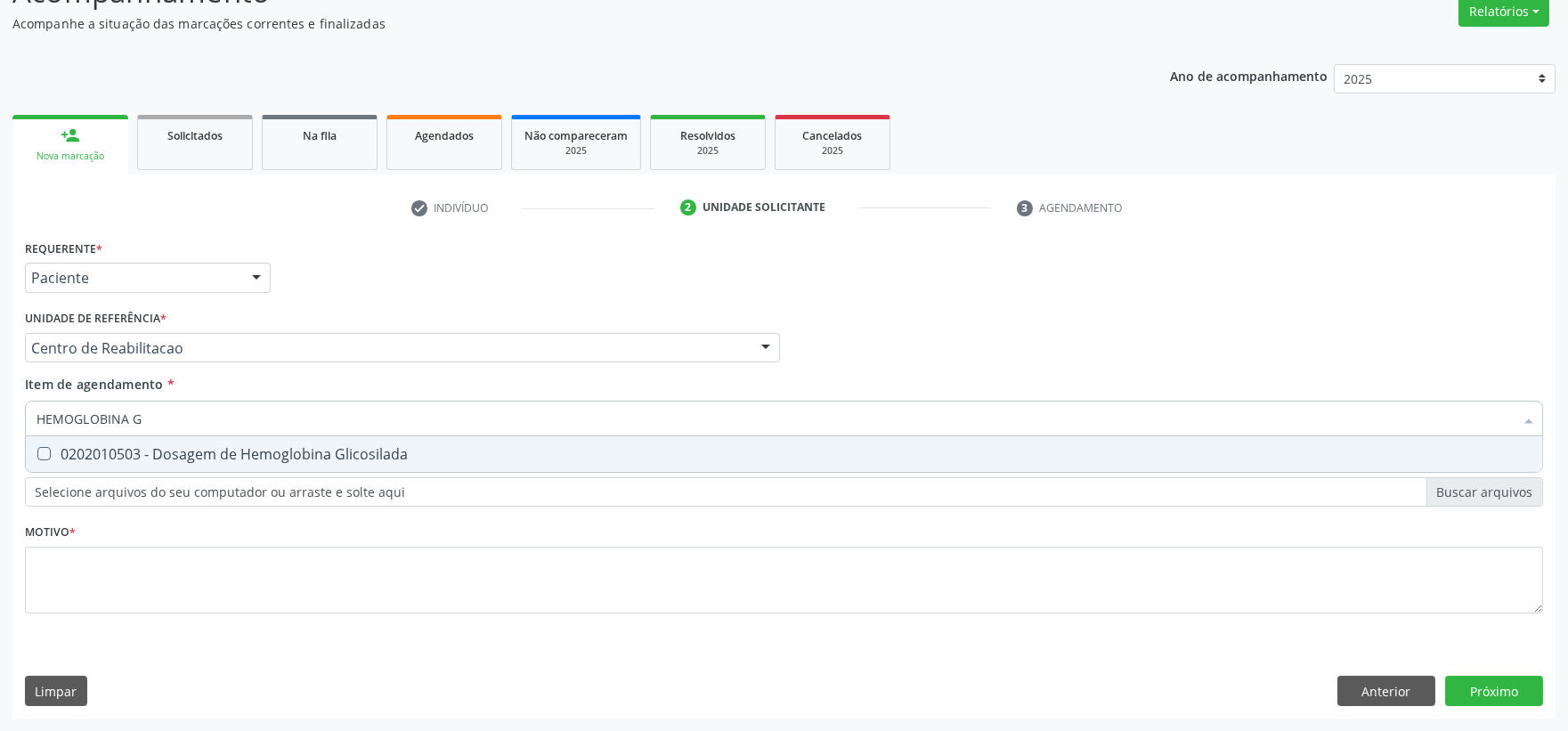
click at [189, 447] on div "0202010503 - Dosagem de Hemoglobina Glicosilada" at bounding box center [784, 453] width 1495 height 14
checkbox Glicosilada "true"
drag, startPoint x: 172, startPoint y: 414, endPoint x: 72, endPoint y: 429, distance: 101.1
click at [72, 429] on input "HEMOGLOBINA G" at bounding box center [774, 418] width 1476 height 35
type input "HEMOG"
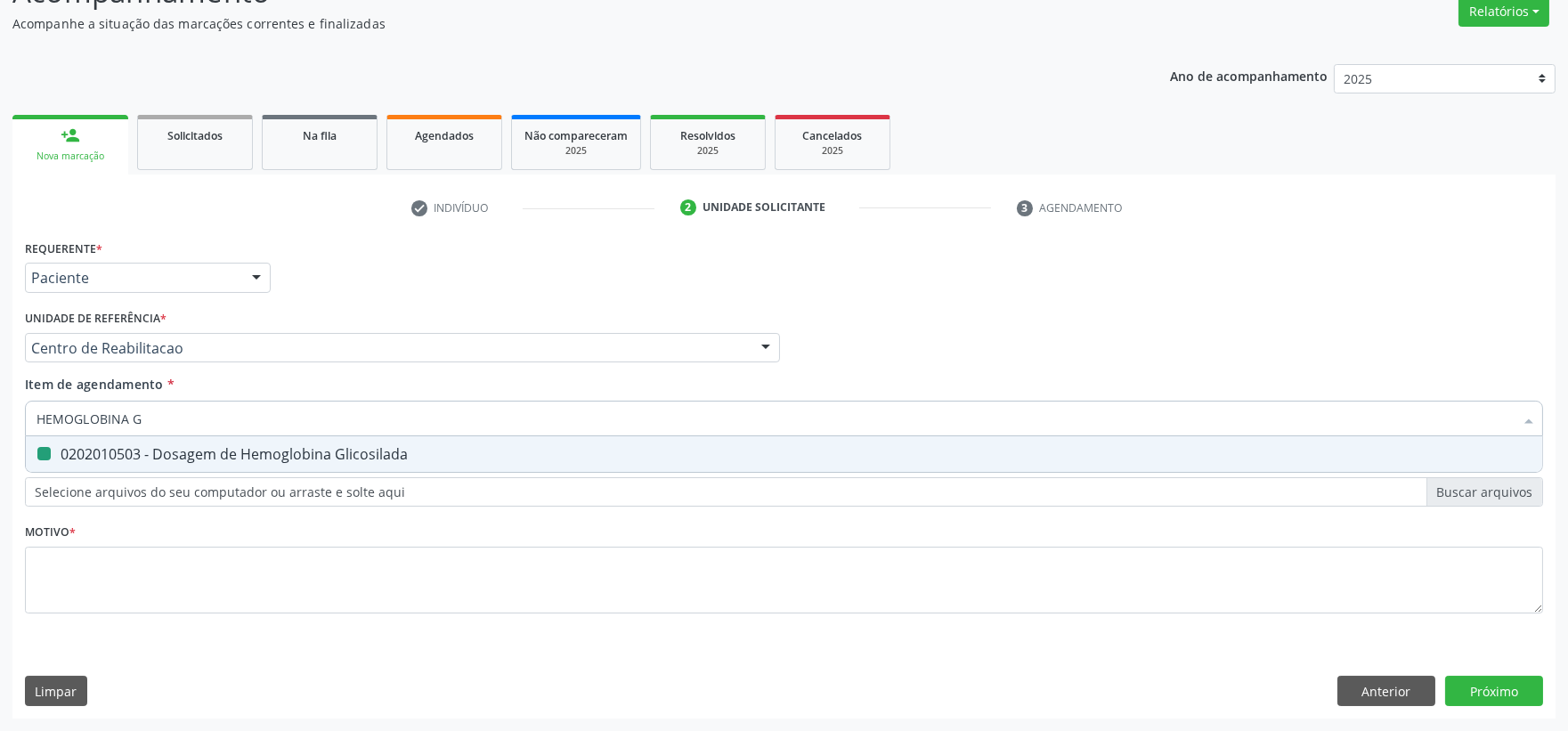
checkbox Glicosilada "false"
type input "HEMOGRAMA"
click at [116, 458] on div "0202020380 - Hemograma Completo" at bounding box center [784, 453] width 1495 height 14
checkbox Completo "true"
drag, startPoint x: 140, startPoint y: 415, endPoint x: -11, endPoint y: 413, distance: 151.0
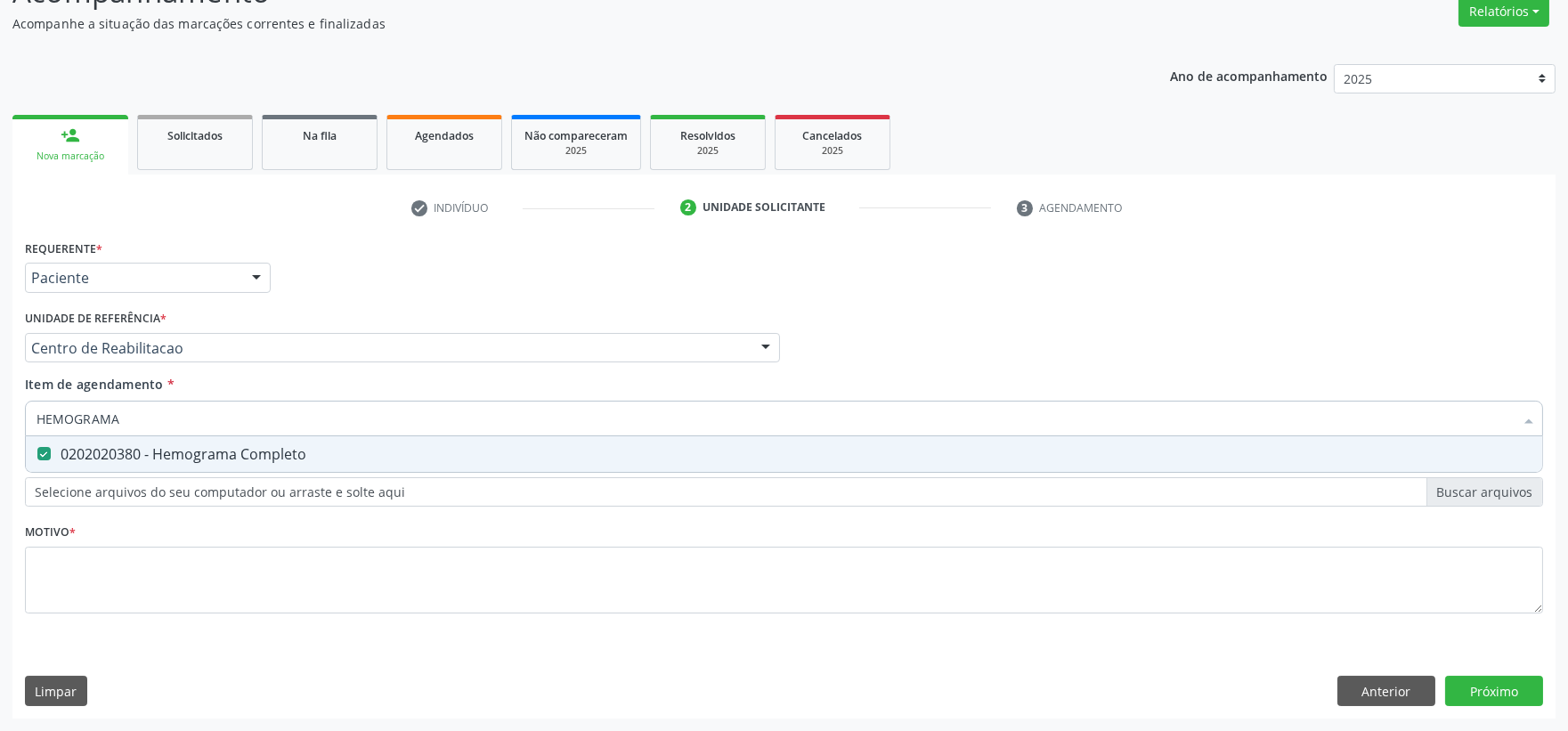
click at [0, 413] on html "Central de Marcação notifications [PERSON_NAME] Operador de regulação  Configu…" at bounding box center [784, 214] width 1568 height 731
type input "T4"
checkbox Completo "false"
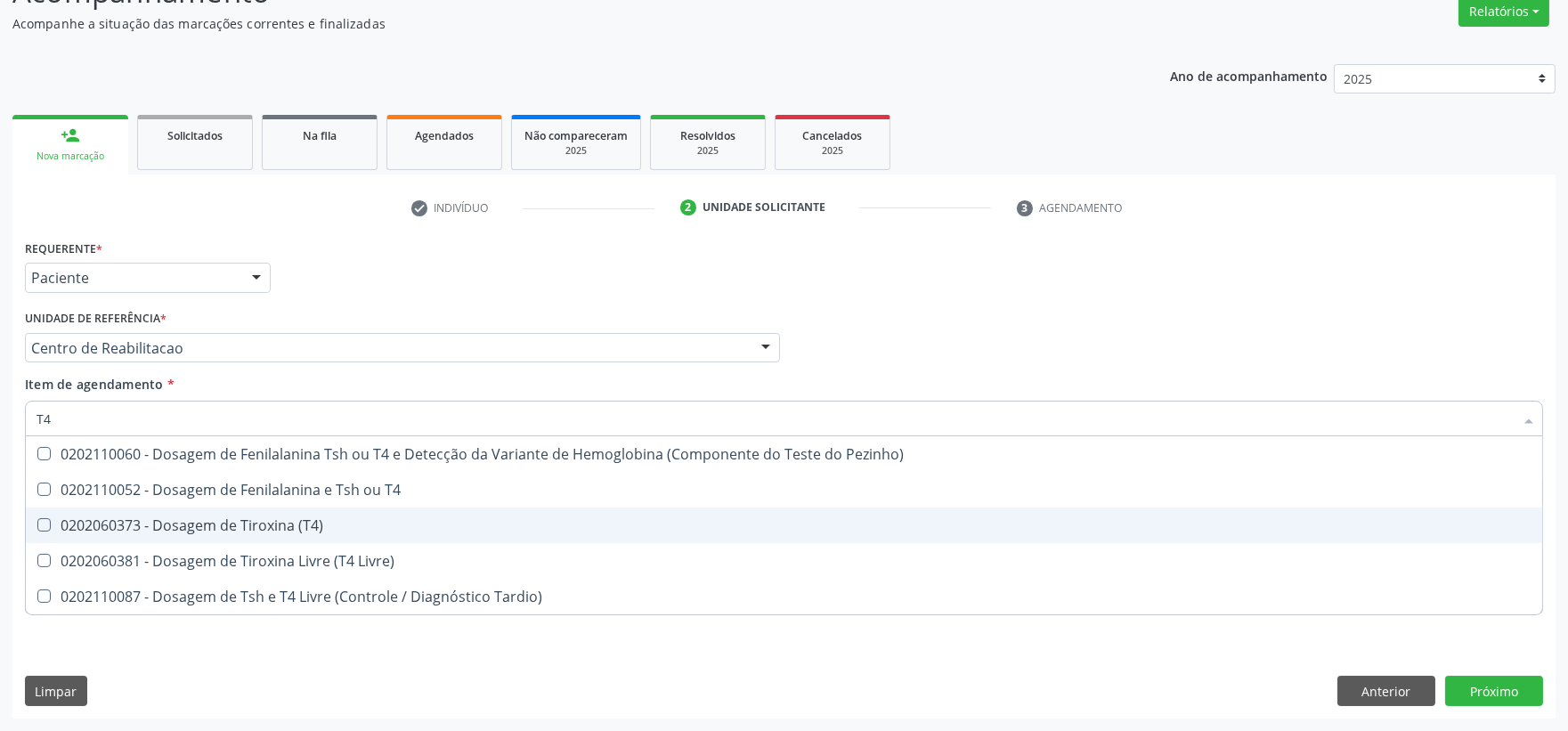
click at [225, 526] on div "0202060373 - Dosagem de Tiroxina (T4)" at bounding box center [784, 525] width 1495 height 14
checkbox \(T4\) "true"
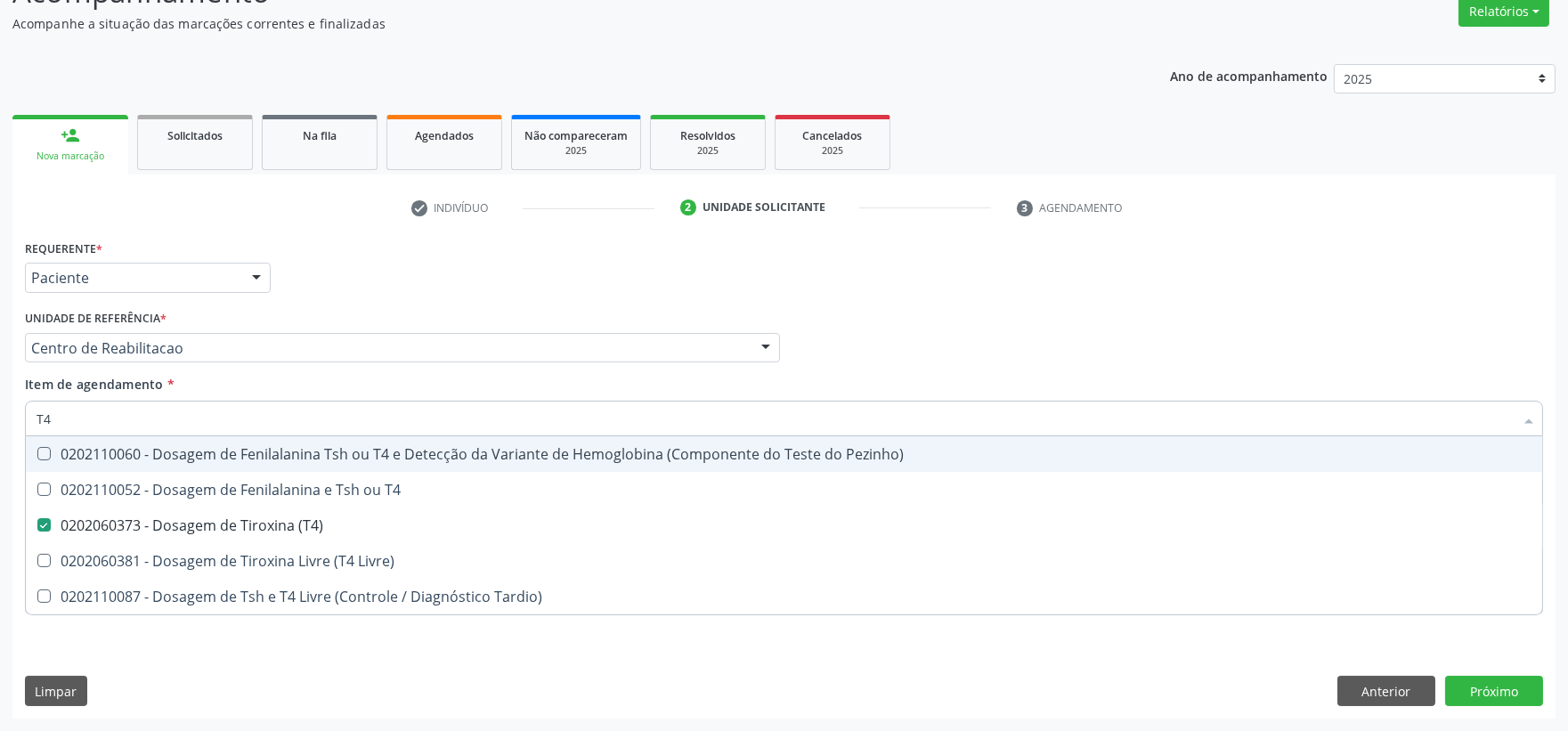
type input "T"
checkbox \(T4\) "false"
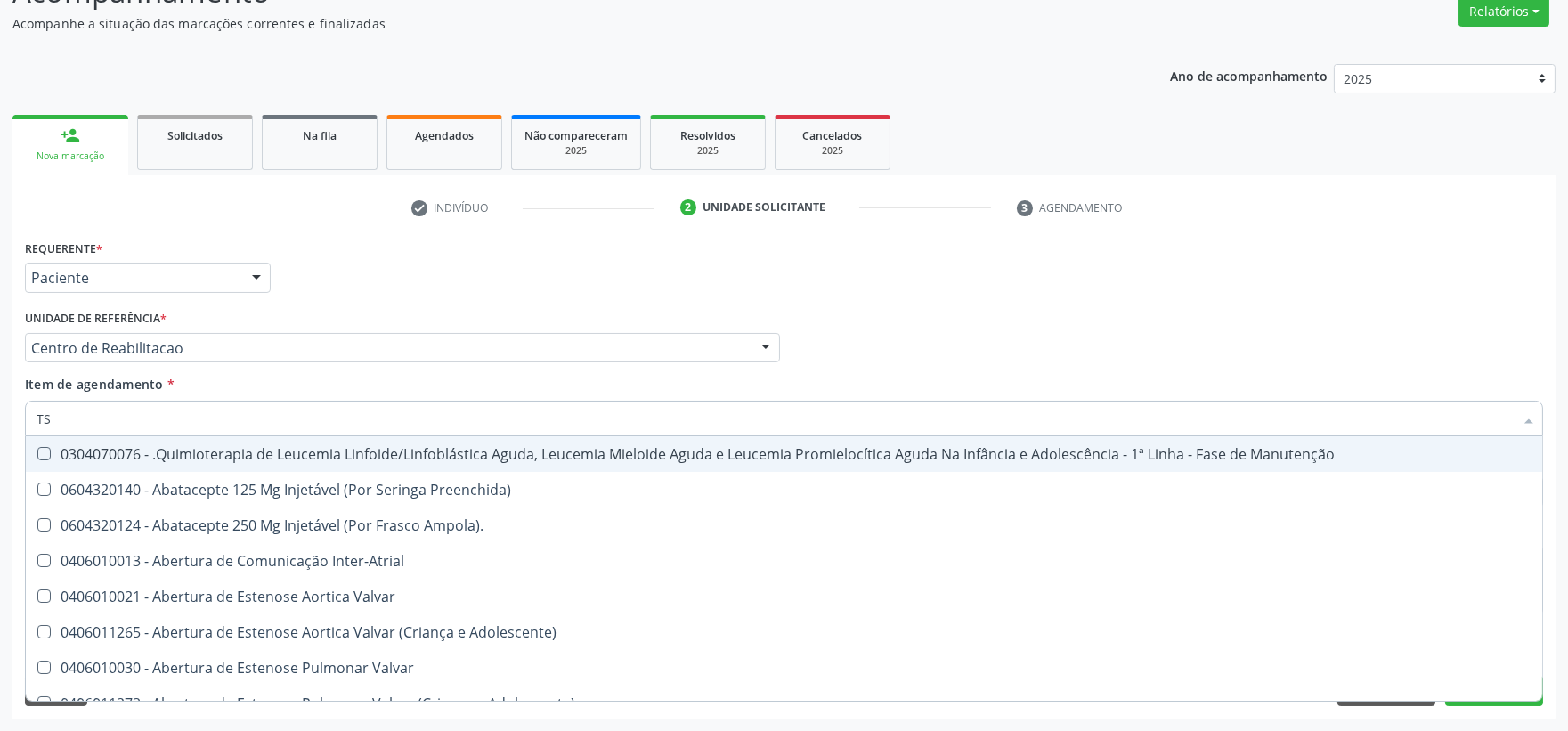
type input "TSH"
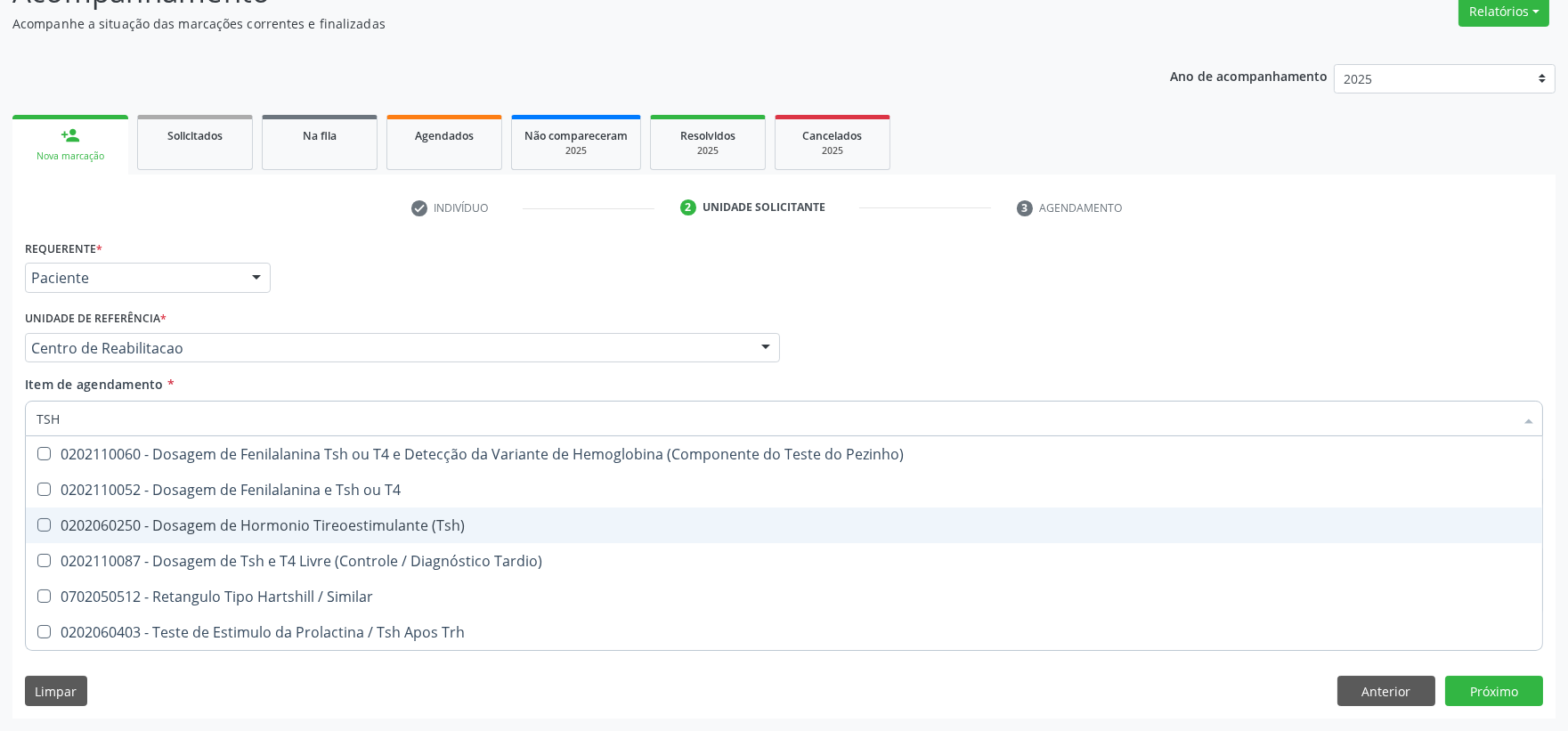
click at [91, 519] on div "0202060250 - Dosagem de Hormonio Tireoestimulante (Tsh)" at bounding box center [784, 525] width 1495 height 14
checkbox \(Tsh\) "true"
checkbox T4 "true"
checkbox Tardio\) "true"
checkbox Similar "true"
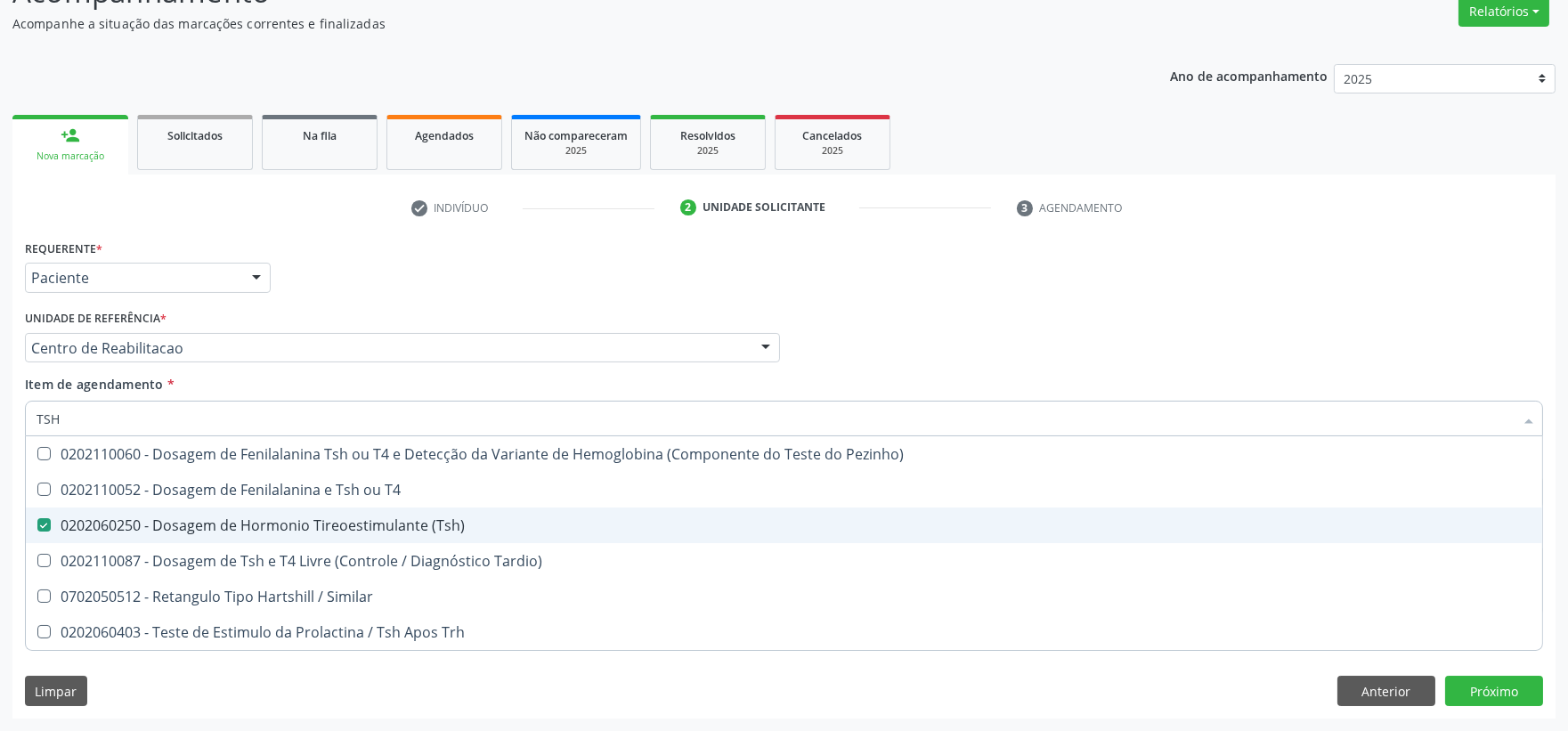
checkbox Trh "true"
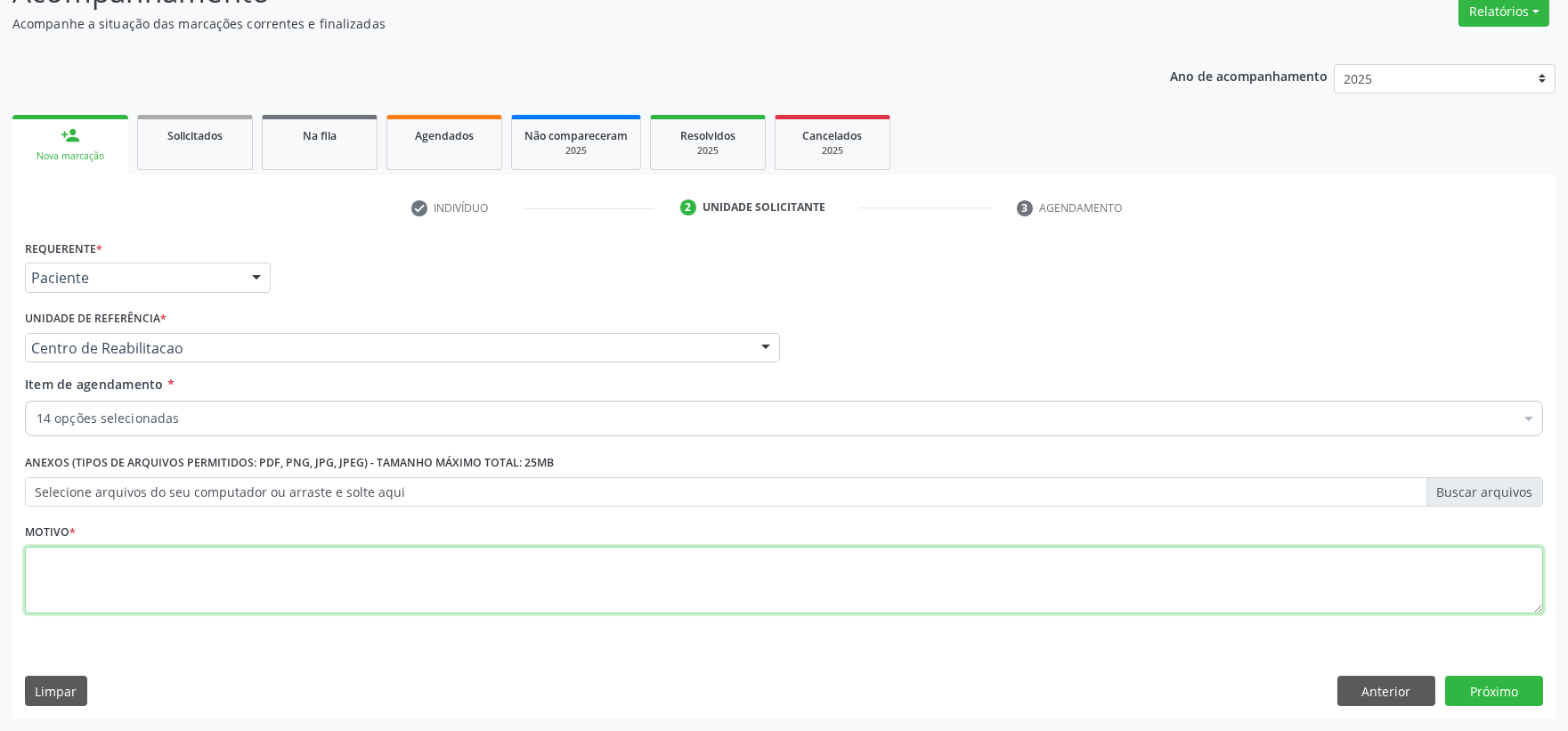
click at [247, 579] on textarea at bounding box center [784, 580] width 1518 height 68
type textarea "."
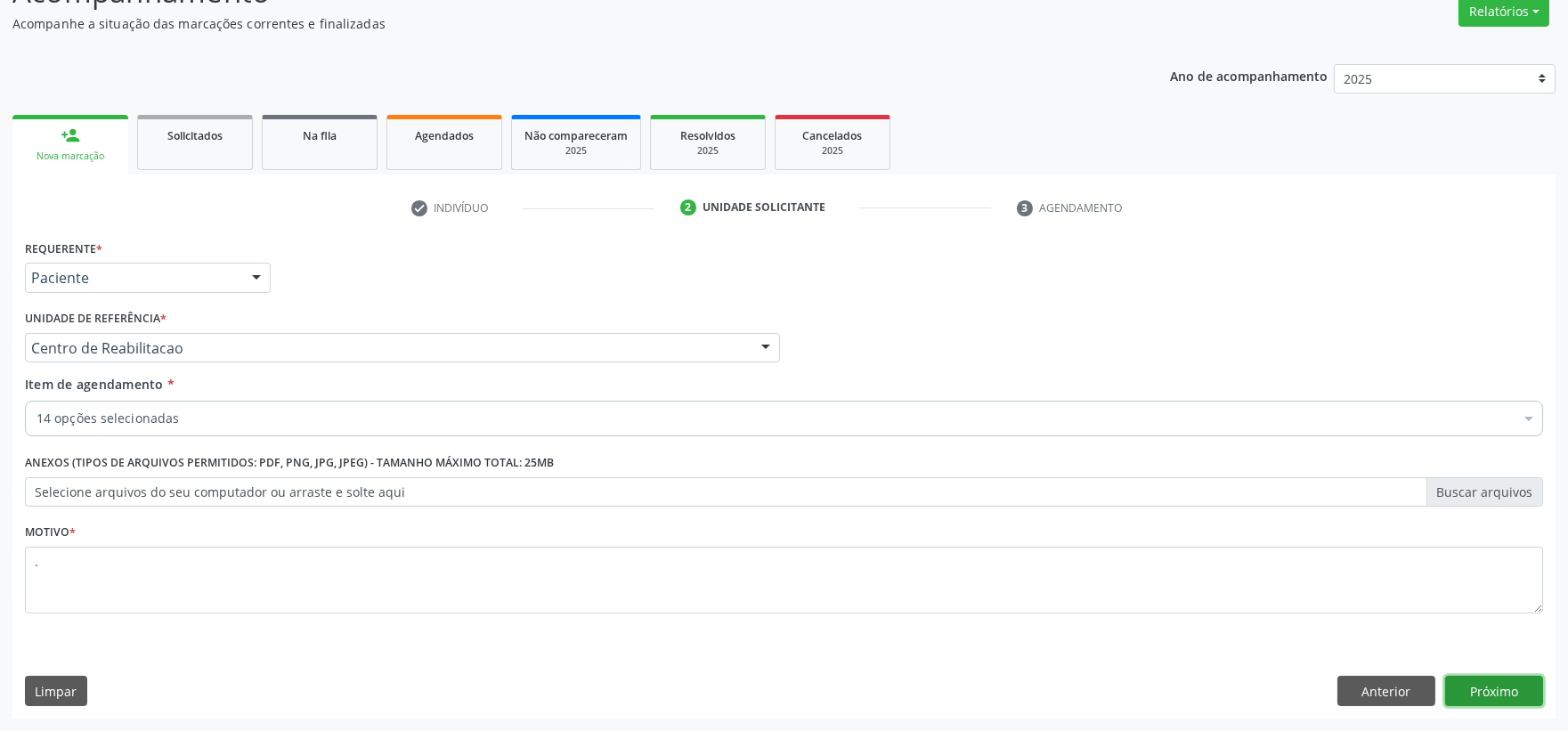
click at [1512, 687] on button "Próximo" at bounding box center [1494, 690] width 98 height 31
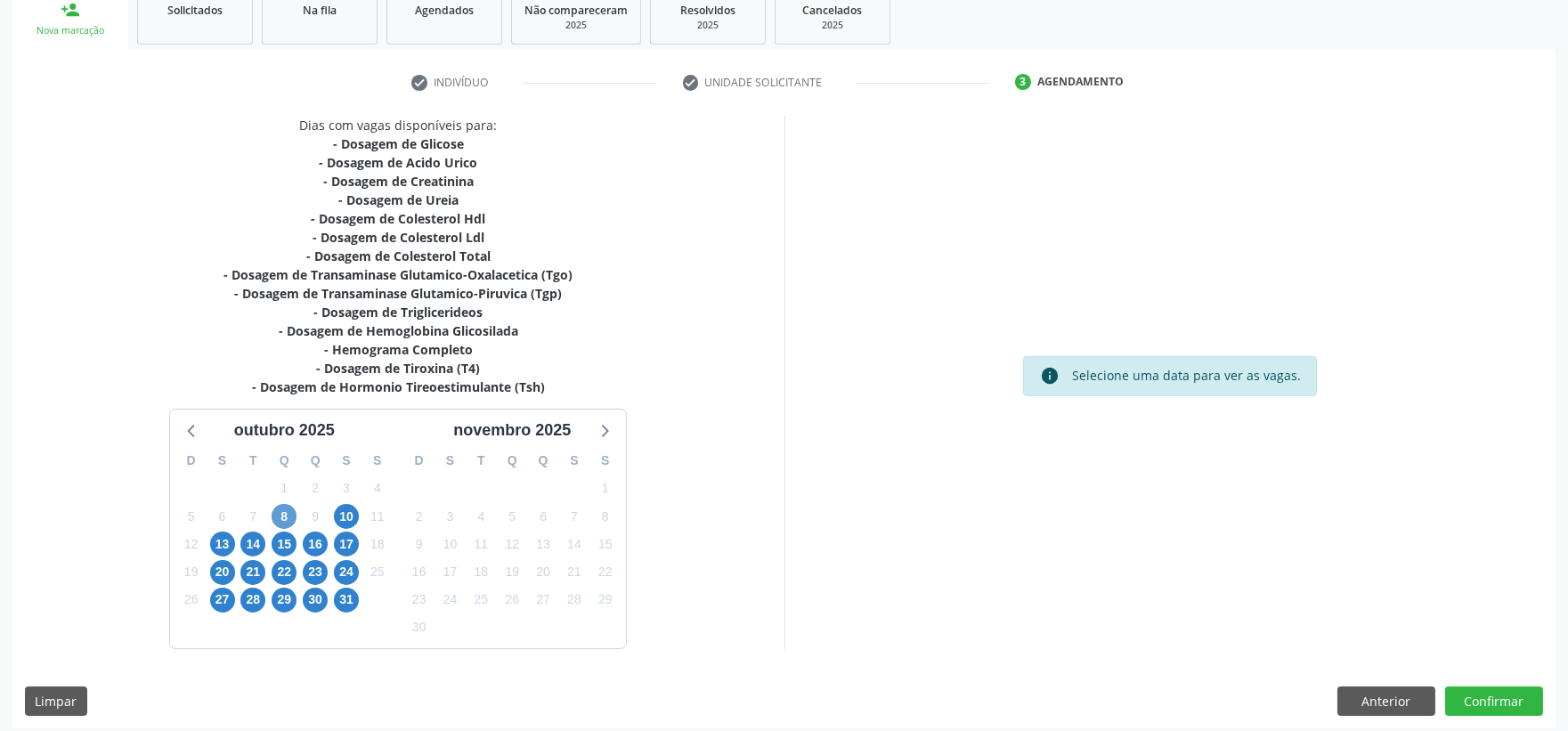
scroll to position [286, 0]
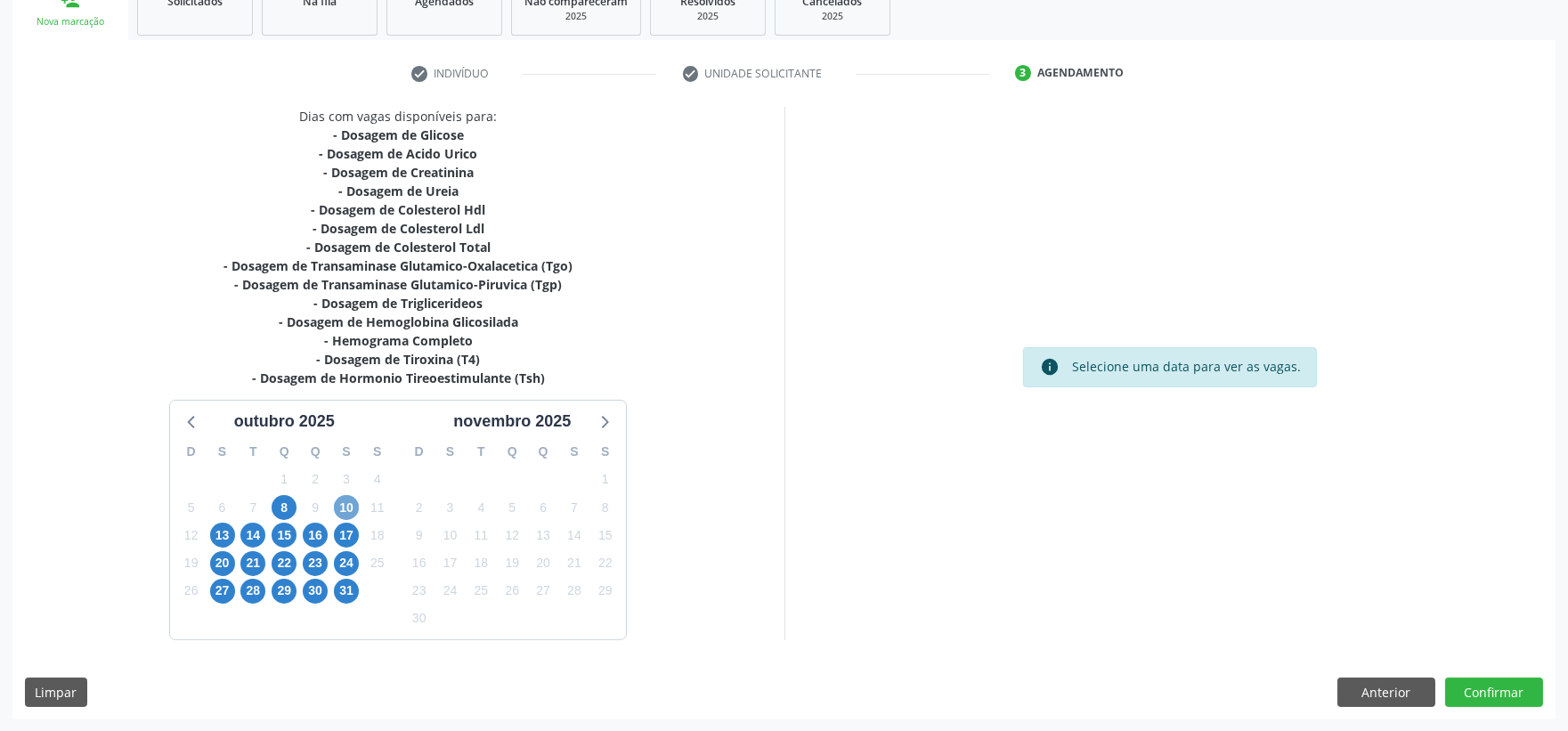
click at [344, 508] on span "10" at bounding box center [346, 507] width 25 height 25
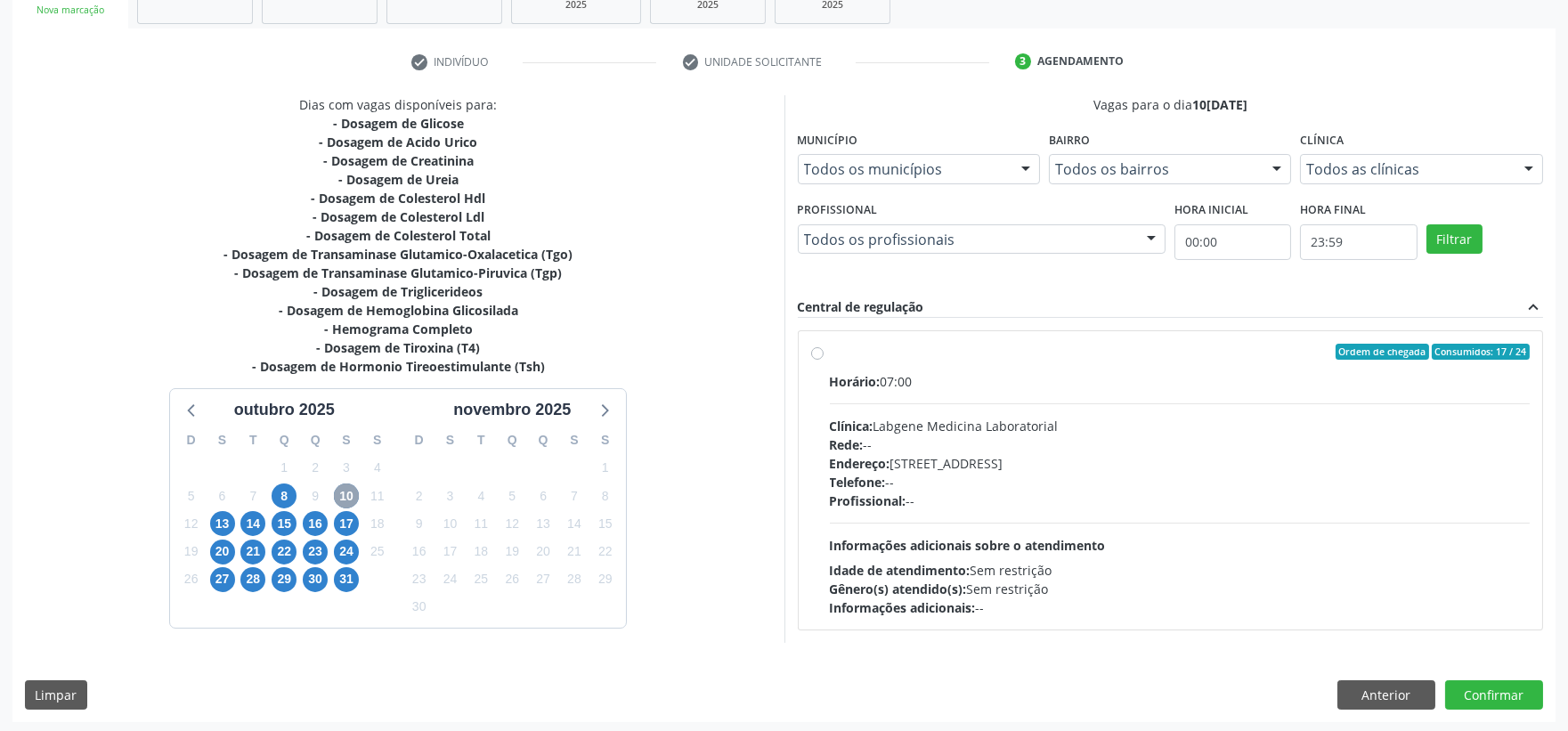
scroll to position [300, 0]
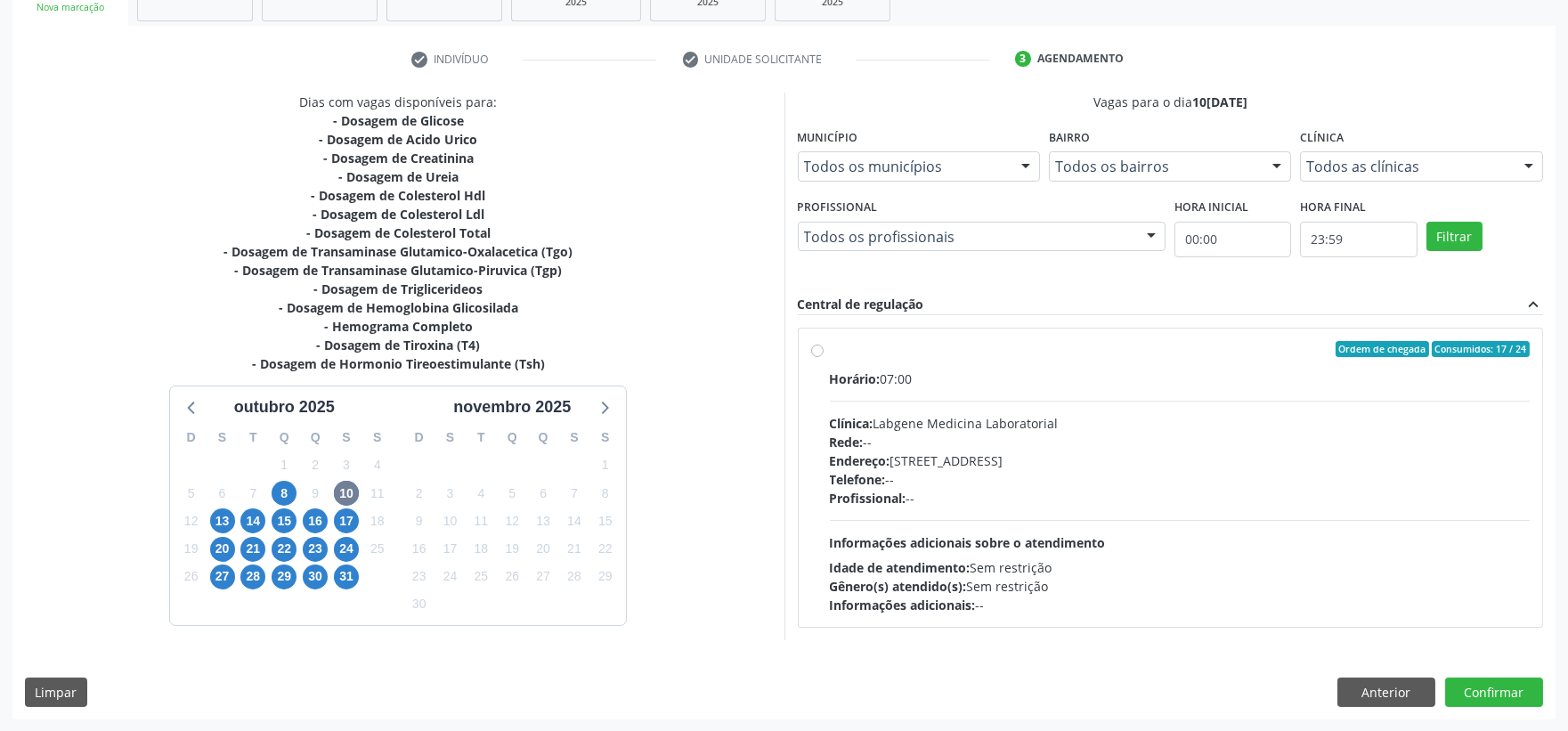
click at [1104, 513] on div "Horário: 07:00 Clínica: Labgene Medicina Laboratorial Rede: -- Endereço: [STREE…" at bounding box center [1179, 491] width 700 height 245
click at [823, 357] on input "Ordem de chegada Consumidos: 17 / 24 Horário: 07:00 Clínica: Labgene Medicina L…" at bounding box center [817, 349] width 12 height 16
radio input "true"
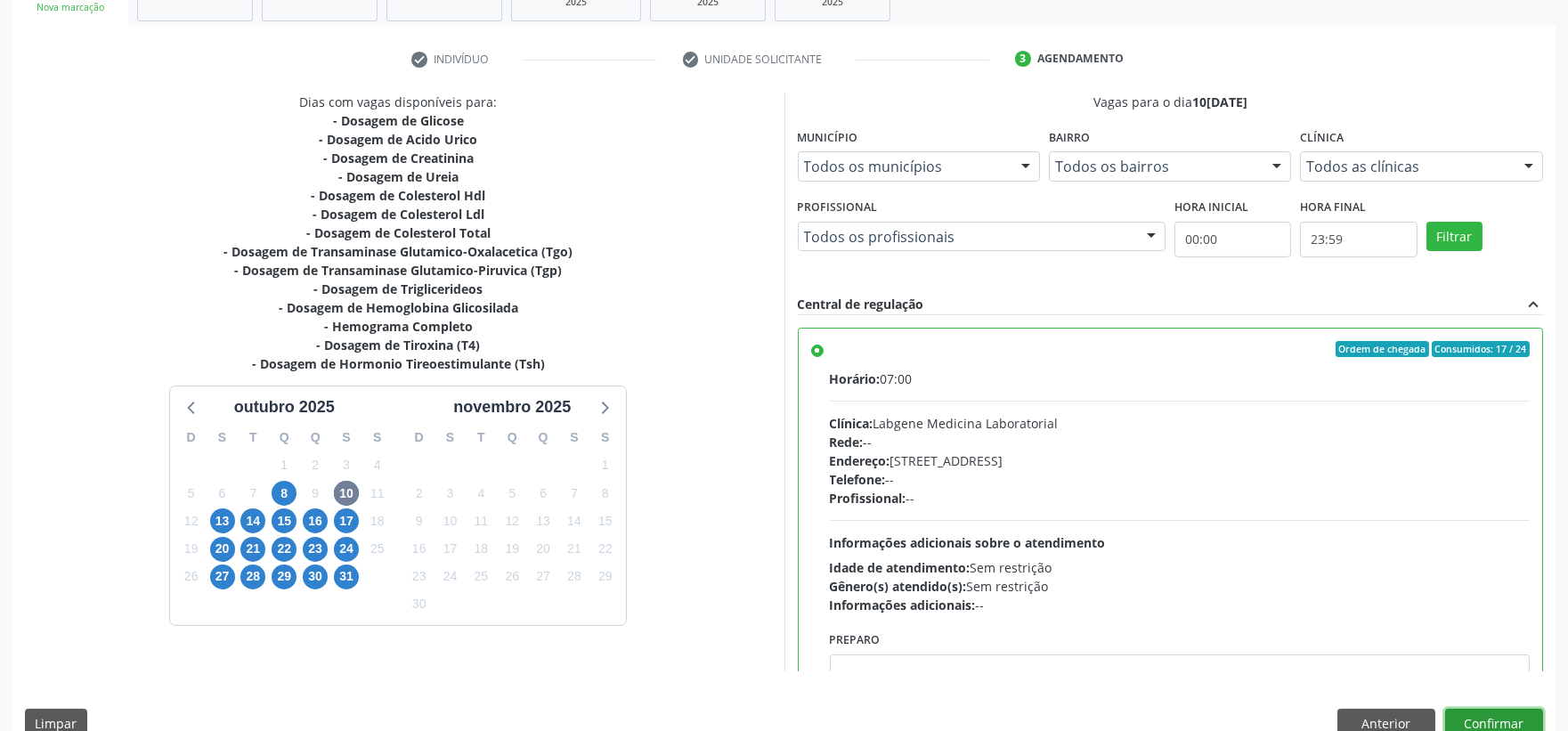
click at [1483, 723] on button "Confirmar" at bounding box center [1494, 724] width 98 height 31
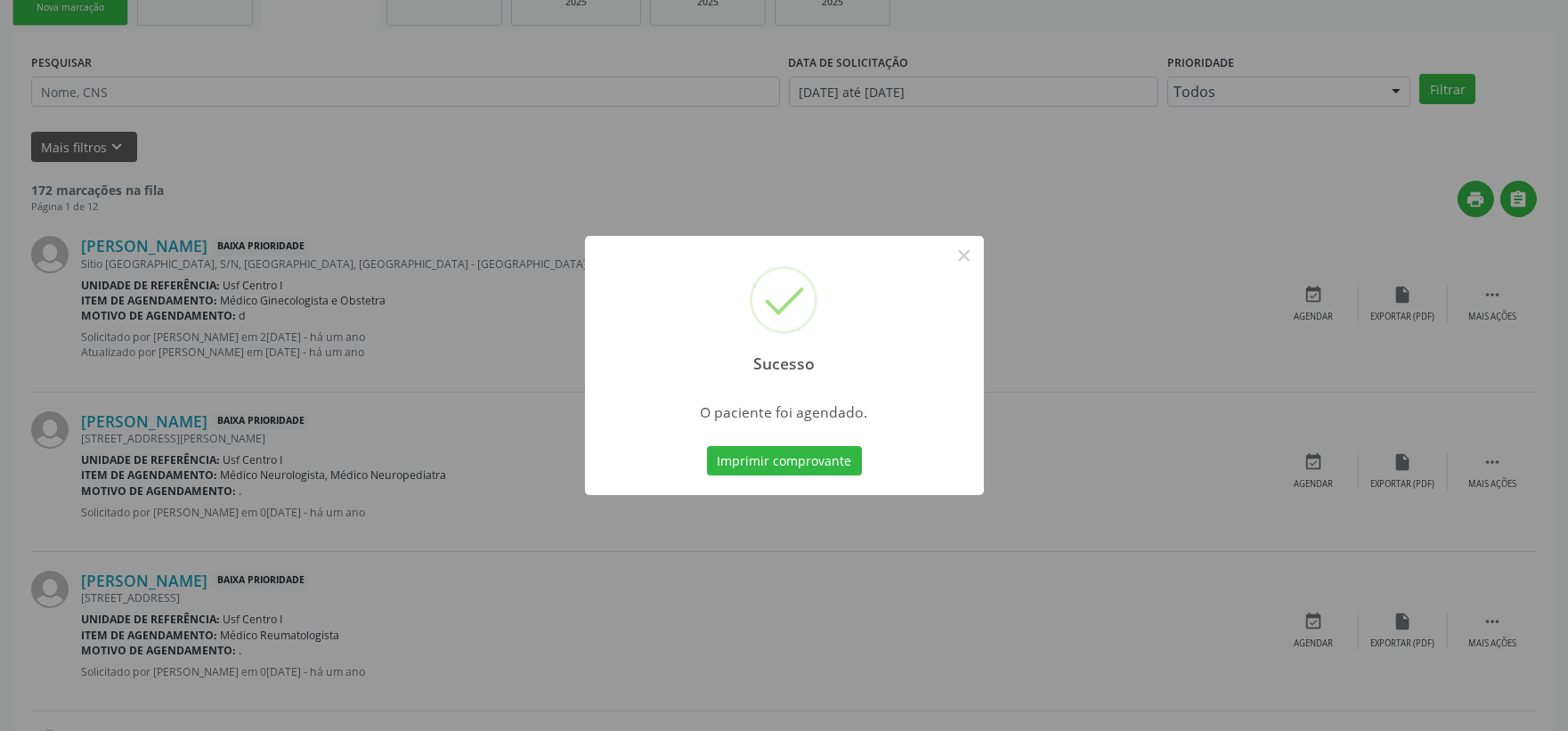
scroll to position [0, 0]
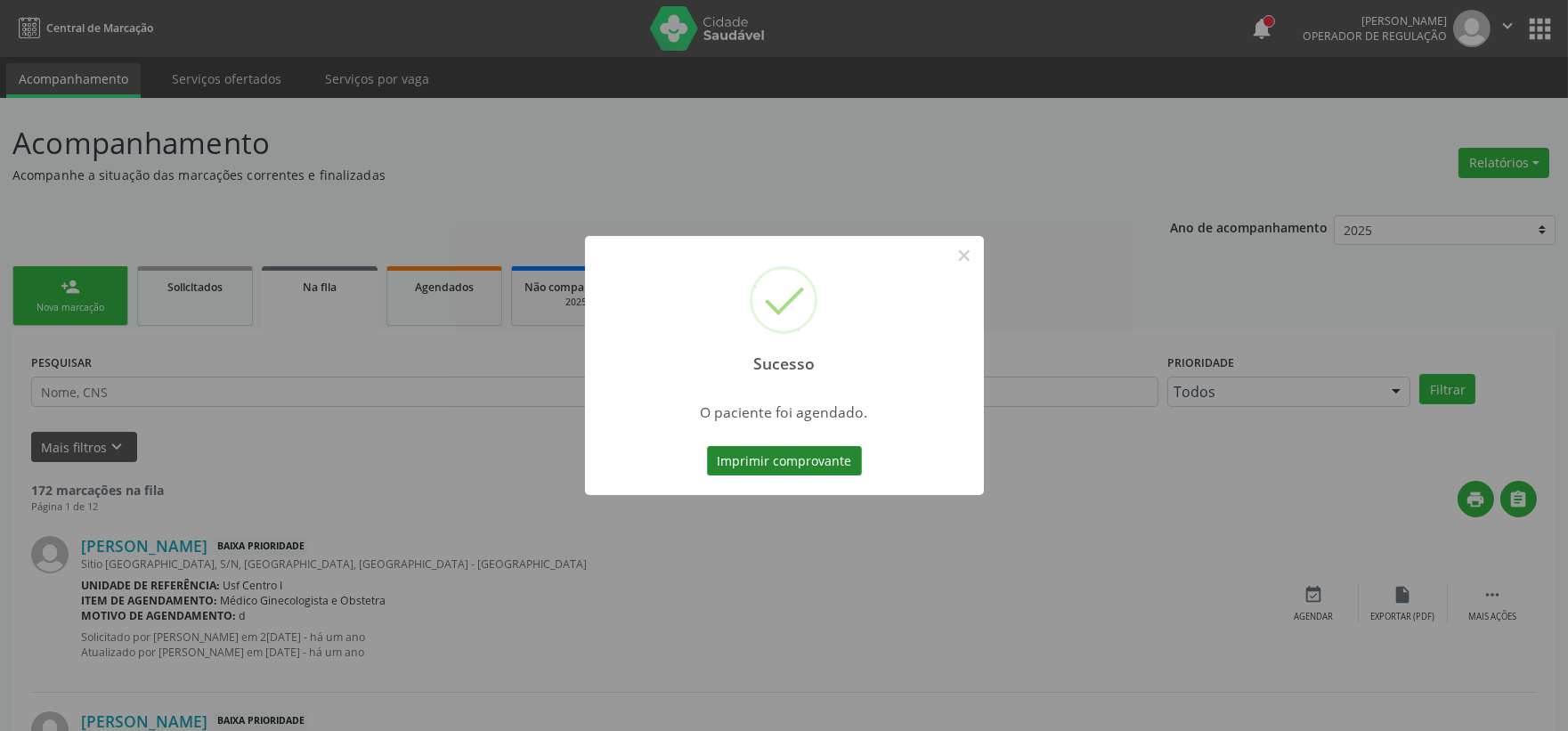
click at [728, 455] on button "Imprimir comprovante" at bounding box center [784, 461] width 154 height 31
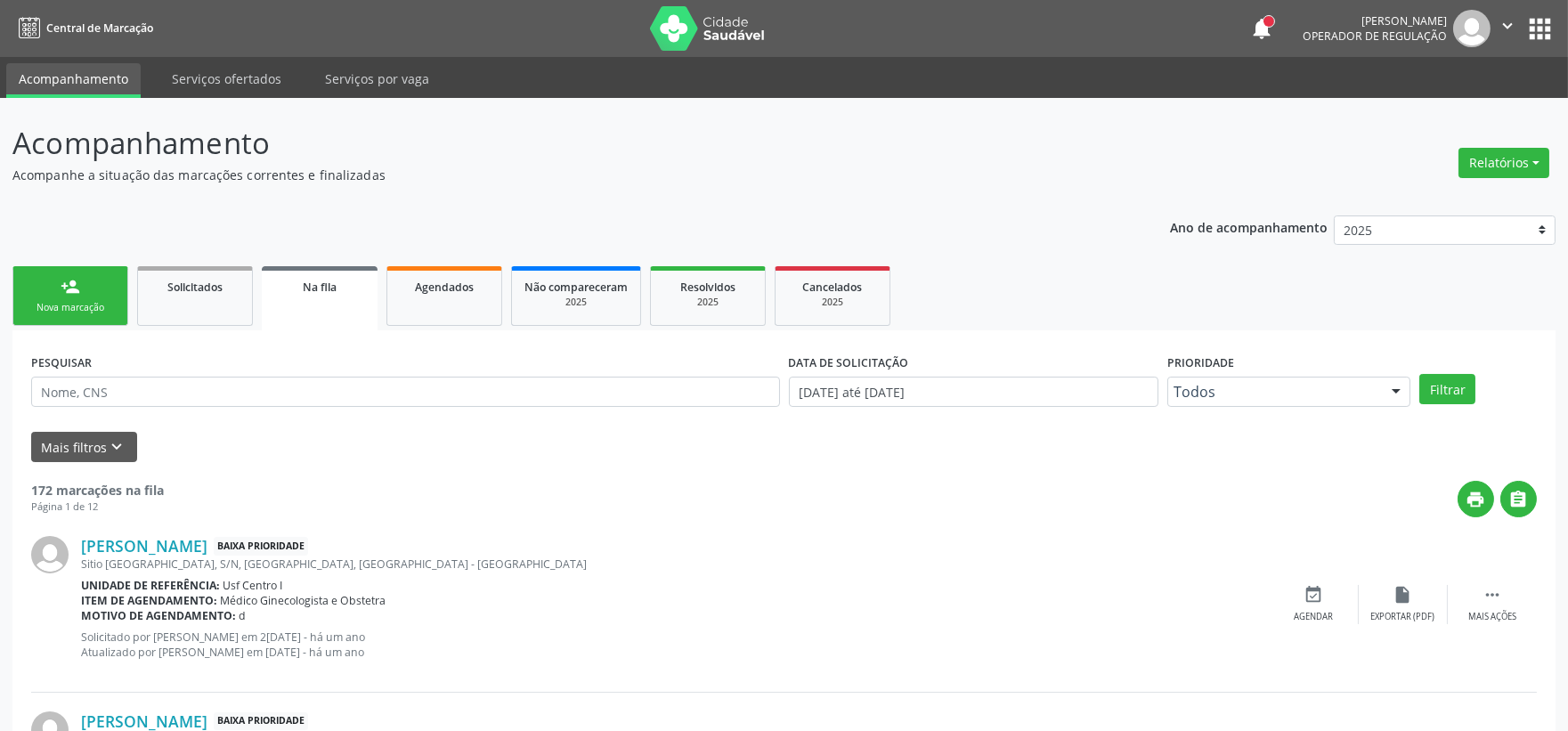
click at [66, 283] on div "person_add" at bounding box center [69, 286] width 19 height 19
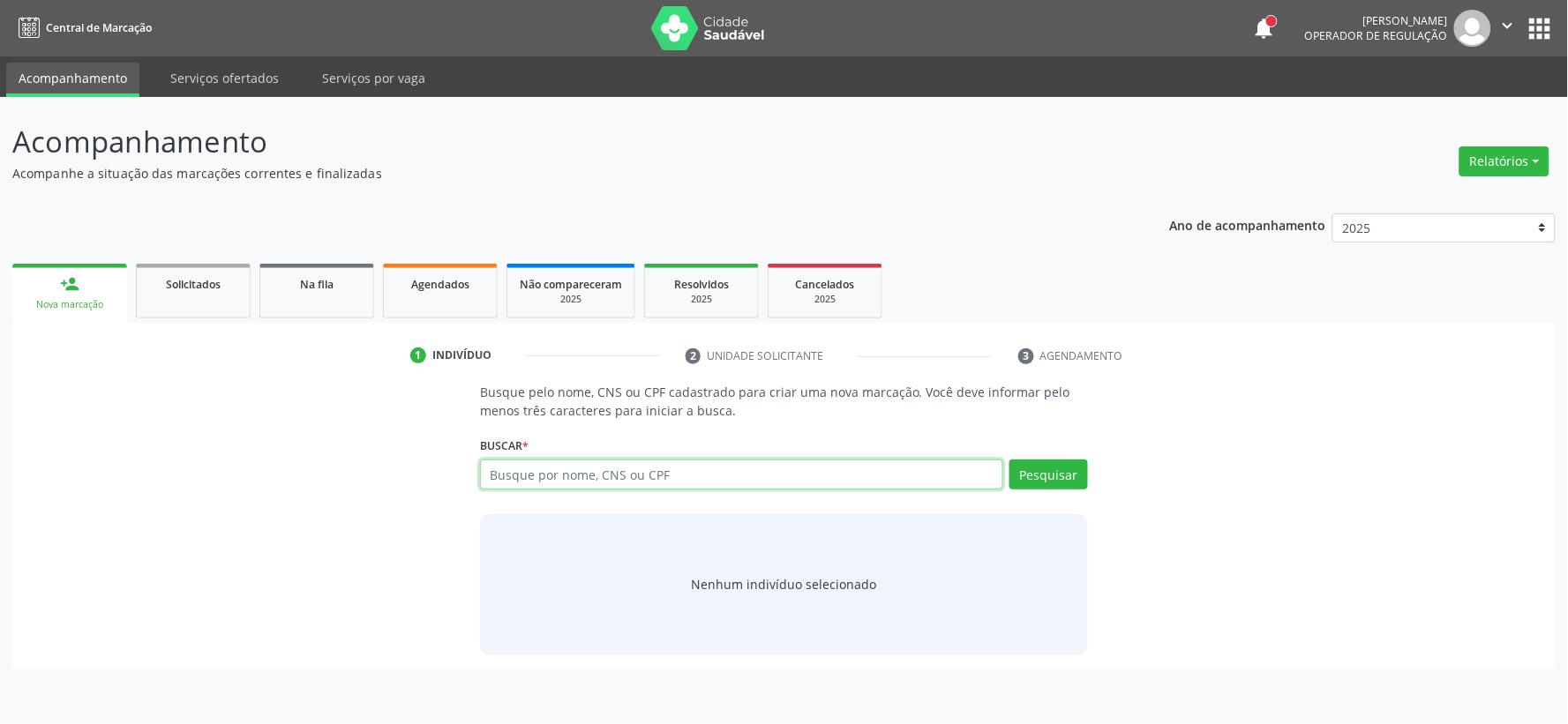
click at [554, 477] on input "text" at bounding box center [741, 474] width 524 height 30
type input "700506123606859"
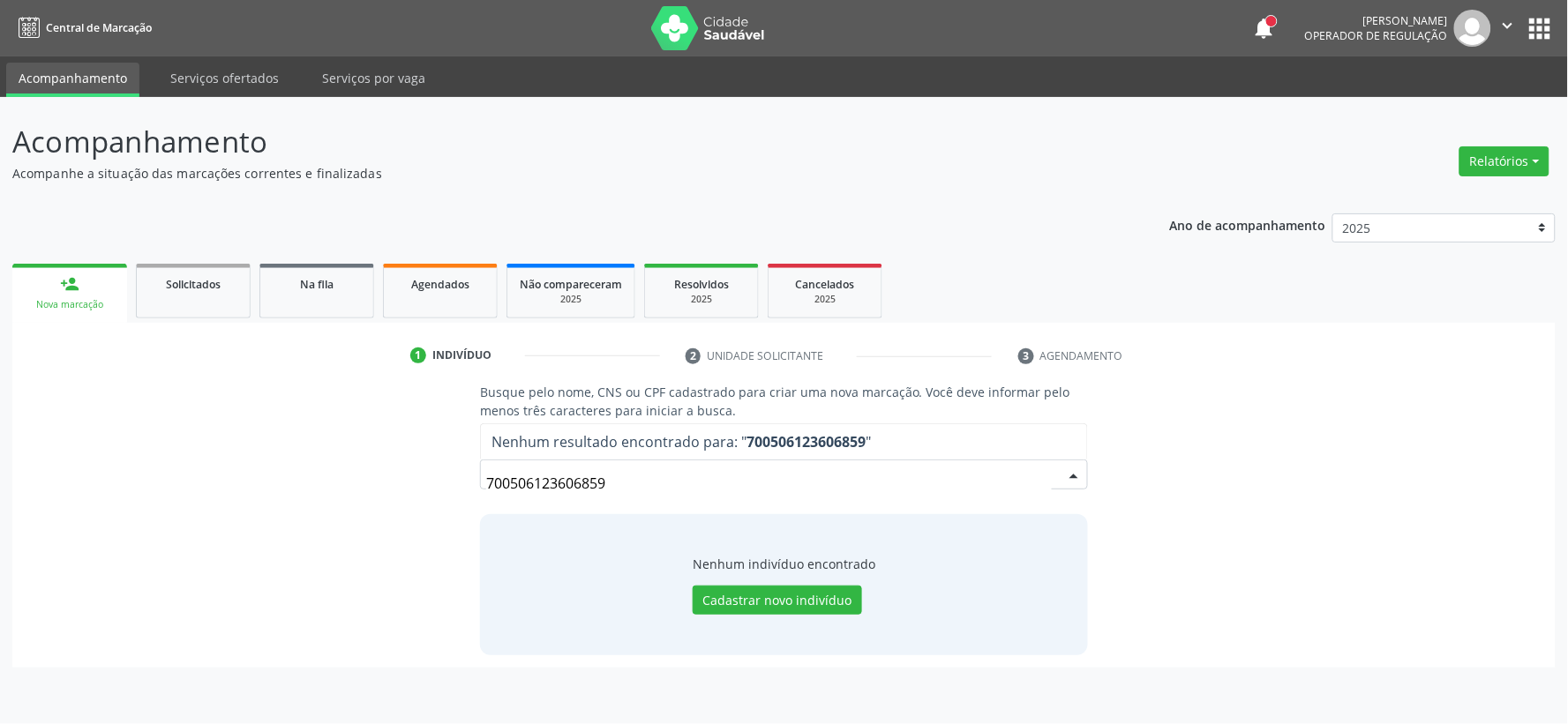
drag, startPoint x: 540, startPoint y: 480, endPoint x: 133, endPoint y: 462, distance: 407.4
click at [133, 462] on div "Busque pelo nome, CNS ou CPF cadastrado para criar uma nova marcação. Você deve…" at bounding box center [784, 519] width 1518 height 271
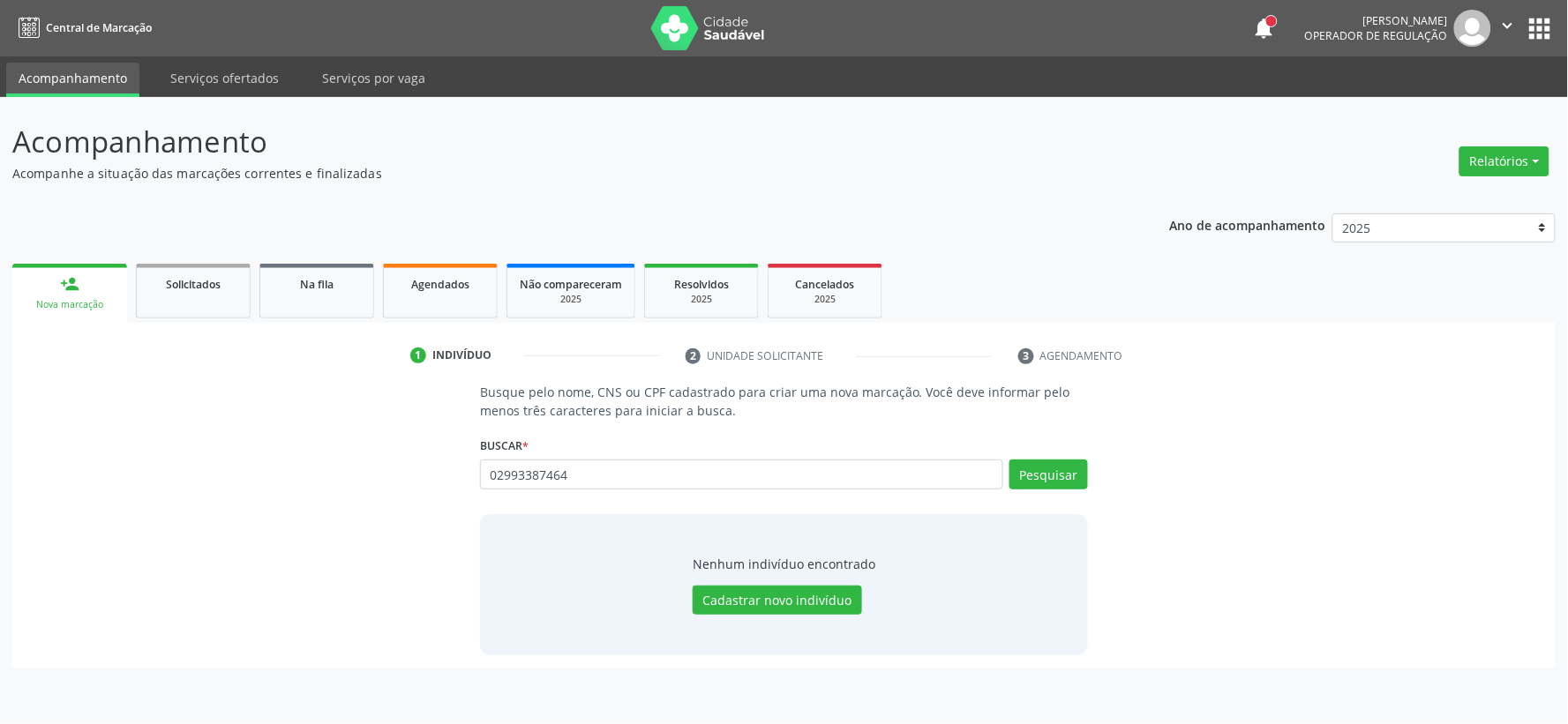
type input "02993387464"
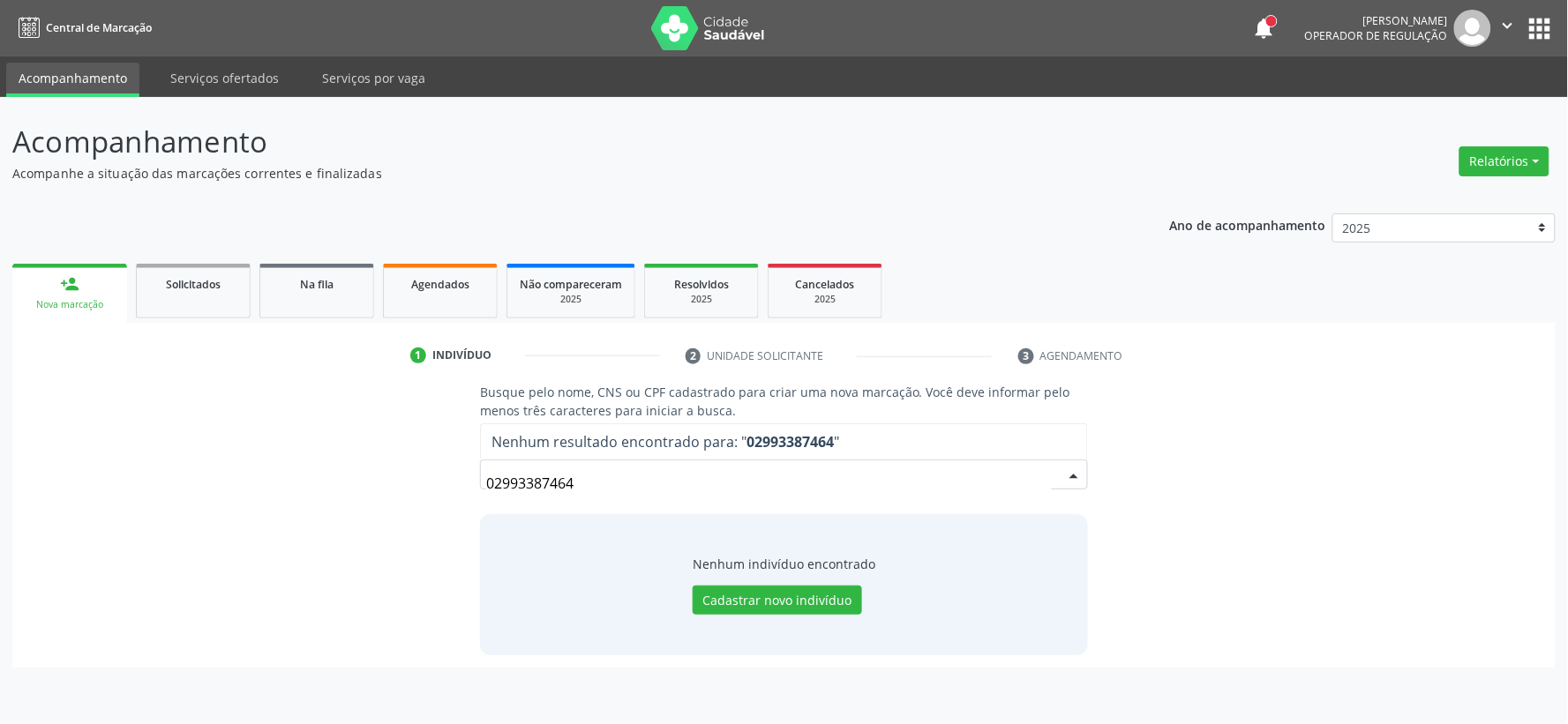
drag, startPoint x: 616, startPoint y: 479, endPoint x: 9, endPoint y: 478, distance: 607.0
click at [256, 492] on div "Busque pelo nome, CNS ou CPF cadastrado para criar uma nova marcação. Você deve…" at bounding box center [784, 519] width 1518 height 271
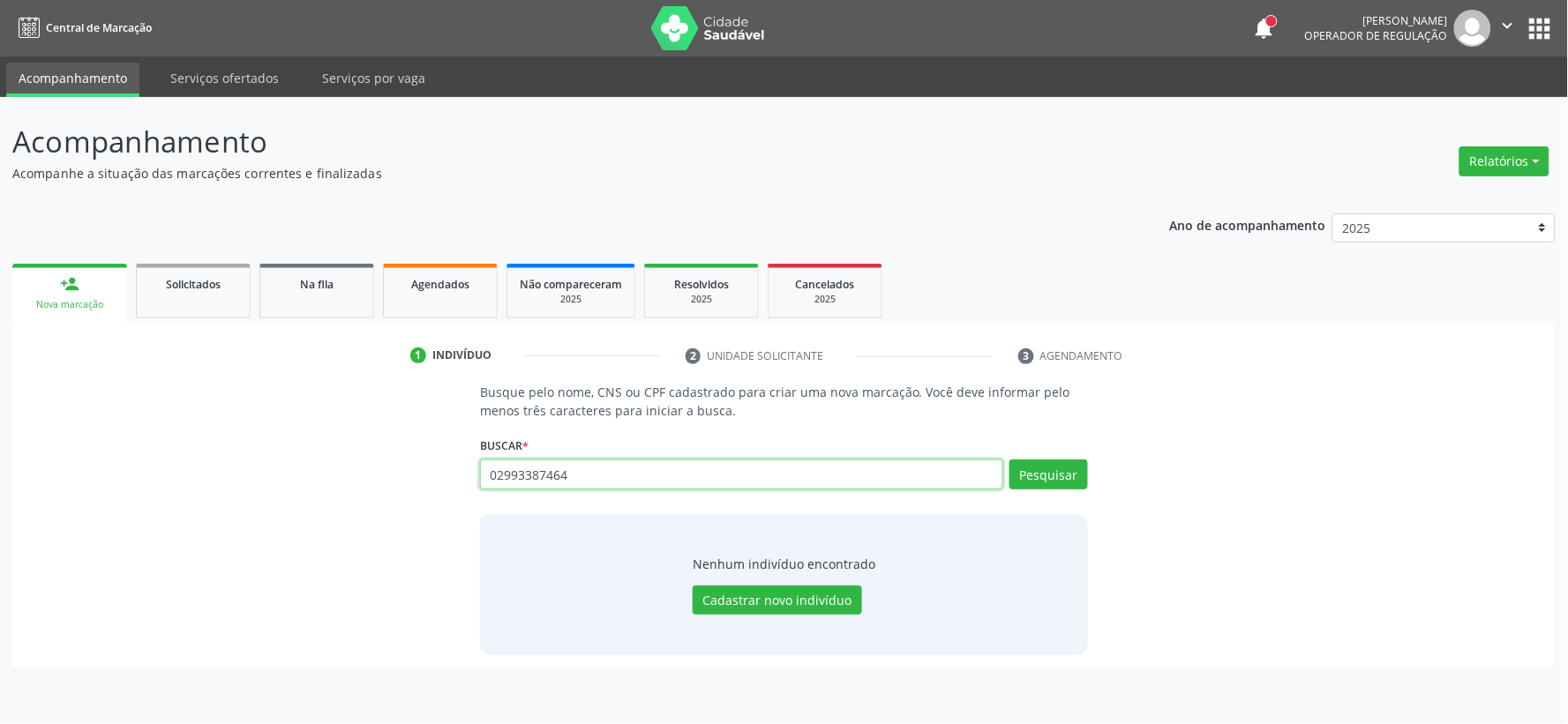
click at [558, 474] on input "02993387464" at bounding box center [741, 474] width 524 height 30
type input "[PERSON_NAME] do carmo da si"
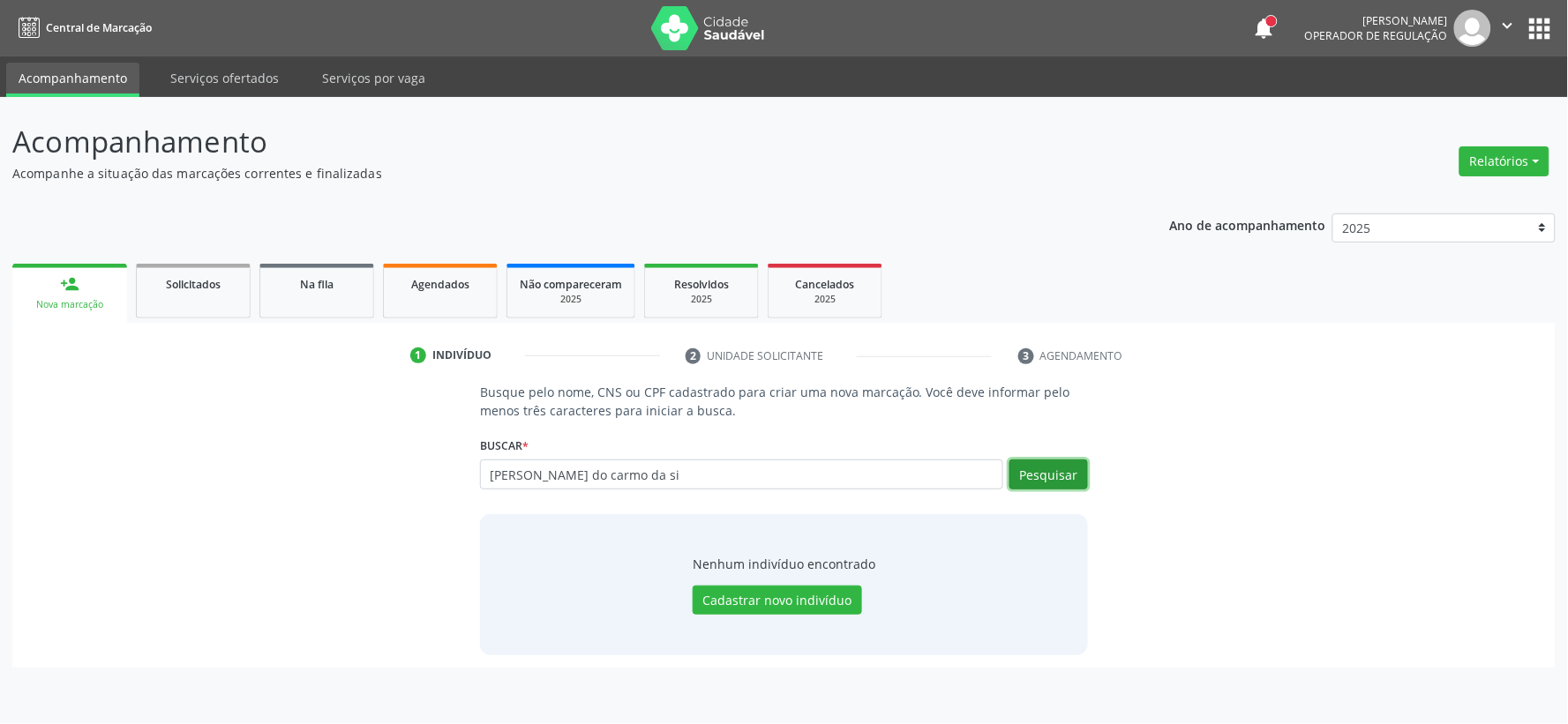
click at [1023, 473] on button "Pesquisar" at bounding box center [1049, 474] width 79 height 30
click at [788, 602] on button "Cadastrar novo indivíduo" at bounding box center [777, 600] width 170 height 30
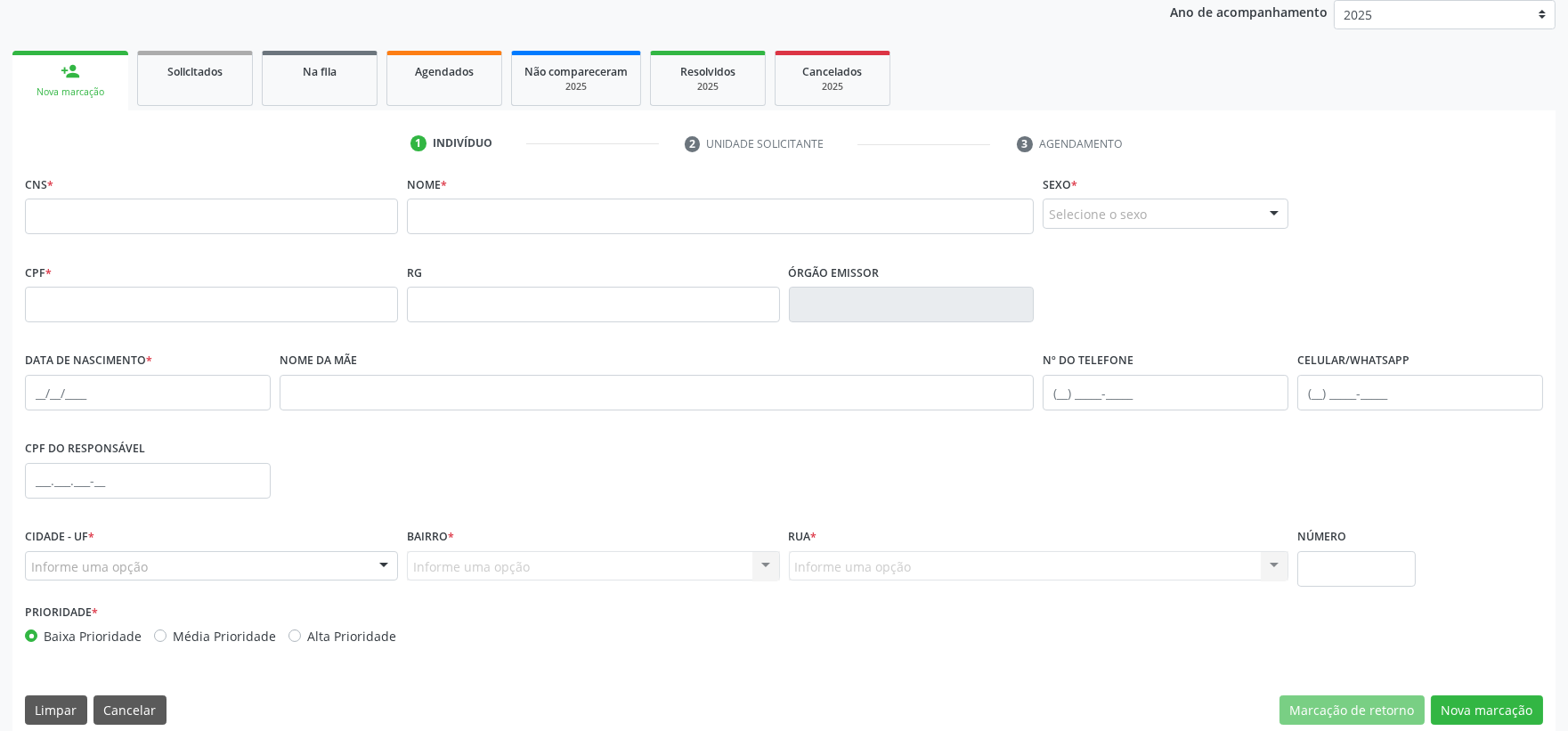
scroll to position [233, 0]
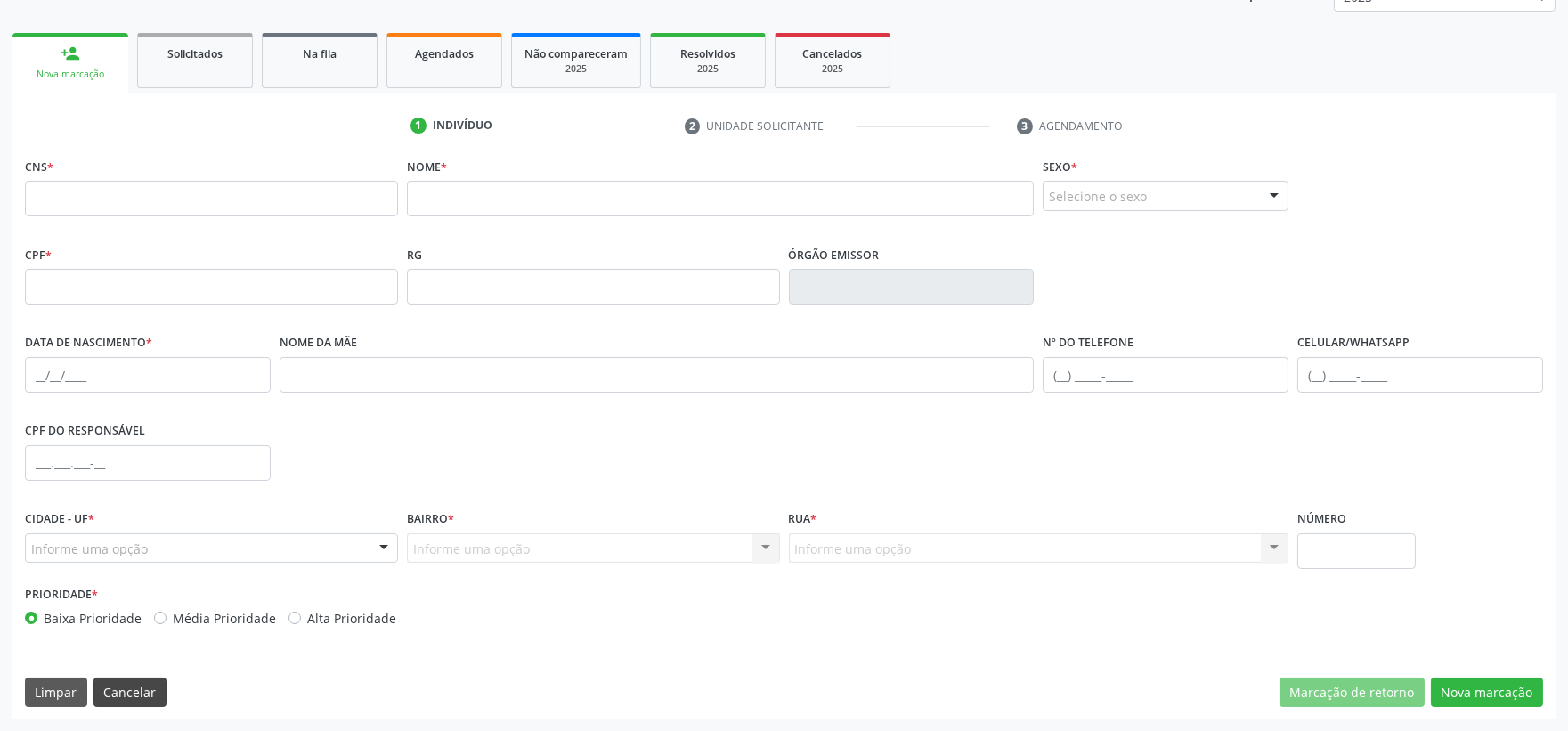
drag, startPoint x: 146, startPoint y: 669, endPoint x: 138, endPoint y: 678, distance: 12.0
click at [144, 672] on div "CNS * Nome * Sexo * Selecione o sexo Masculino Feminino Nenhum resultado encont…" at bounding box center [784, 437] width 1543 height 566
click at [134, 682] on button "Cancelar" at bounding box center [130, 692] width 73 height 31
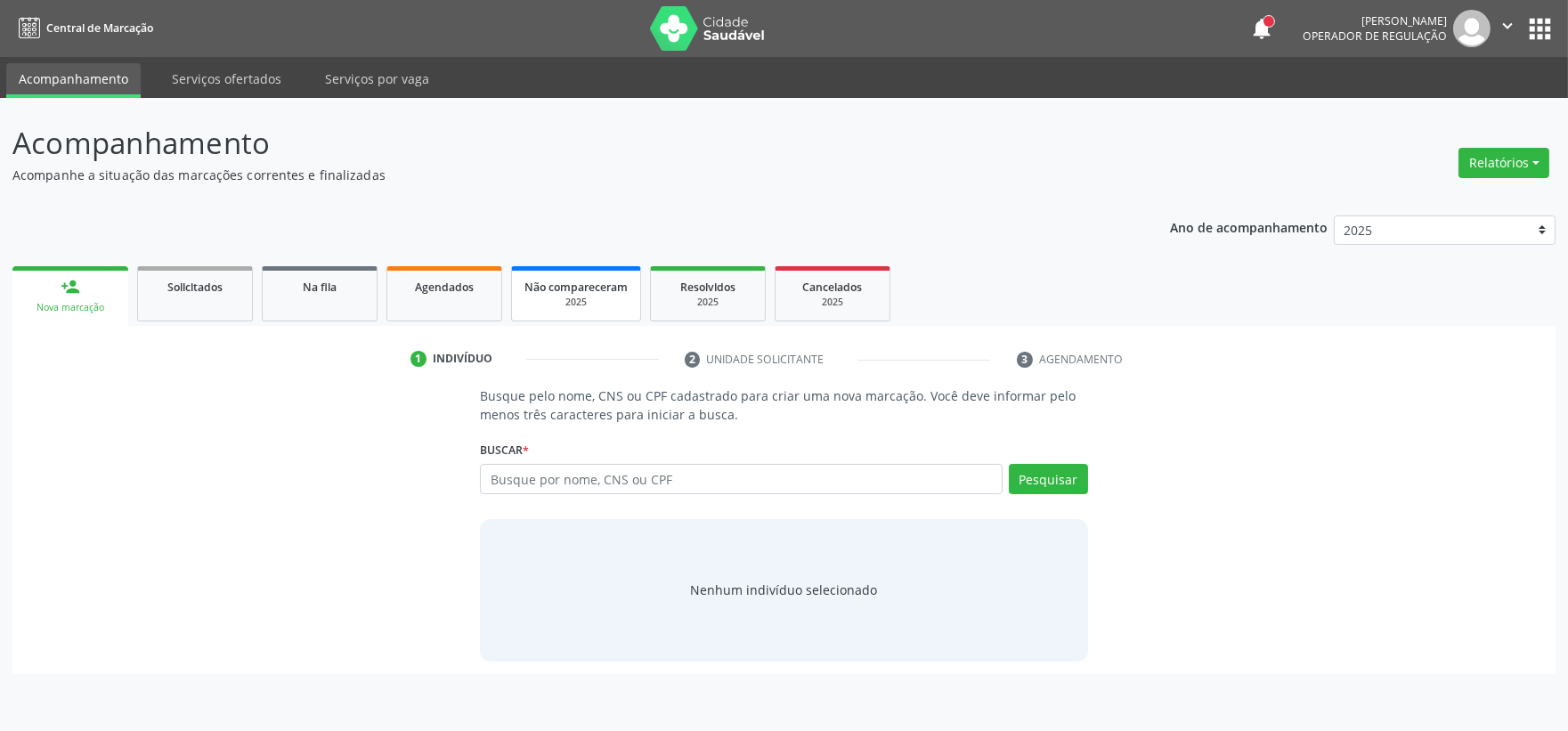
scroll to position [0, 0]
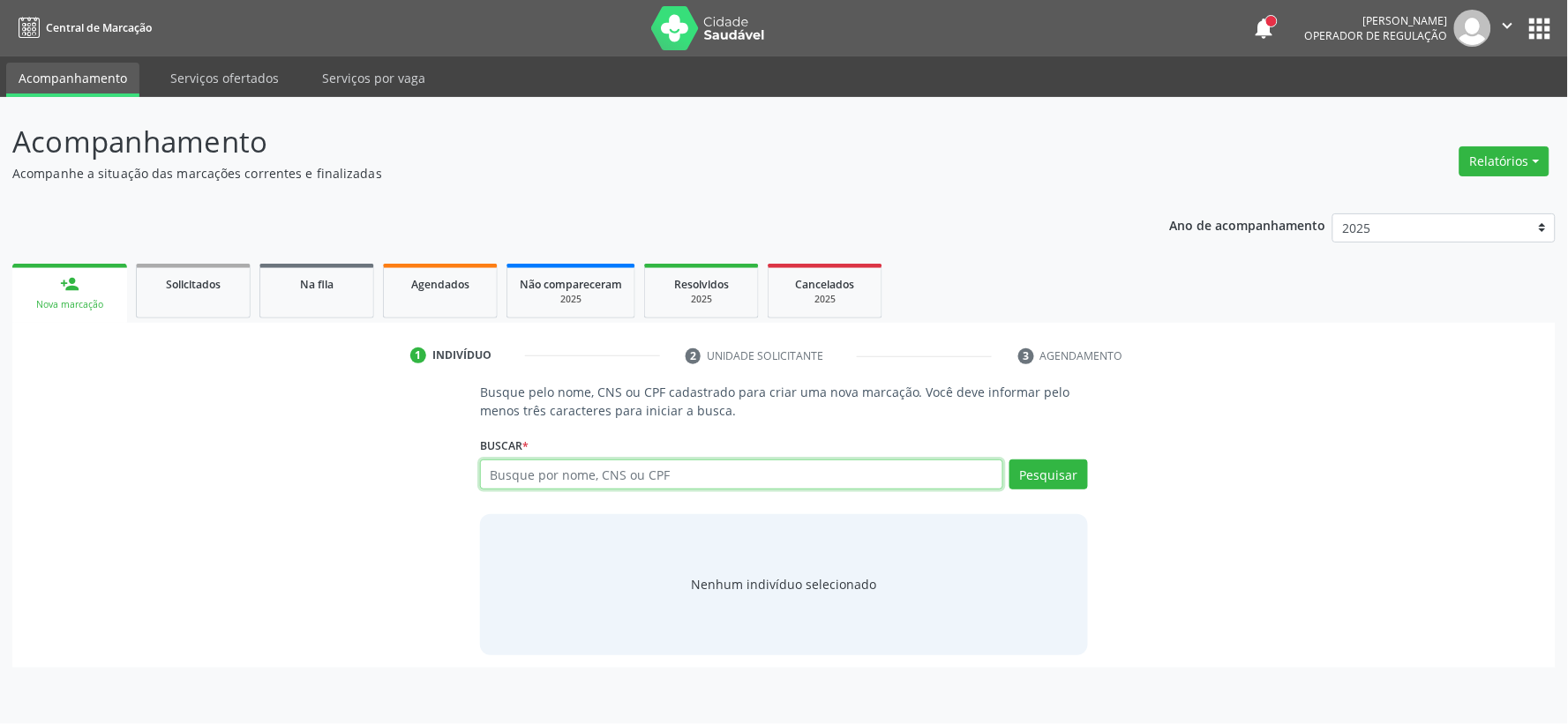
click at [516, 467] on input "text" at bounding box center [741, 474] width 524 height 30
type input "703106696984990"
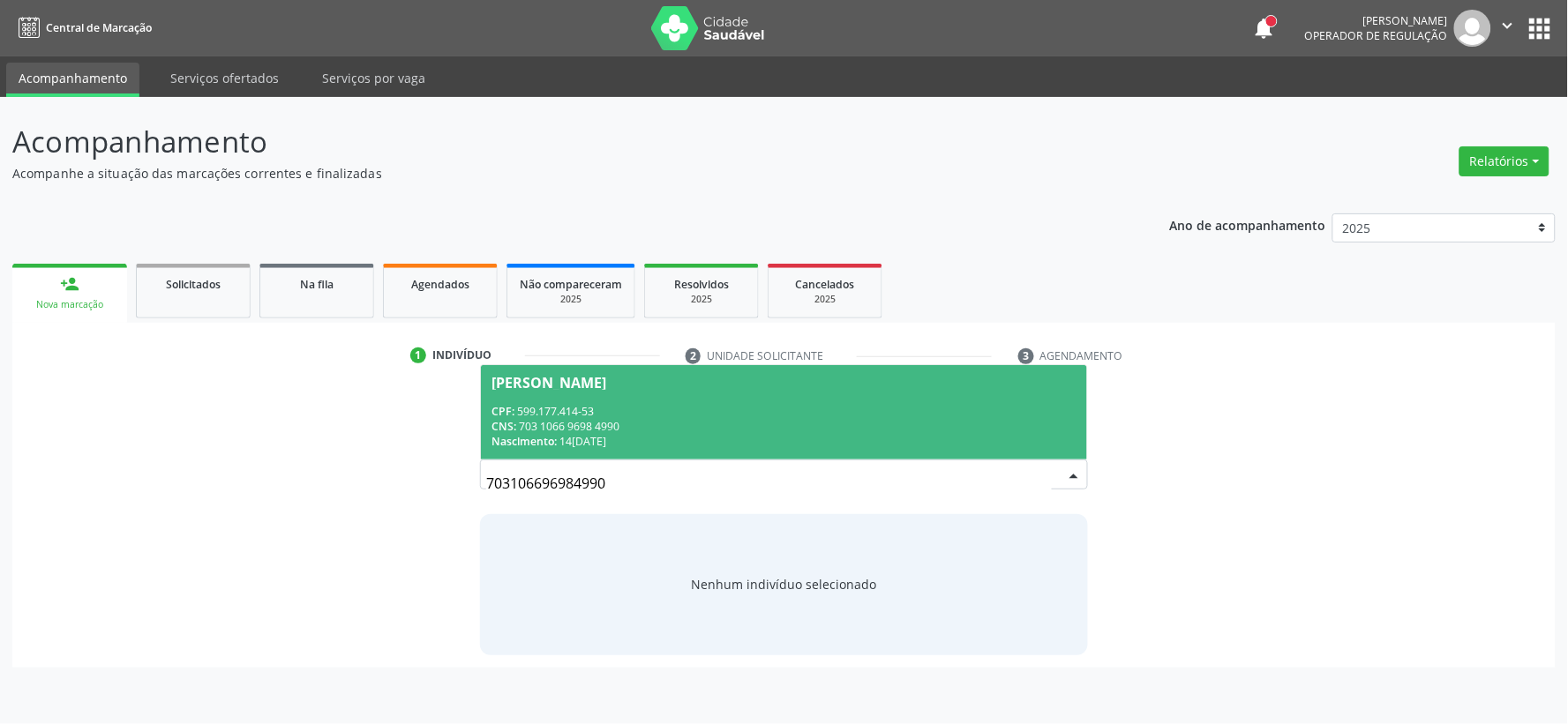
click at [569, 419] on div "CNS: 703 1066 9698 4990" at bounding box center [784, 426] width 585 height 15
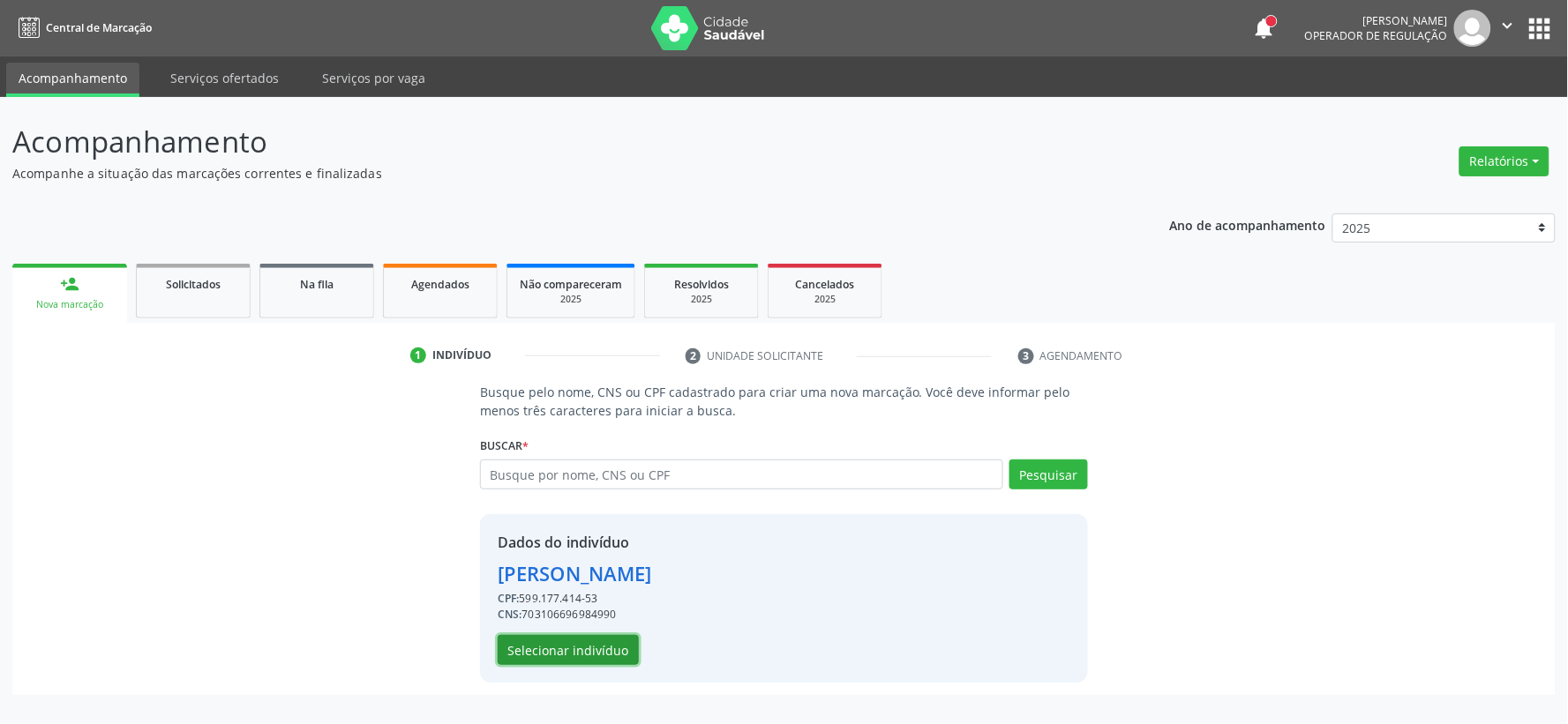
click at [578, 656] on button "Selecionar indivíduo" at bounding box center [569, 650] width 141 height 30
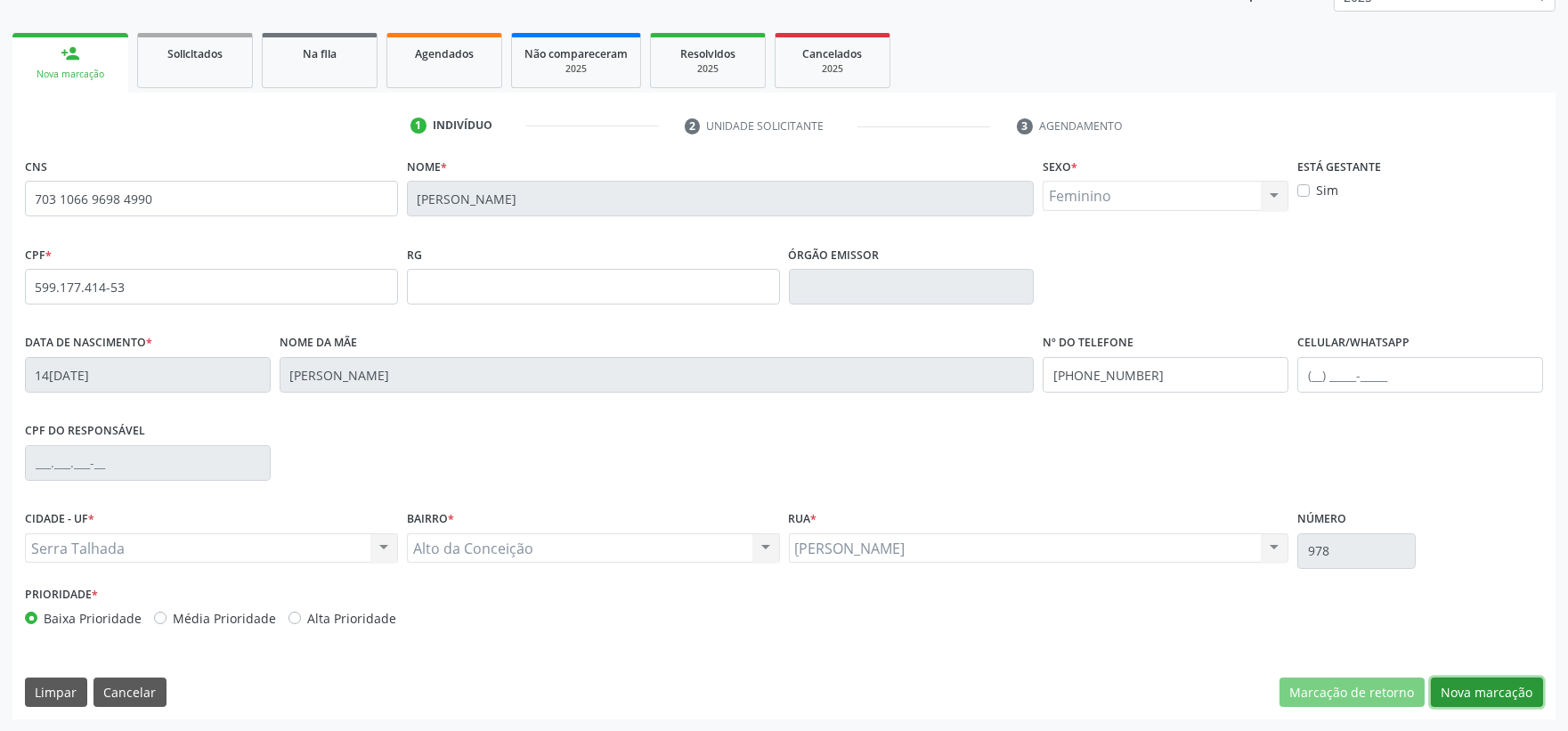
click at [1507, 677] on button "Nova marcação" at bounding box center [1486, 692] width 112 height 31
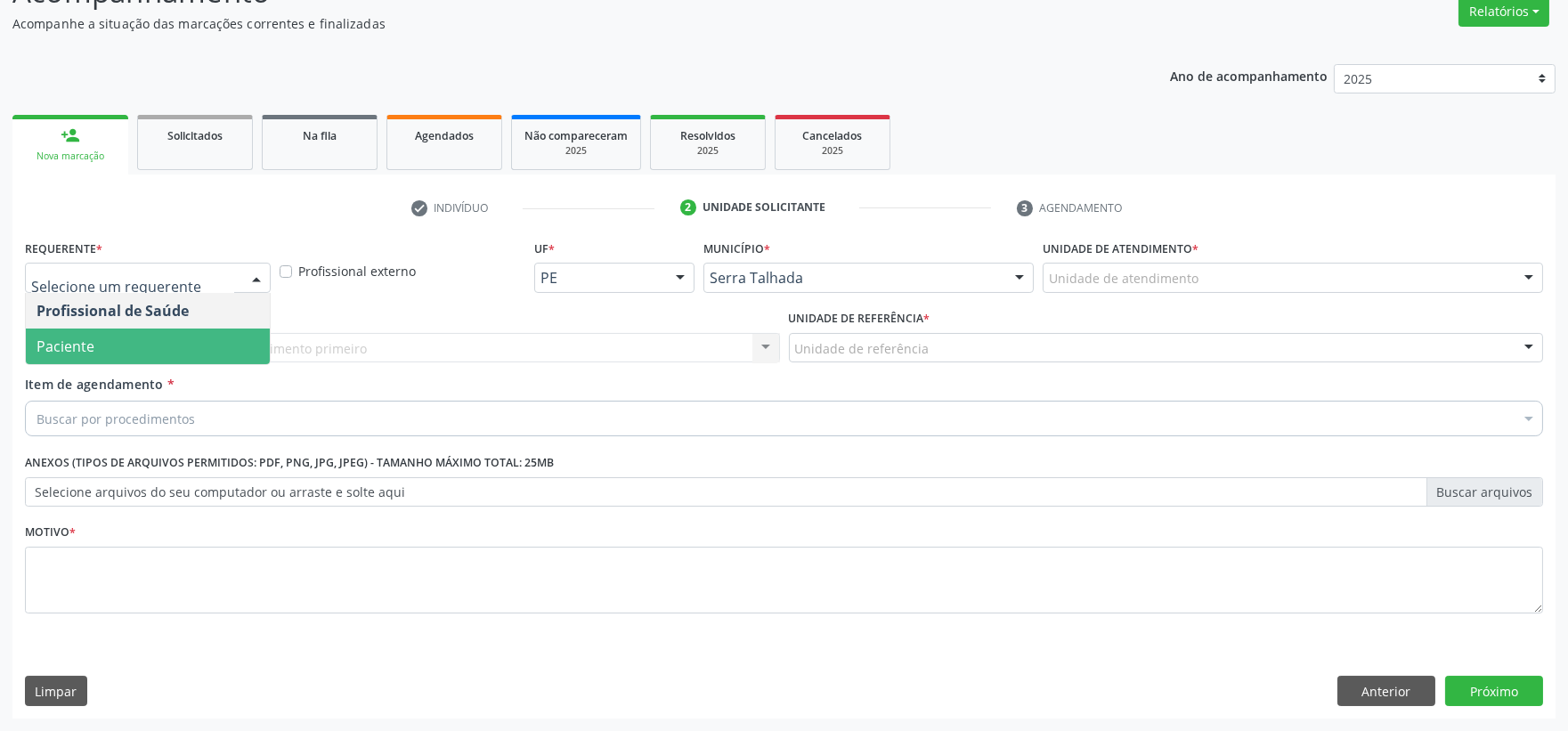
click at [154, 340] on span "Paciente" at bounding box center [148, 346] width 244 height 35
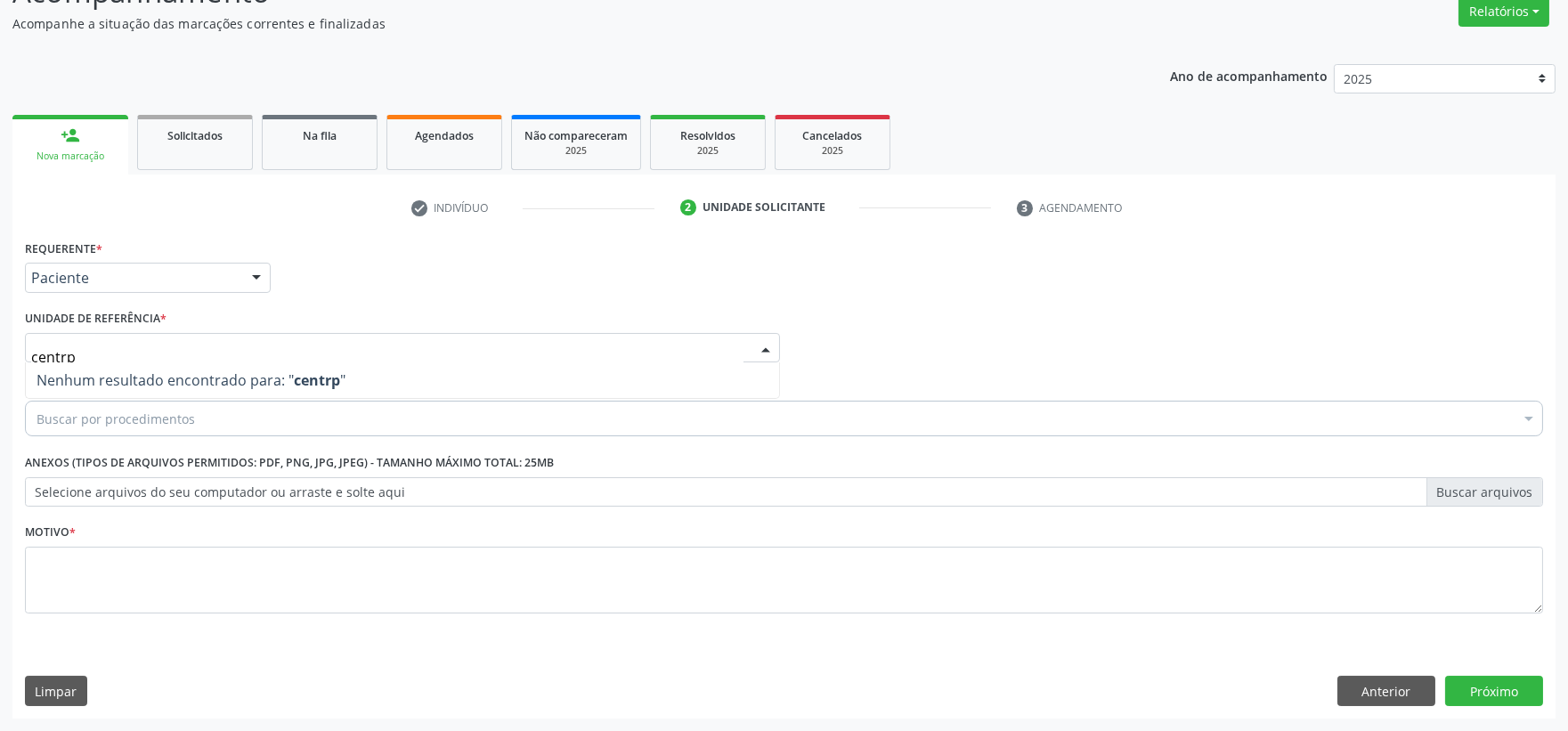
type input "centr"
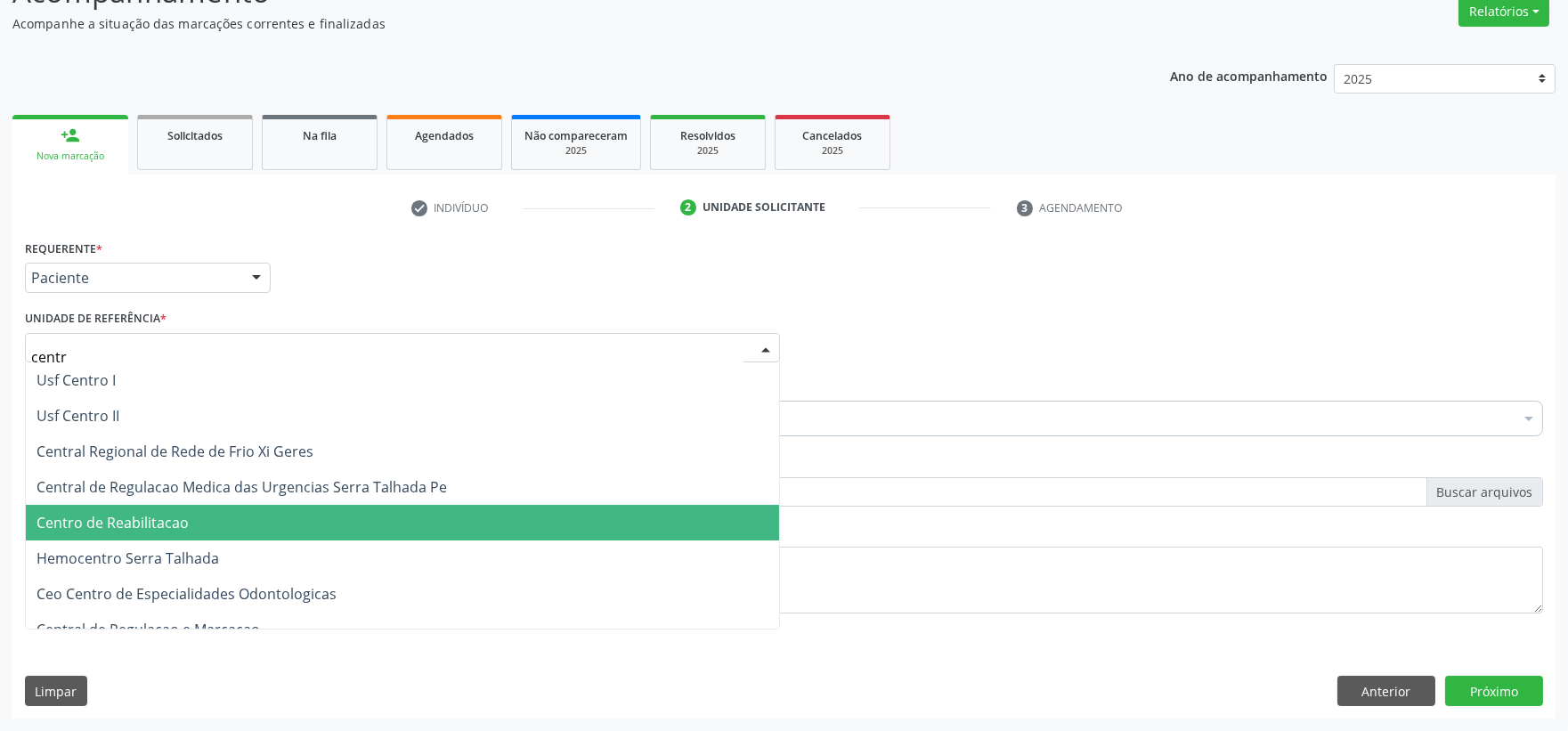
click at [137, 524] on span "Centro de Reabilitacao" at bounding box center [112, 522] width 153 height 19
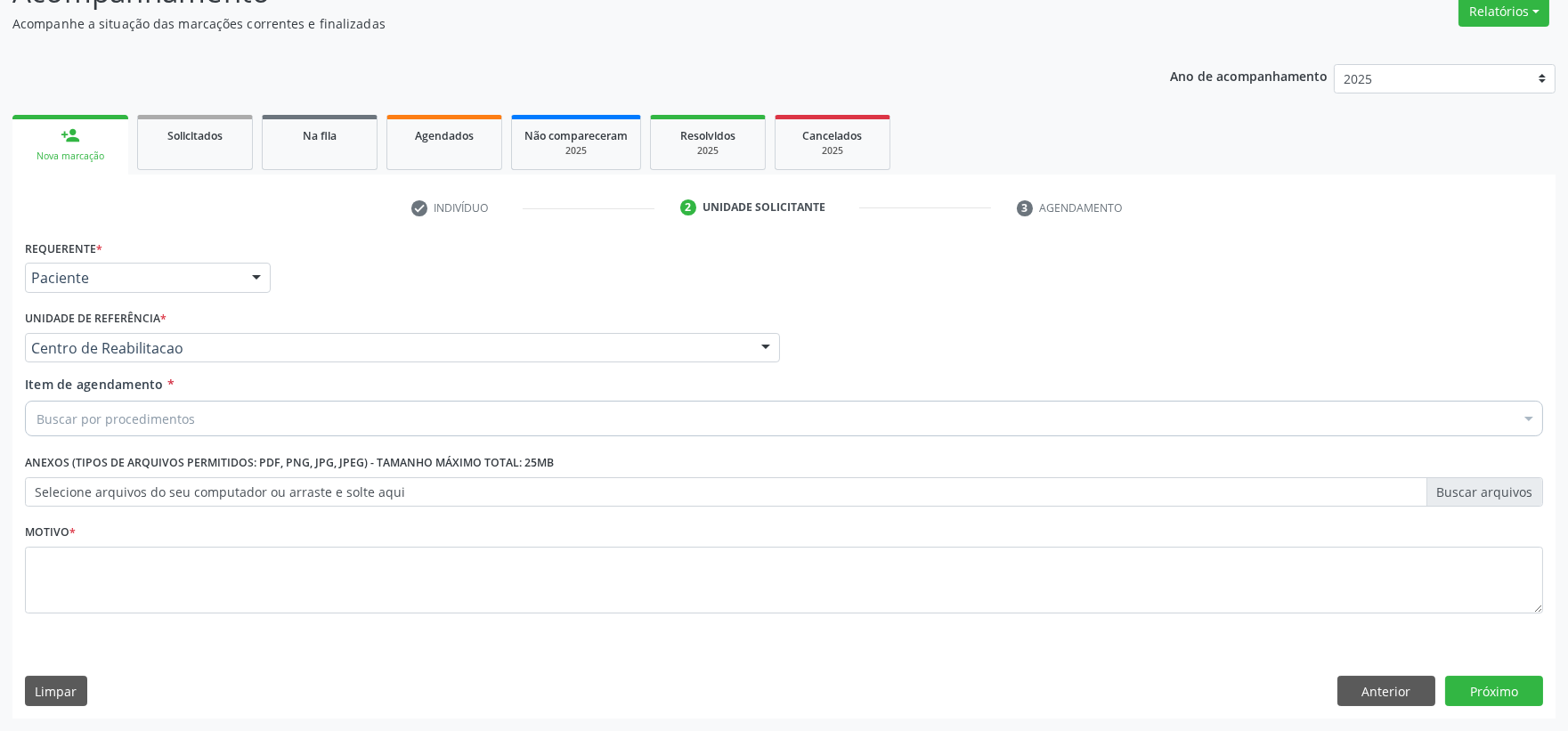
click at [428, 398] on div "Item de agendamento * Buscar por procedimentos Selecionar todos 0304070076 - .Q…" at bounding box center [784, 403] width 1518 height 56
click at [377, 433] on div "Buscar por procedimentos" at bounding box center [784, 418] width 1518 height 35
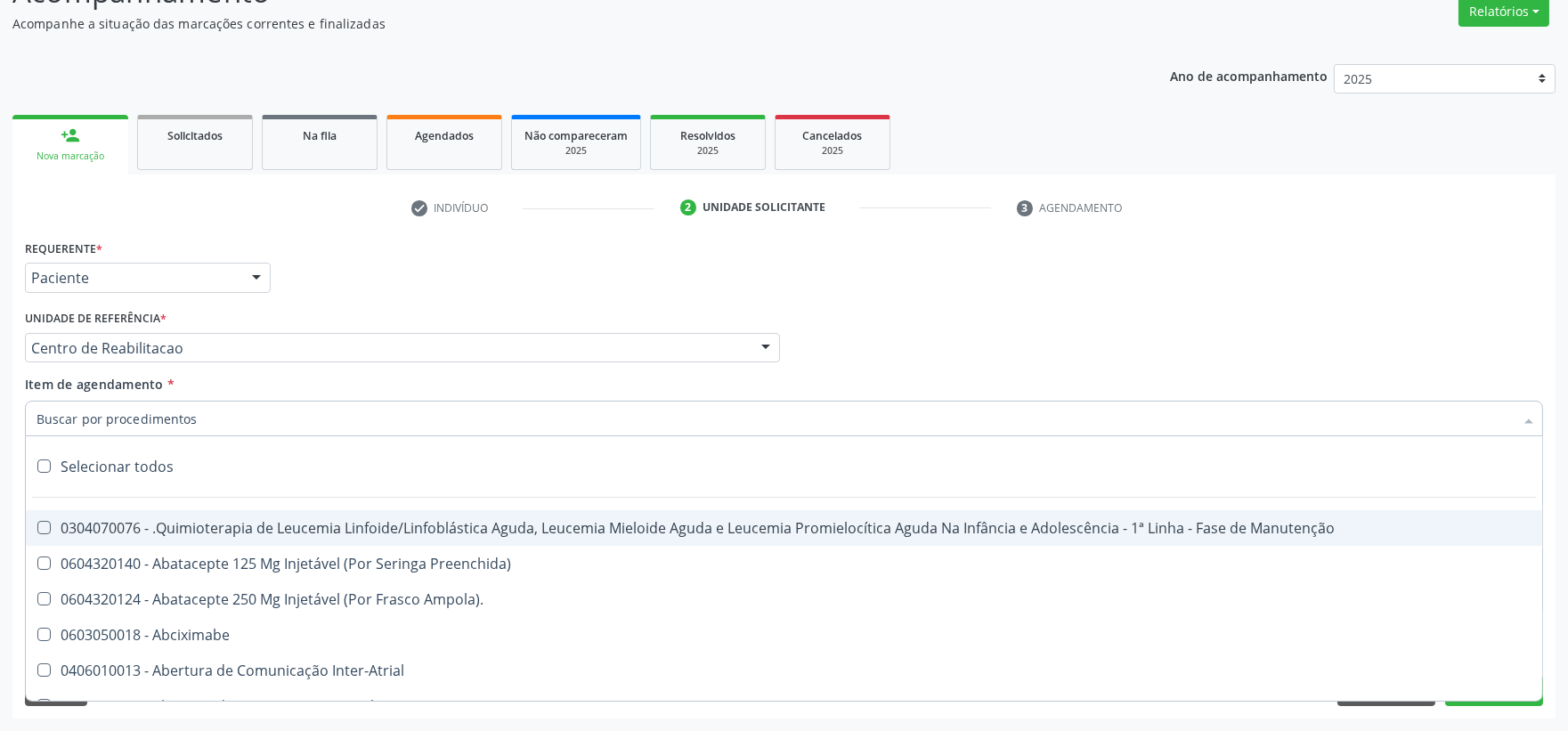
click at [371, 427] on input "Item de agendamento *" at bounding box center [774, 418] width 1476 height 35
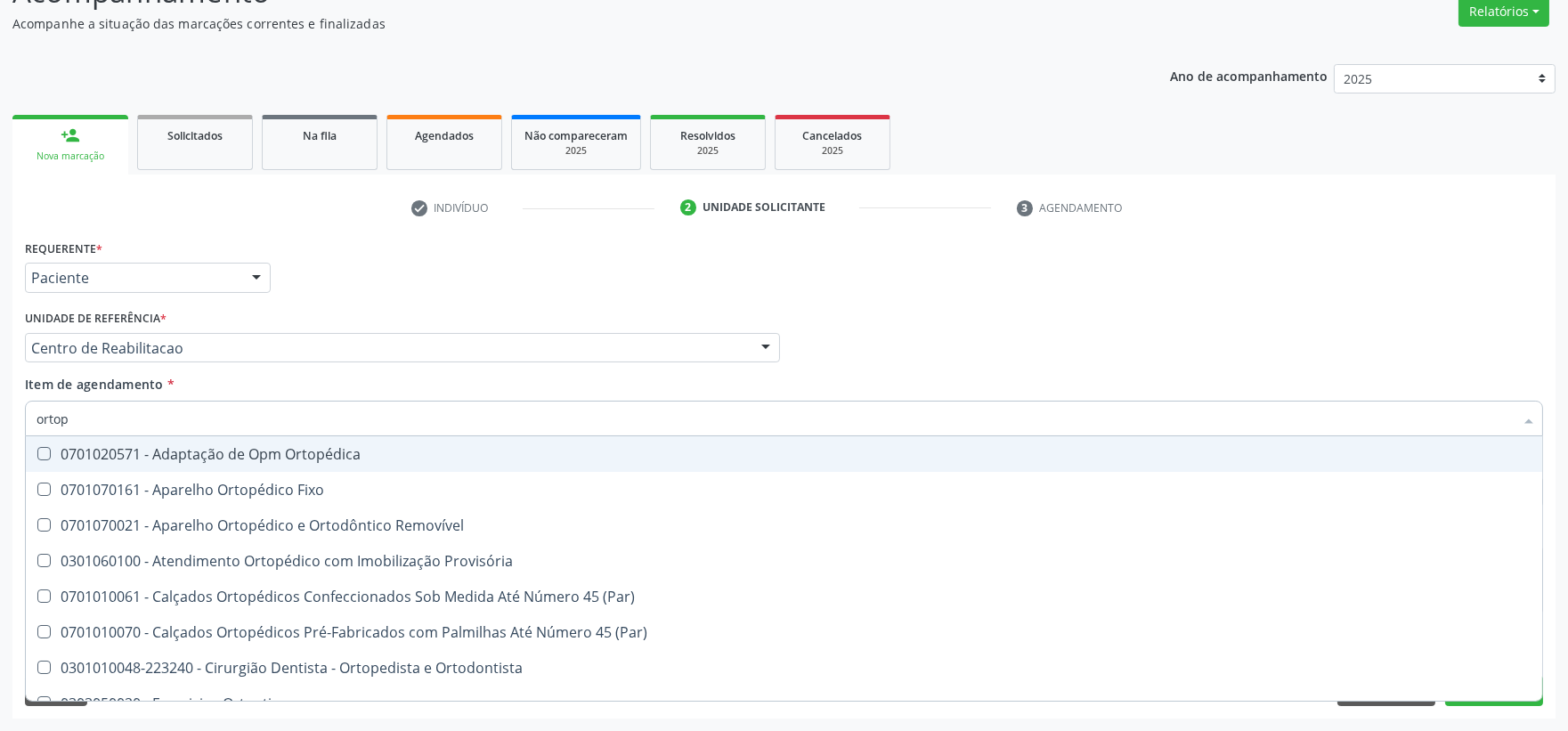
type input "ortope"
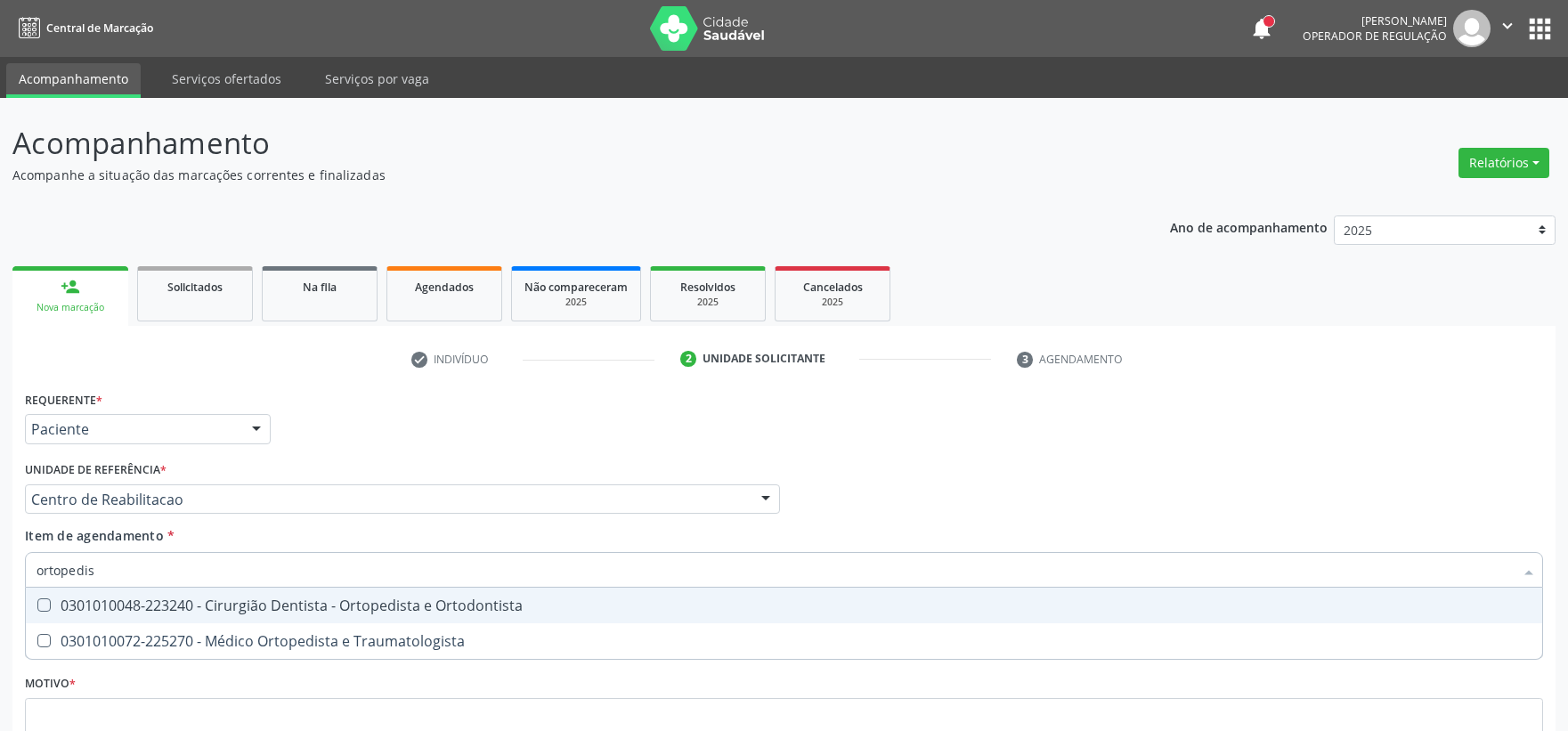
scroll to position [152, 0]
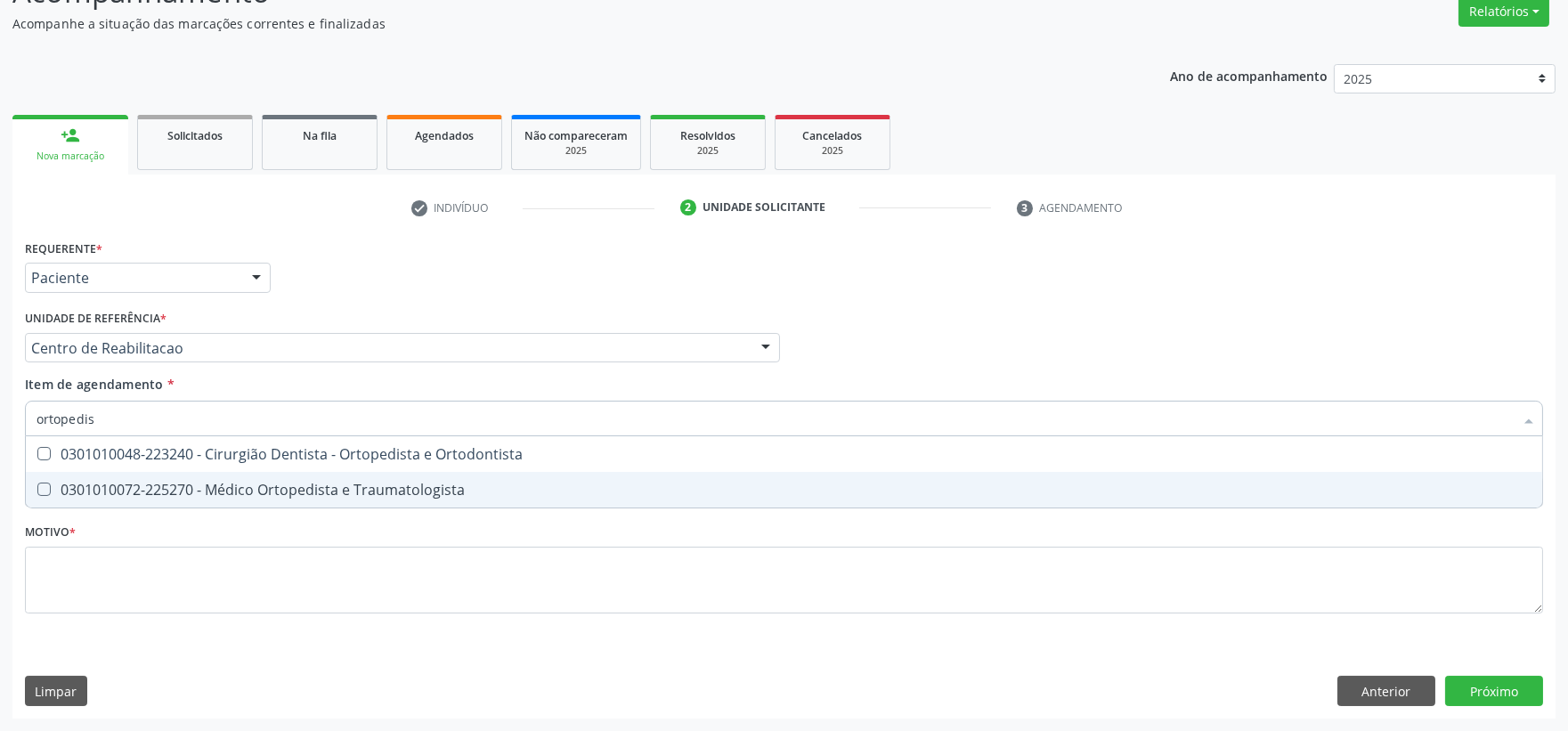
click at [297, 489] on div "0301010072-225270 - Médico Ortopedista e Traumatologista" at bounding box center [784, 489] width 1495 height 14
checkbox Traumatologista "true"
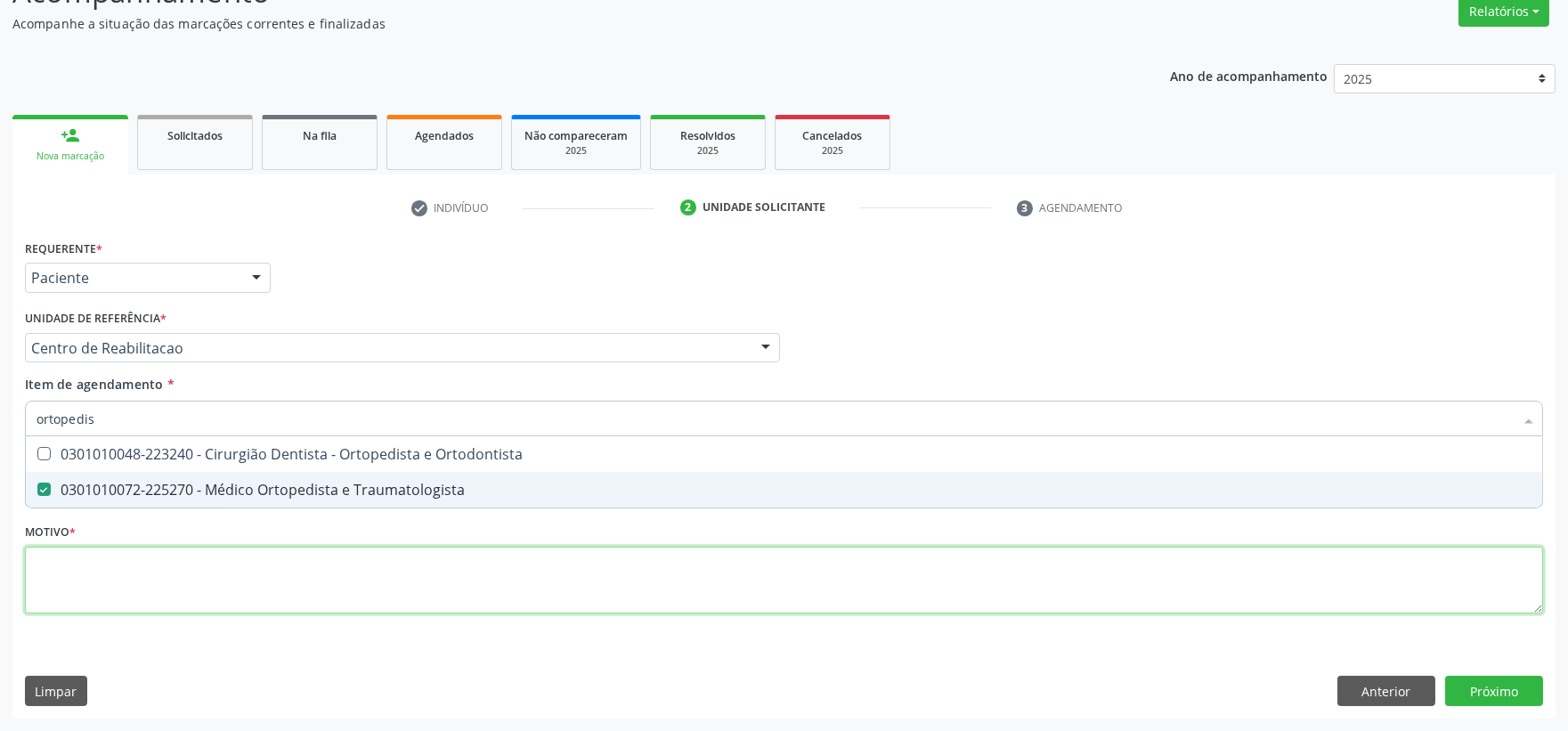
click at [255, 570] on div "Requerente * Paciente Profissional de Saúde Paciente Nenhum resultado encontrad…" at bounding box center [784, 437] width 1518 height 403
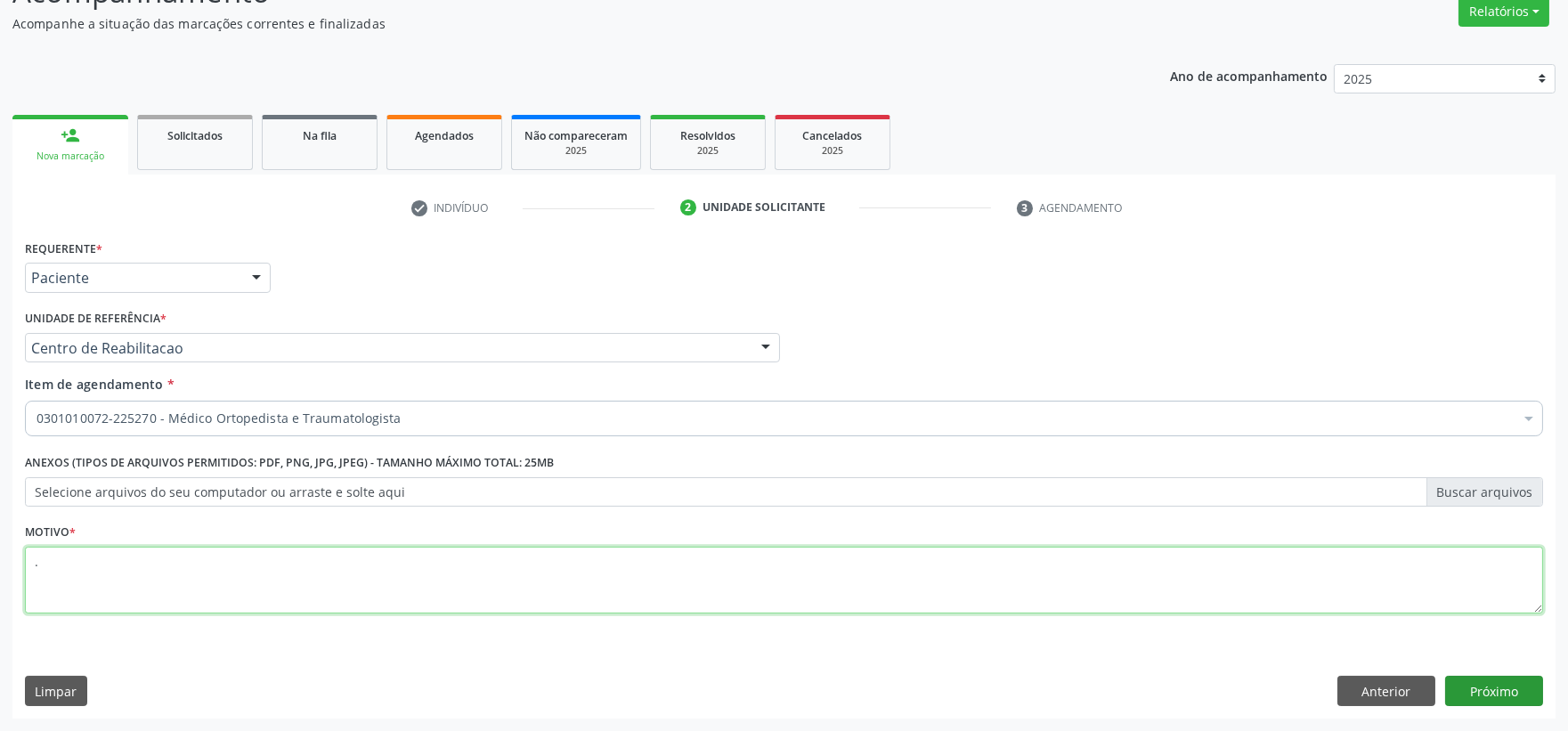
type textarea "."
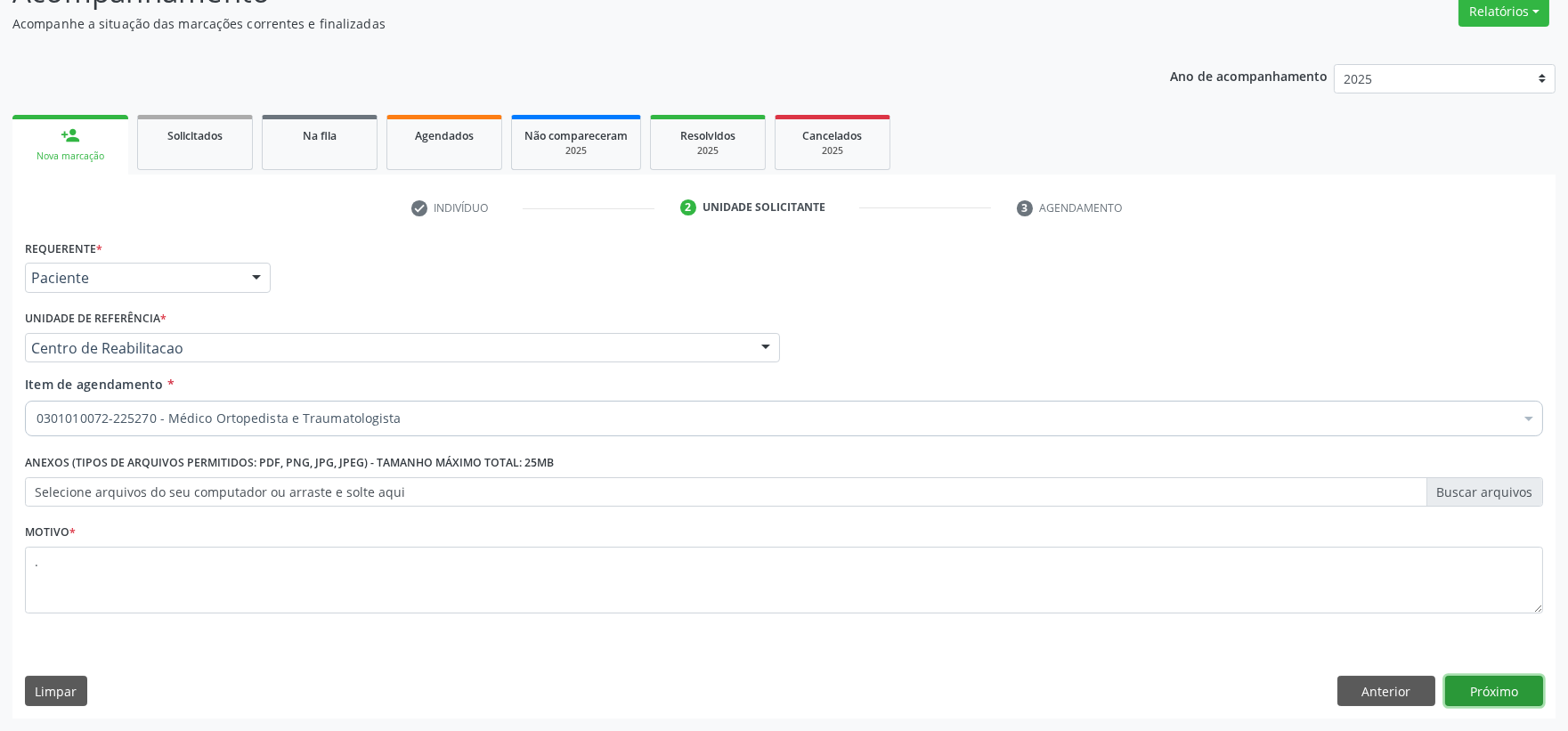
click at [1469, 684] on button "Próximo" at bounding box center [1494, 690] width 98 height 31
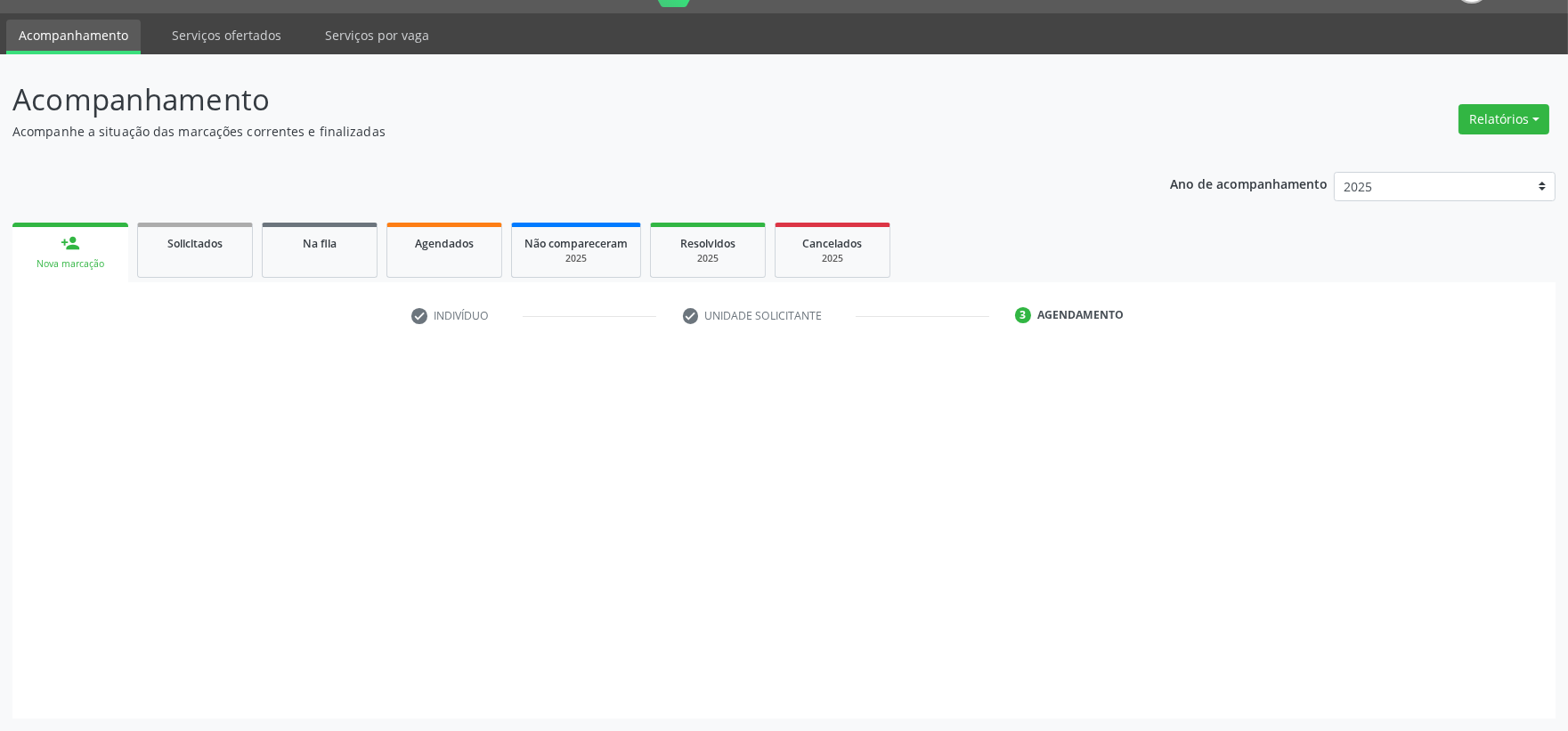
scroll to position [43, 0]
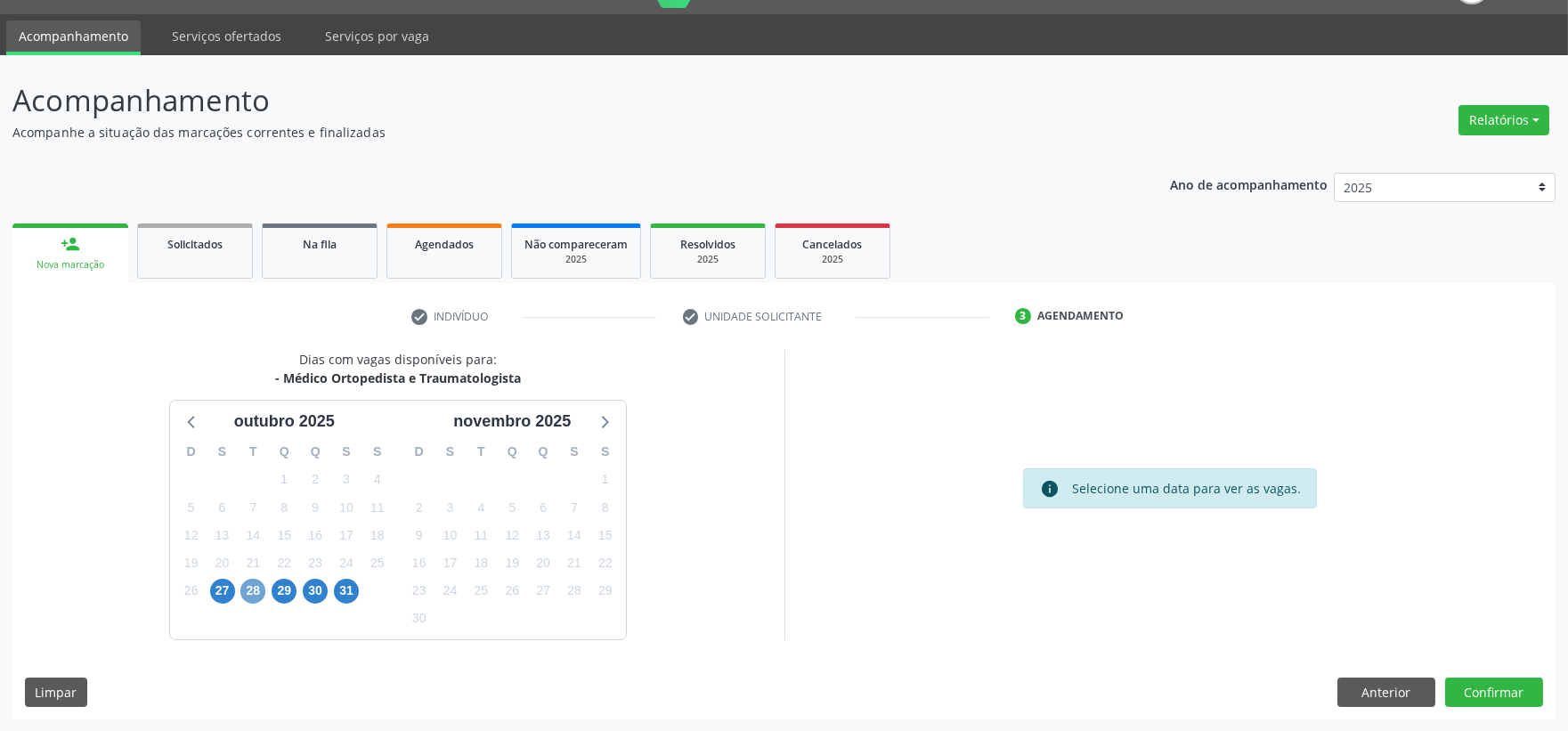
click at [241, 589] on span "28" at bounding box center [253, 590] width 25 height 25
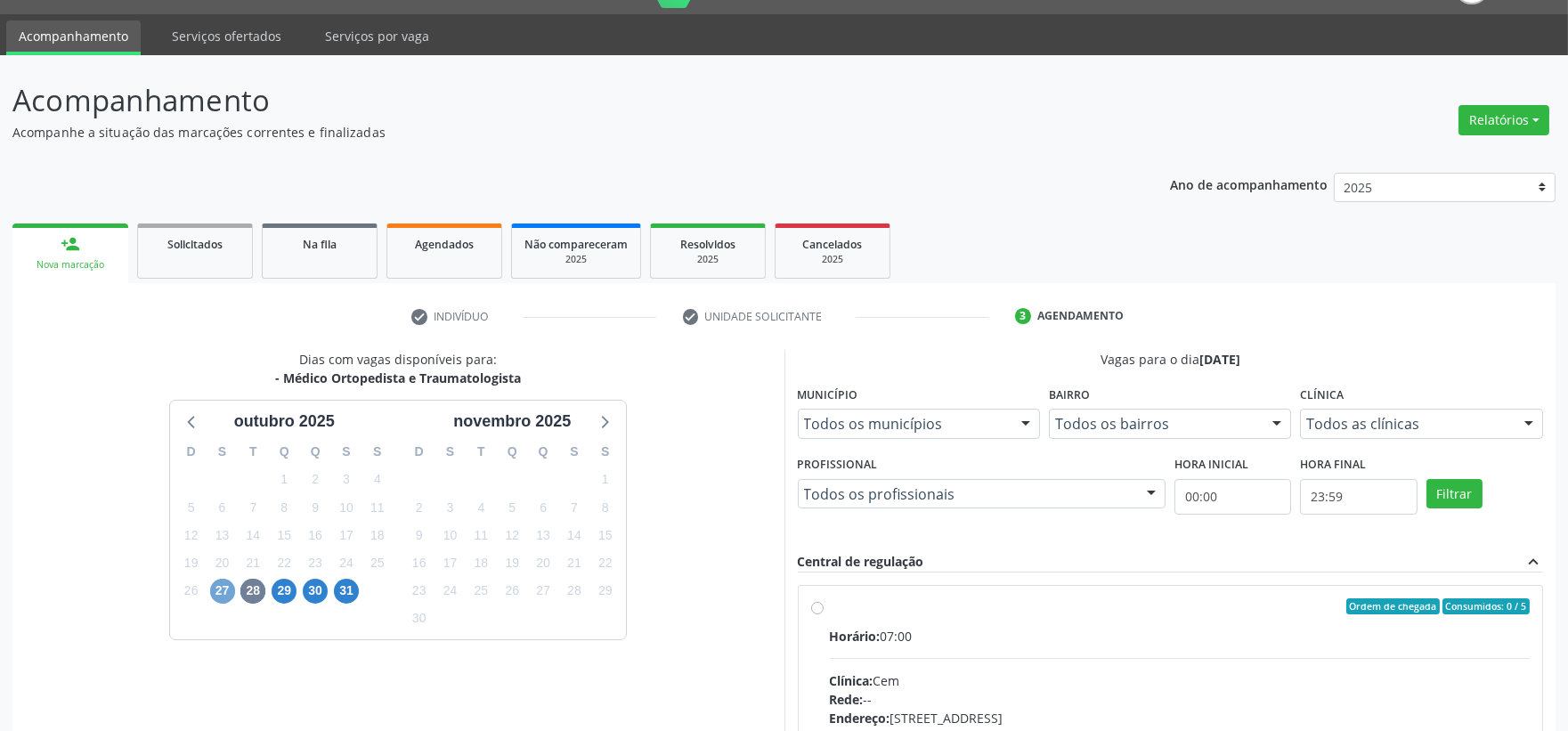
click at [223, 593] on span "27" at bounding box center [222, 590] width 25 height 25
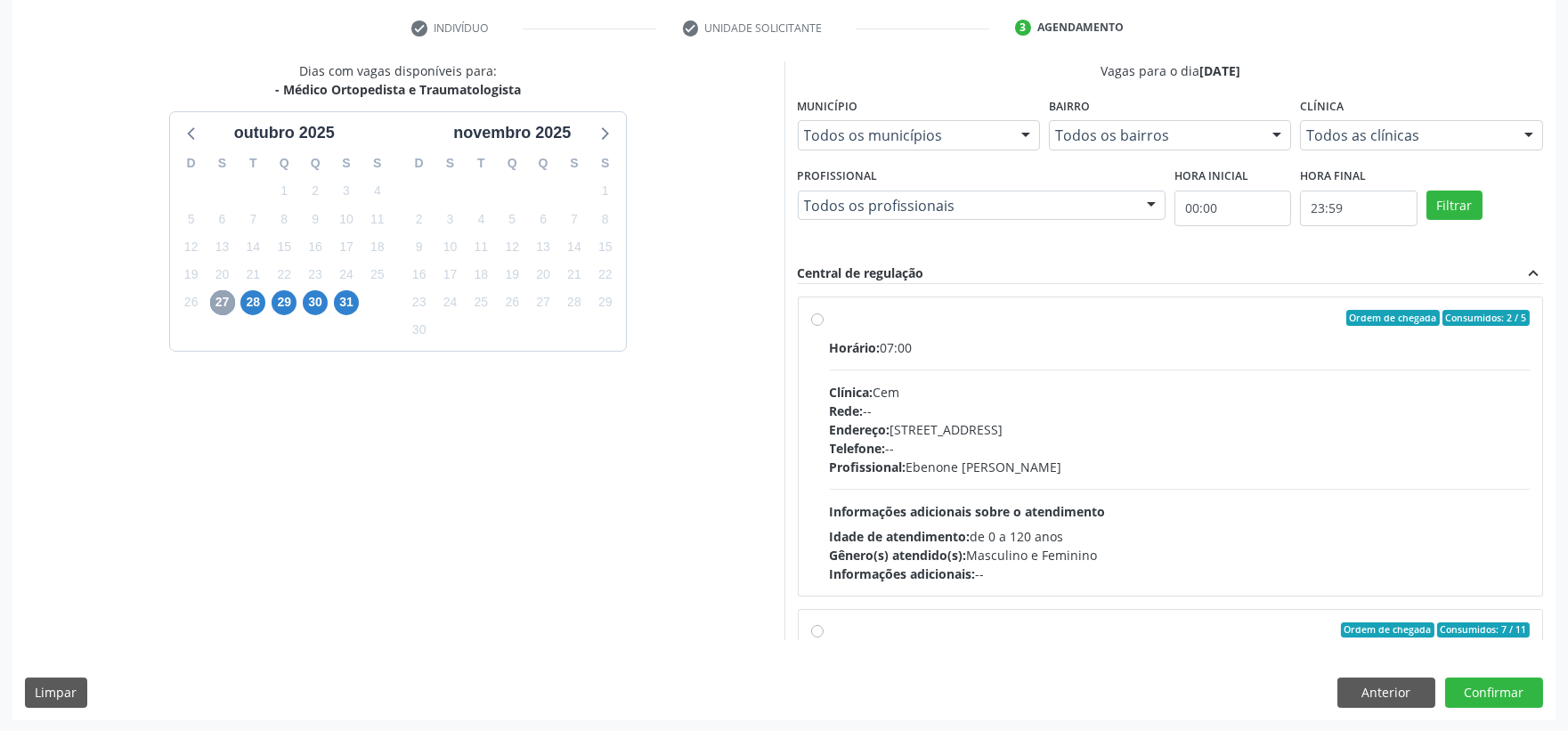
scroll to position [332, 0]
drag, startPoint x: 1087, startPoint y: 414, endPoint x: 1135, endPoint y: 464, distance: 69.3
click at [1088, 414] on div "Rede: --" at bounding box center [1179, 410] width 700 height 19
click at [823, 325] on input "Ordem de chegada Consumidos: 2 / 5 Horário: 07:00 Clínica: Cem Rede: -- Endereç…" at bounding box center [817, 316] width 12 height 16
radio input "true"
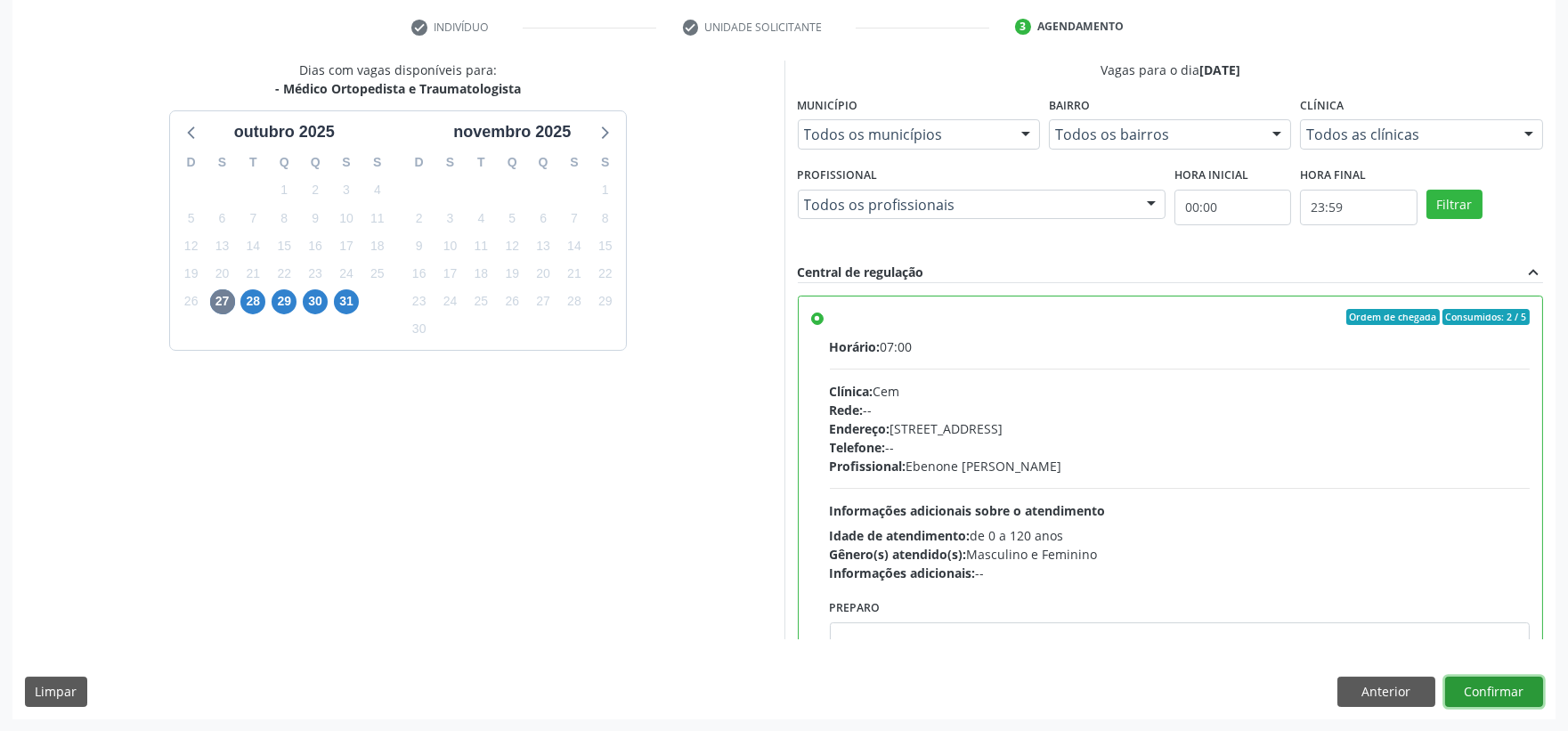
click at [1479, 689] on button "Confirmar" at bounding box center [1494, 691] width 98 height 31
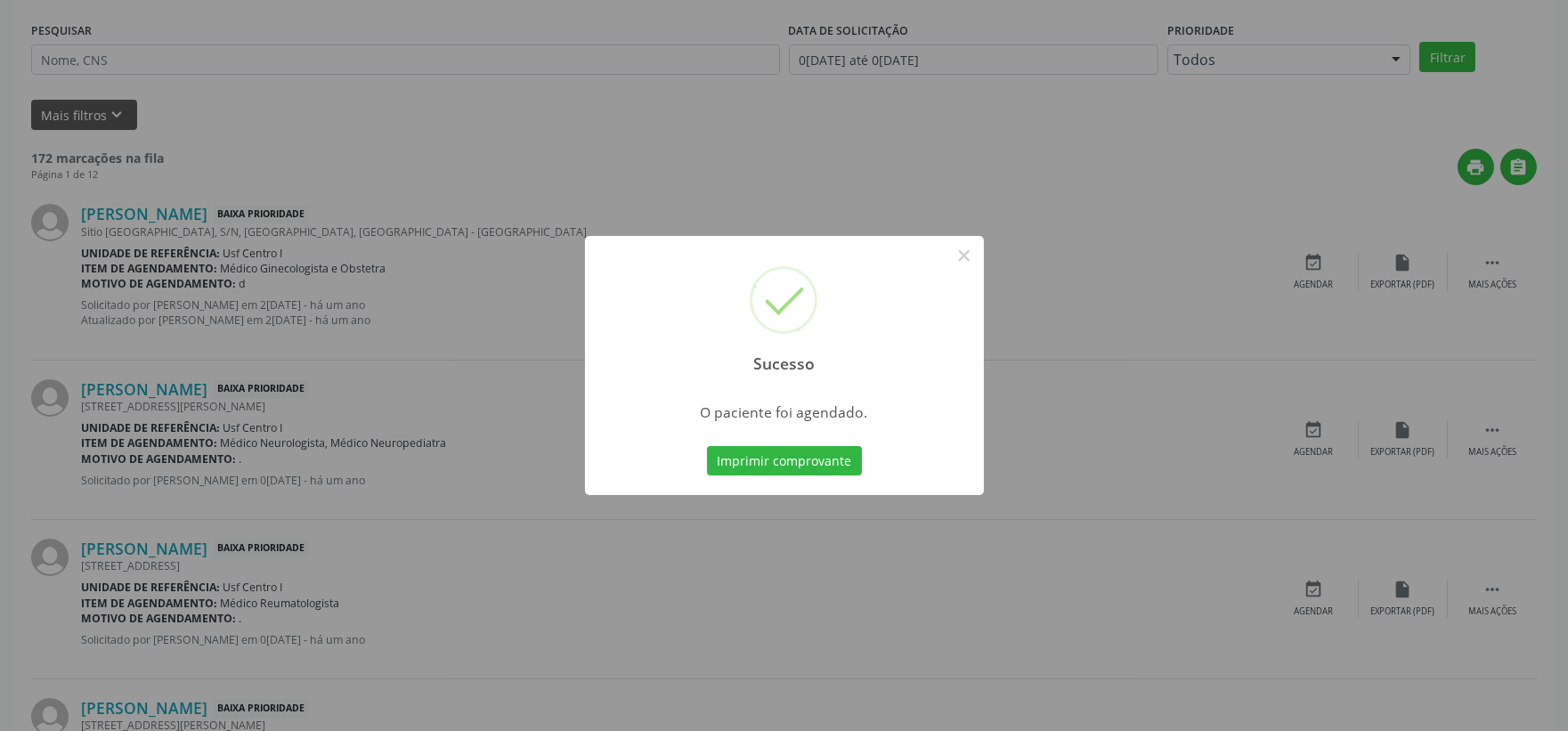
scroll to position [0, 0]
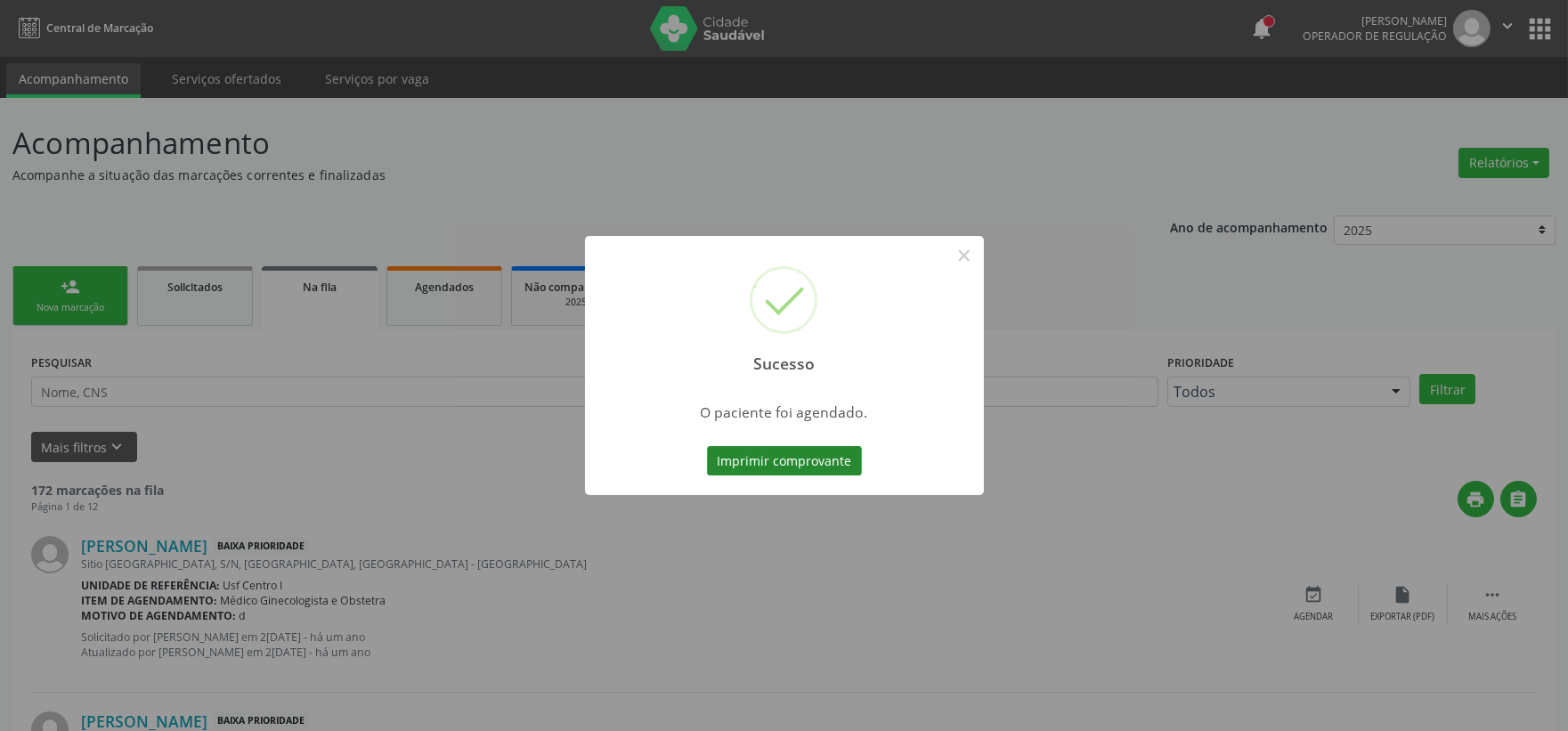
click at [771, 452] on button "Imprimir comprovante" at bounding box center [784, 461] width 154 height 31
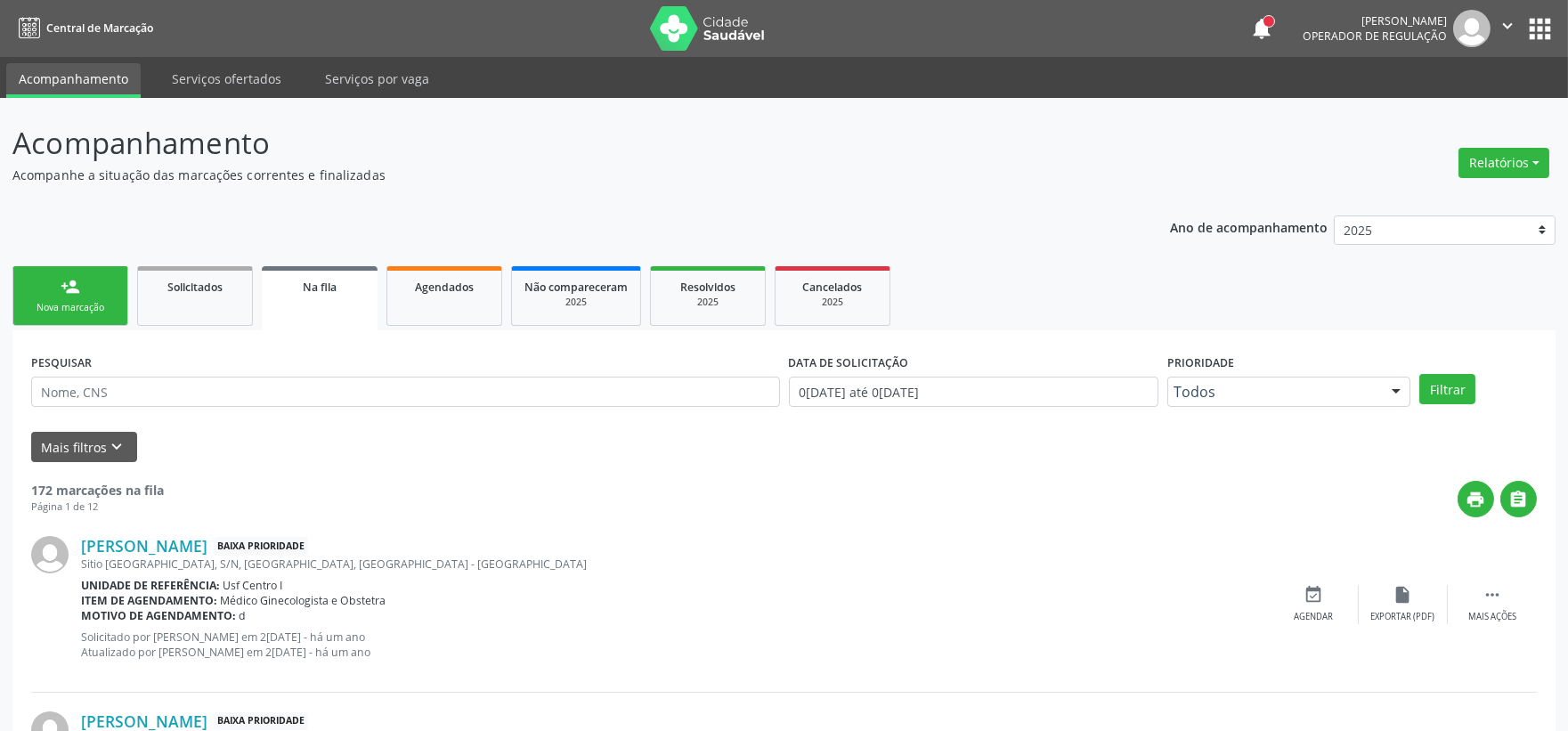
click at [90, 282] on link "person_add Nova marcação" at bounding box center [69, 296] width 116 height 59
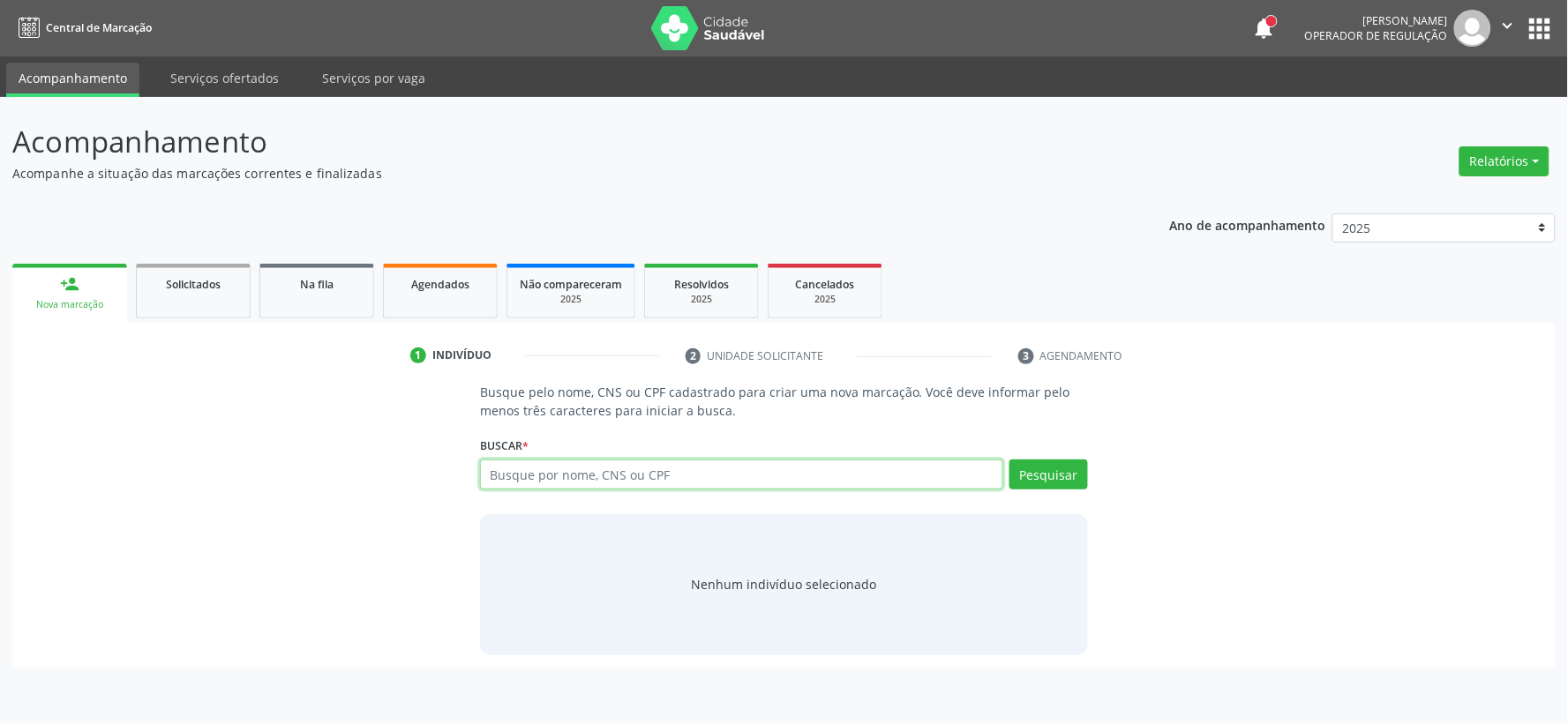
click at [753, 482] on input "text" at bounding box center [741, 474] width 524 height 30
type input "703207682124595"
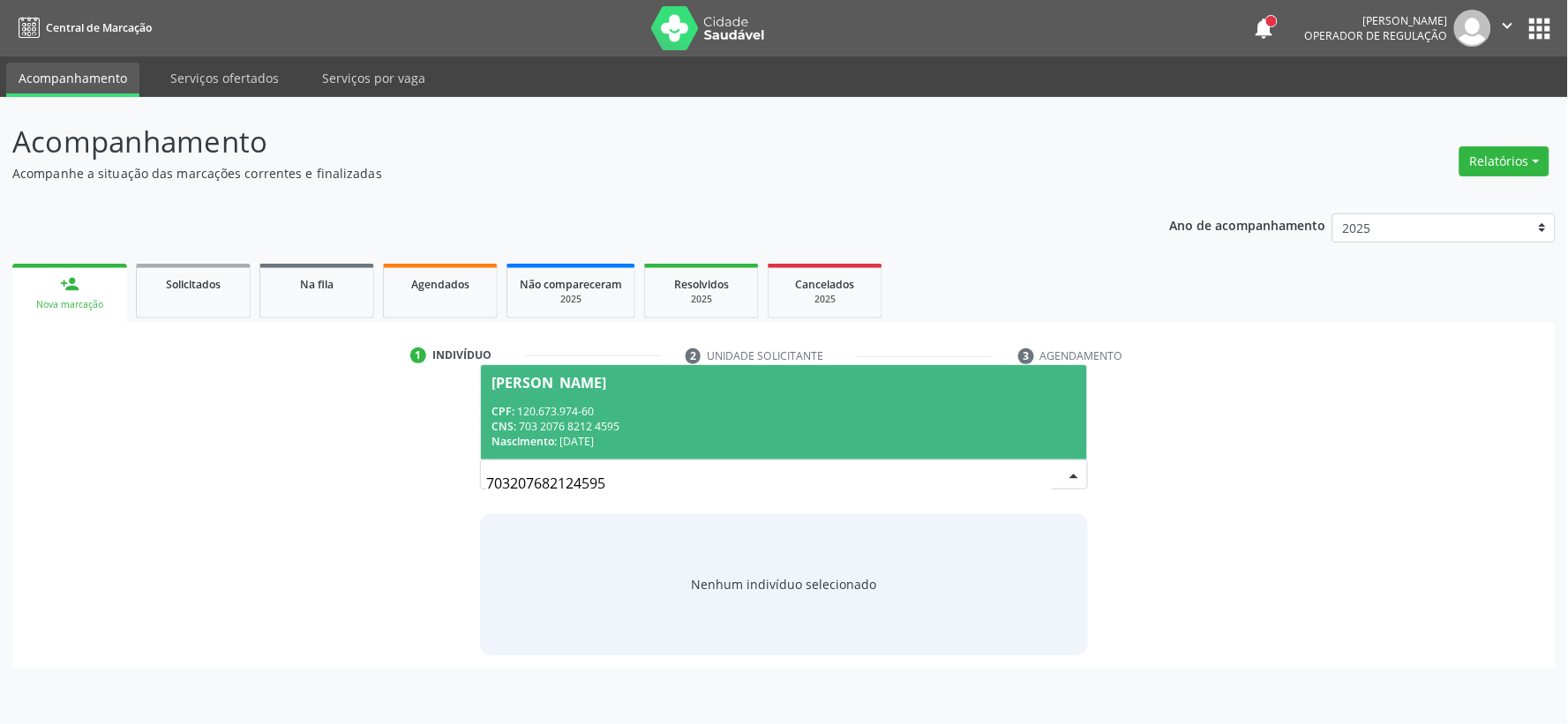
click at [628, 410] on div "CPF: 120.673.974-60" at bounding box center [784, 411] width 585 height 15
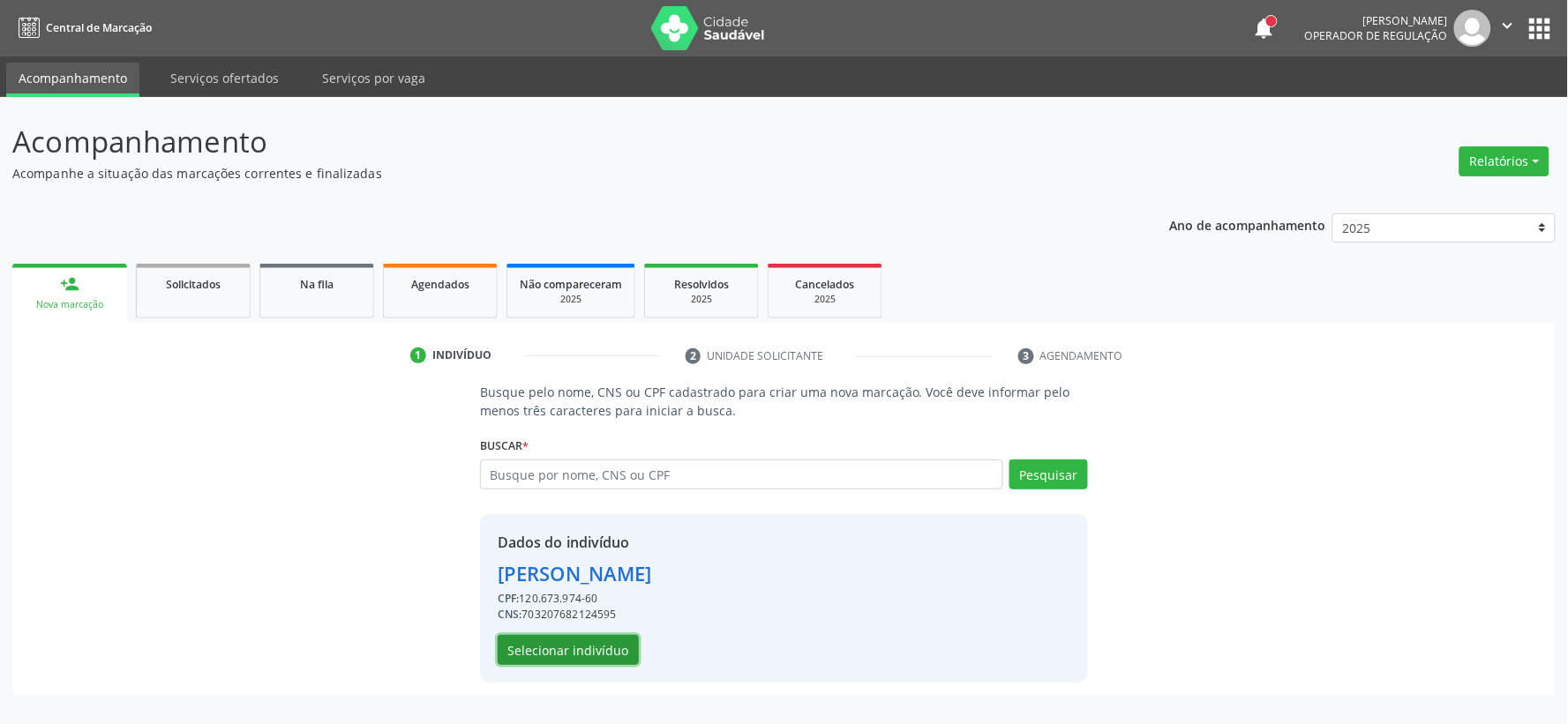
click at [544, 649] on button "Selecionar indivíduo" at bounding box center [569, 650] width 141 height 30
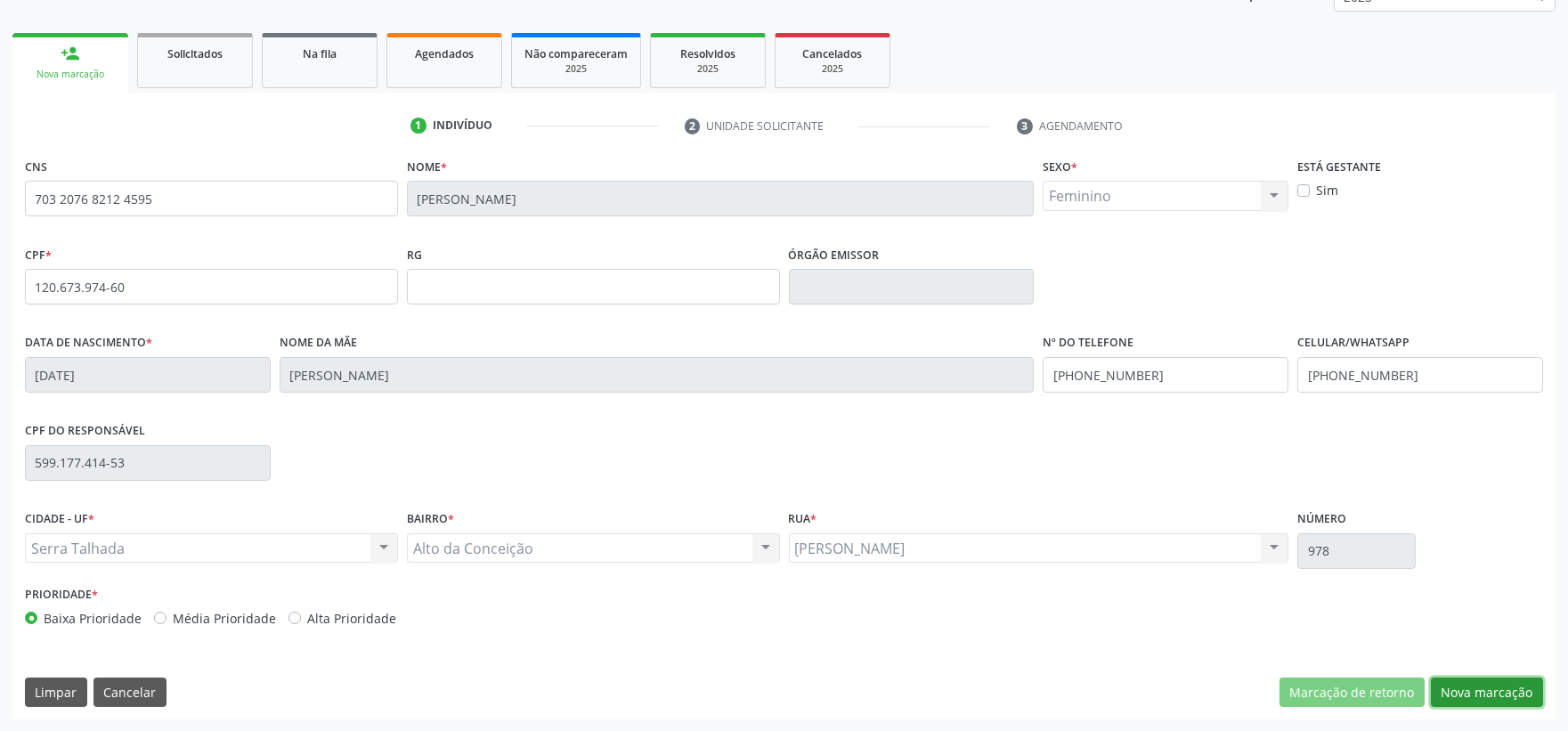
click at [1475, 678] on button "Nova marcação" at bounding box center [1486, 692] width 112 height 31
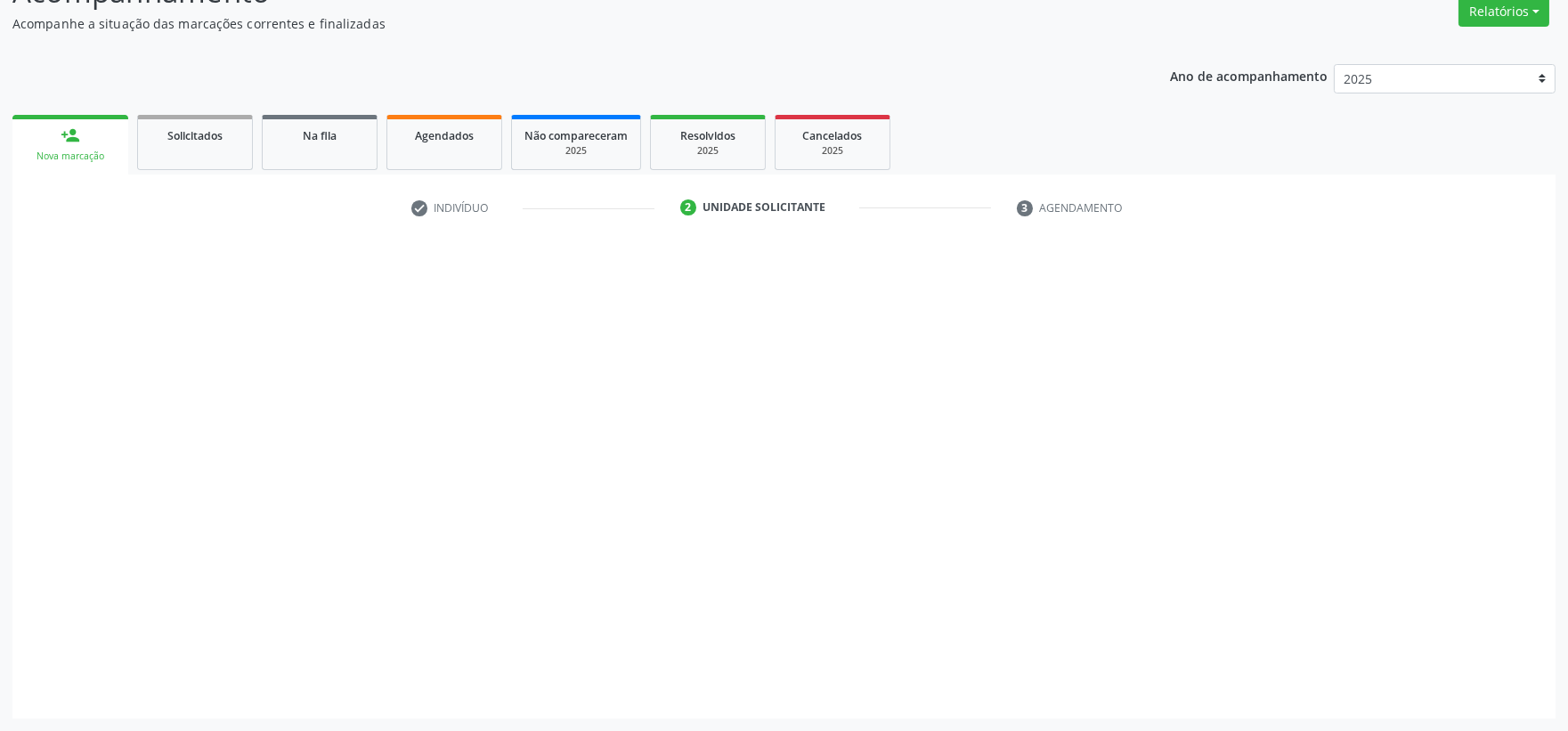
scroll to position [152, 0]
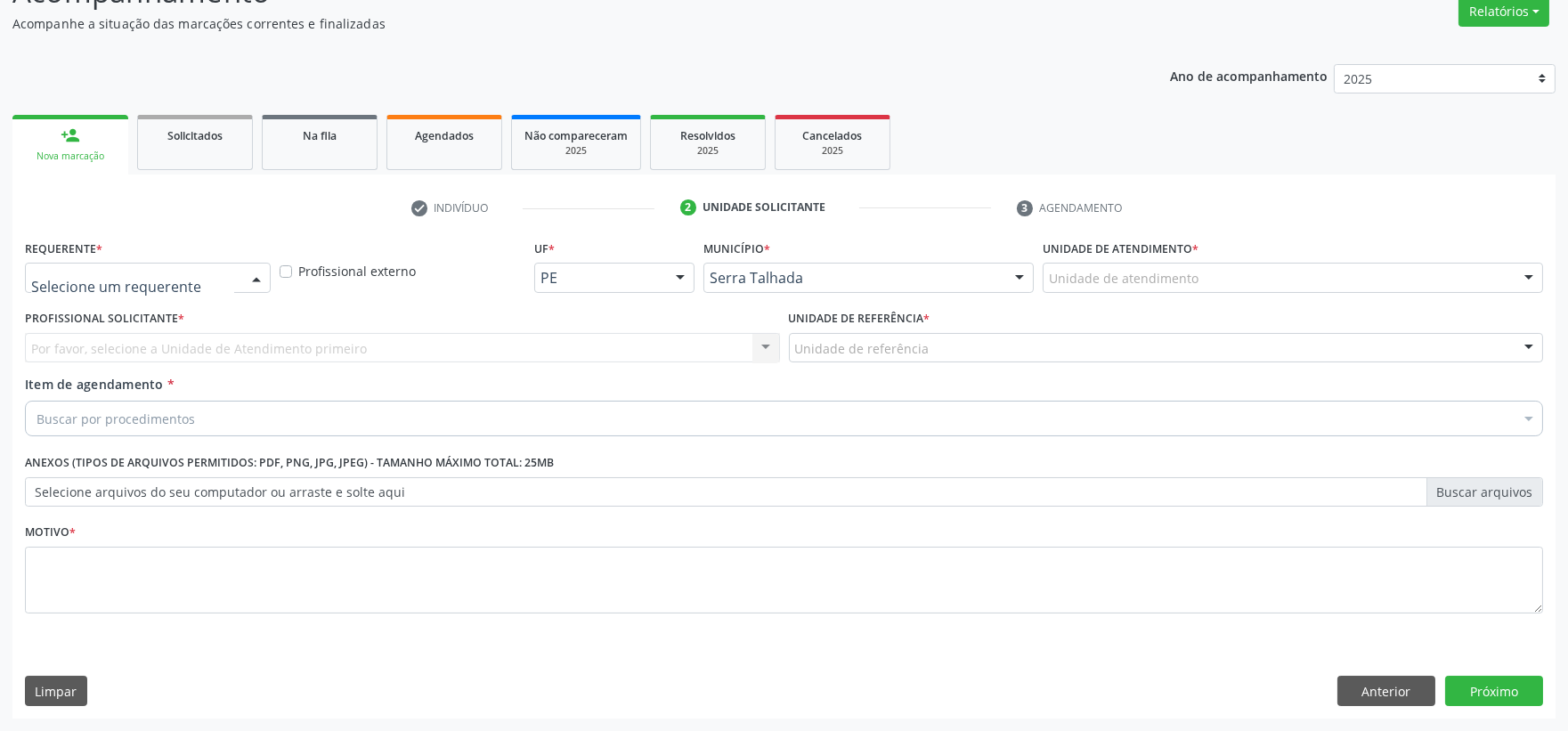
click at [267, 276] on div at bounding box center [256, 279] width 27 height 31
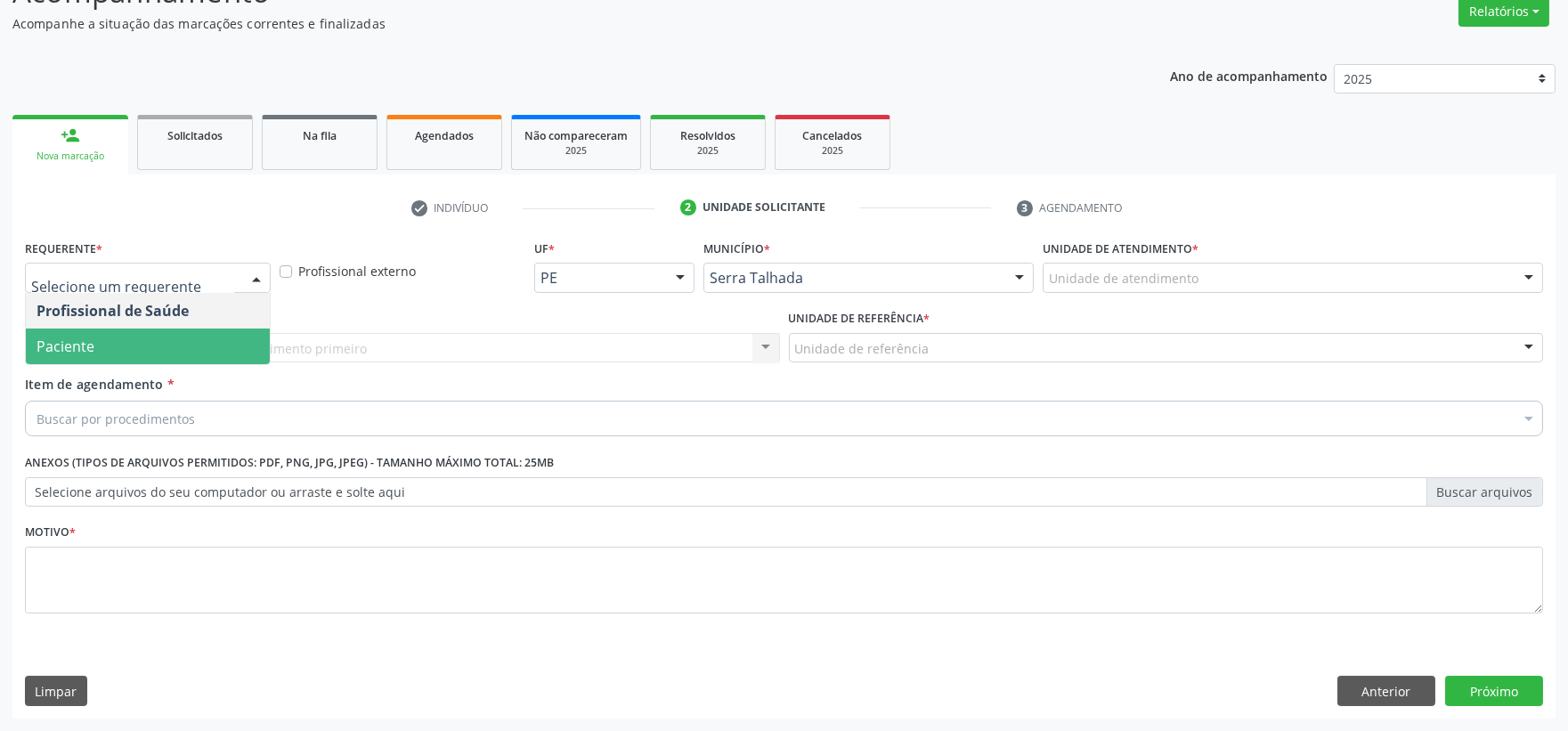
click at [201, 348] on span "Paciente" at bounding box center [148, 346] width 244 height 35
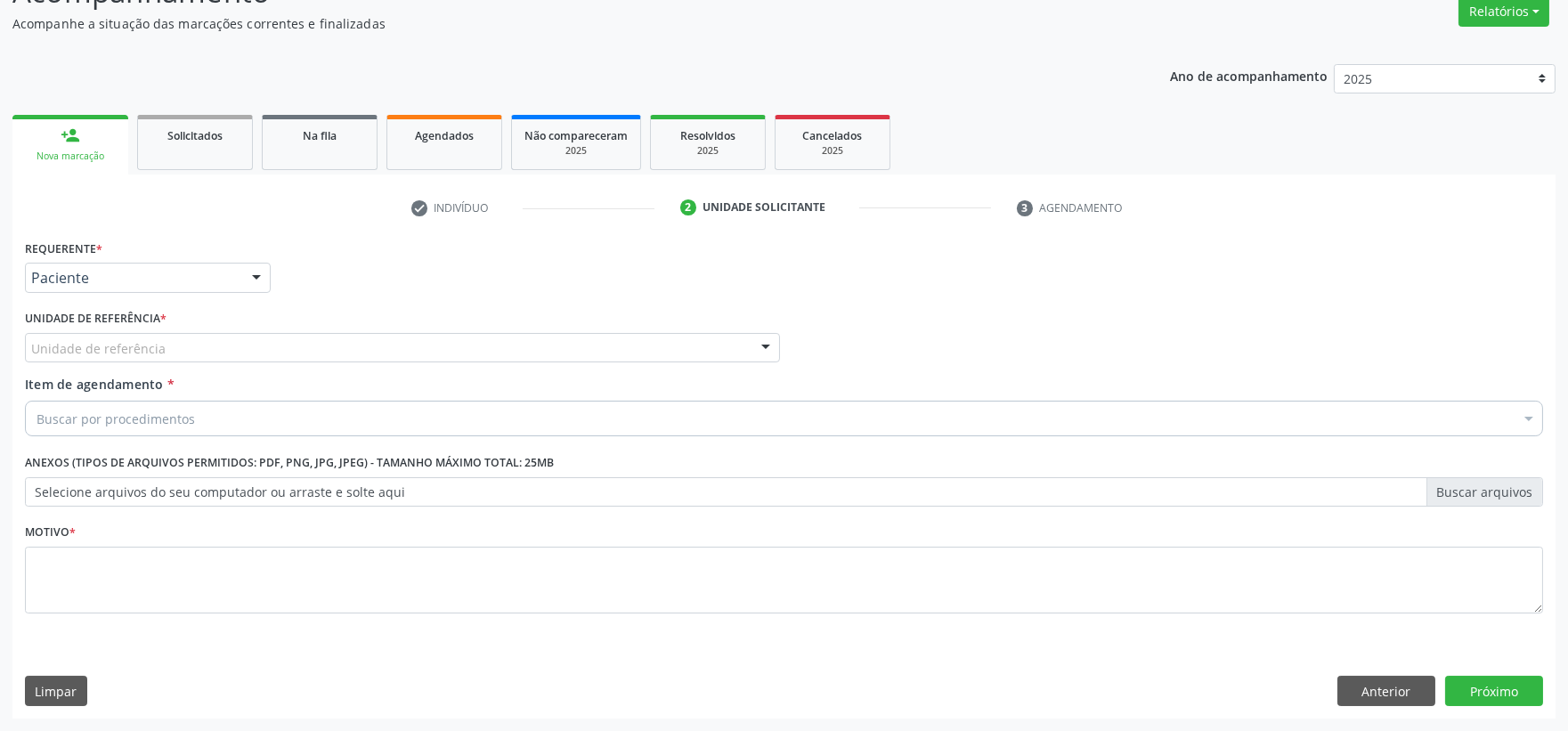
click at [205, 349] on div "Requerente * Paciente Profissional de Saúde Paciente Nenhum resultado encontrad…" at bounding box center [784, 437] width 1518 height 403
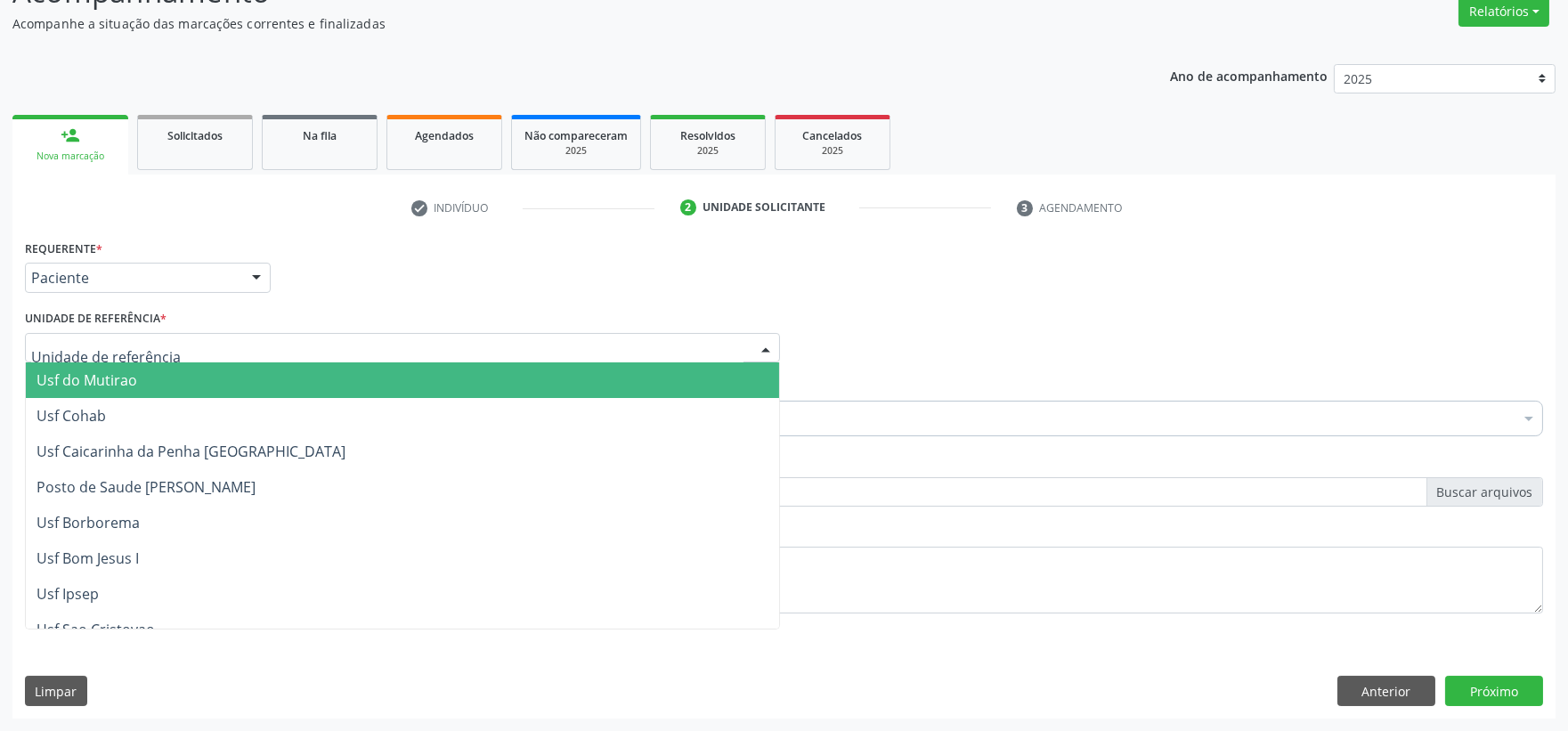
click at [206, 349] on div at bounding box center [402, 348] width 755 height 31
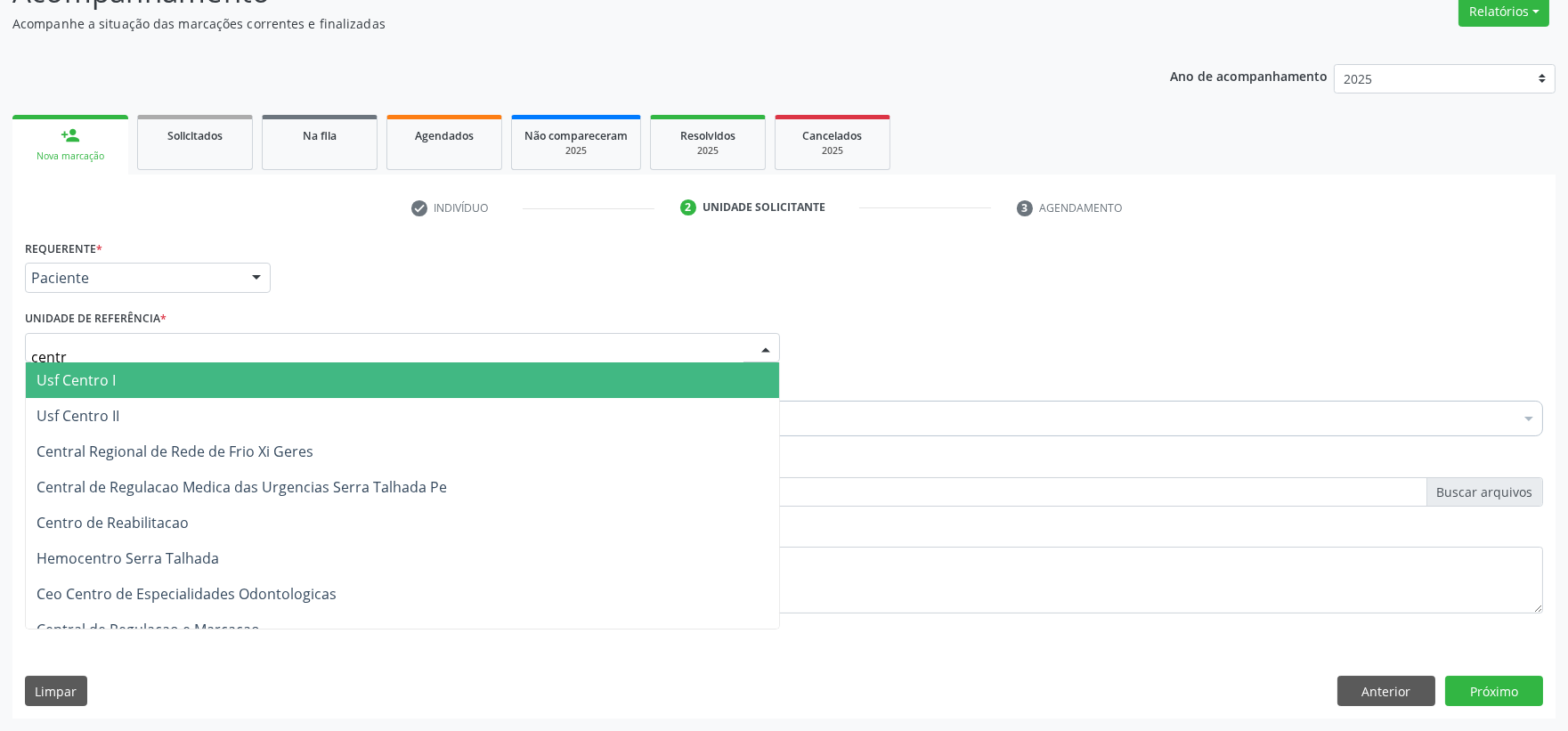
type input "centro"
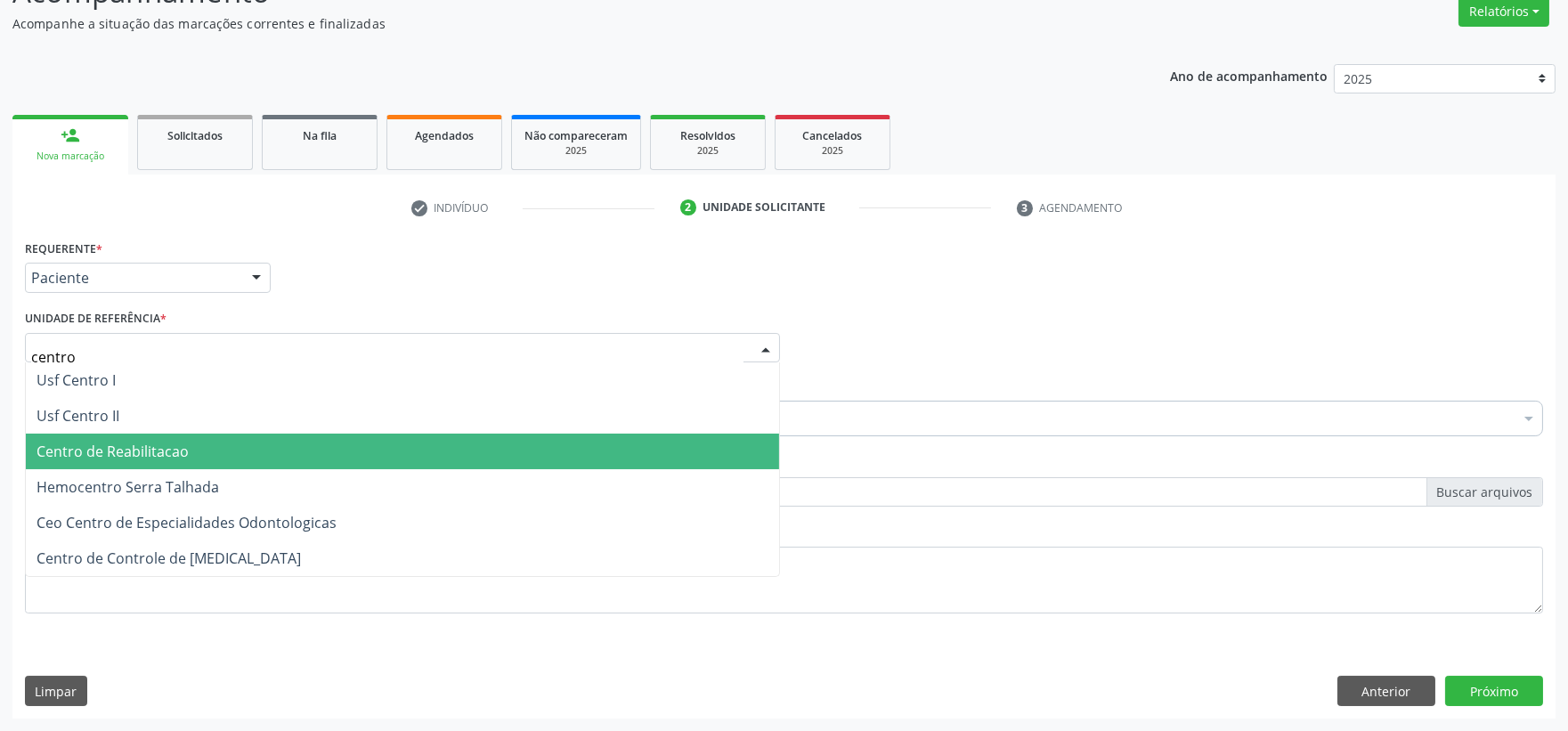
click at [94, 452] on span "Centro de Reabilitacao" at bounding box center [112, 451] width 153 height 19
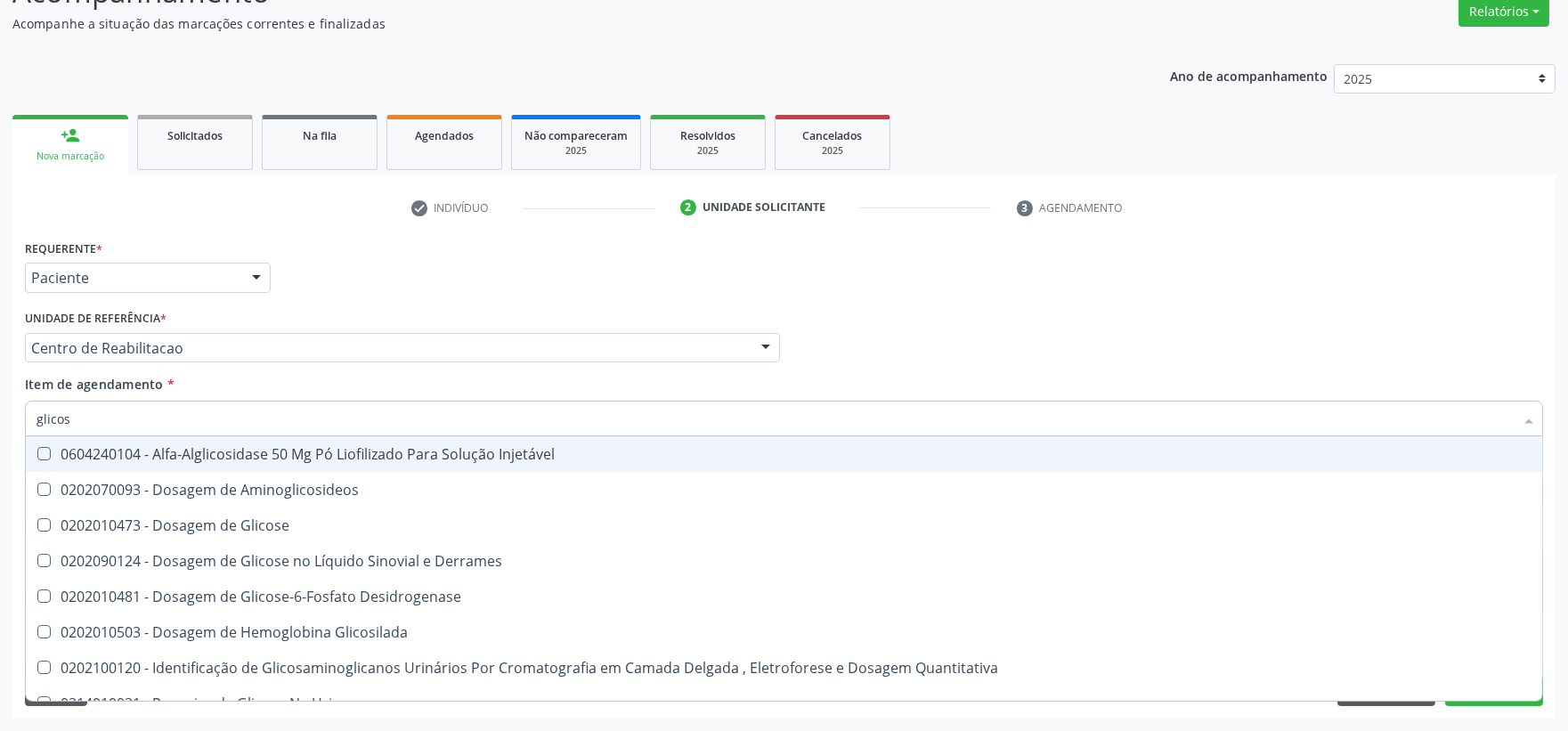
type input "glicose"
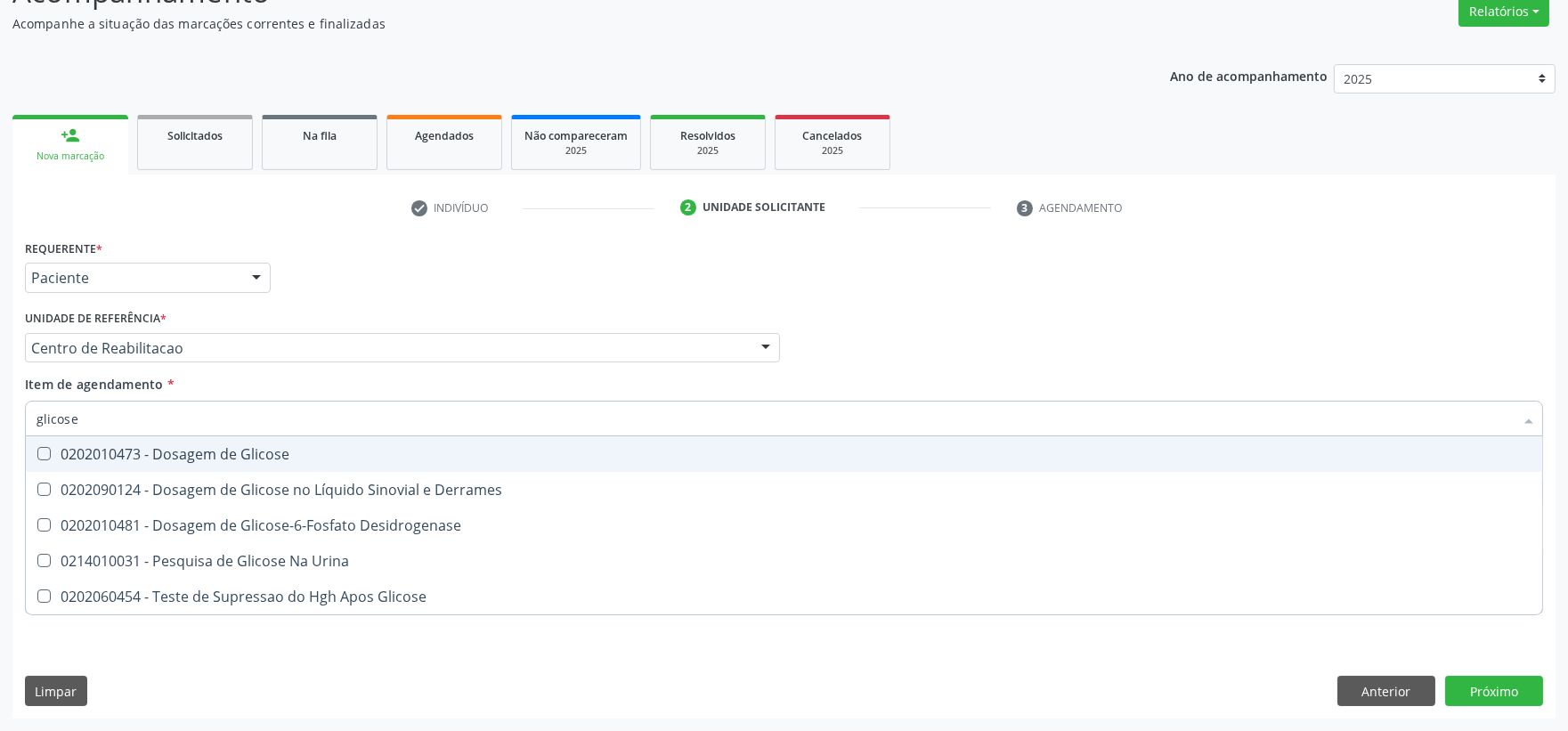
click at [154, 457] on div "0202010473 - Dosagem de Glicose" at bounding box center [784, 453] width 1495 height 14
checkbox Glicose "true"
drag, startPoint x: 94, startPoint y: 413, endPoint x: -97, endPoint y: 391, distance: 192.3
click at [0, 391] on html "Central de Marcação notifications Isadora Nunes Bezerra Pulça Operador de regul…" at bounding box center [784, 214] width 1568 height 731
type input "co"
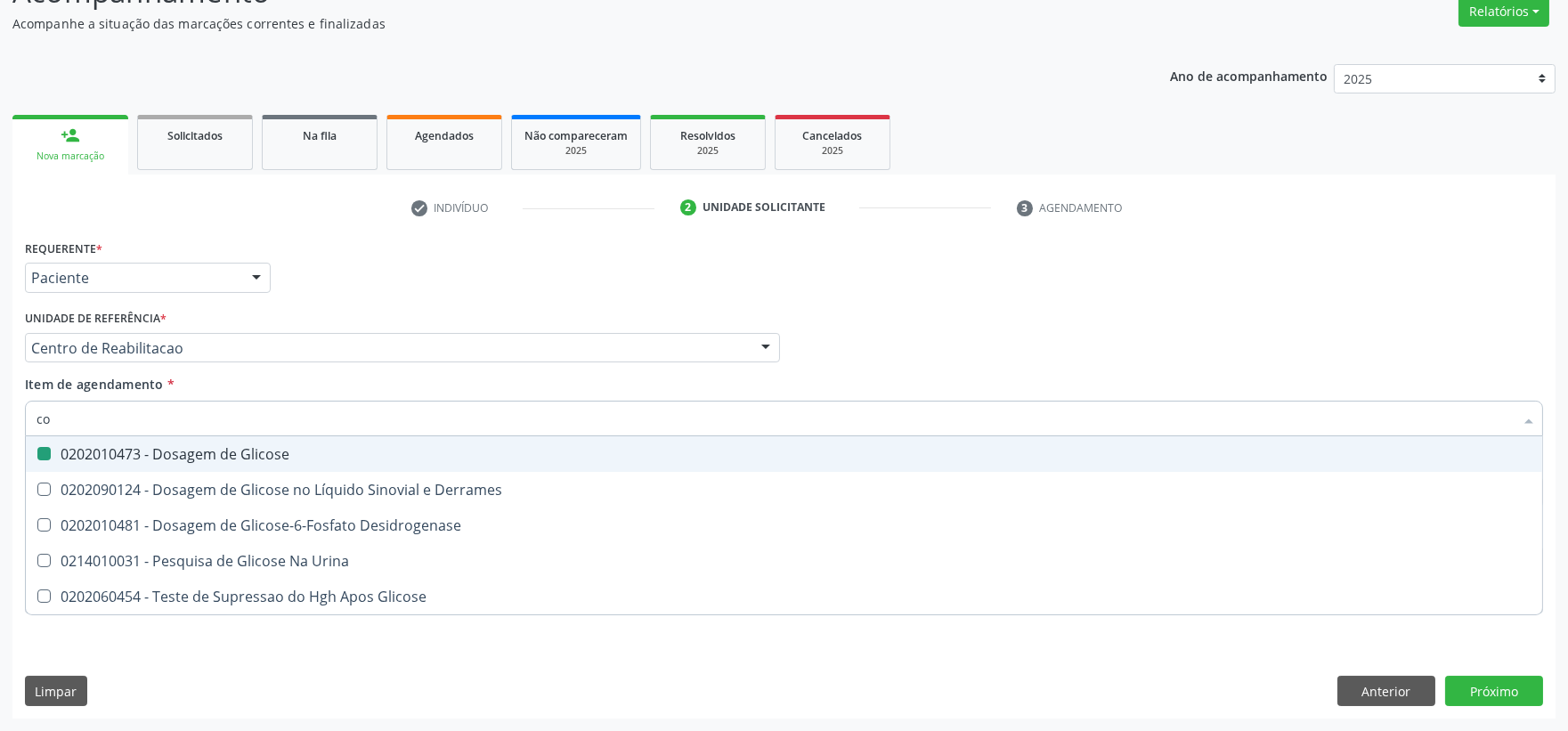
checkbox Glicose "false"
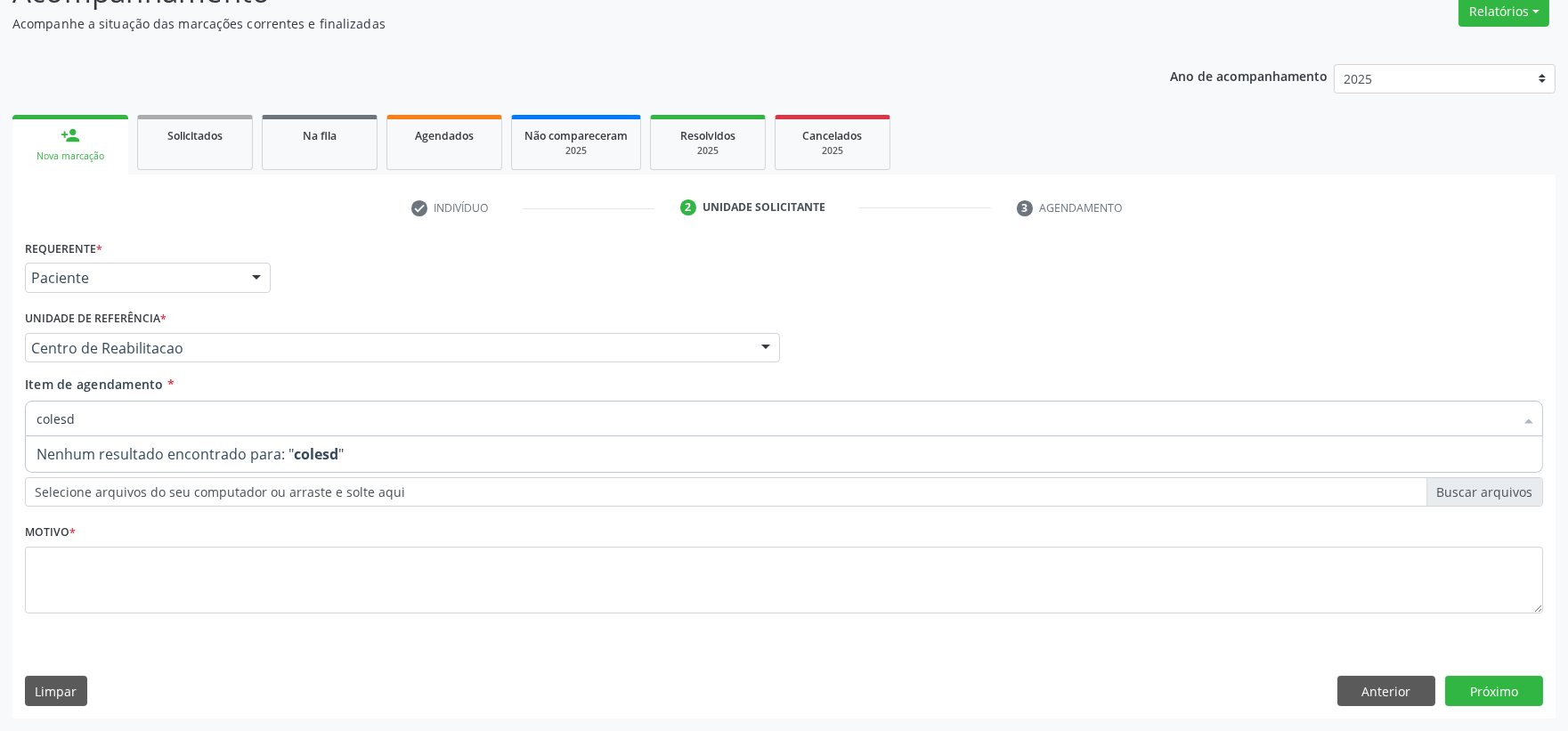
type input "coles"
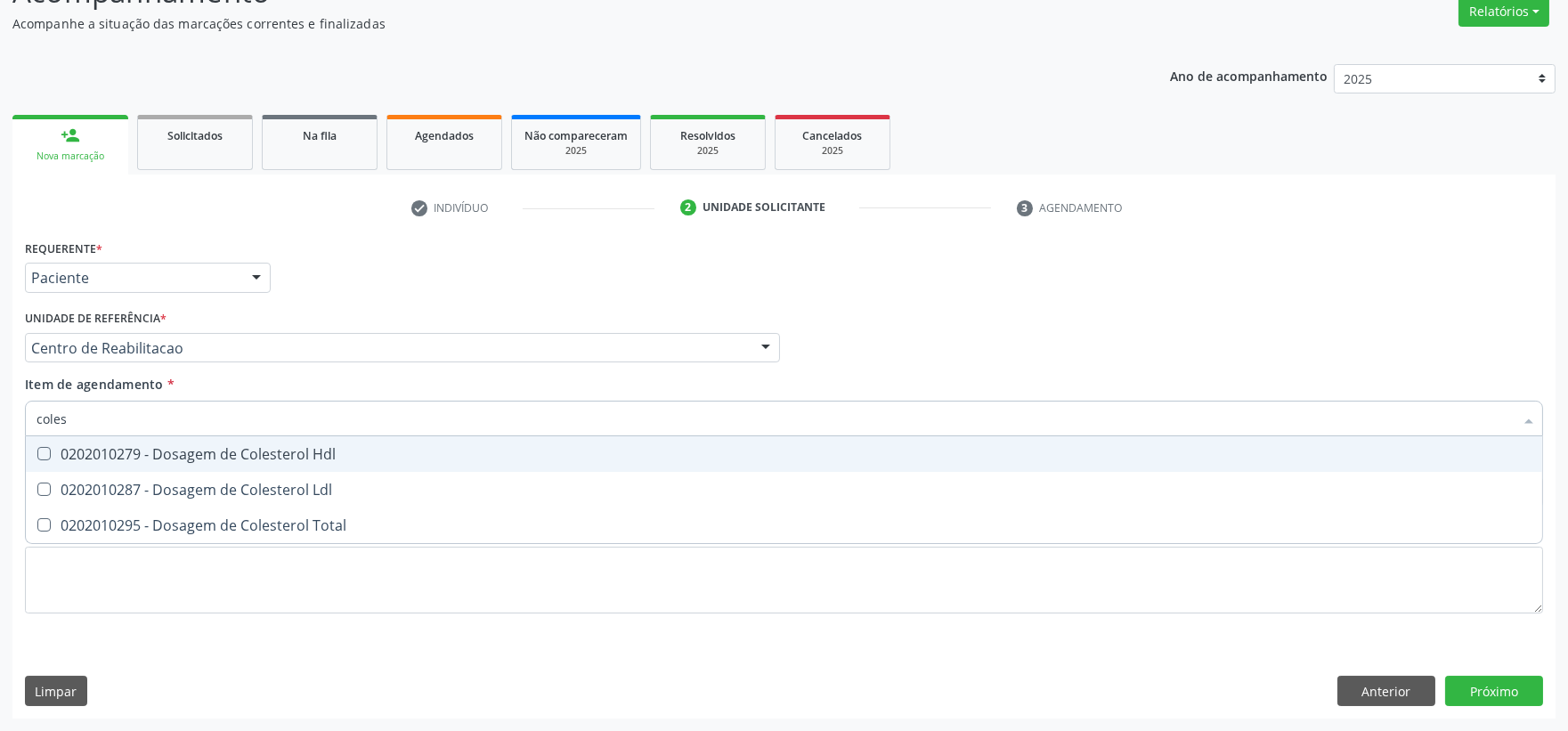
click at [109, 447] on div "0202010279 - Dosagem de Colesterol Hdl" at bounding box center [784, 453] width 1495 height 14
checkbox Hdl "true"
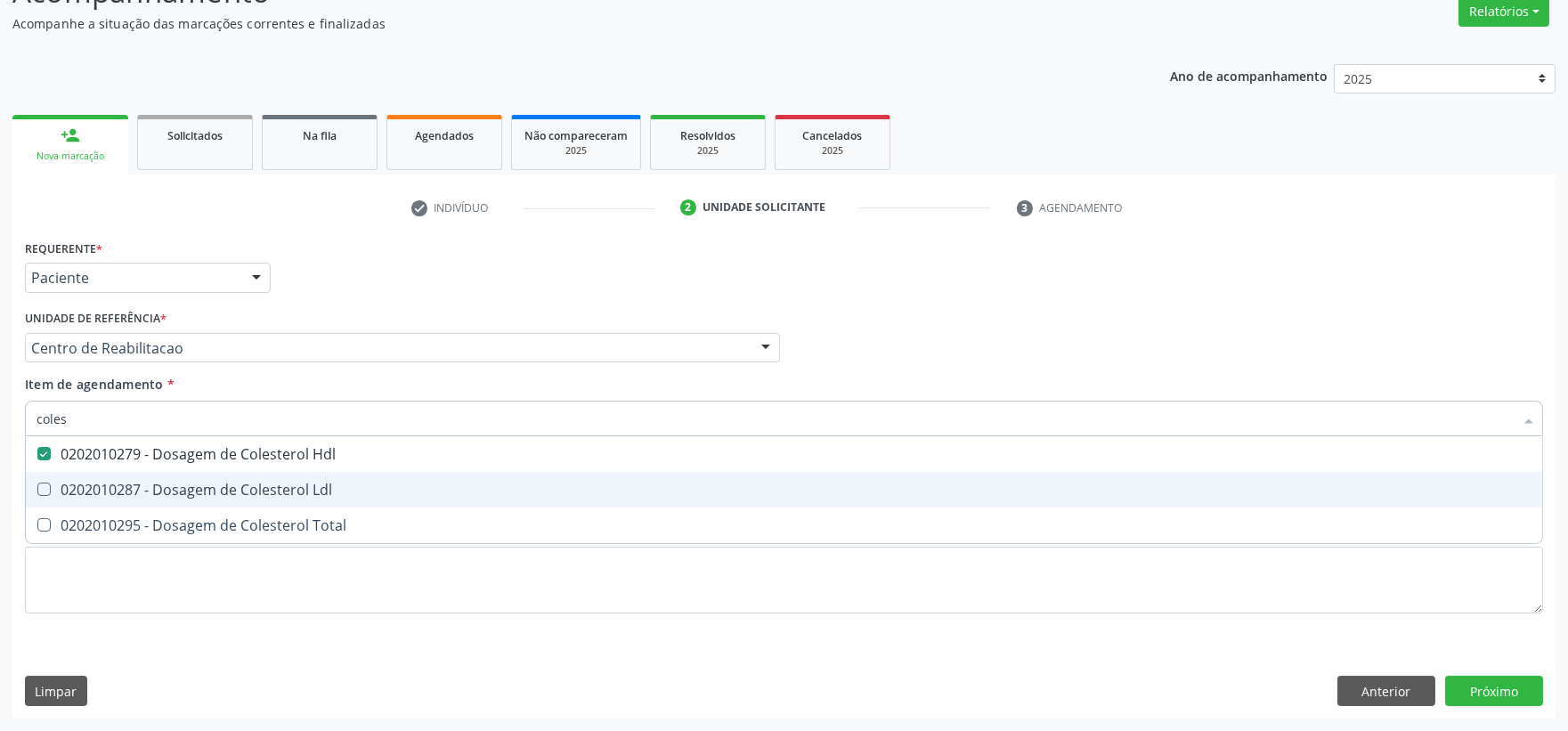
click at [87, 489] on div "0202010287 - Dosagem de Colesterol Ldl" at bounding box center [784, 489] width 1495 height 14
checkbox Ldl "true"
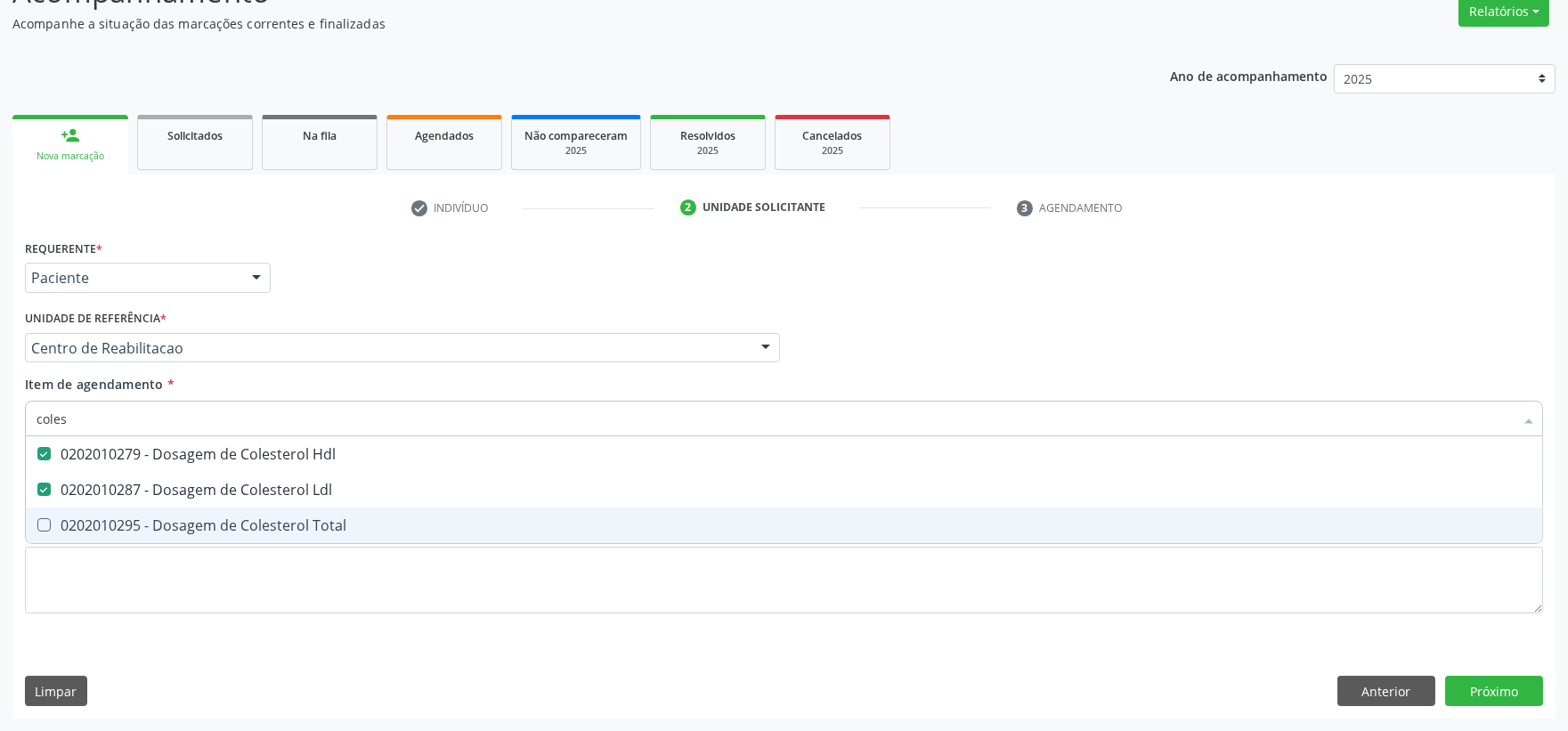
click at [82, 522] on div "0202010295 - Dosagem de Colesterol Total" at bounding box center [784, 525] width 1495 height 14
checkbox Total "true"
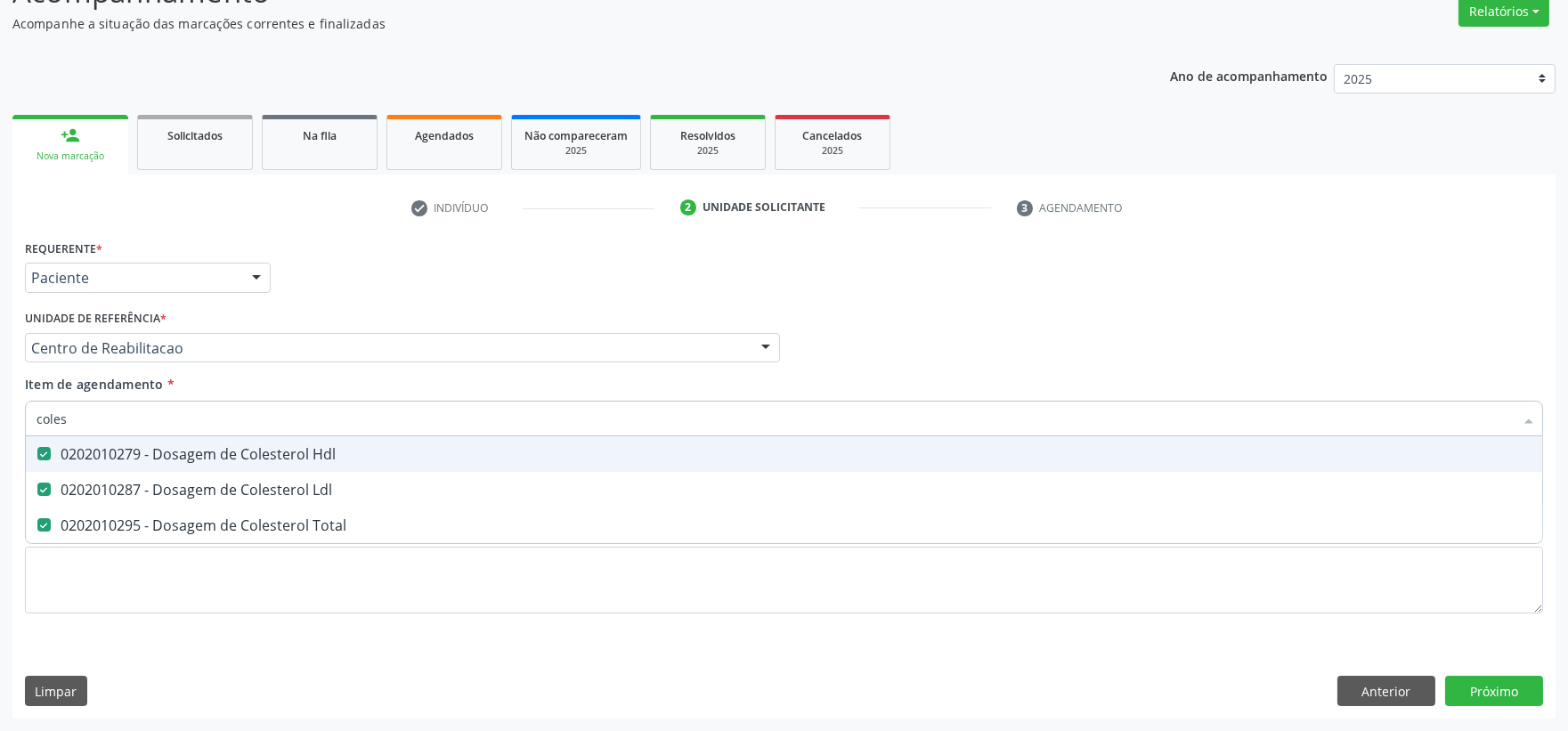
drag, startPoint x: 90, startPoint y: 415, endPoint x: 7, endPoint y: 411, distance: 83.1
click at [7, 411] on div "Acompanhamento Acompanhe a situação das marcações correntes e finalizadas Relat…" at bounding box center [784, 339] width 1568 height 785
type input "tr"
checkbox Hdl "false"
checkbox Ldl "false"
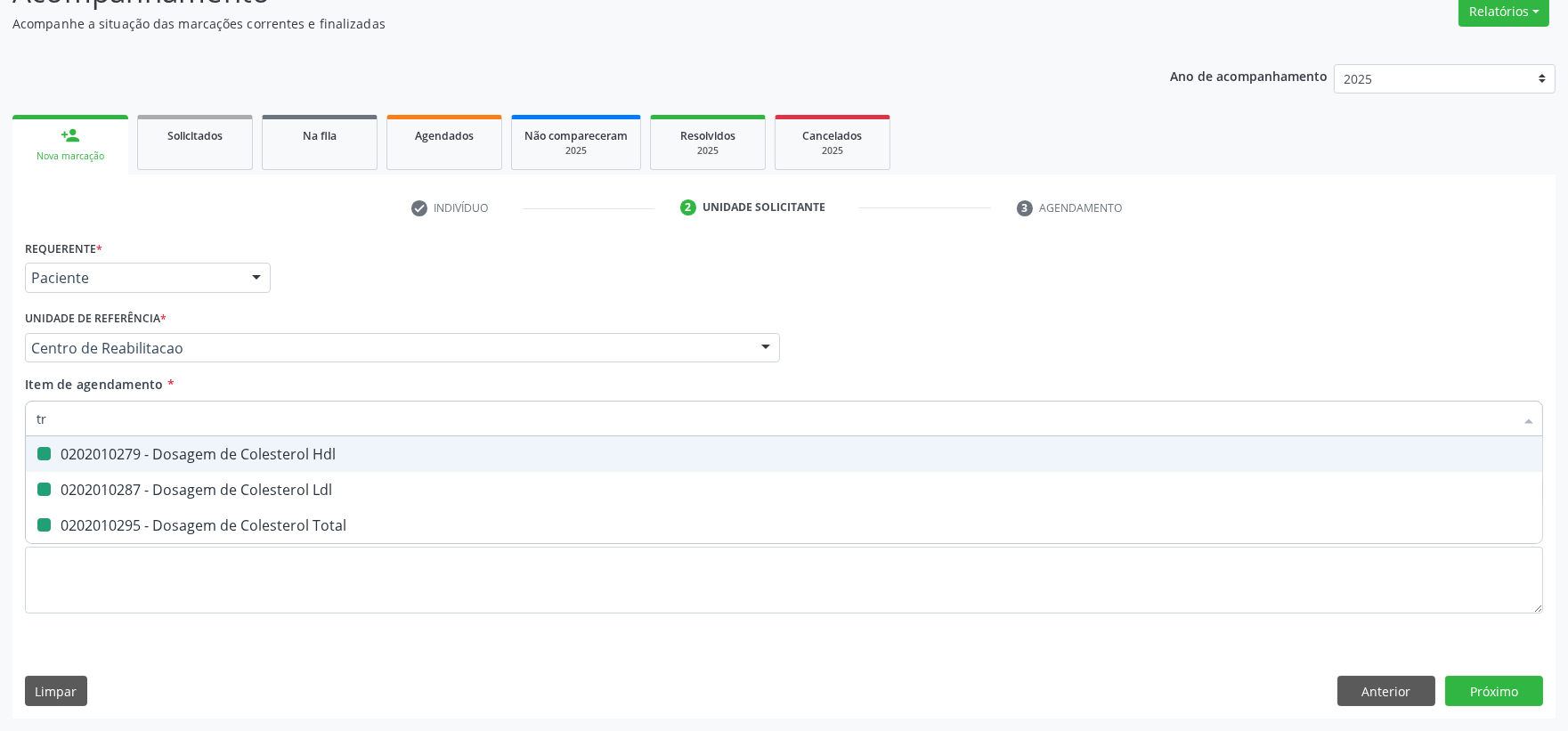
checkbox Total "false"
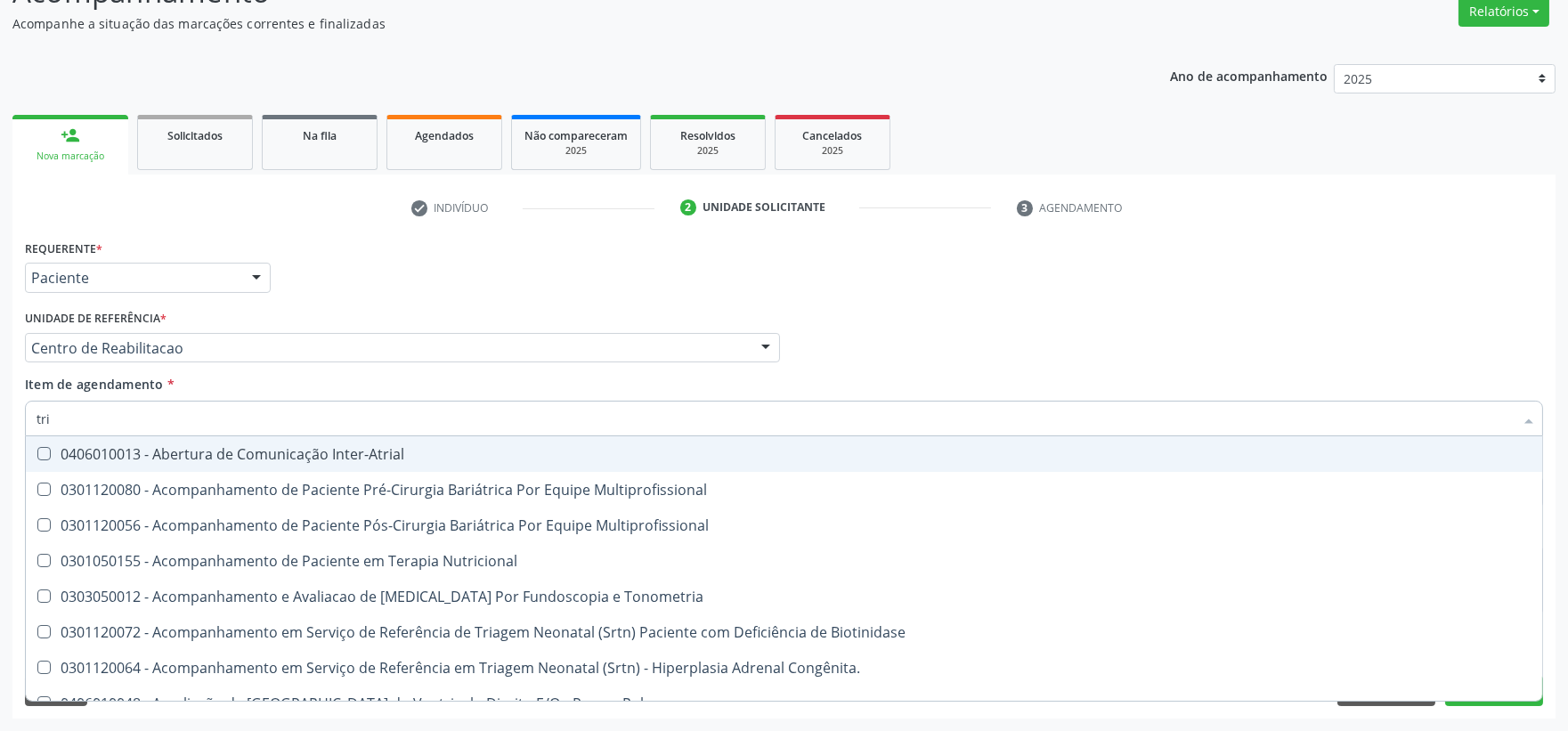
type input "trig"
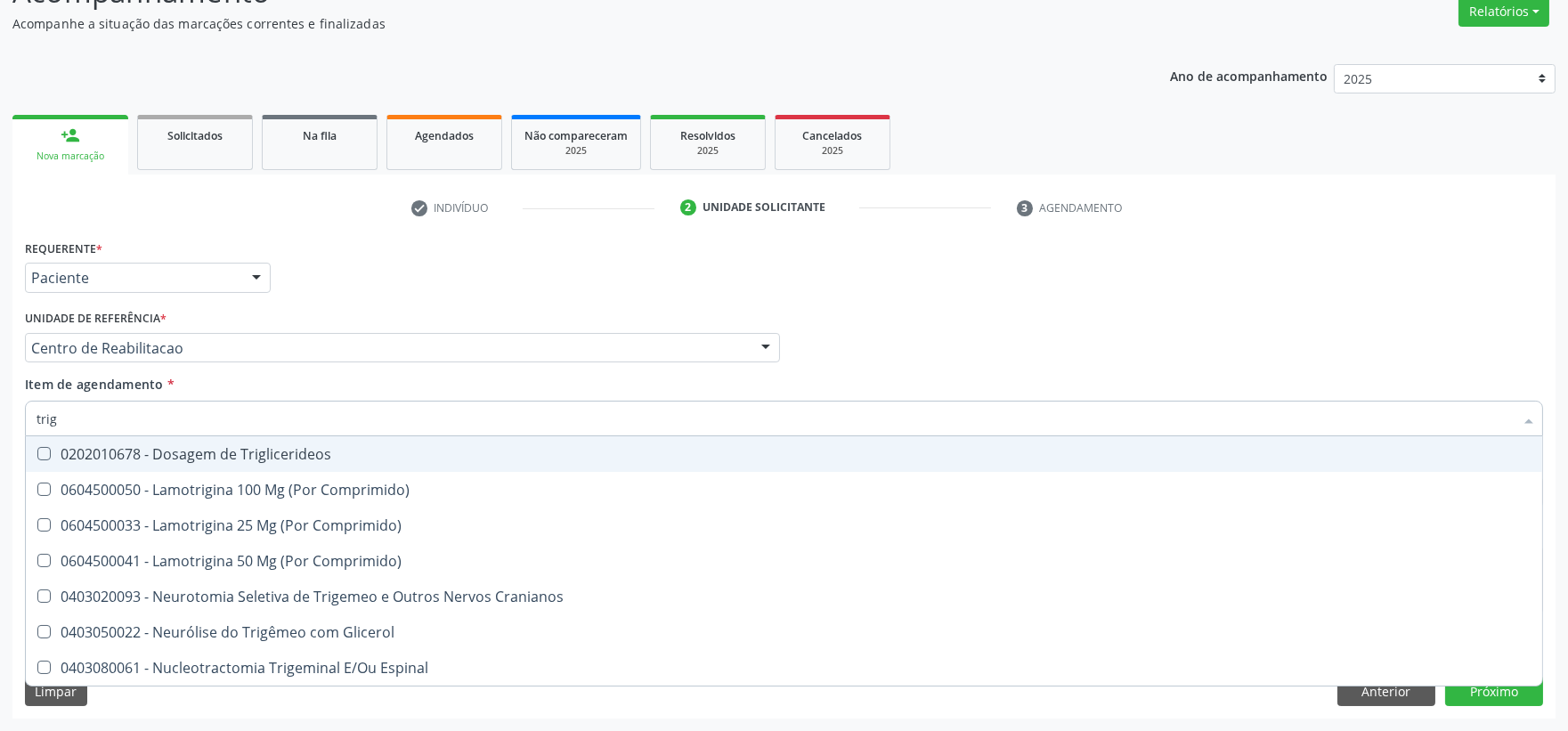
drag, startPoint x: 92, startPoint y: 461, endPoint x: 93, endPoint y: 437, distance: 24.0
click at [91, 461] on div "0202010678 - Dosagem de Triglicerideos" at bounding box center [784, 453] width 1495 height 14
checkbox Triglicerideos "true"
drag, startPoint x: 96, startPoint y: 424, endPoint x: 3, endPoint y: 406, distance: 94.7
click at [11, 406] on div "Acompanhamento Acompanhe a situação das marcações correntes e finalizadas Relat…" at bounding box center [784, 339] width 1568 height 785
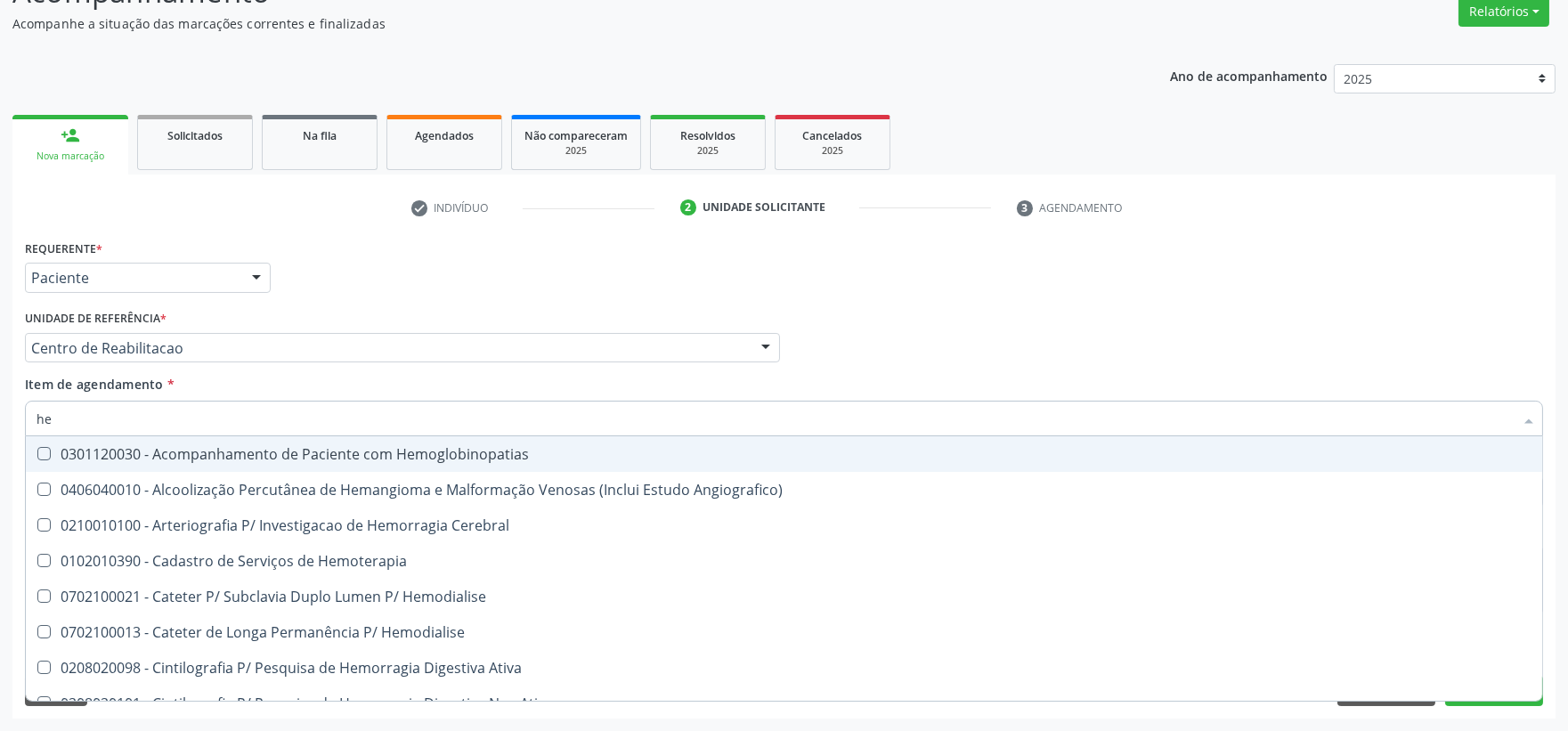
type input "hem"
checkbox Hemoglobinopatias "false"
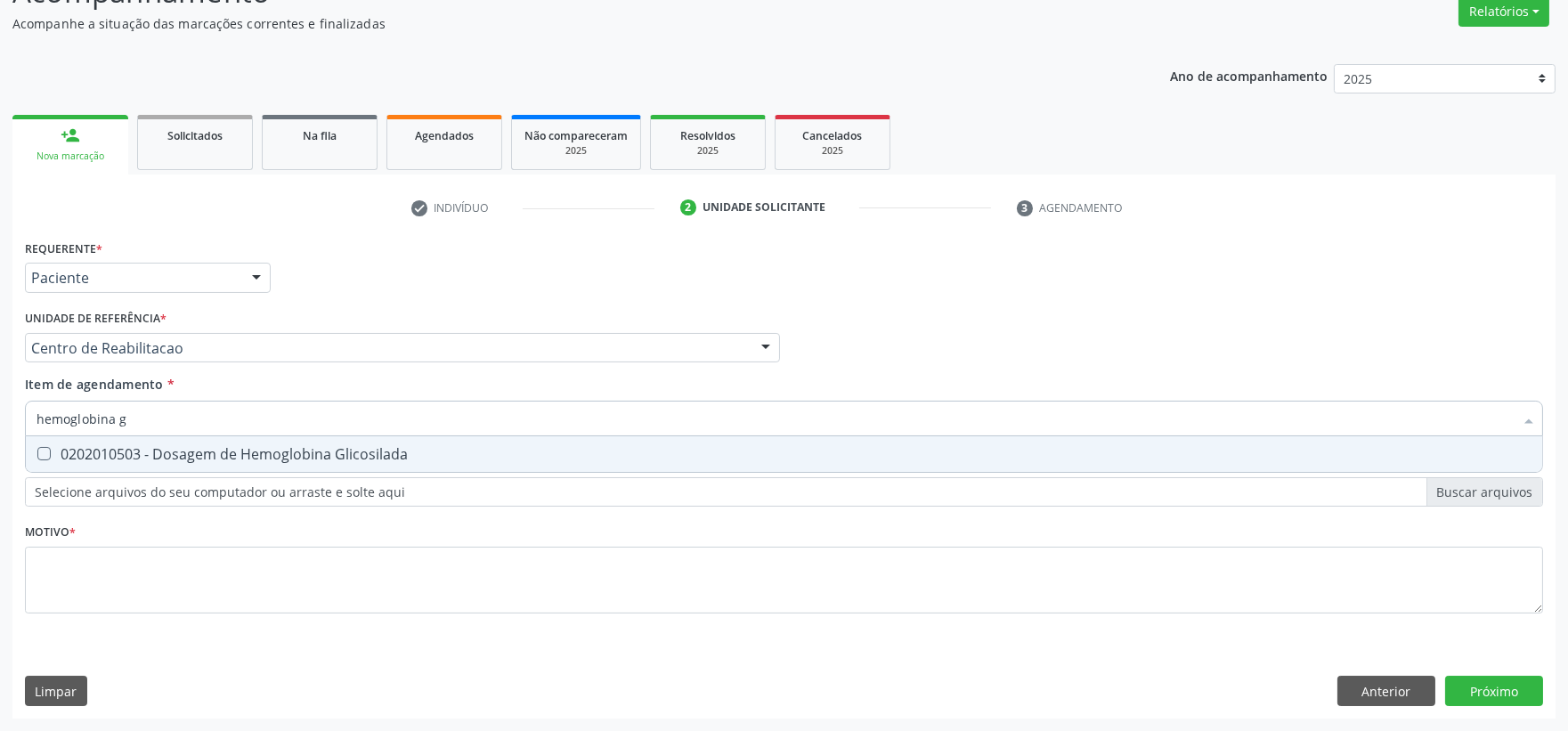
type input "hemoglobina g"
click at [40, 451] on Glicosilada at bounding box center [43, 453] width 13 height 13
click at [37, 451] on Glicosilada "checkbox" at bounding box center [31, 453] width 12 height 12
checkbox Glicosilada "true"
drag, startPoint x: 148, startPoint y: 420, endPoint x: 35, endPoint y: 416, distance: 113.1
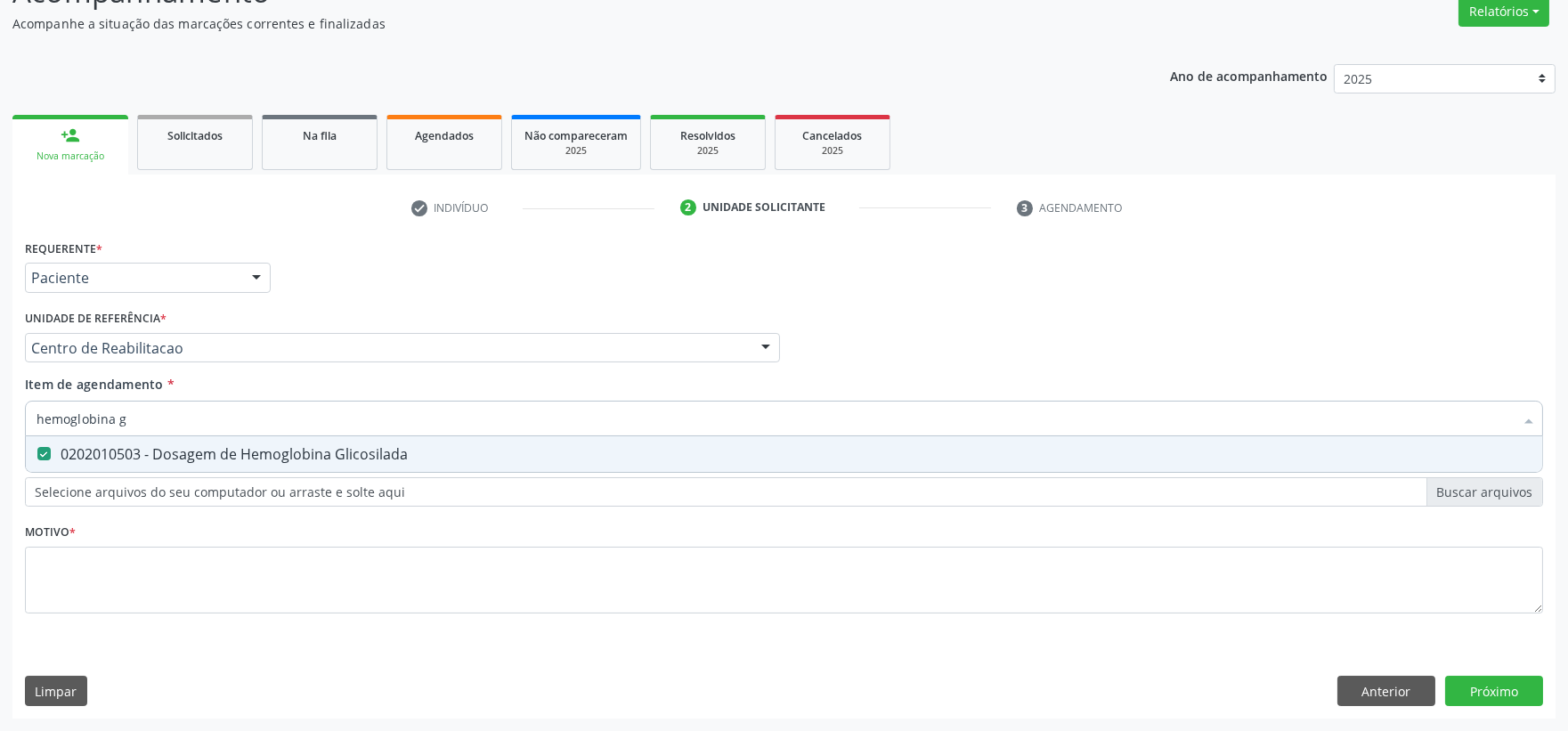
click at [36, 416] on input "hemoglobina g" at bounding box center [774, 418] width 1476 height 35
type input "hem"
checkbox Glicosilada "false"
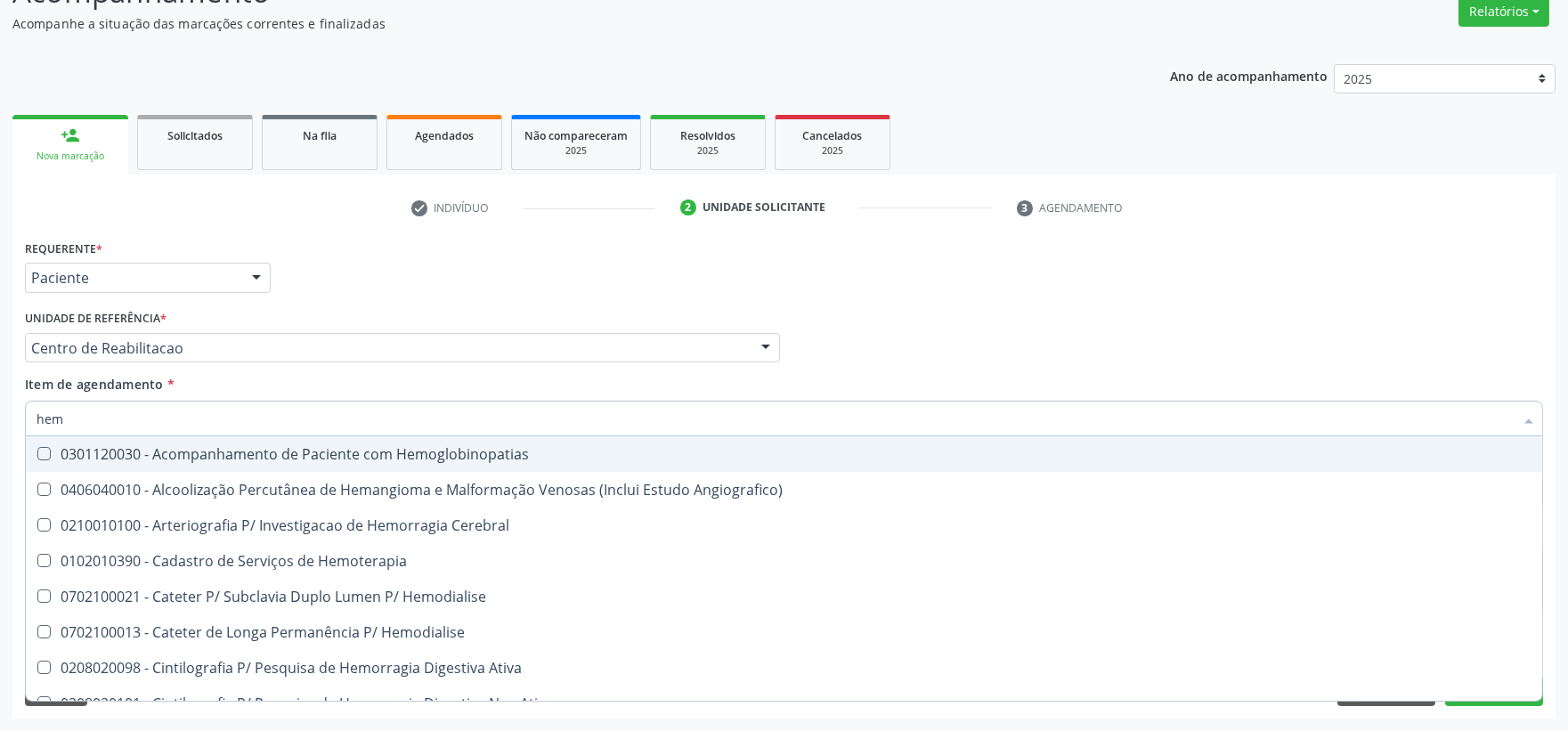
type input "hemo"
checkbox Hemacias "true"
checkbox Glicosilada "false"
type input "hemog"
checkbox Tardio\) "true"
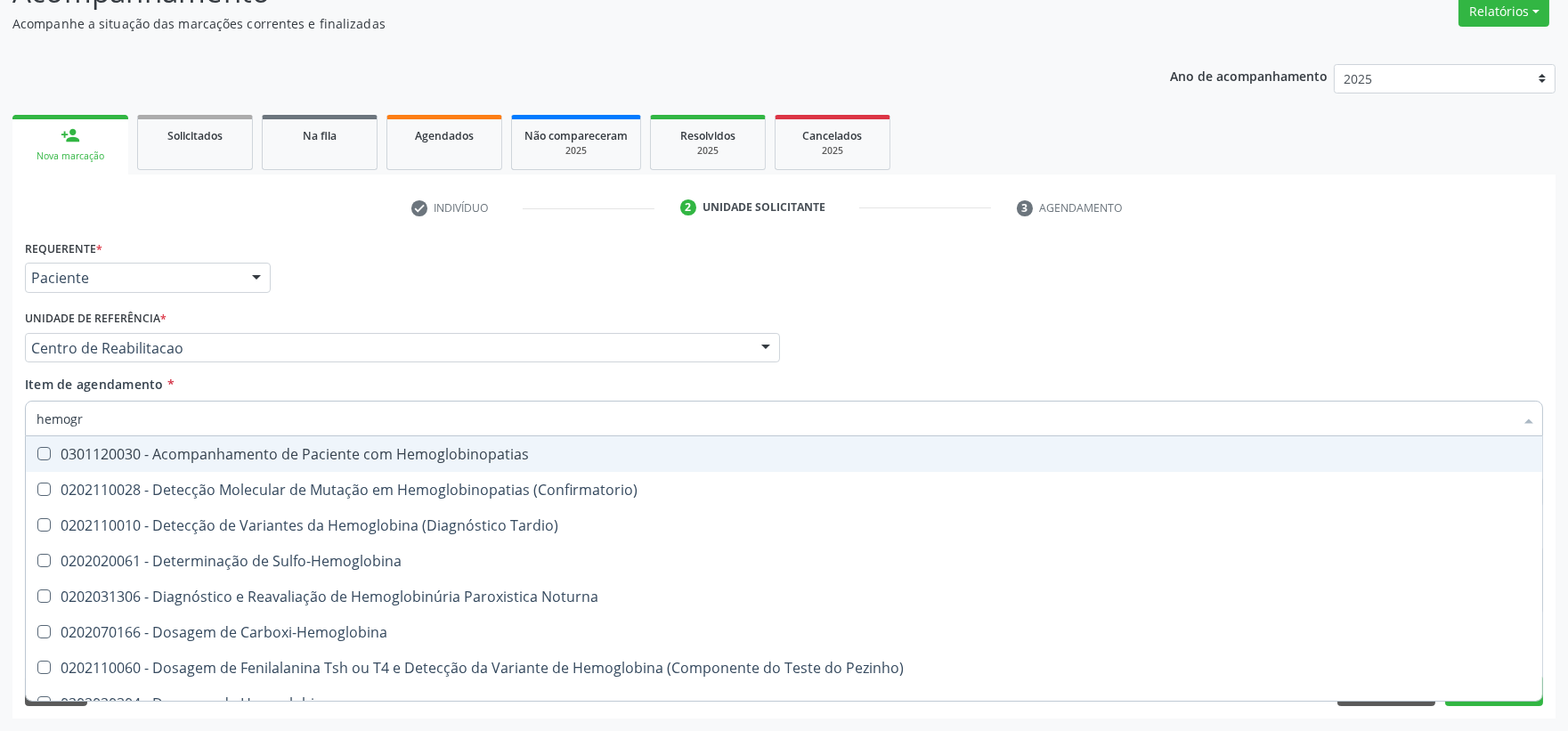
type input "hemogra"
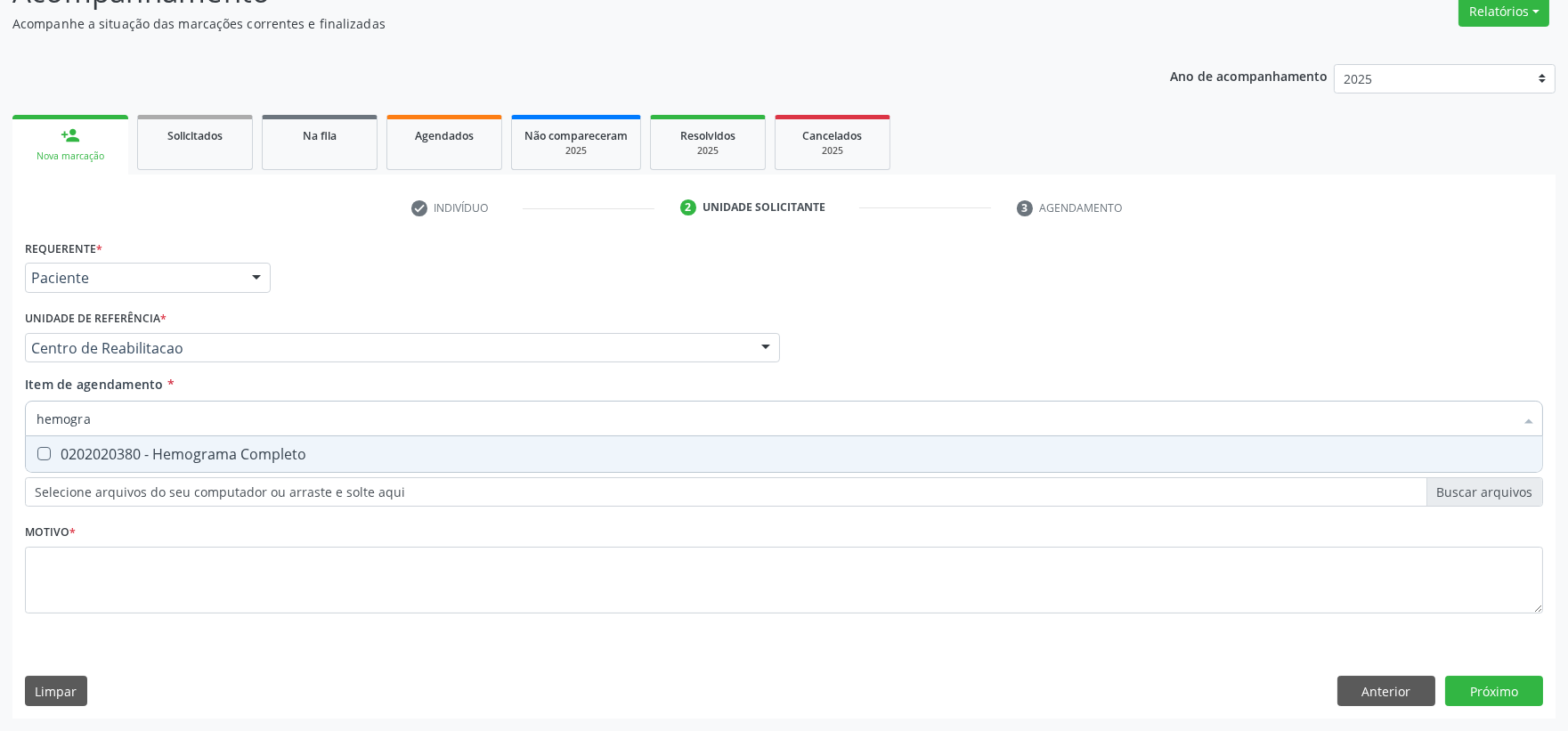
click at [74, 440] on span "0202020380 - Hemograma Completo" at bounding box center [784, 454] width 1516 height 35
checkbox Completo "true"
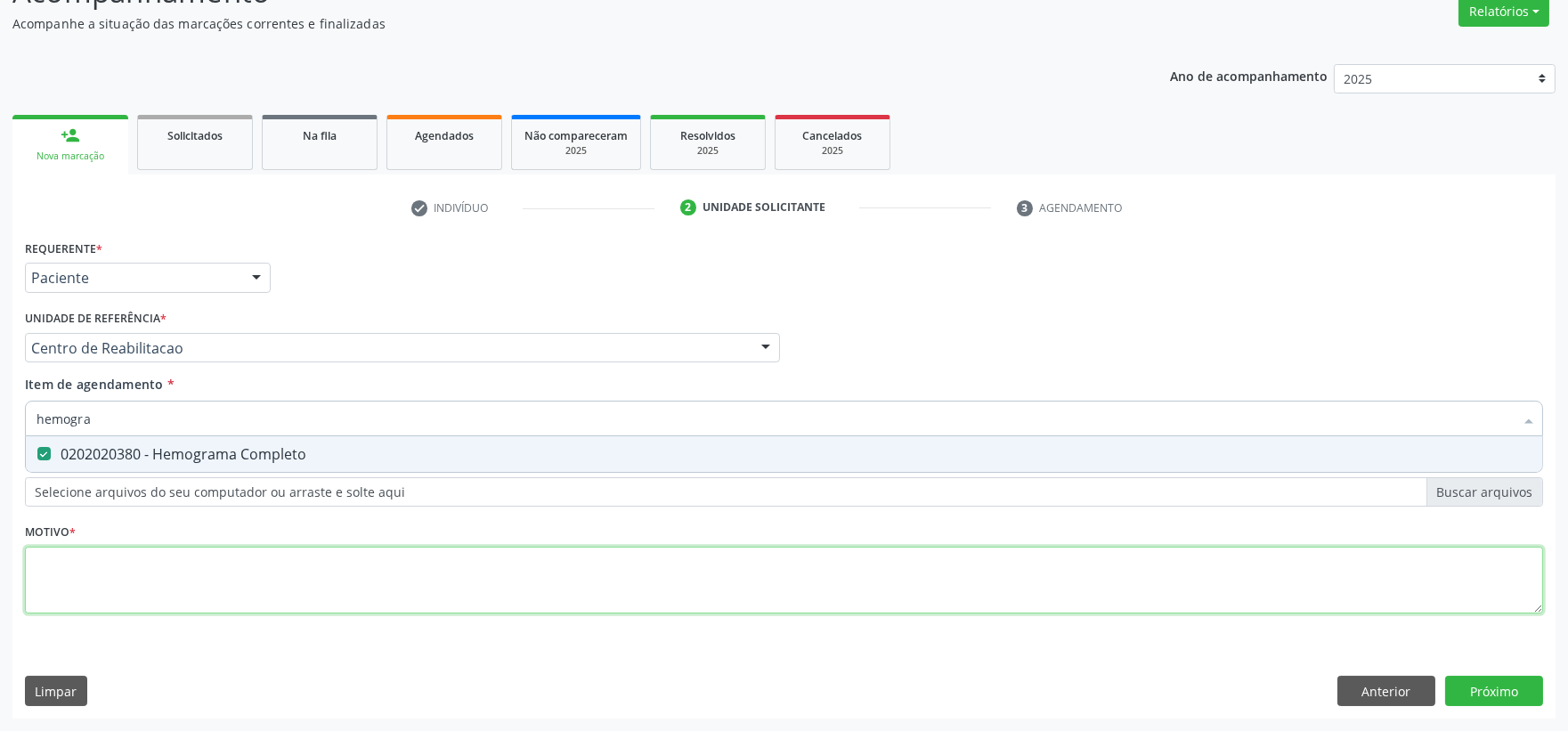
click at [85, 592] on div "Requerente * Paciente Profissional de Saúde Paciente Nenhum resultado encontrad…" at bounding box center [784, 437] width 1518 height 403
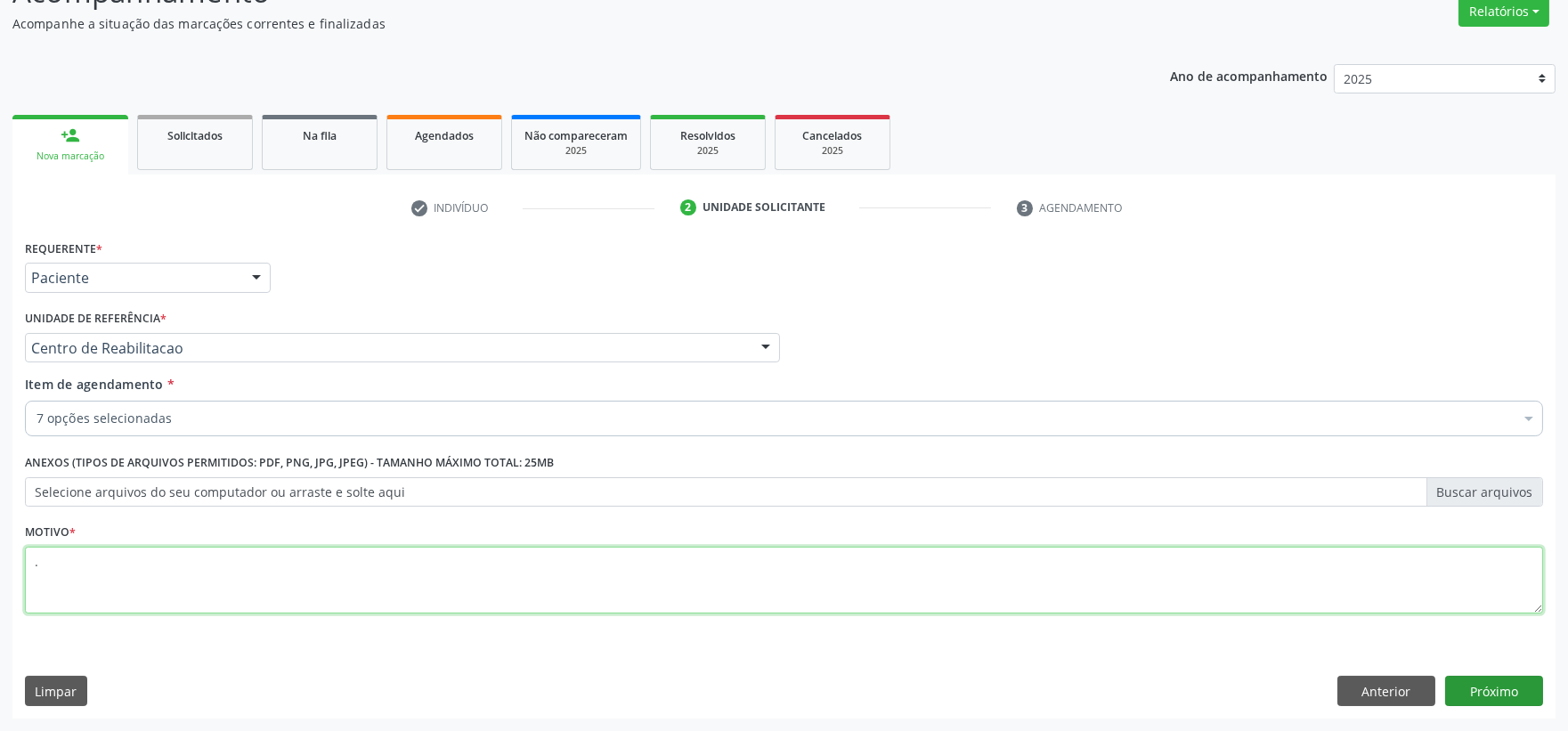
type textarea "."
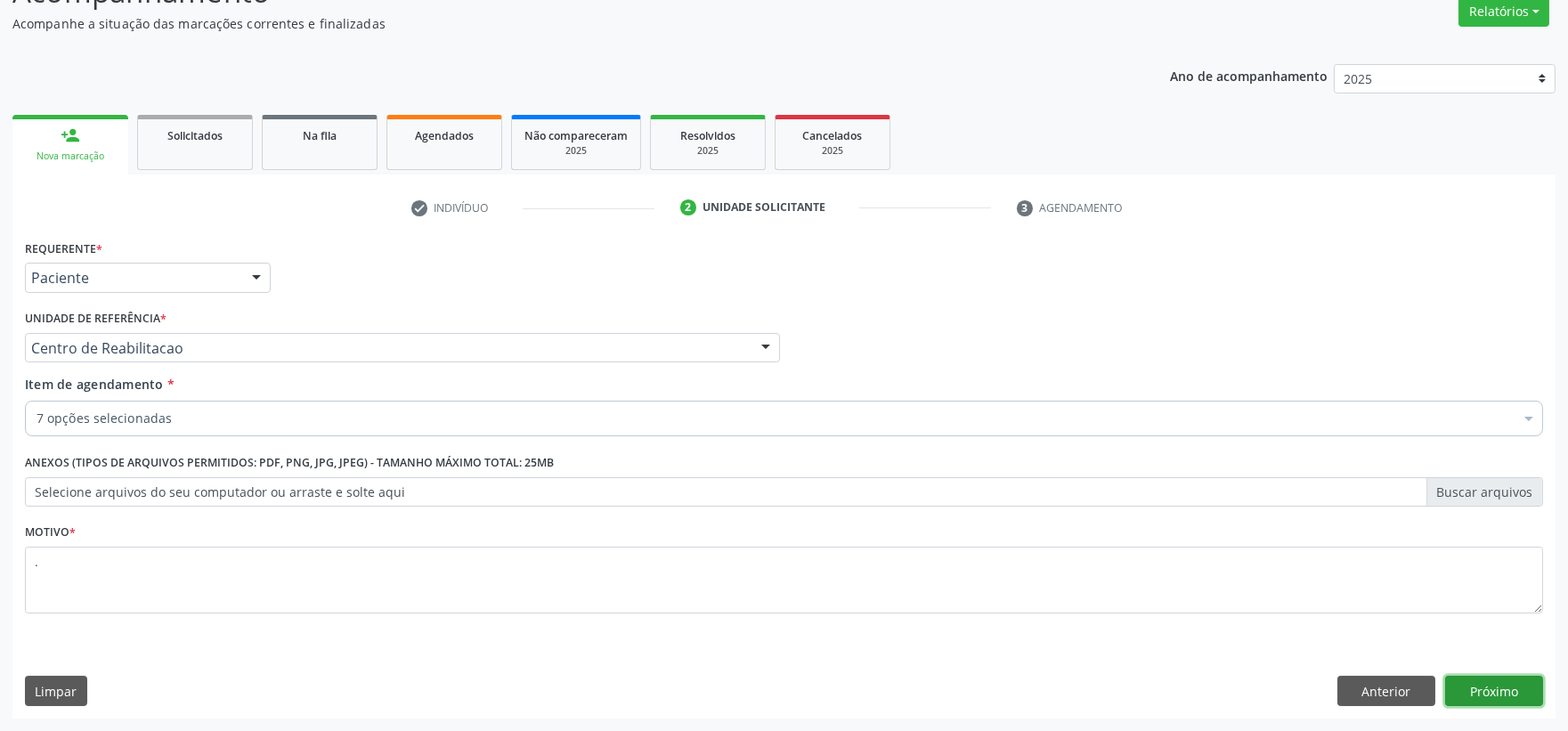
click at [1491, 697] on button "Próximo" at bounding box center [1494, 690] width 98 height 31
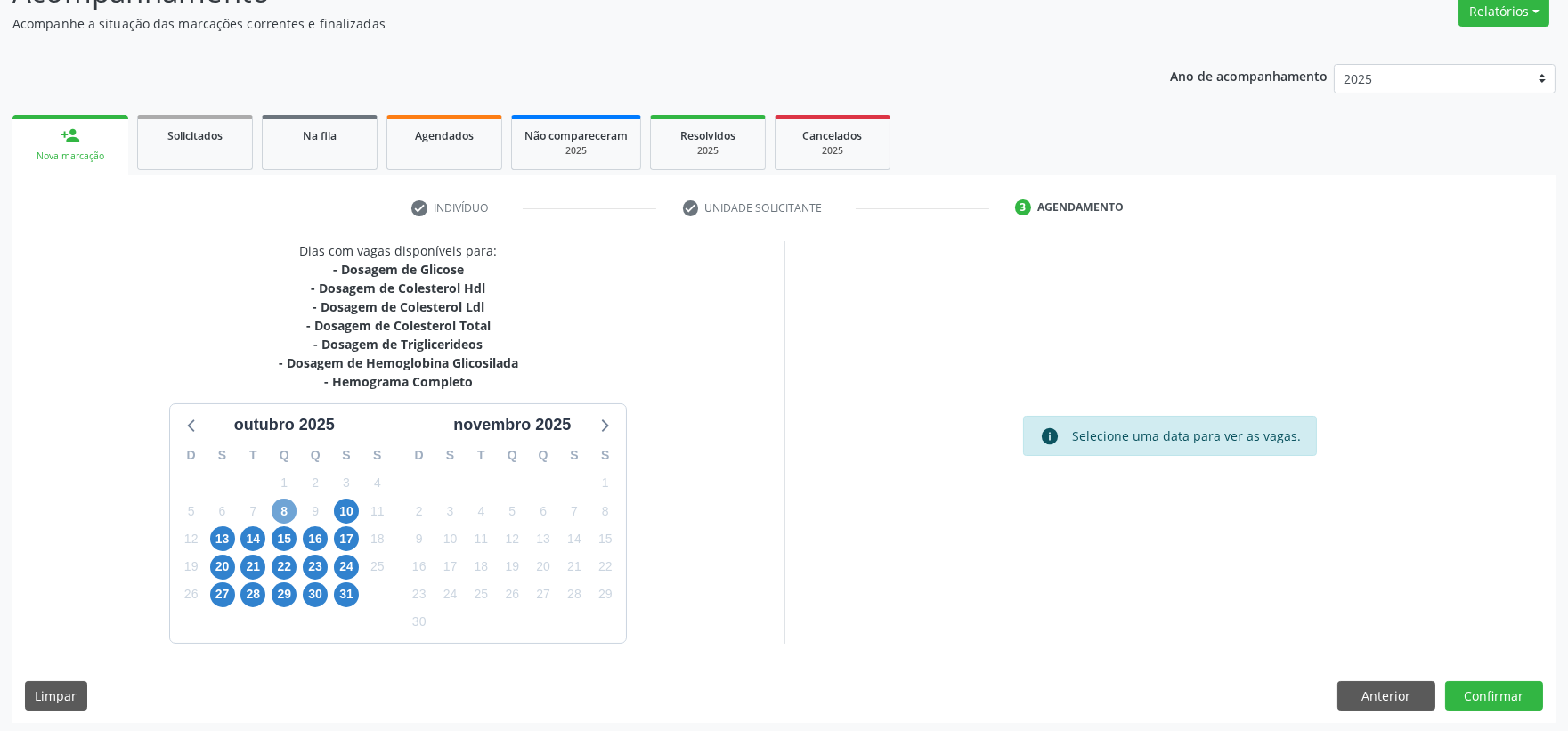
click at [290, 512] on span "8" at bounding box center [284, 511] width 25 height 25
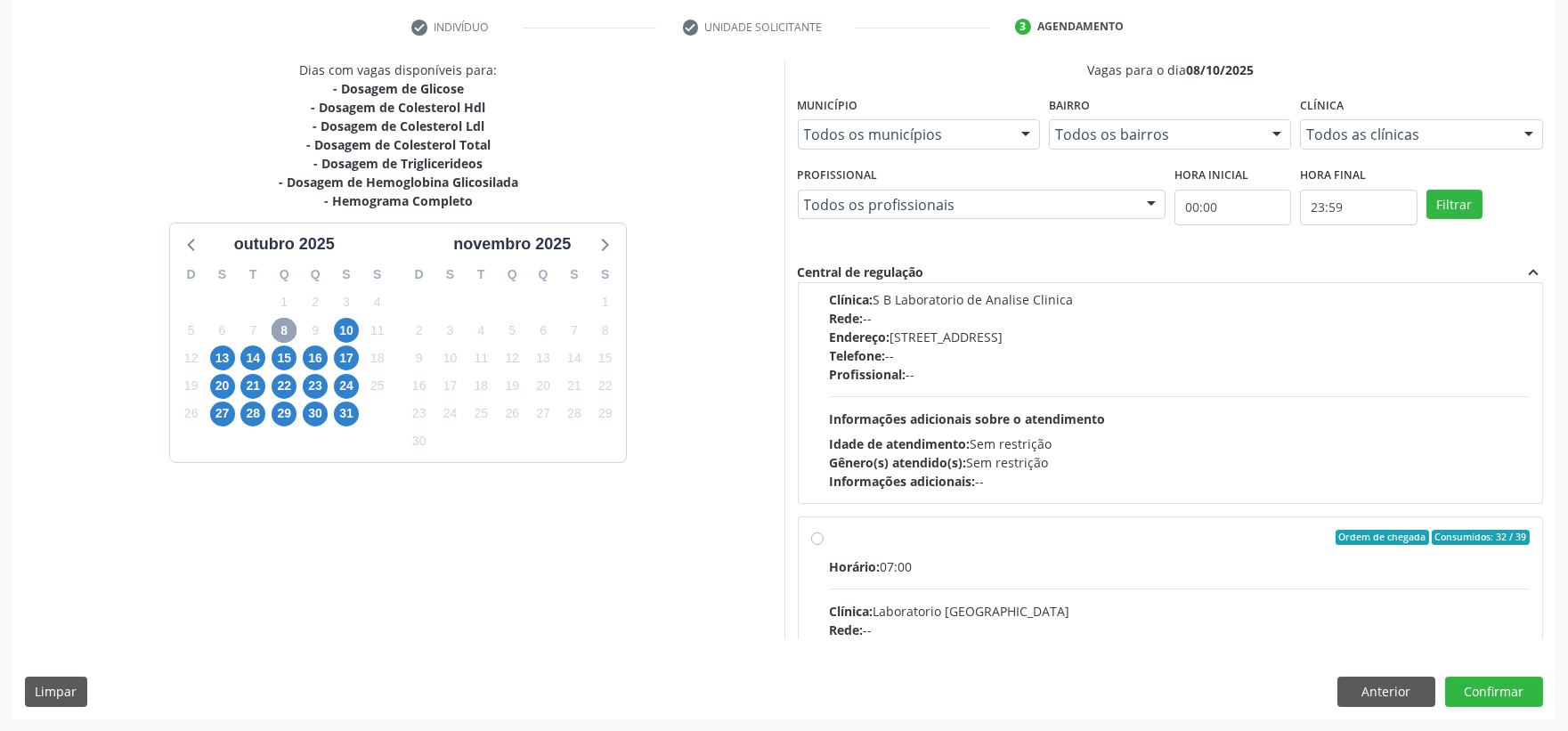
scroll to position [0, 0]
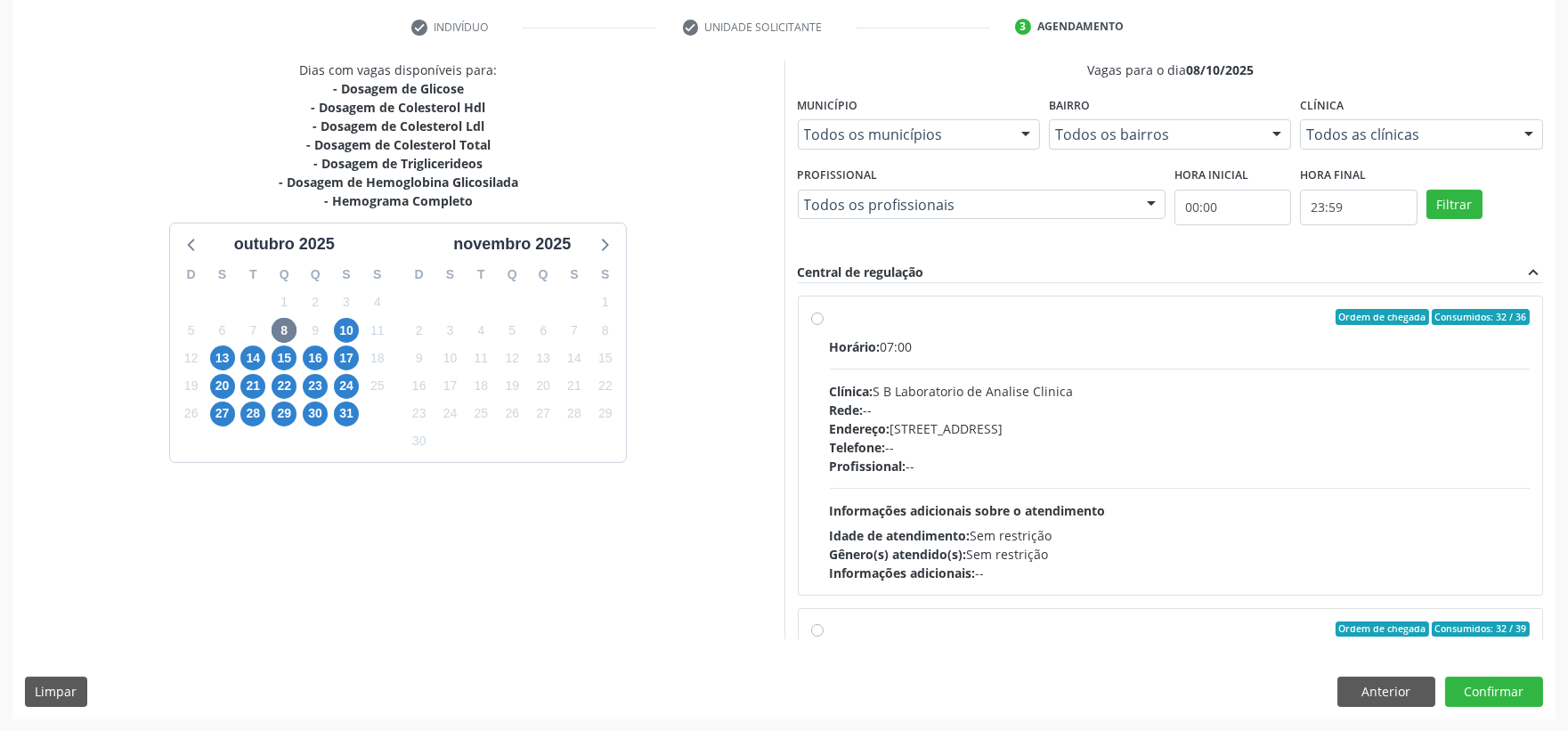
click at [1099, 339] on div "Horário: 07:00" at bounding box center [1179, 347] width 700 height 19
click at [823, 325] on input "Ordem de chegada Consumidos: 32 / 36 Horário: 07:00 Clínica: S B Laboratorio de…" at bounding box center [817, 316] width 12 height 16
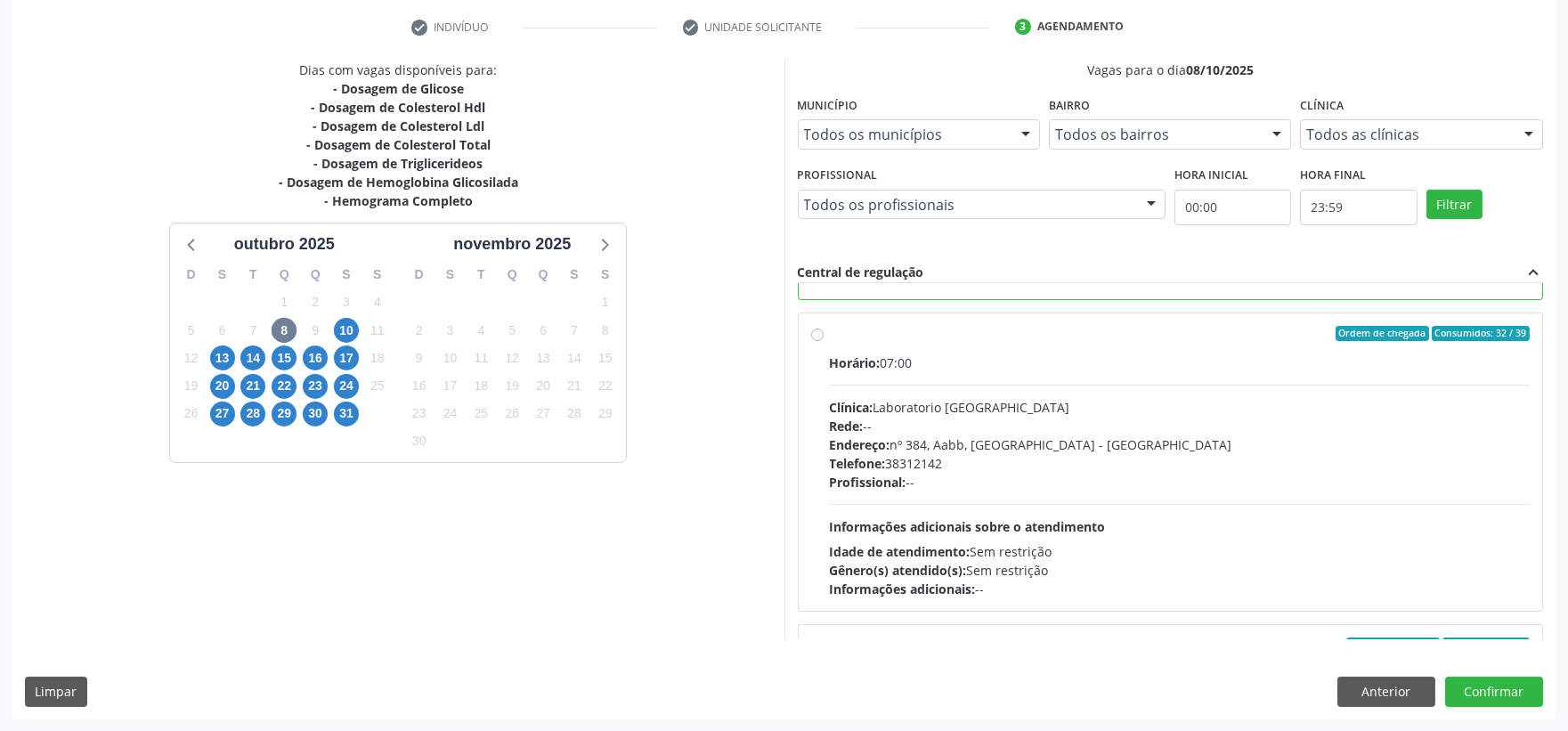
click at [1184, 423] on div "Rede: --" at bounding box center [1179, 426] width 700 height 19
click at [823, 342] on input "Ordem de chegada Consumidos: 32 / 39 Horário: 07:00 Clínica: Laboratorio Sao Fr…" at bounding box center [817, 333] width 12 height 16
radio input "false"
radio input "true"
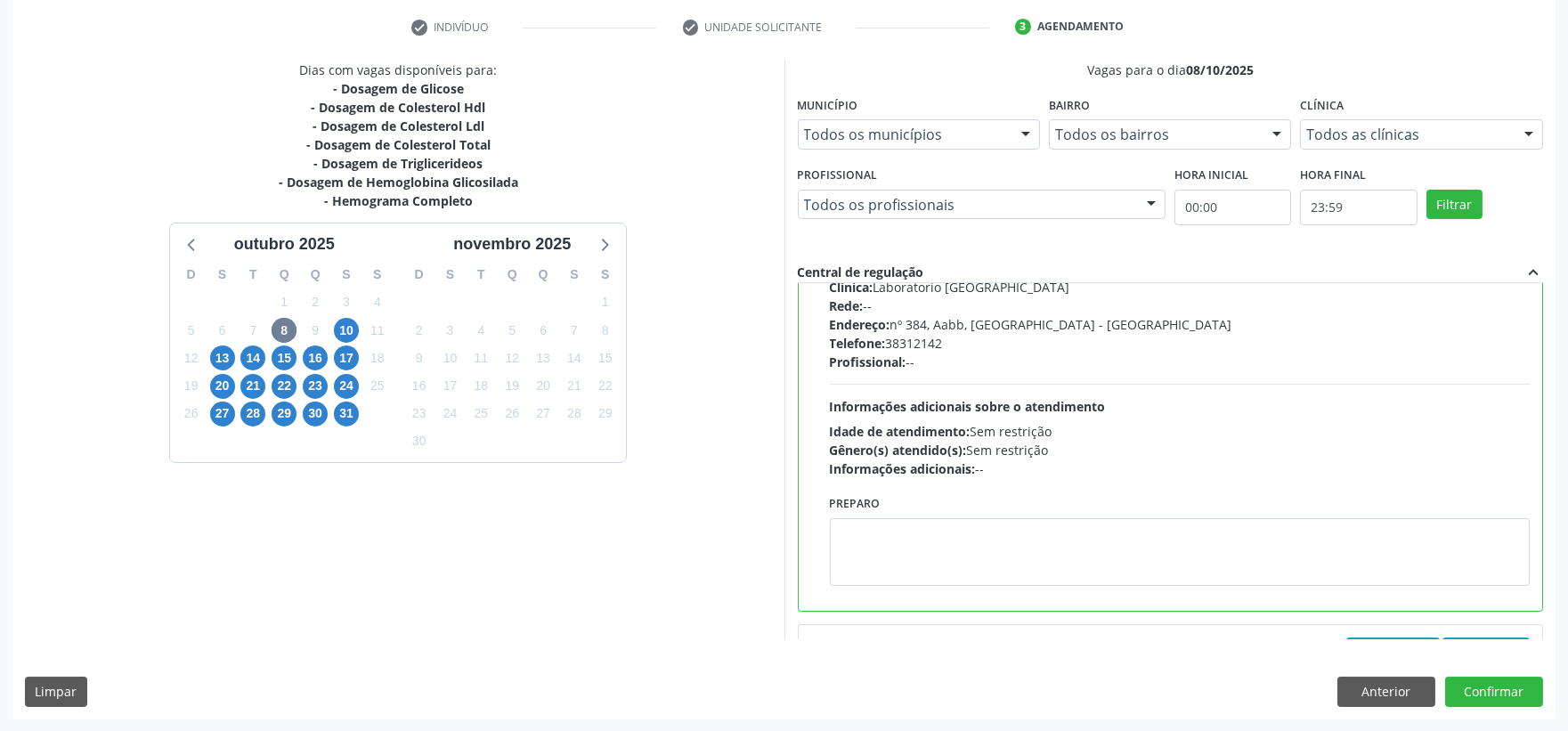
scroll to position [167, 0]
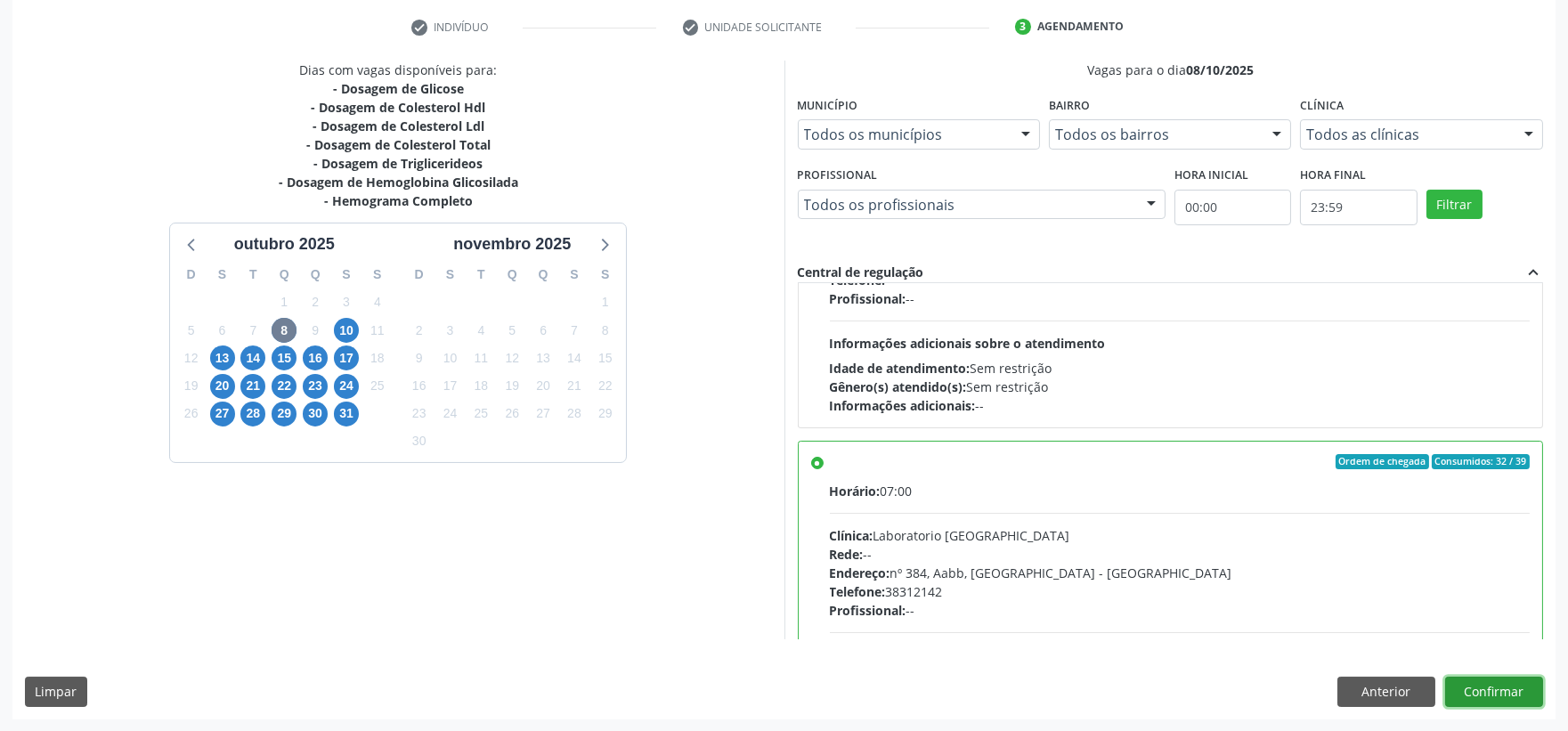
click at [1482, 683] on button "Confirmar" at bounding box center [1494, 691] width 98 height 31
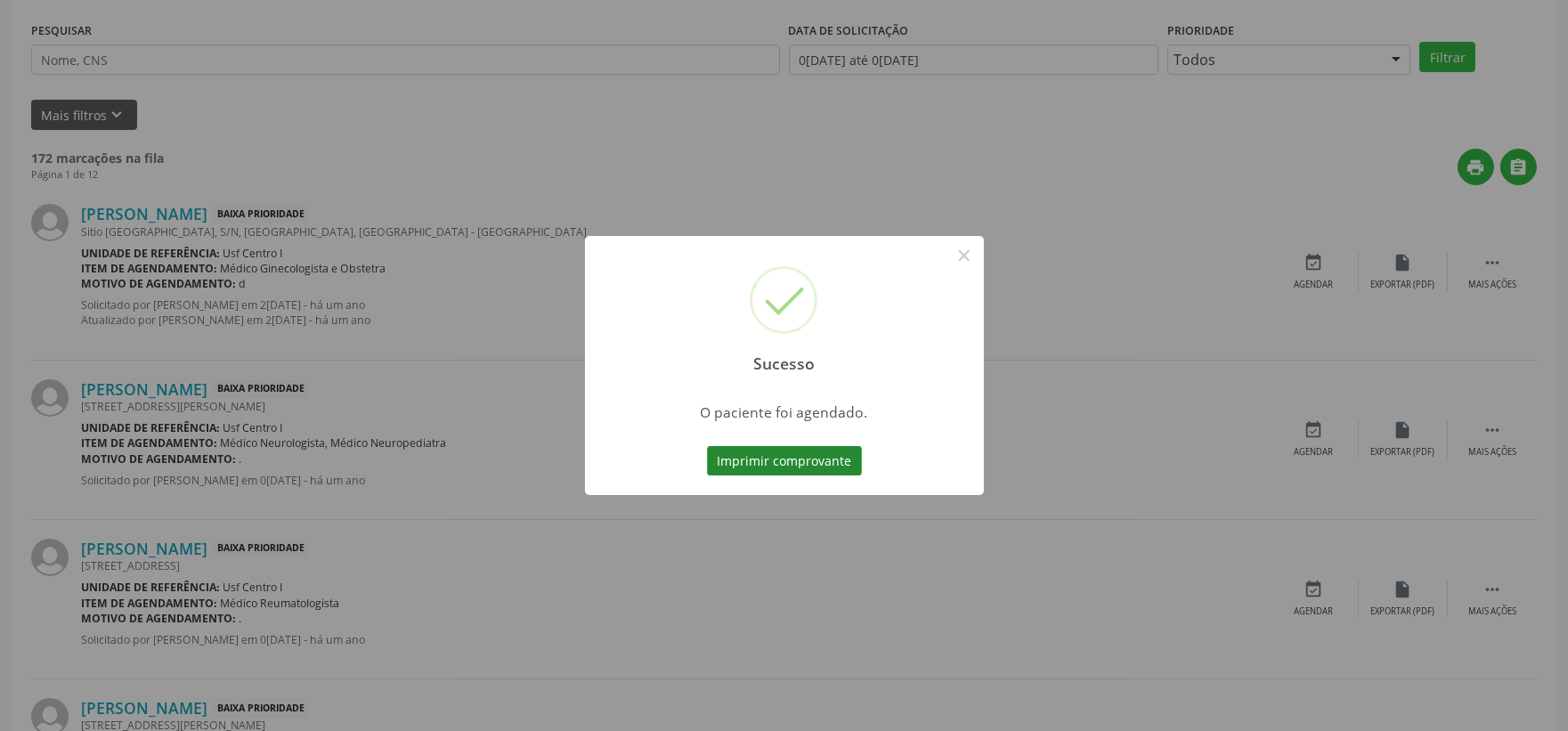
scroll to position [0, 0]
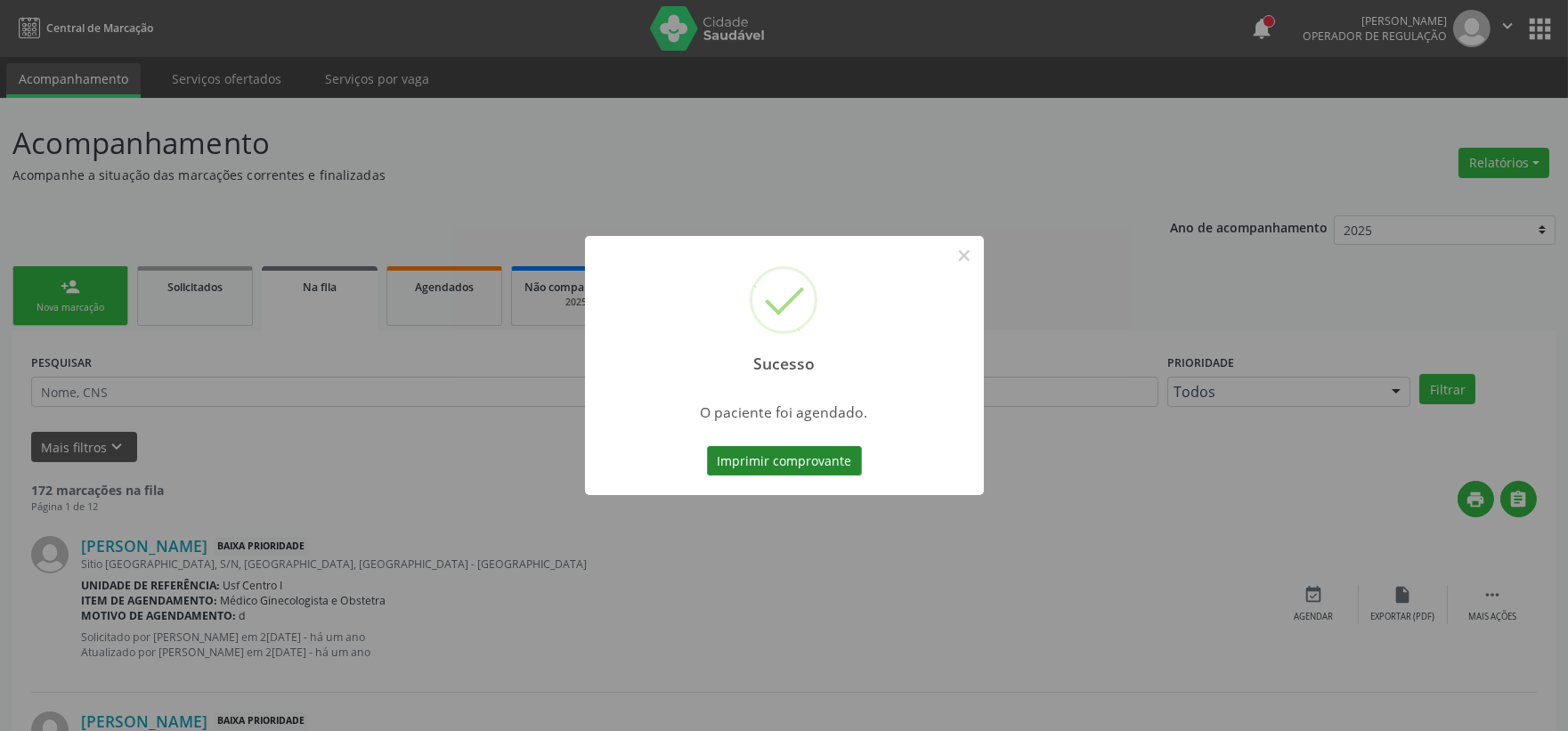
click at [842, 469] on button "Imprimir comprovante" at bounding box center [784, 461] width 154 height 31
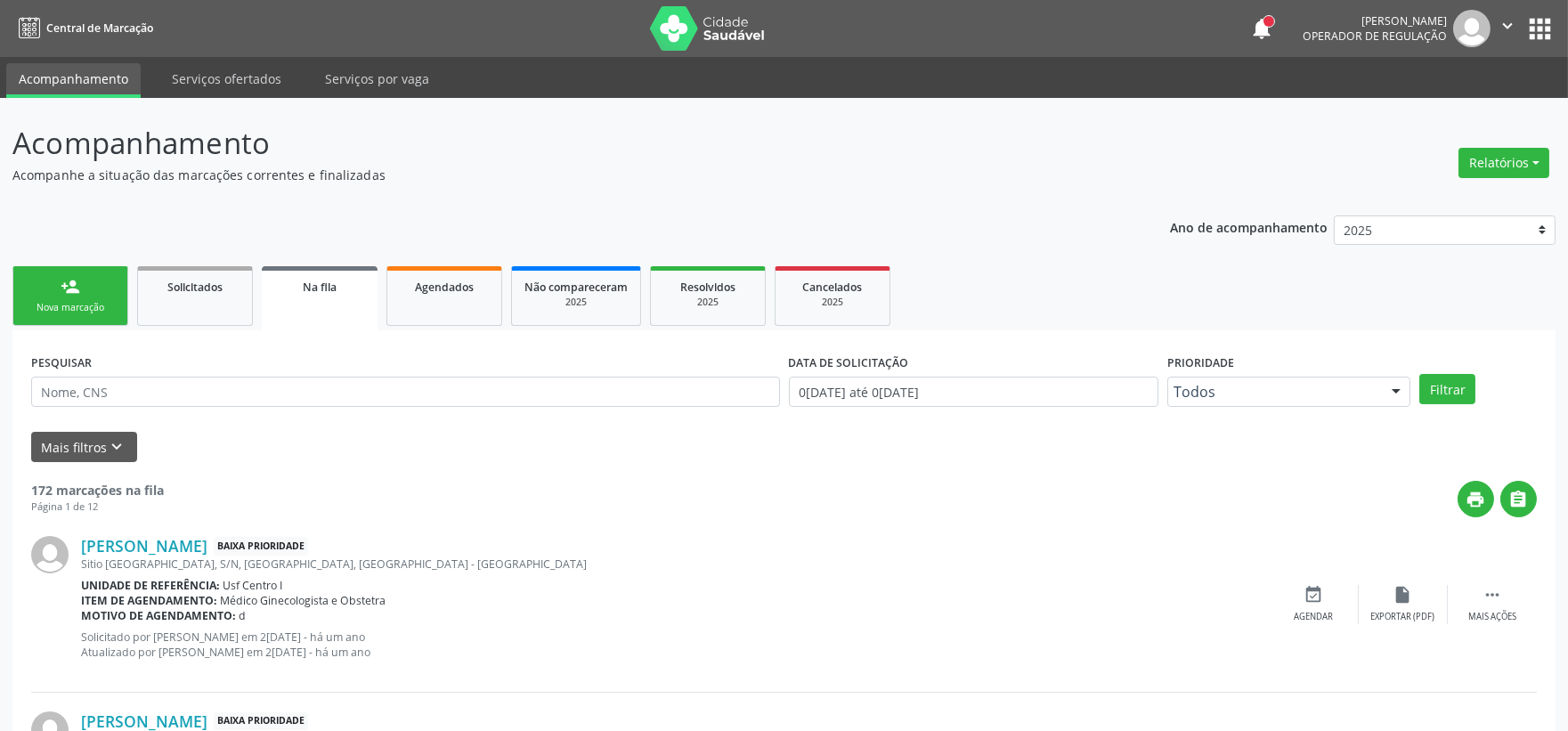
click at [1524, 16] on button "apps" at bounding box center [1539, 29] width 31 height 31
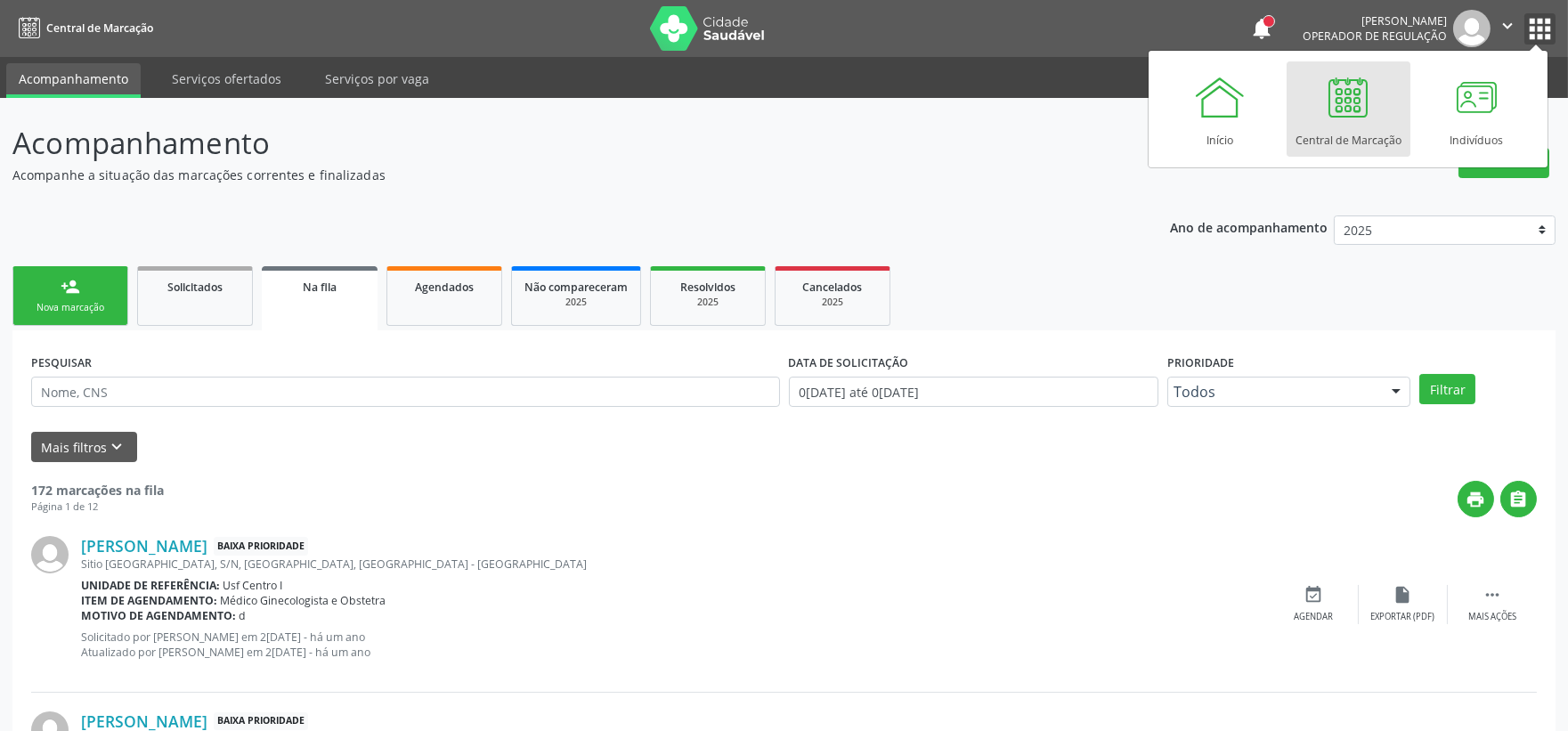
click at [1508, 30] on icon "" at bounding box center [1507, 25] width 19 height 19
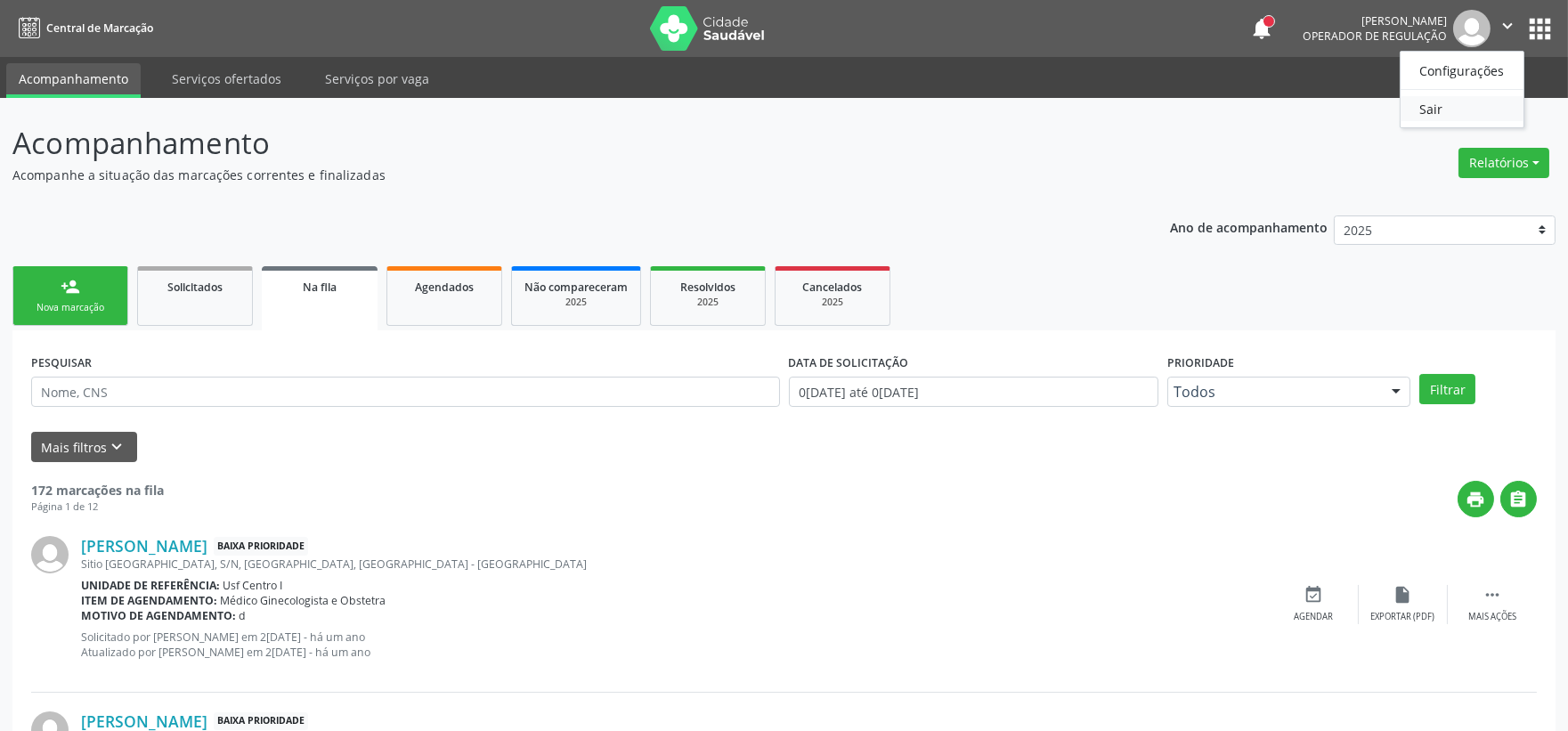
click at [1434, 110] on link "Sair" at bounding box center [1462, 108] width 123 height 25
